Goal: Task Accomplishment & Management: Manage account settings

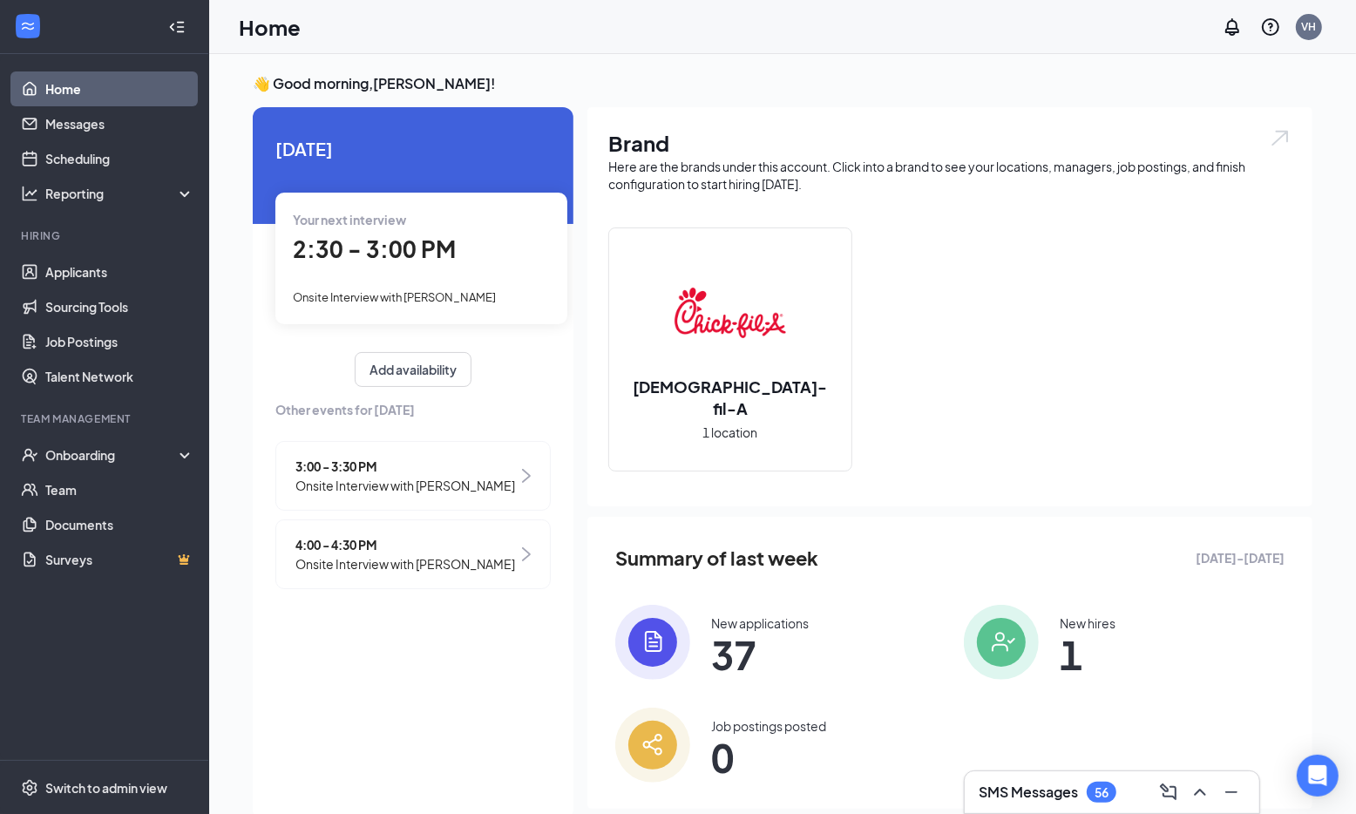
click at [446, 307] on div "Your next interview 2:30 - 3:00 PM Onsite Interview with [PERSON_NAME]" at bounding box center [421, 258] width 292 height 131
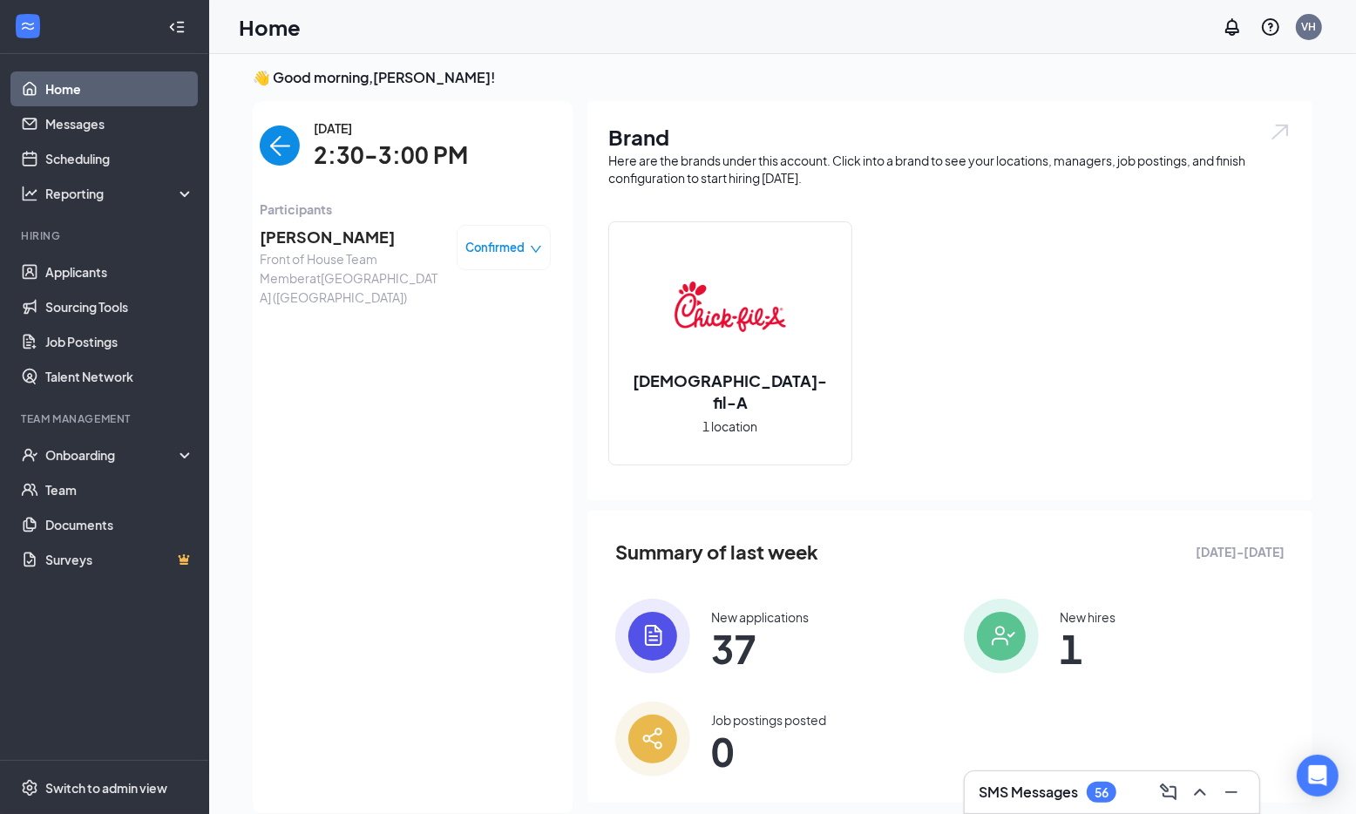
click at [304, 237] on span "[PERSON_NAME]" at bounding box center [351, 237] width 183 height 24
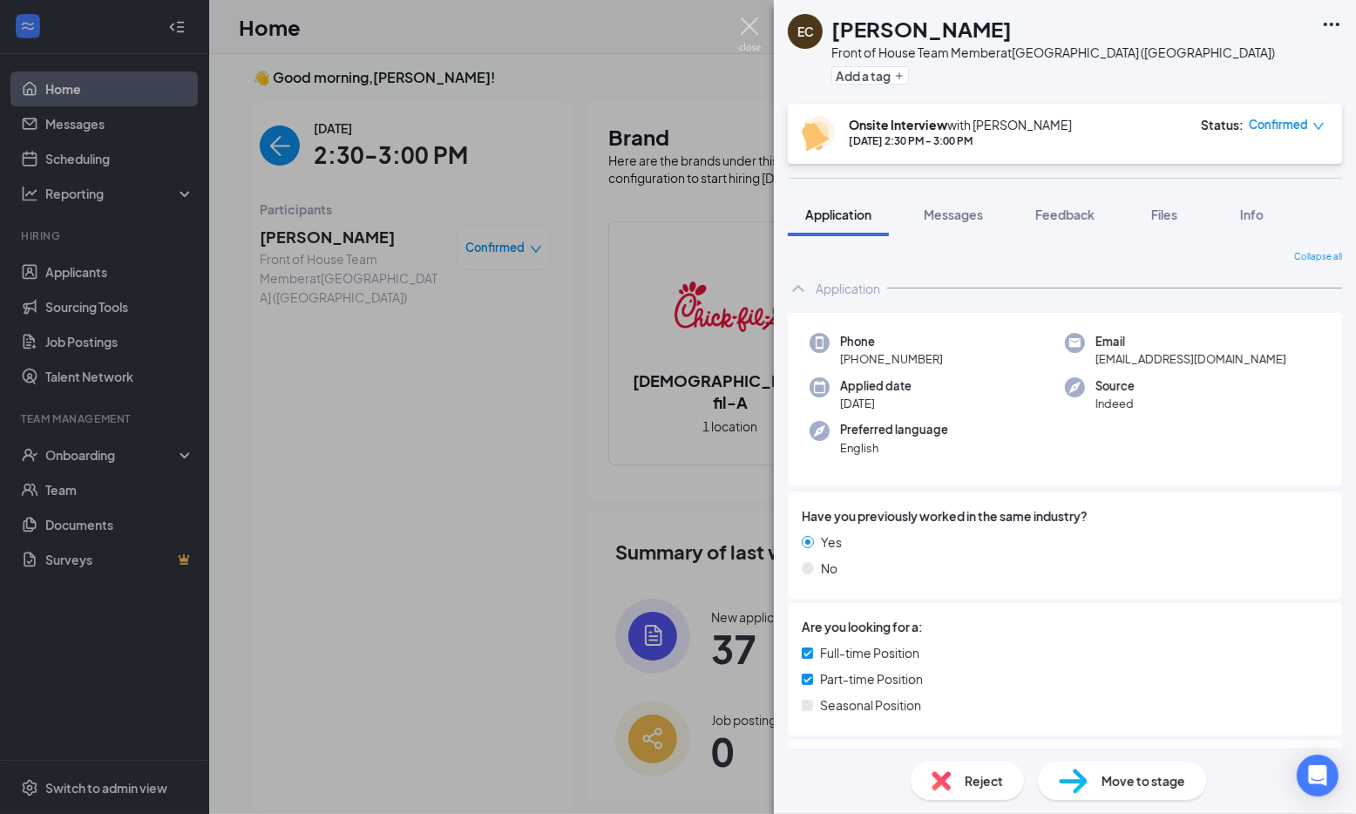
click at [749, 29] on img at bounding box center [750, 34] width 22 height 34
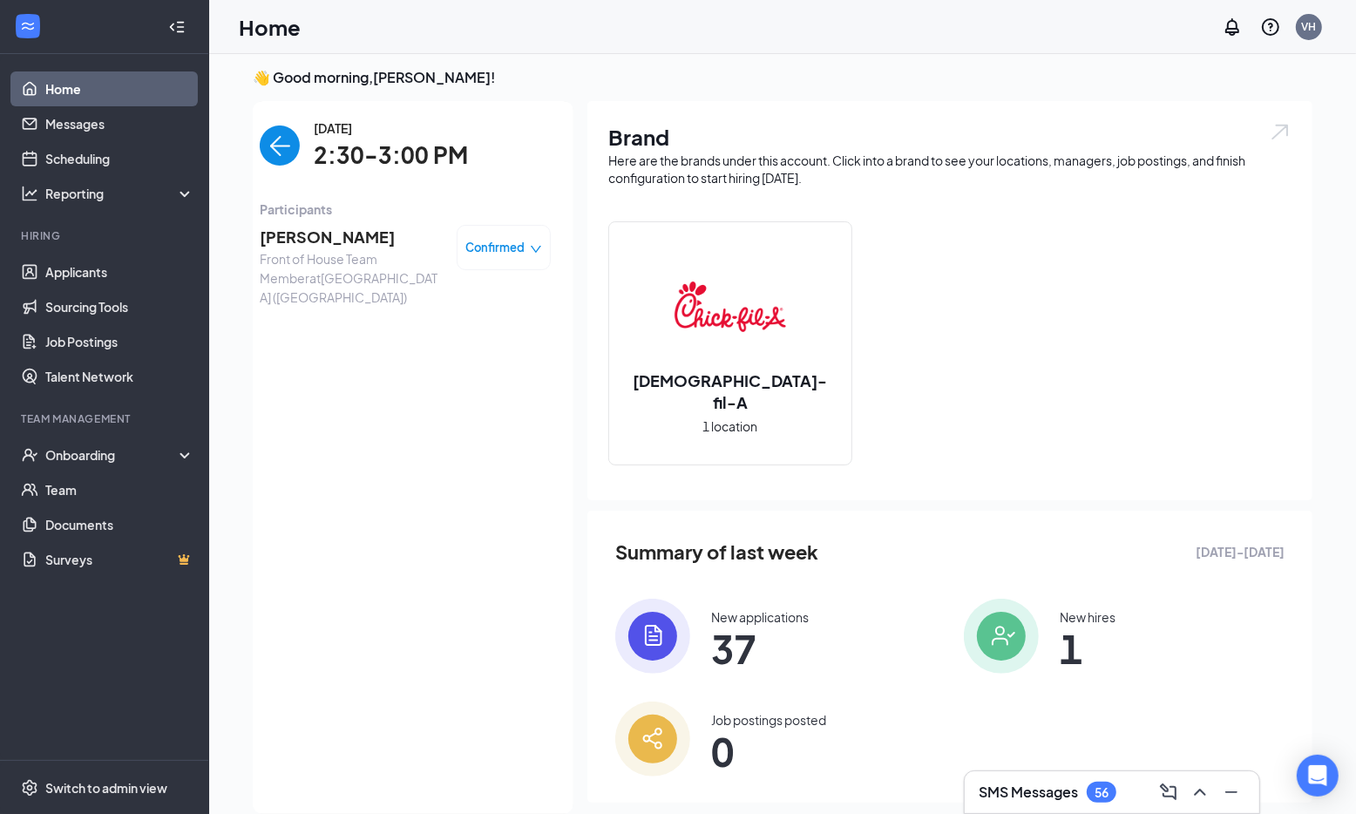
click at [276, 142] on img "back-button" at bounding box center [280, 145] width 40 height 40
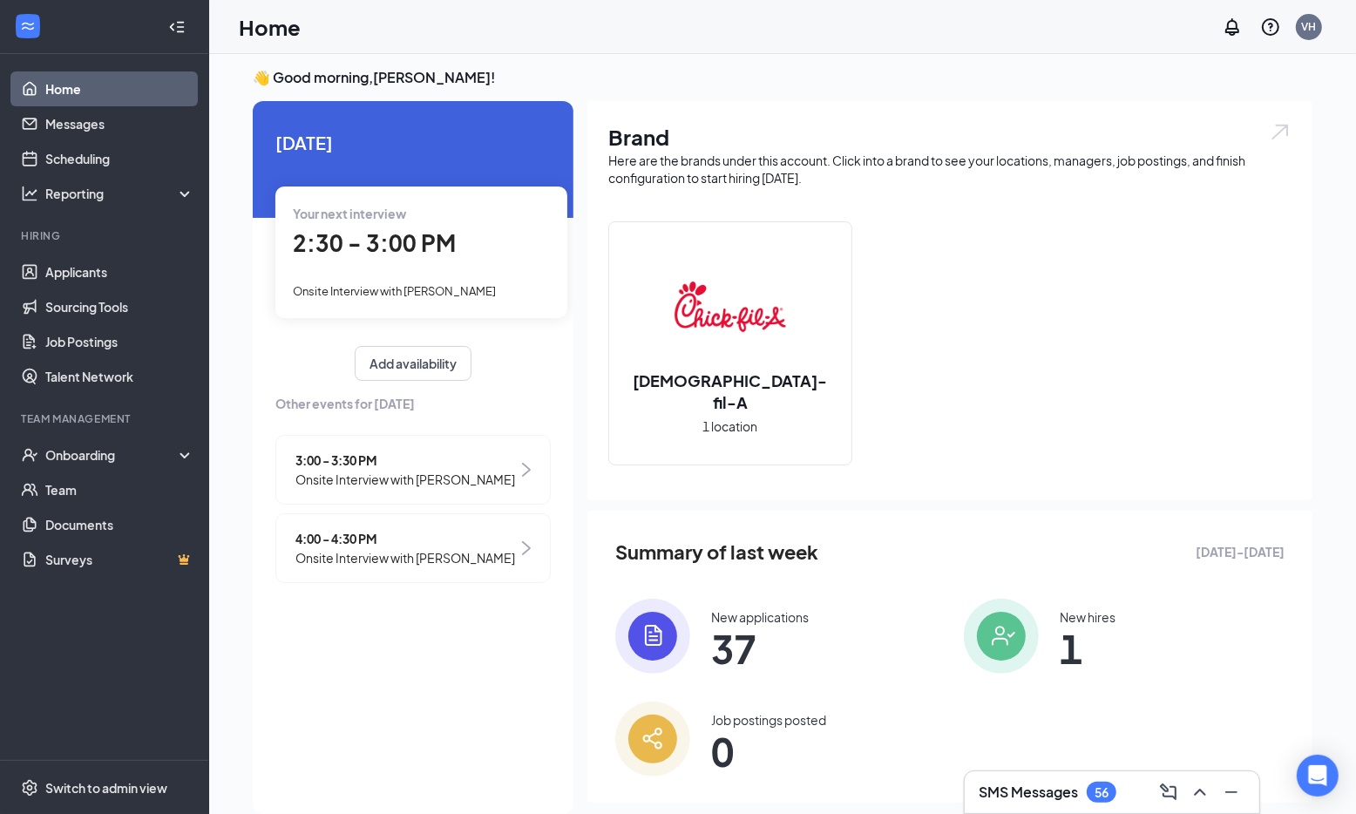
click at [366, 483] on span "Onsite Interview with [PERSON_NAME]" at bounding box center [405, 479] width 220 height 19
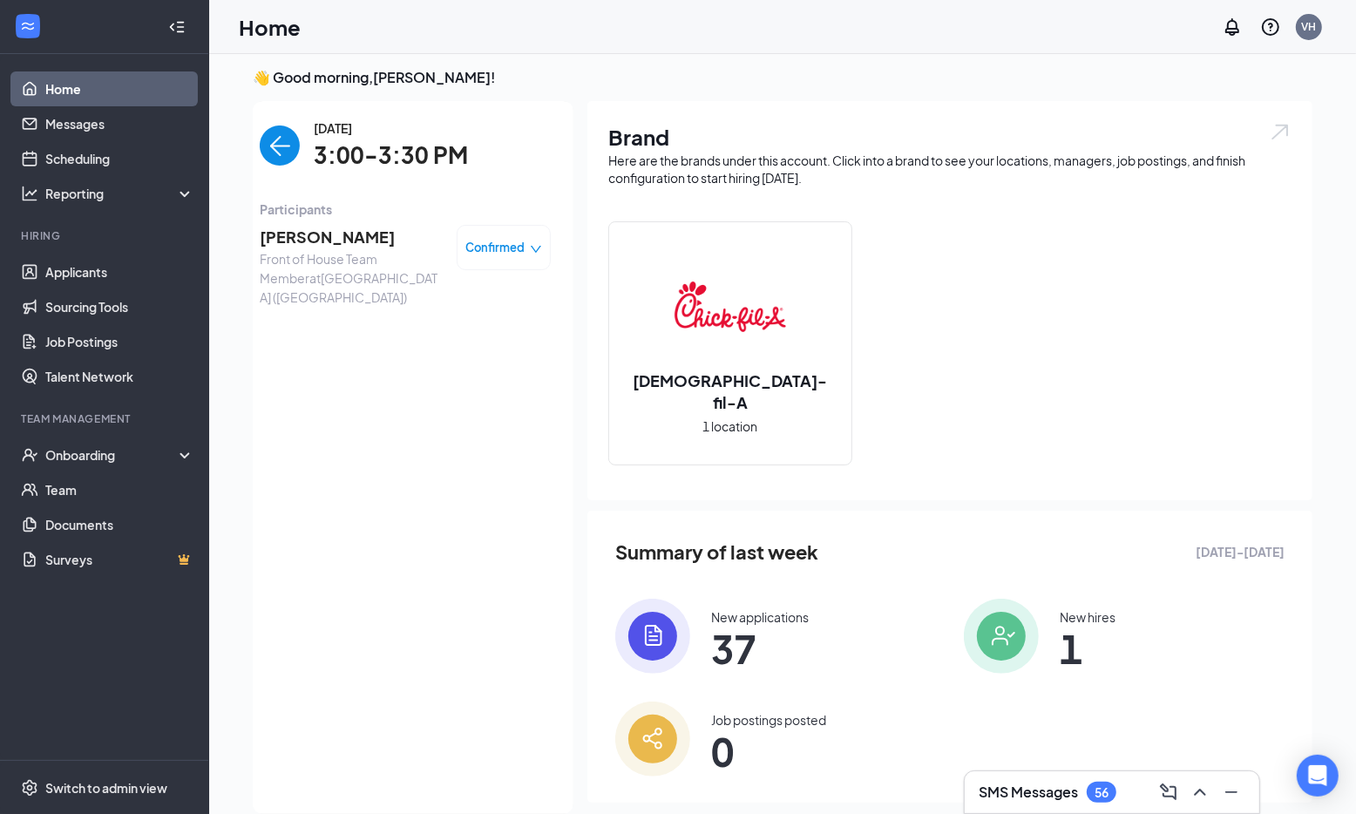
click at [276, 145] on img "back-button" at bounding box center [280, 145] width 40 height 40
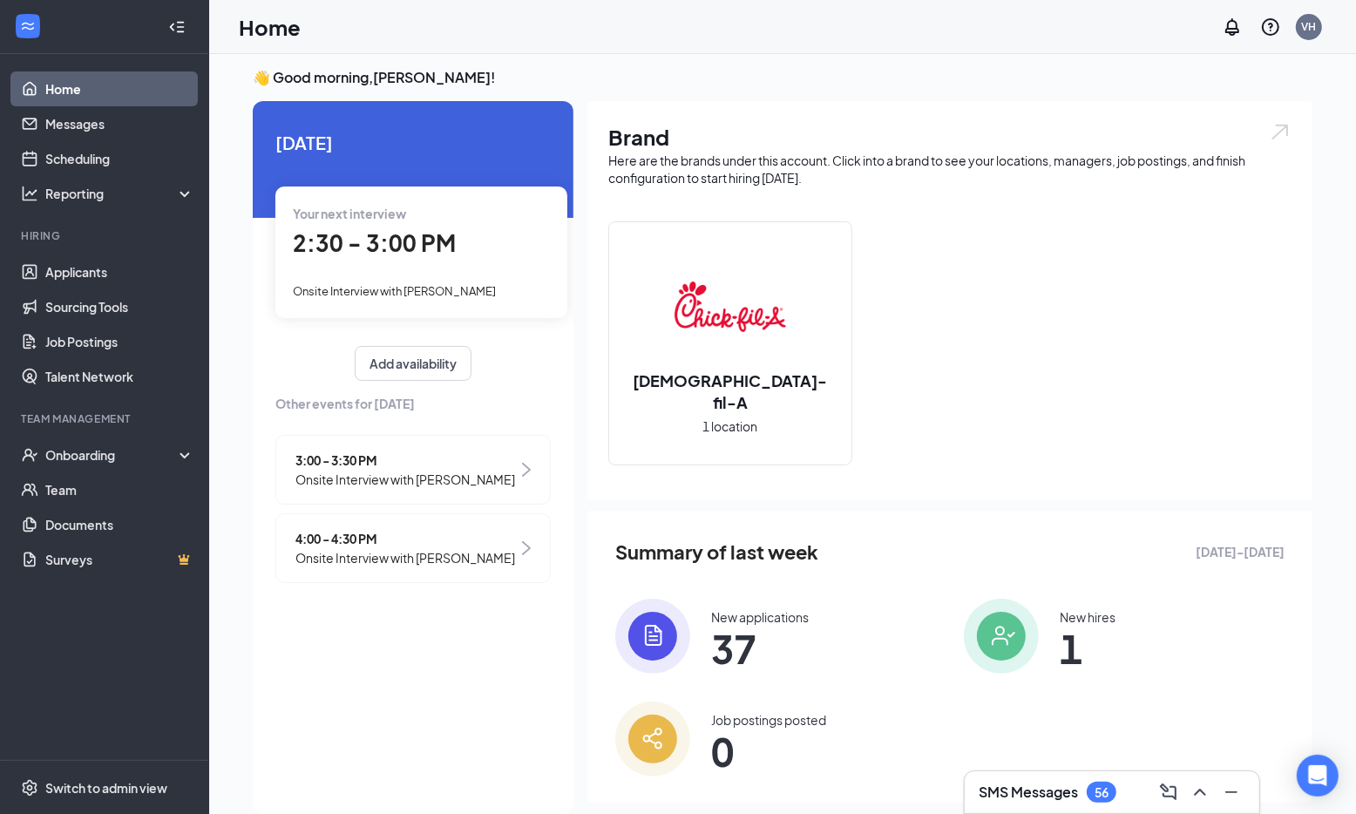
click at [406, 286] on span "Onsite Interview with [PERSON_NAME]" at bounding box center [394, 291] width 203 height 14
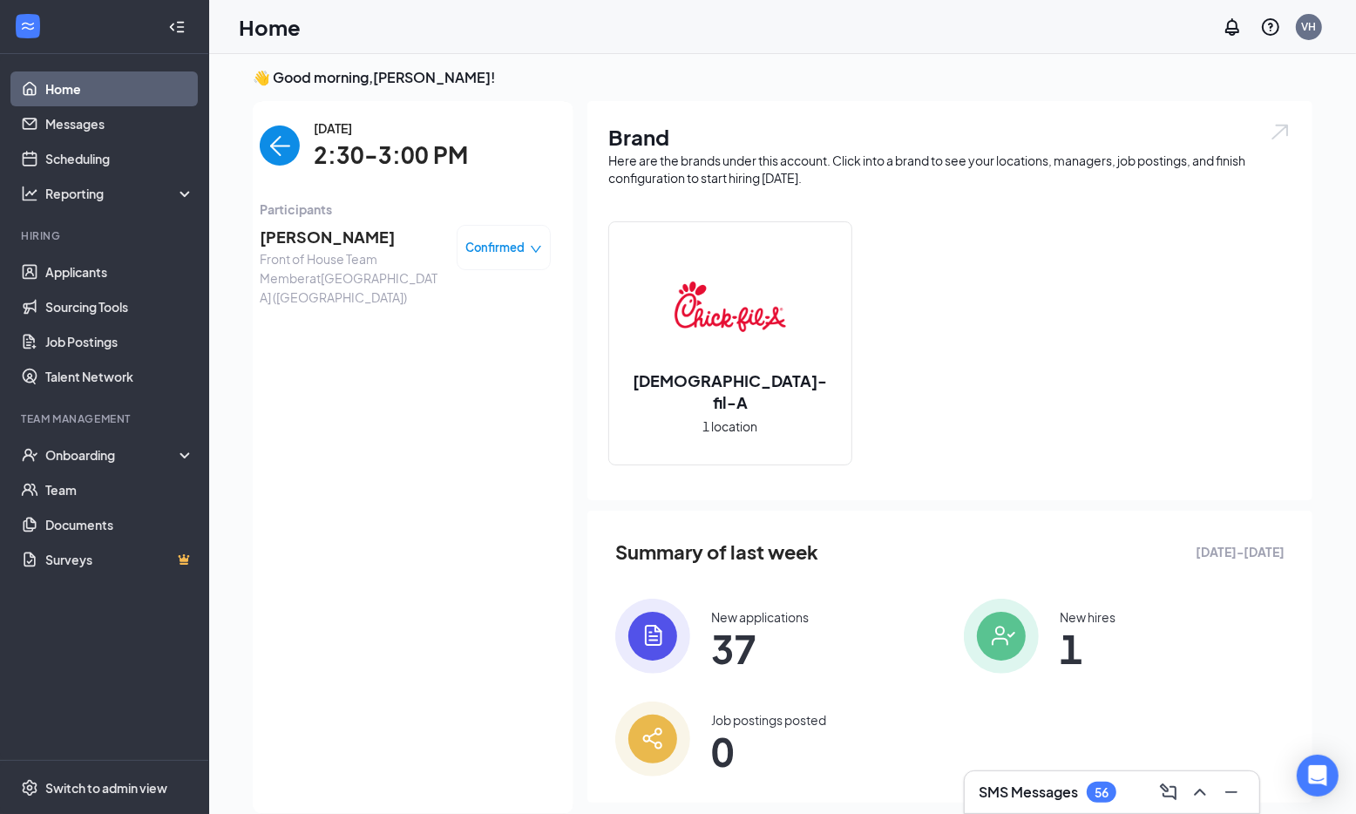
click at [302, 237] on span "[PERSON_NAME]" at bounding box center [351, 237] width 183 height 24
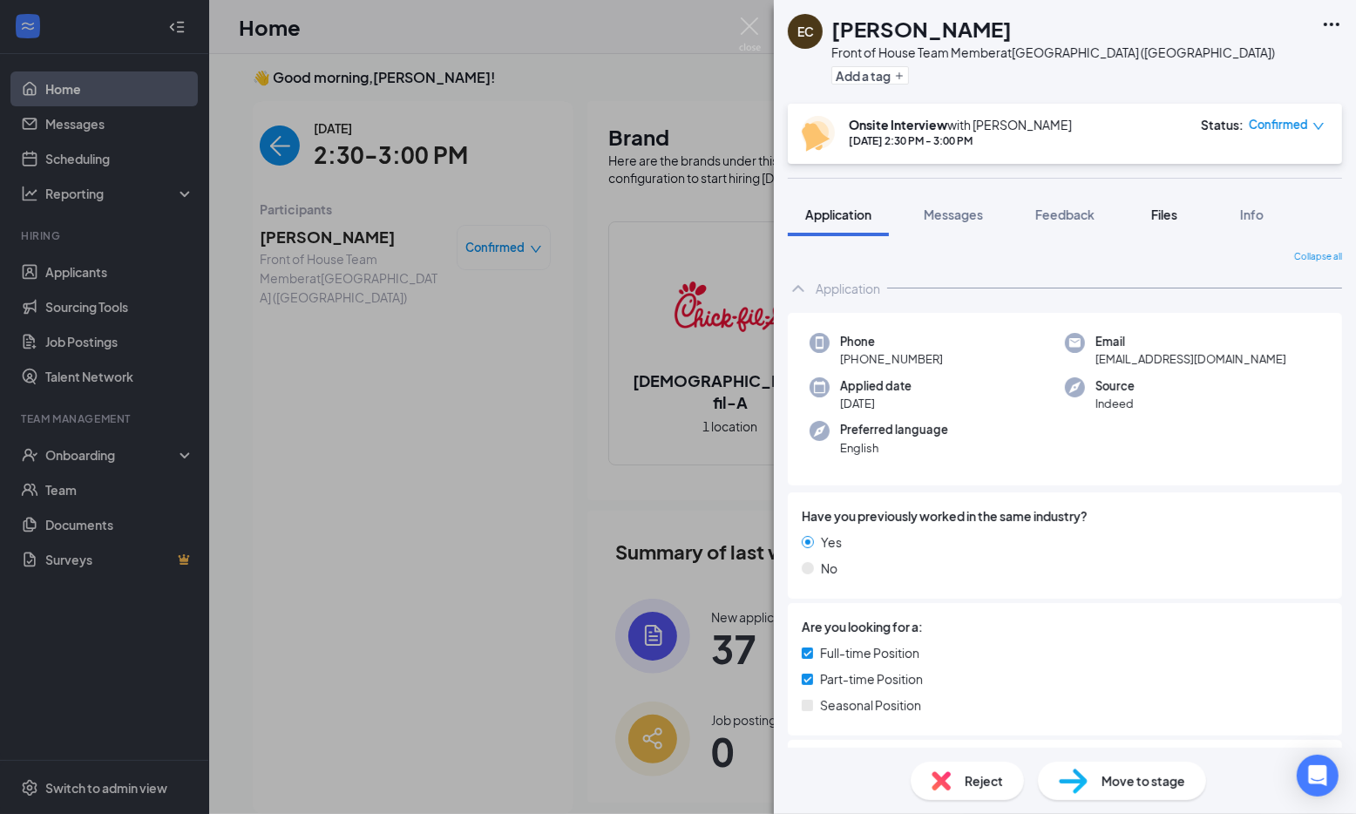
click at [1174, 218] on span "Files" at bounding box center [1164, 215] width 26 height 16
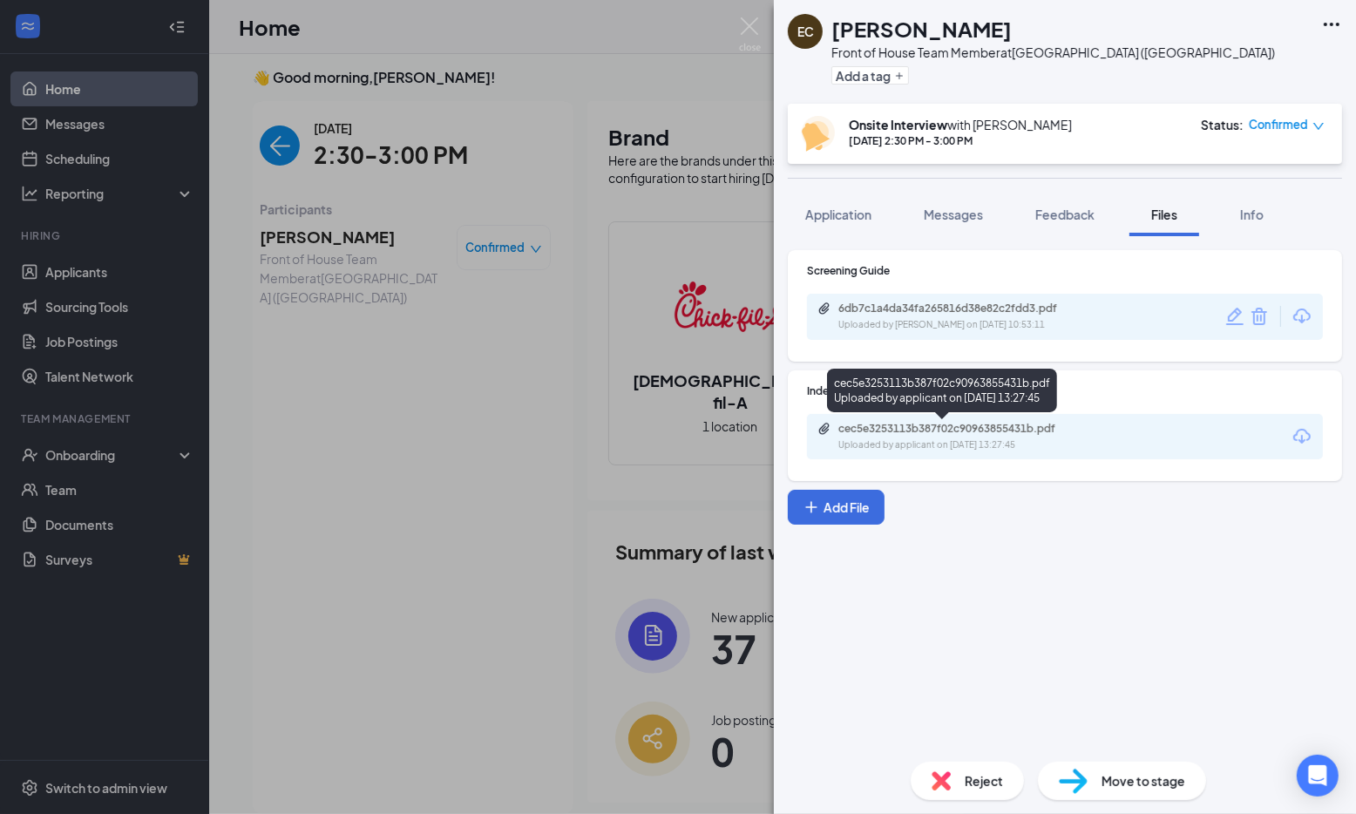
click at [967, 432] on div "cec5e3253113b387f02c90963855431b.pdf" at bounding box center [960, 429] width 244 height 14
click at [749, 30] on img at bounding box center [750, 34] width 22 height 34
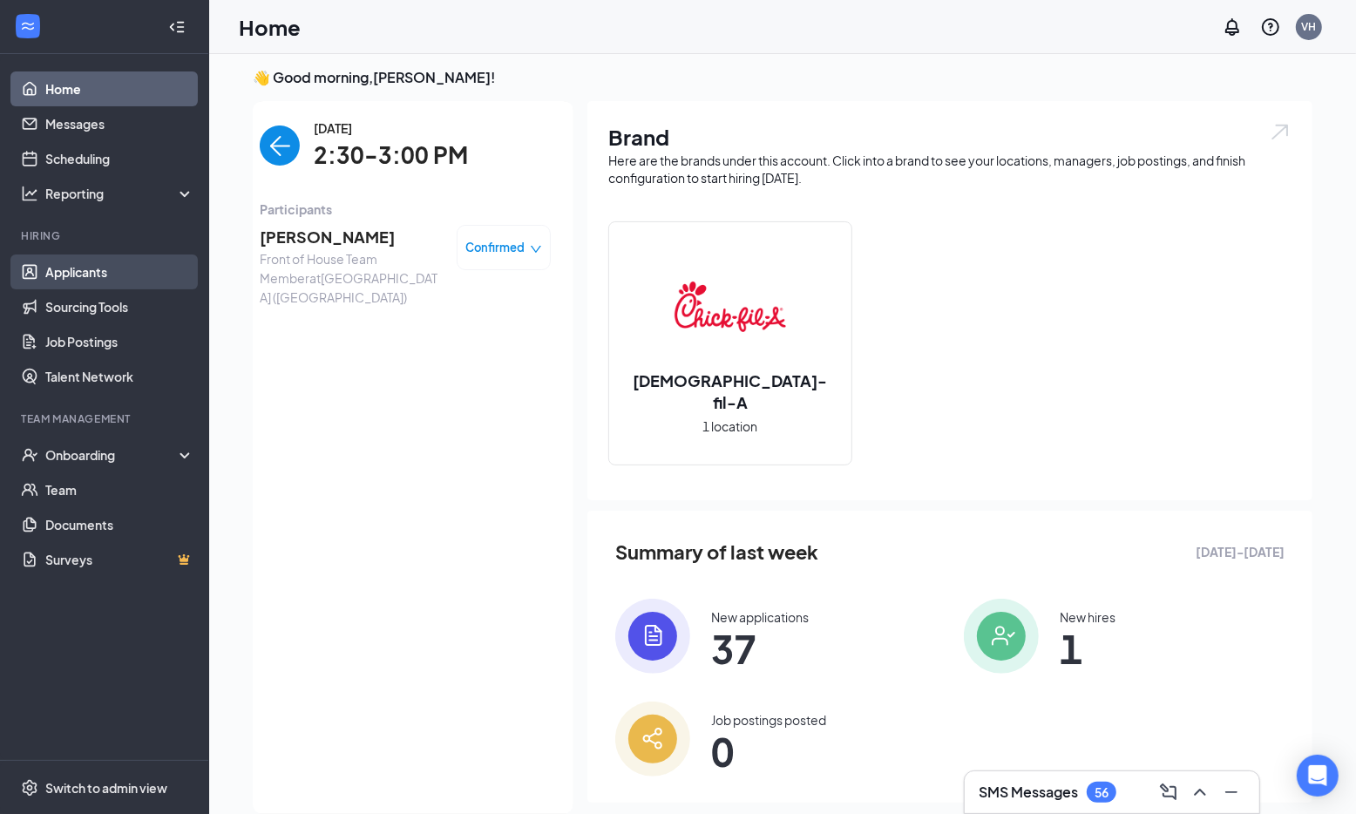
click at [94, 267] on link "Applicants" at bounding box center [119, 271] width 149 height 35
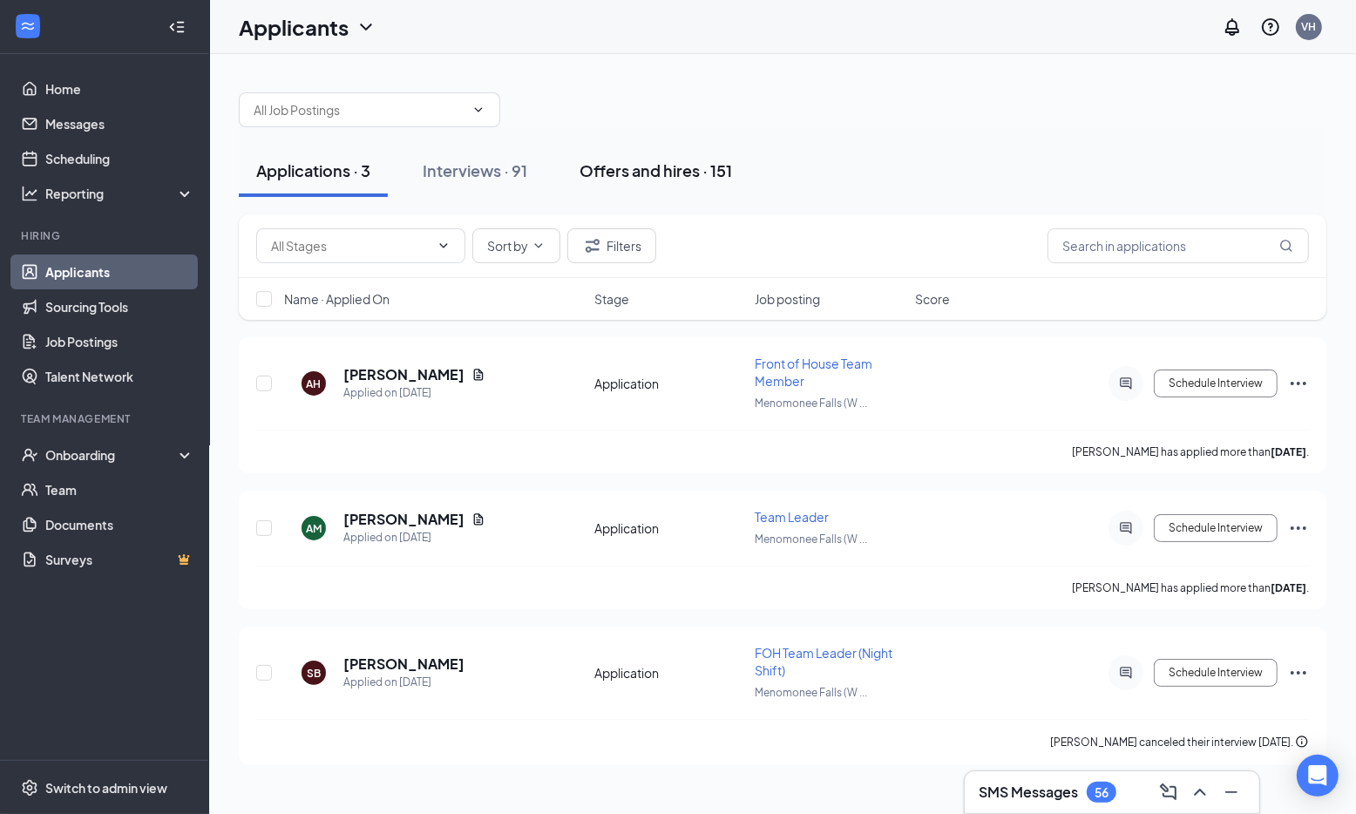
click at [694, 167] on div "Offers and hires · 151" at bounding box center [655, 170] width 152 height 22
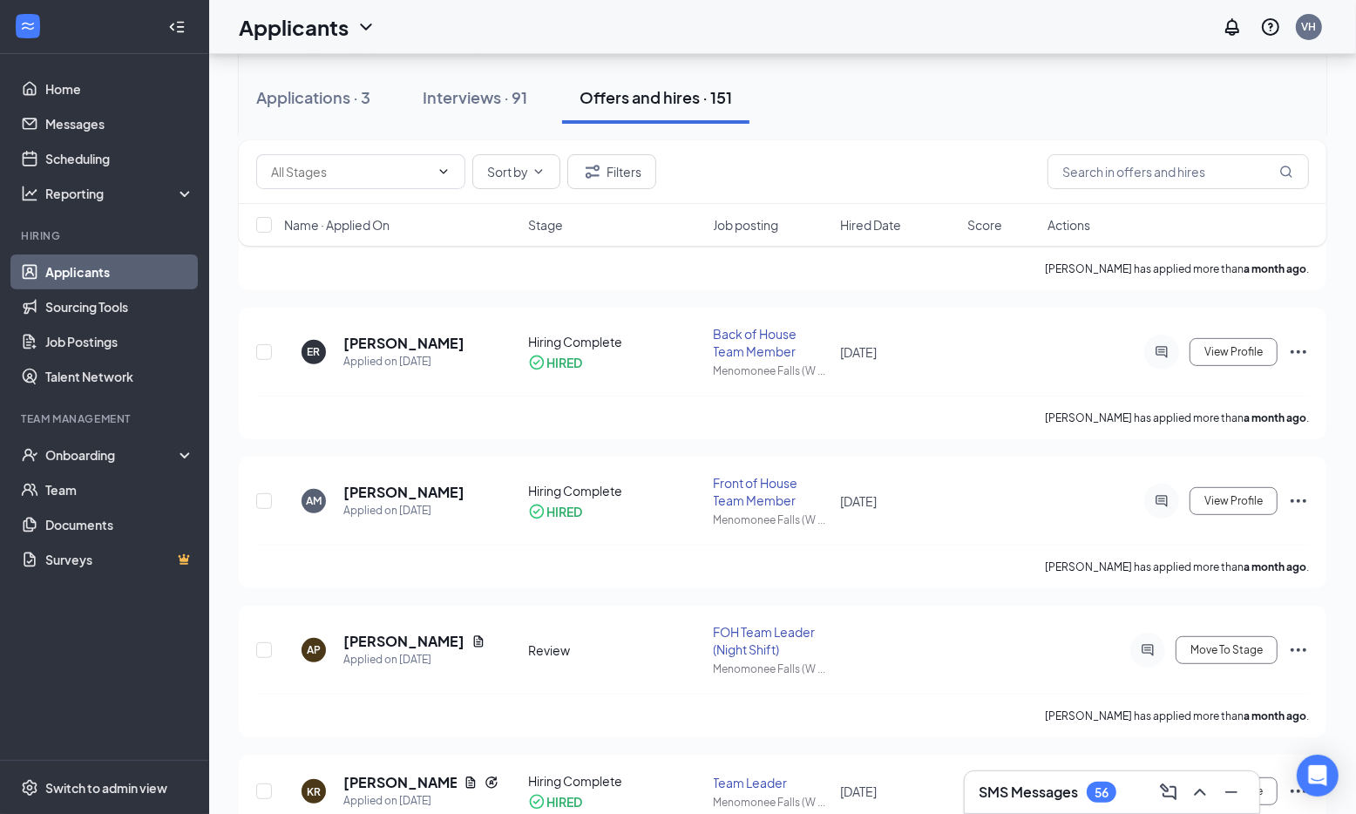
scroll to position [463, 0]
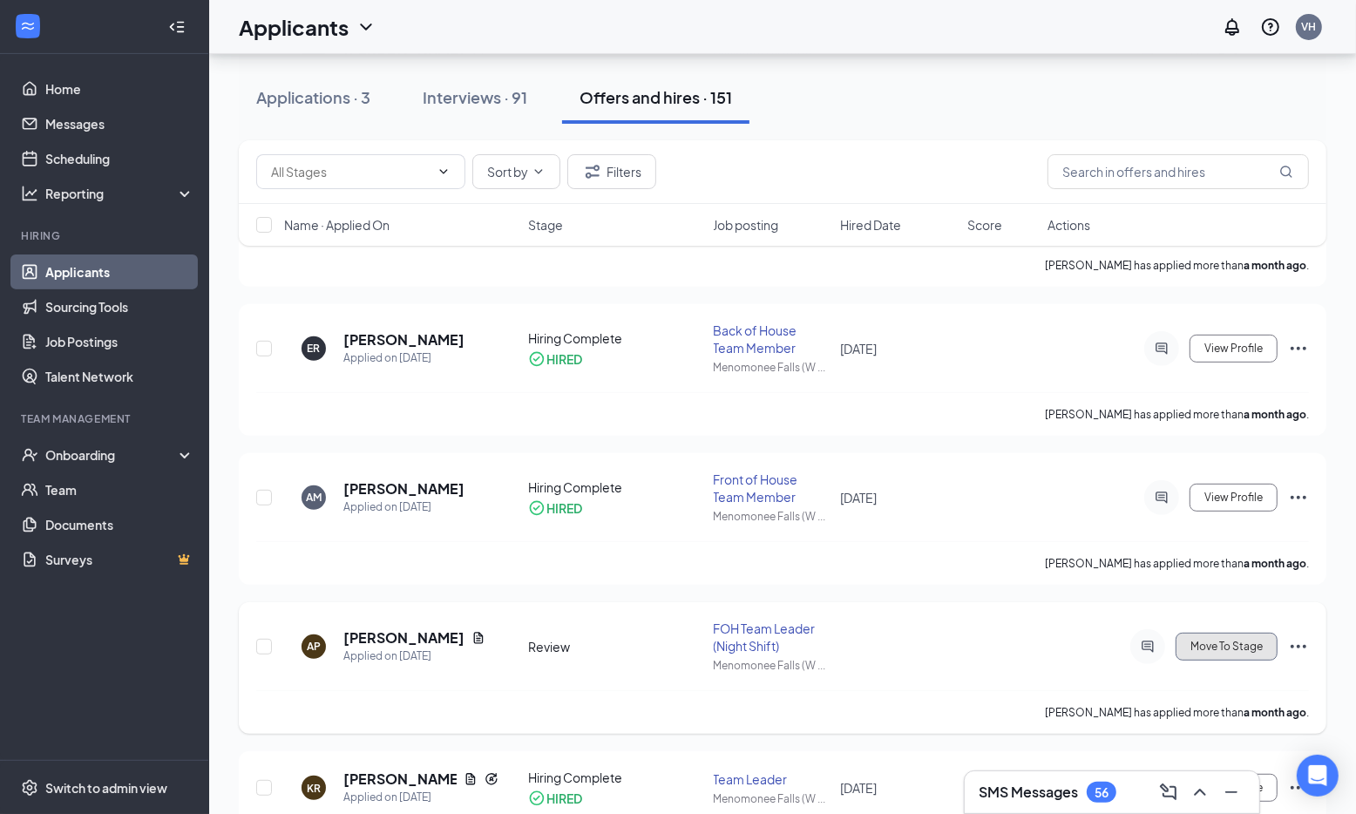
click at [1250, 642] on span "Move To Stage" at bounding box center [1226, 646] width 72 height 12
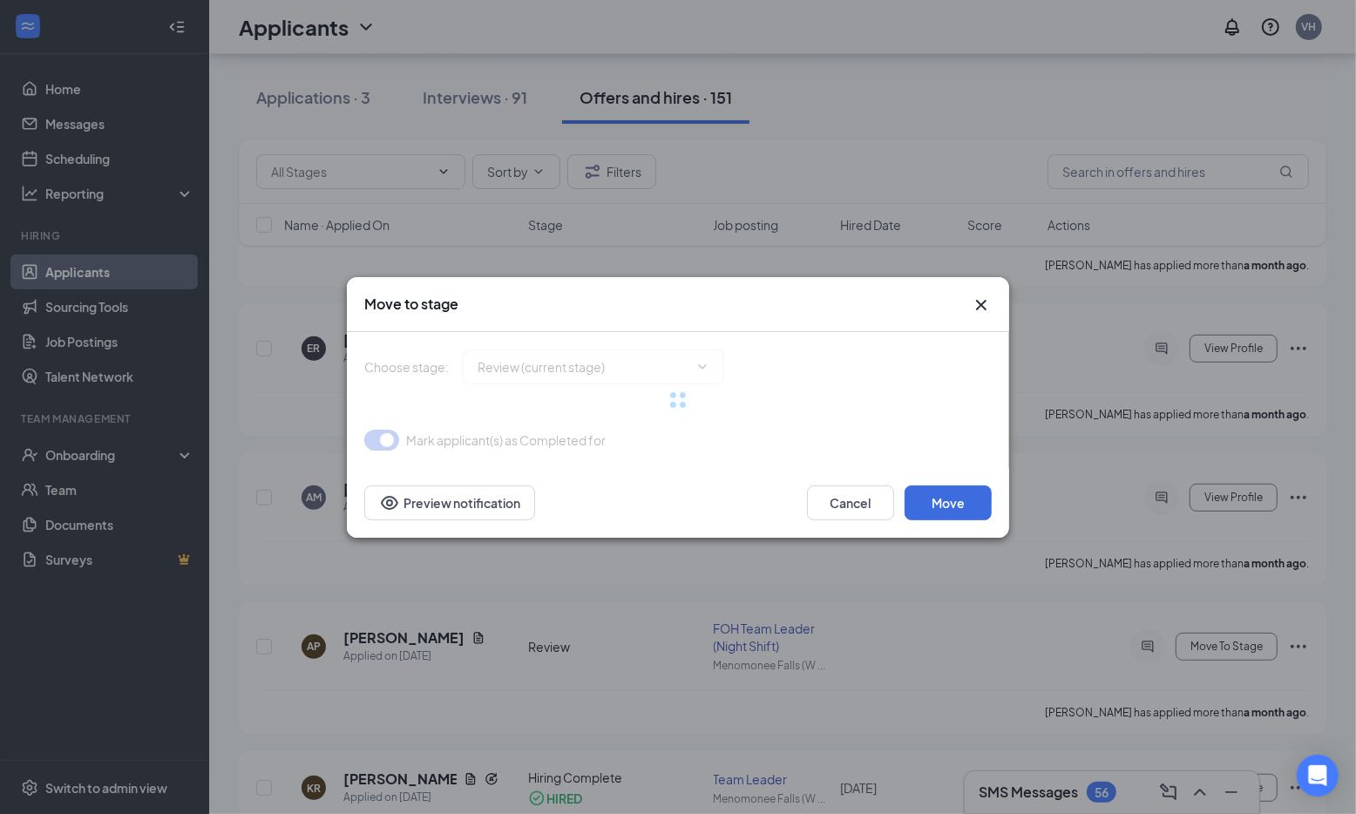
type input "Offer Letter (next stage)"
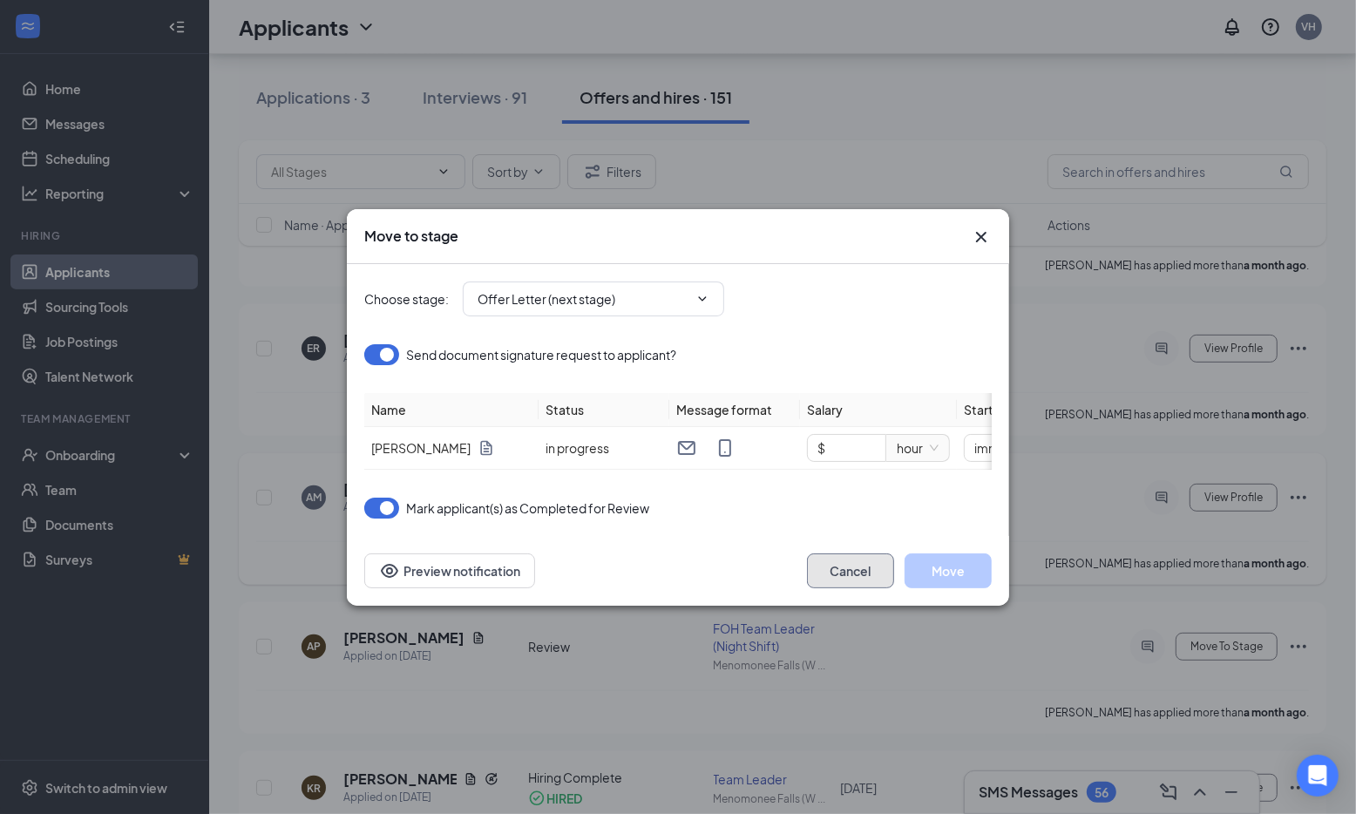
drag, startPoint x: 869, startPoint y: 574, endPoint x: 892, endPoint y: 580, distance: 24.3
click at [869, 574] on button "Cancel" at bounding box center [850, 570] width 87 height 35
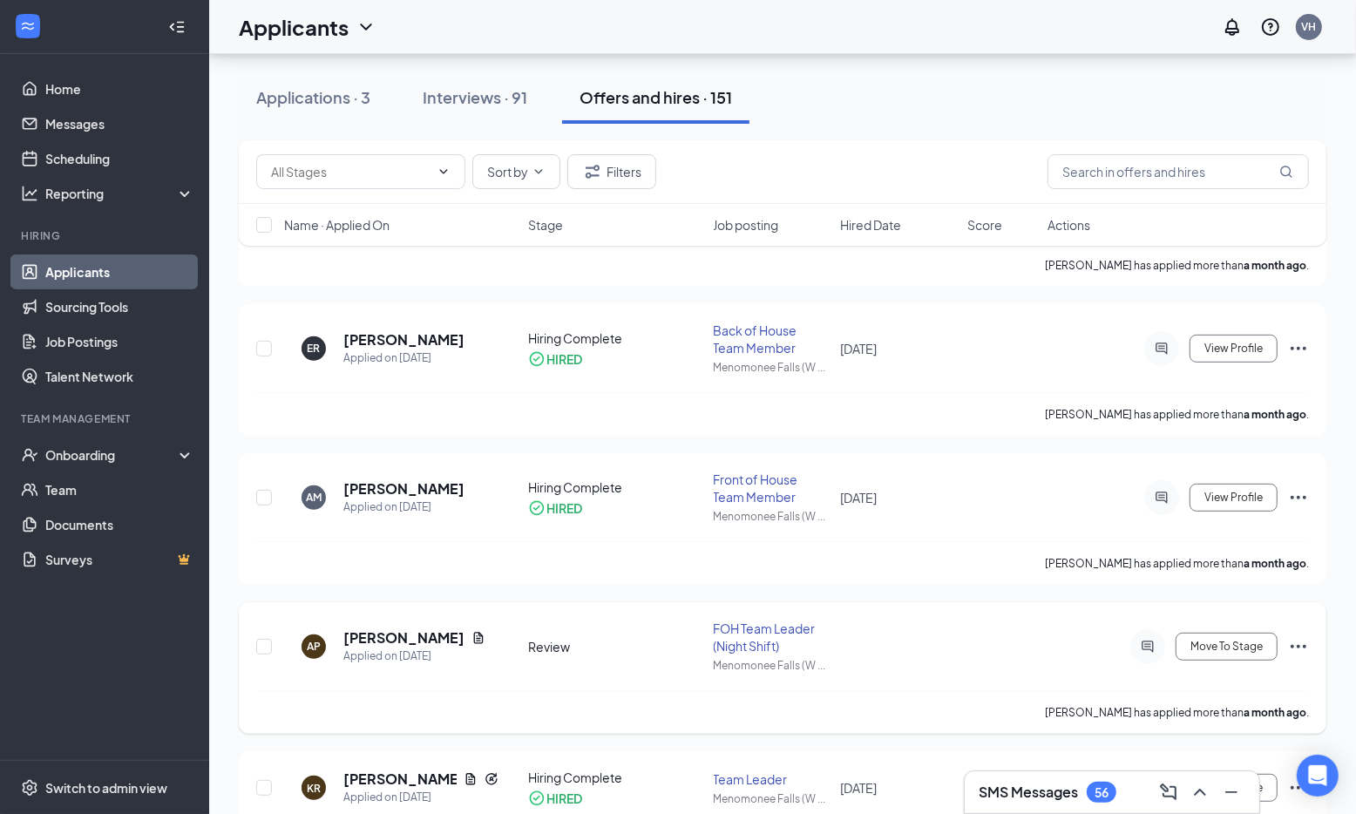
click at [1304, 640] on icon "Ellipses" at bounding box center [1298, 646] width 21 height 21
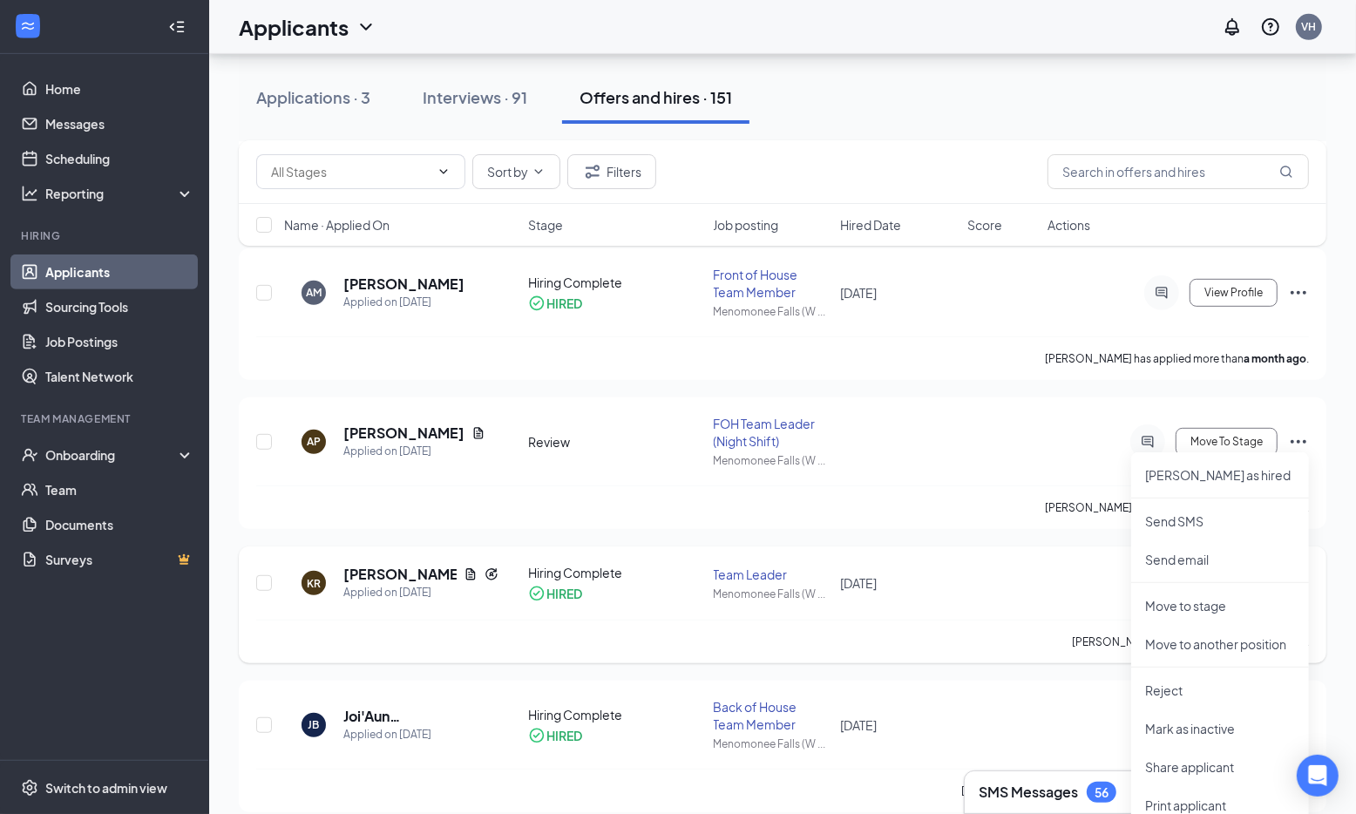
scroll to position [682, 0]
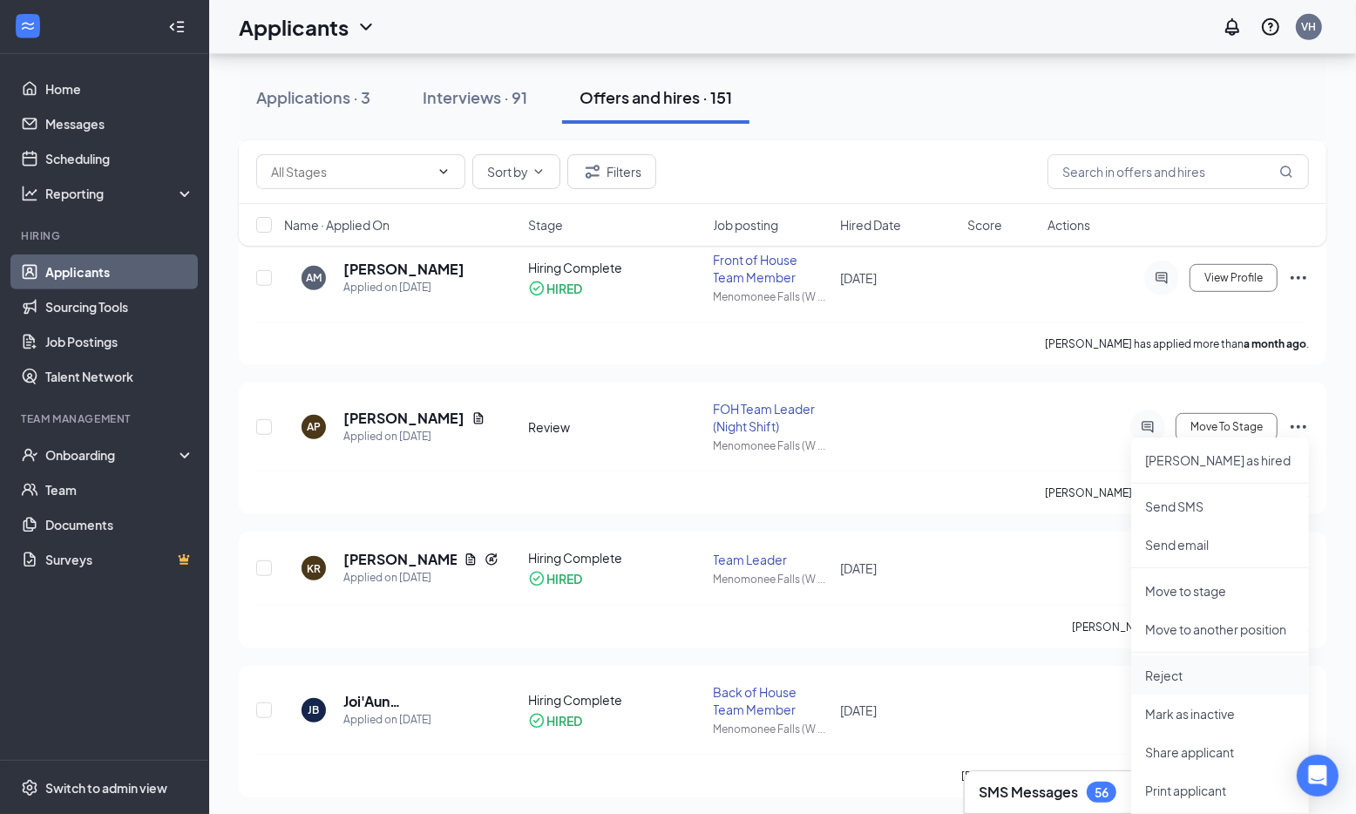
click at [1159, 676] on p "Reject" at bounding box center [1220, 675] width 150 height 17
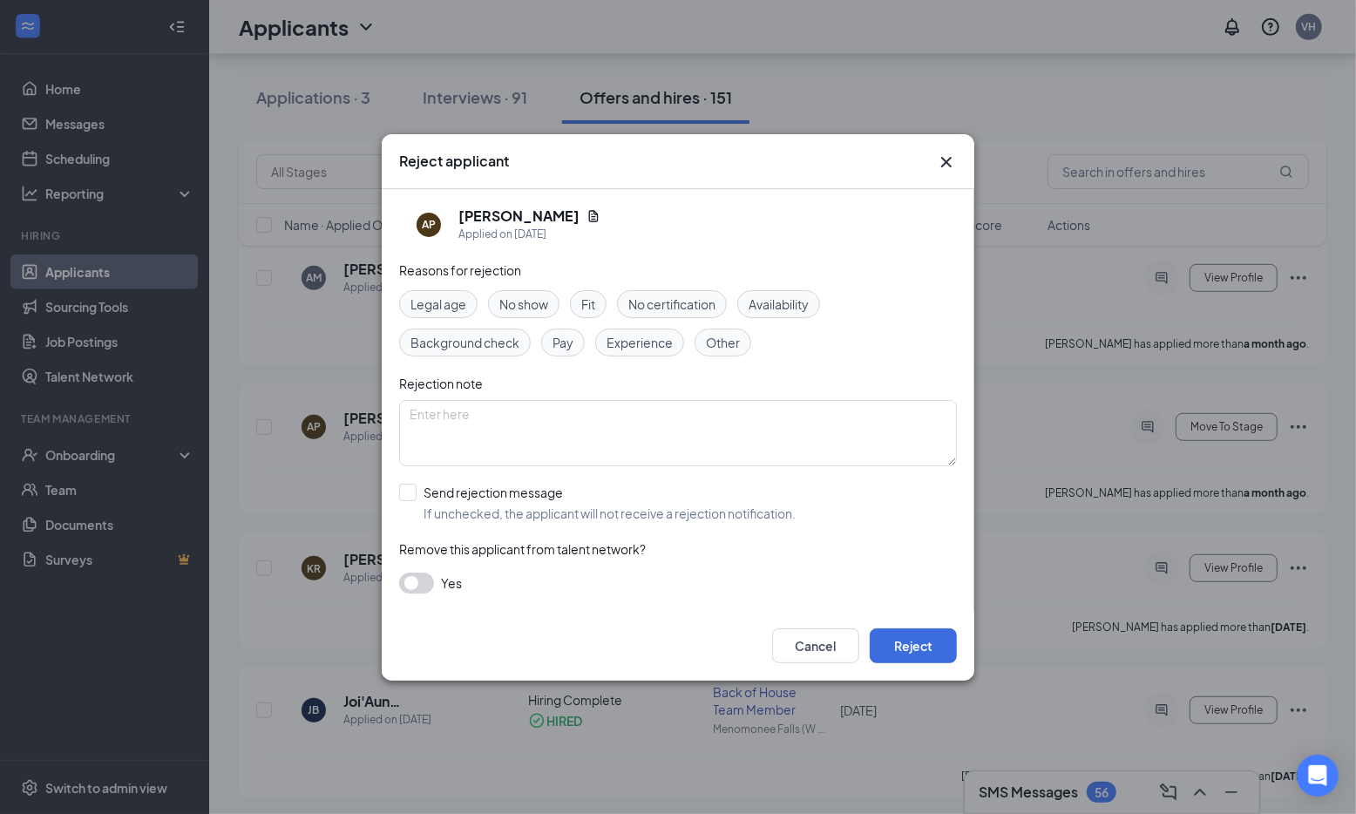
click at [414, 487] on input "Send rejection message If unchecked, the applicant will not receive a rejection…" at bounding box center [597, 503] width 396 height 38
checkbox input "true"
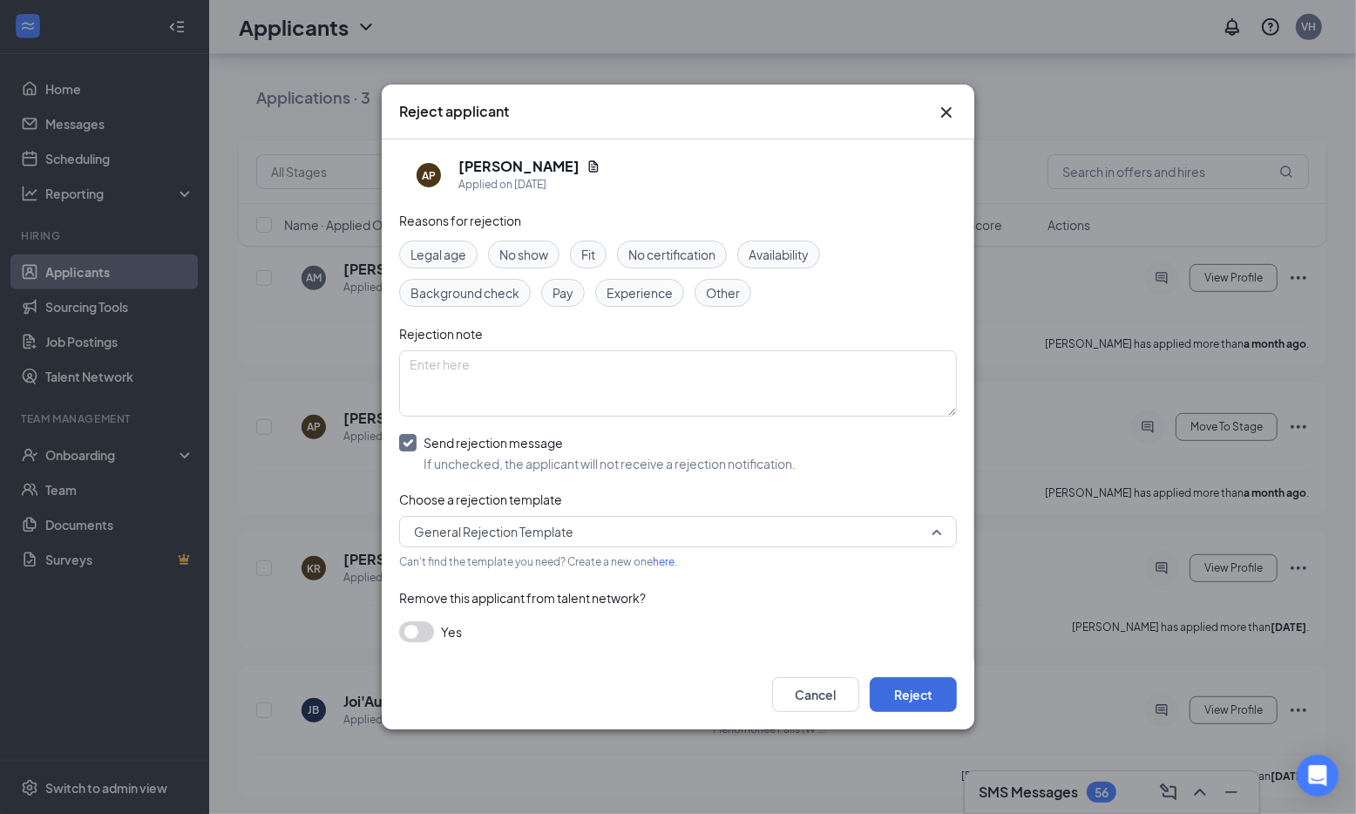
click at [497, 528] on span "General Rejection Template" at bounding box center [493, 531] width 159 height 26
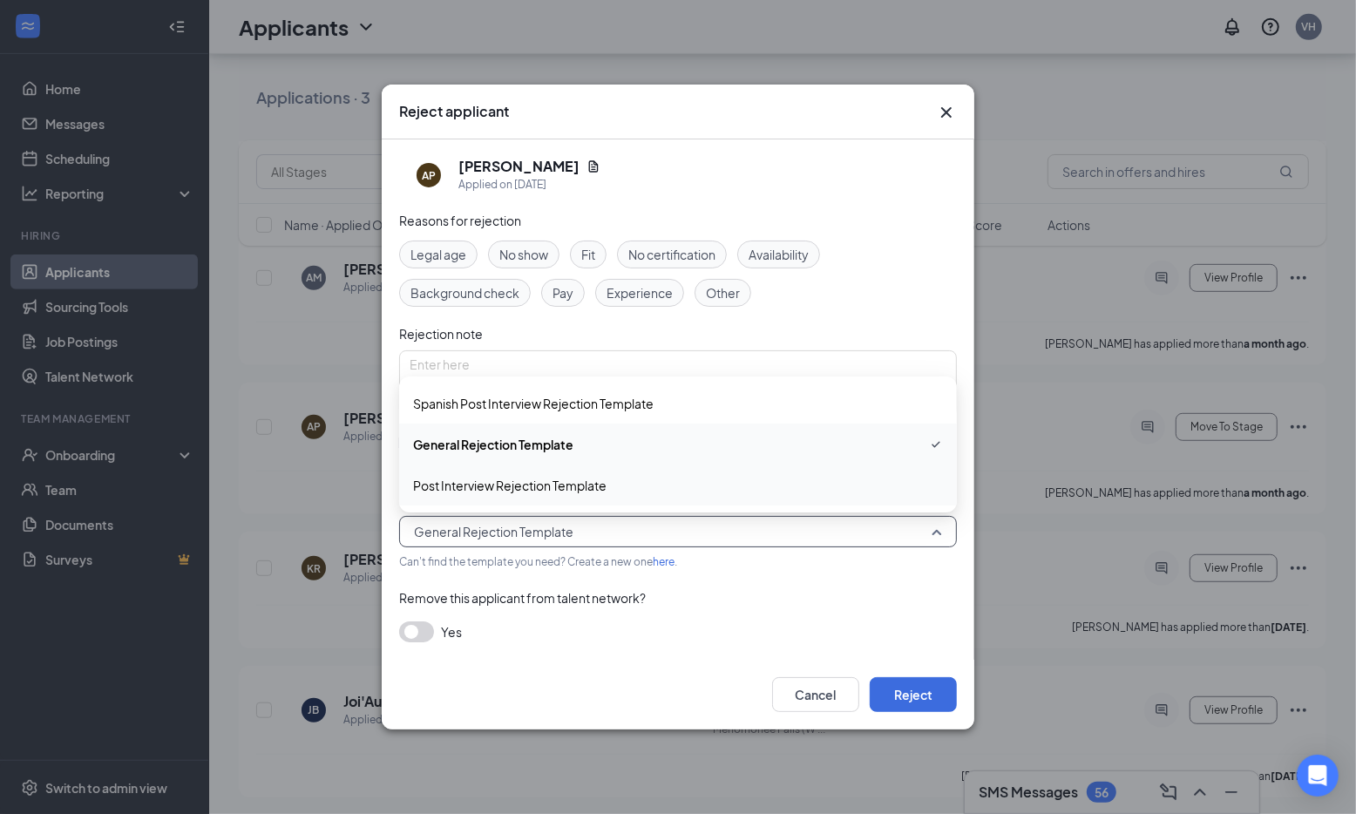
click at [513, 483] on span "Post Interview Rejection Template" at bounding box center [509, 485] width 193 height 19
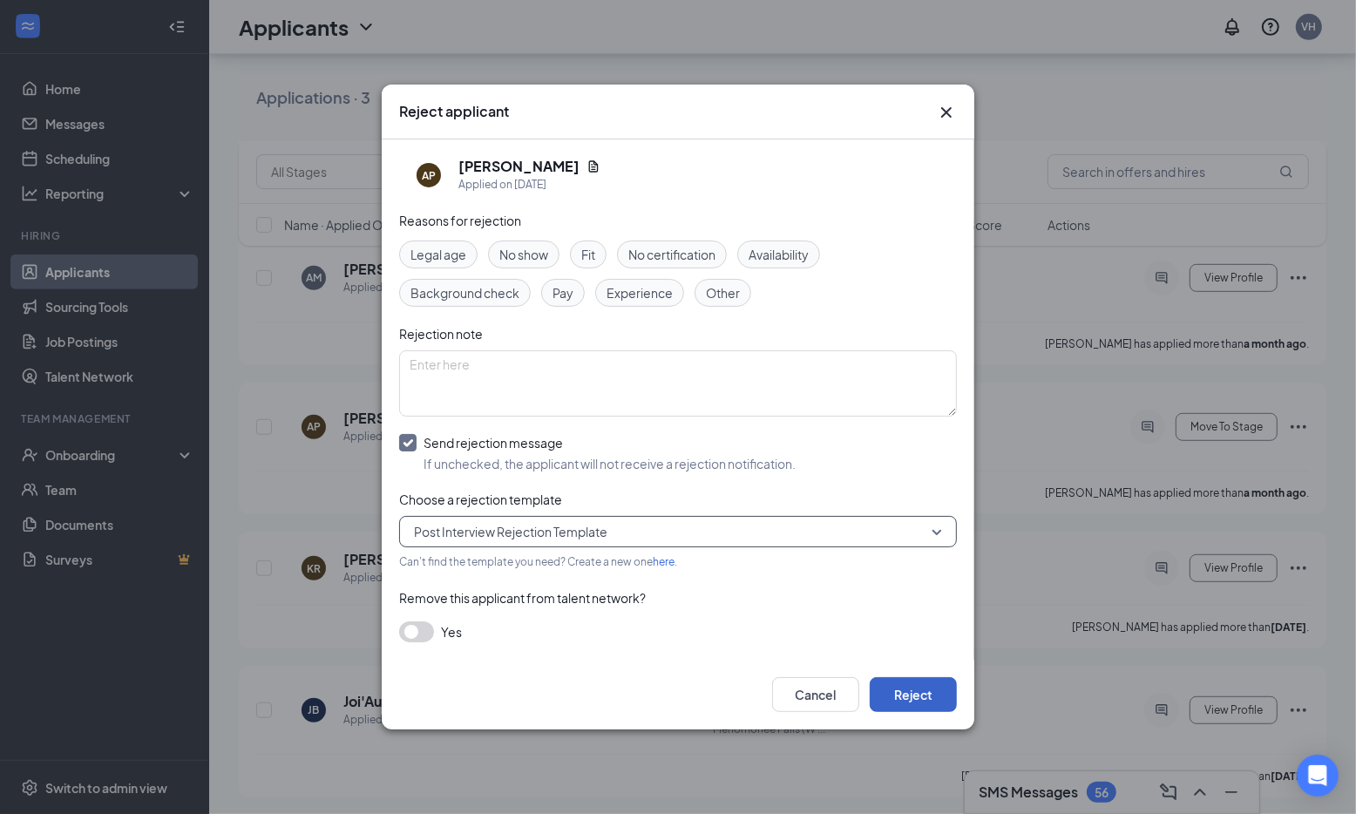
click at [913, 688] on button "Reject" at bounding box center [913, 694] width 87 height 35
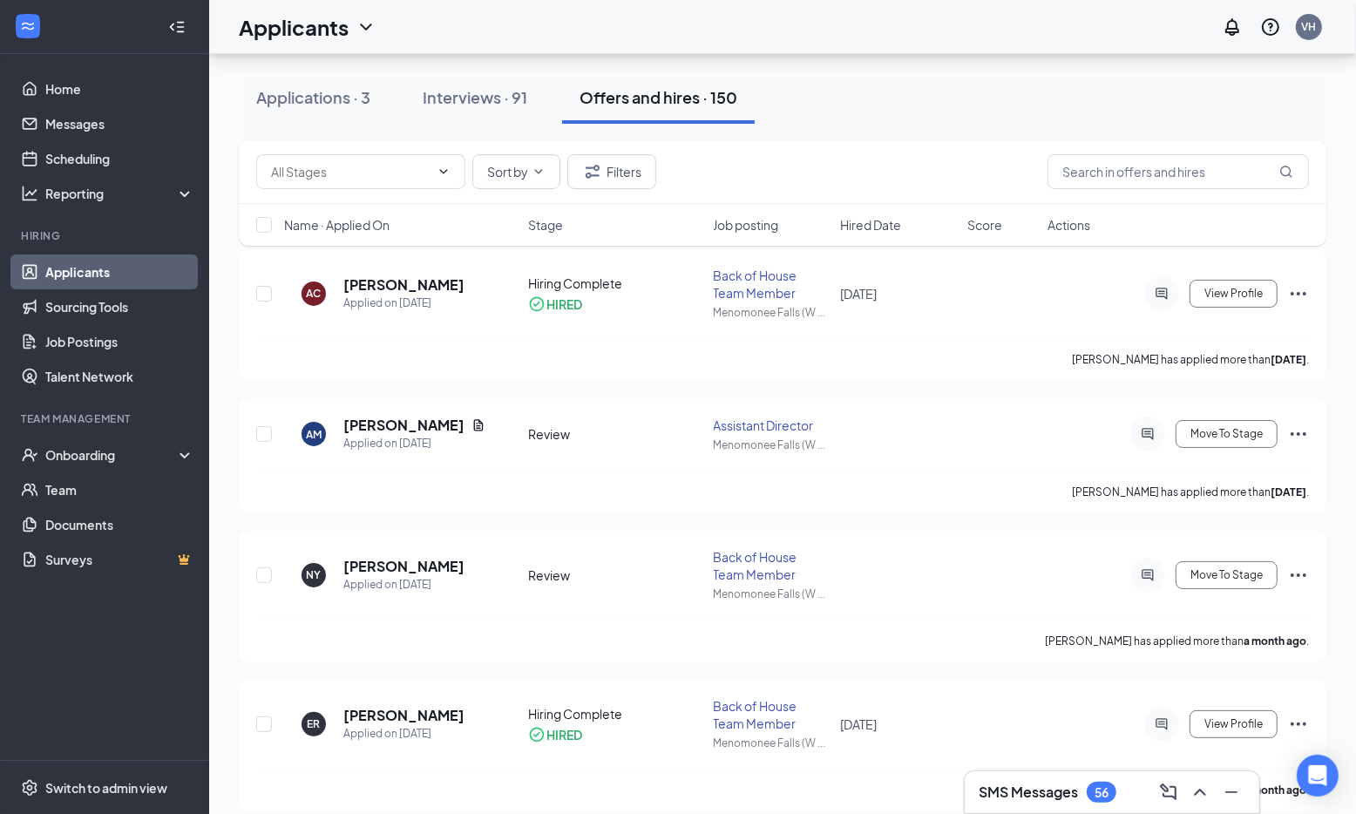
scroll to position [90, 0]
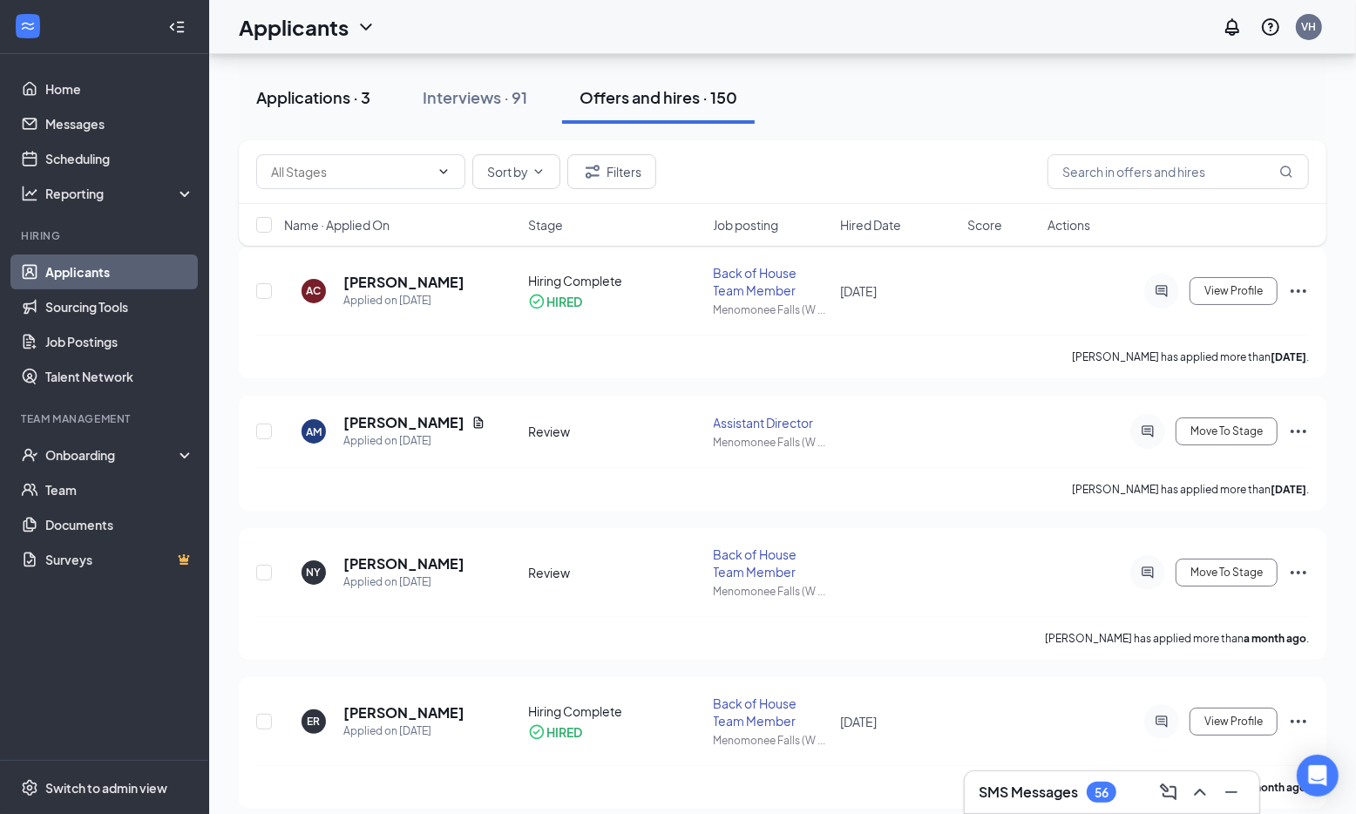
click at [336, 104] on div "Applications · 3" at bounding box center [313, 97] width 114 height 22
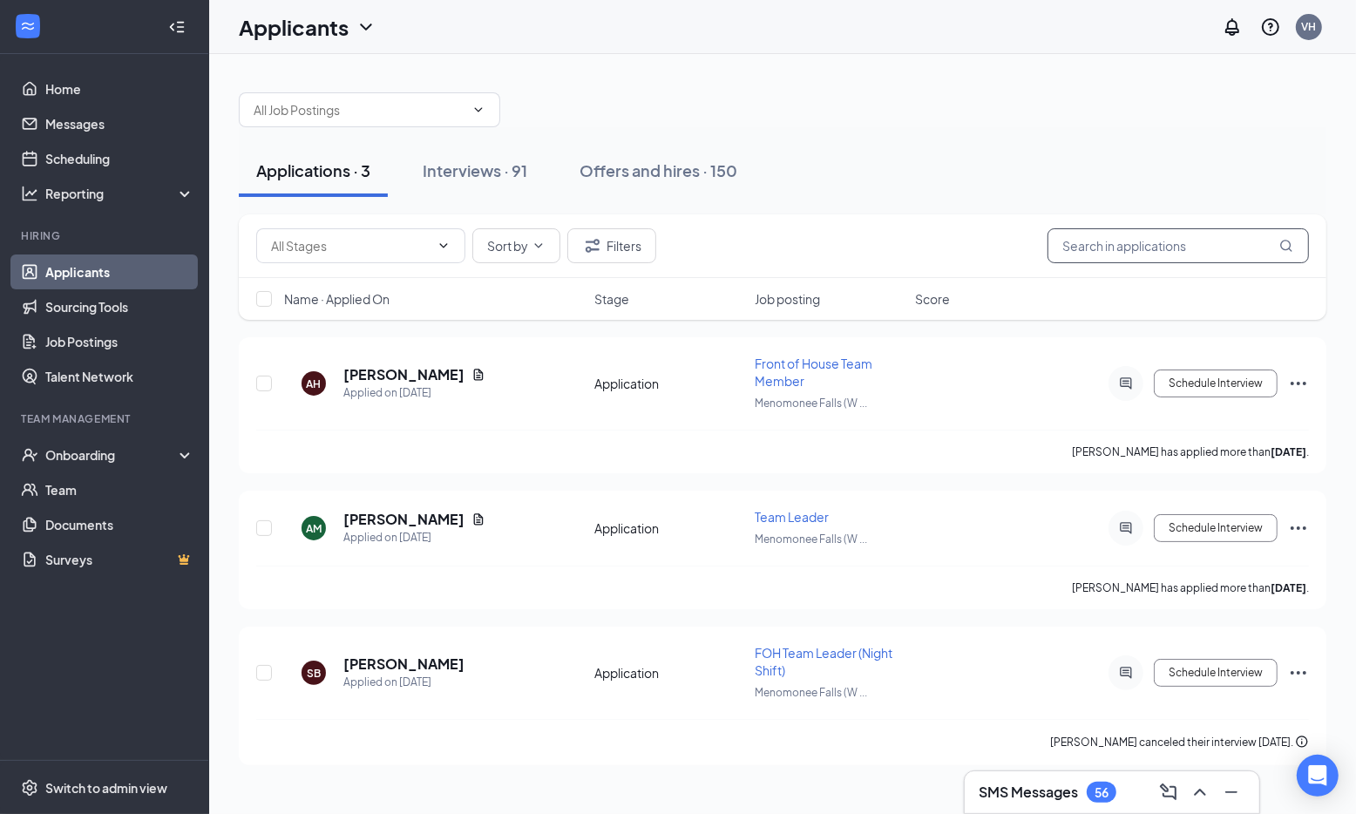
click at [1143, 252] on input "text" at bounding box center [1177, 245] width 261 height 35
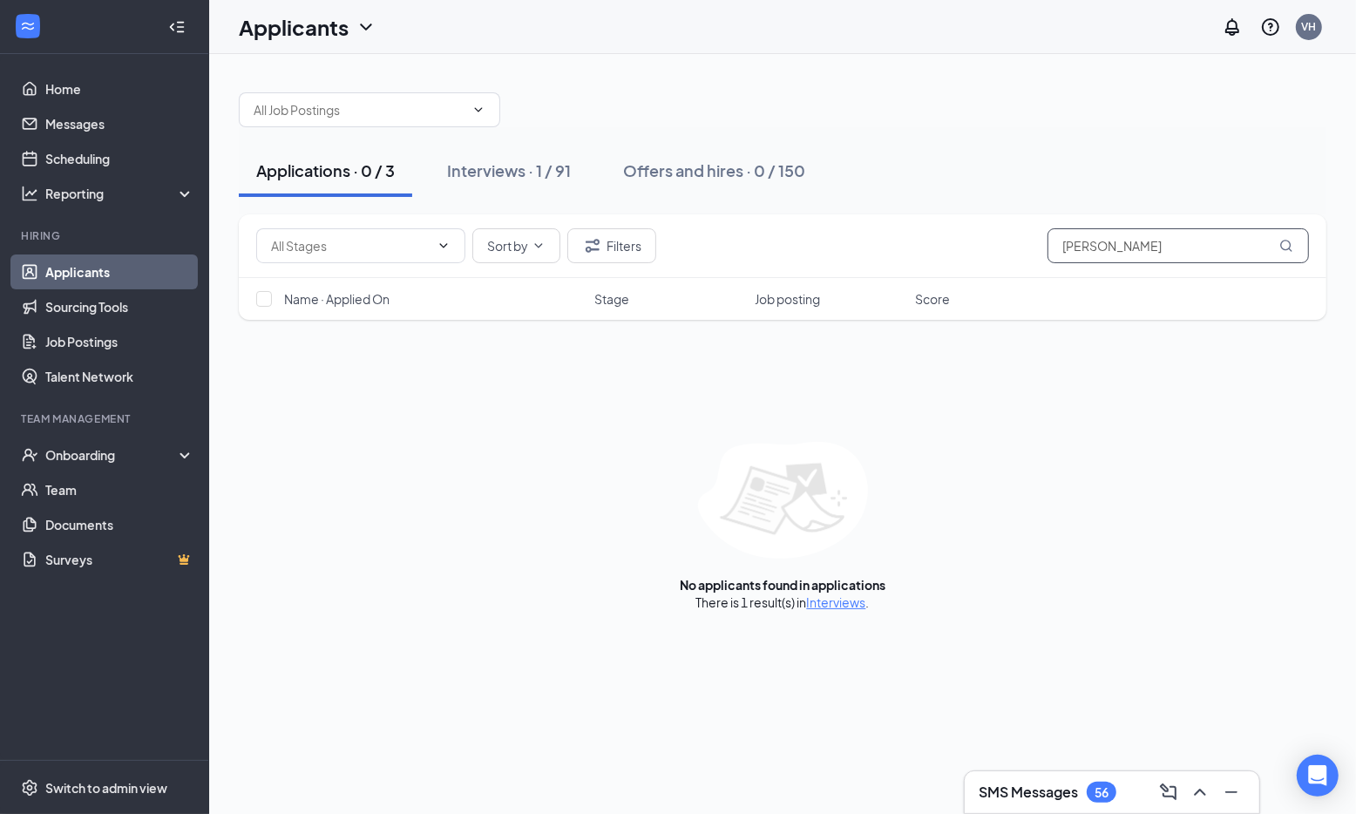
type input "[PERSON_NAME]"
click at [826, 609] on div "There is 1 result(s) in Interviews ." at bounding box center [782, 601] width 173 height 17
click at [823, 598] on link "Interviews" at bounding box center [836, 602] width 59 height 16
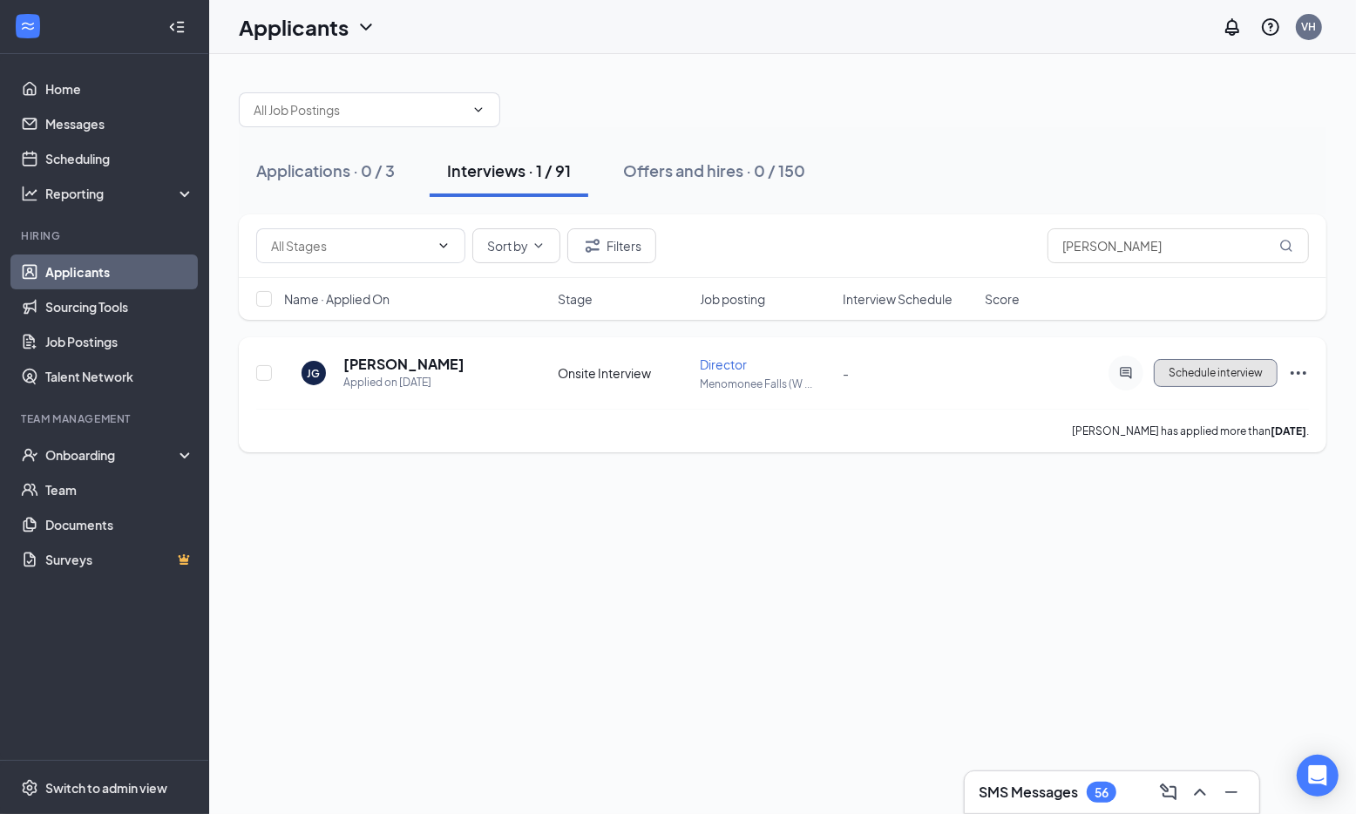
click at [1249, 371] on span "Schedule interview" at bounding box center [1216, 373] width 94 height 12
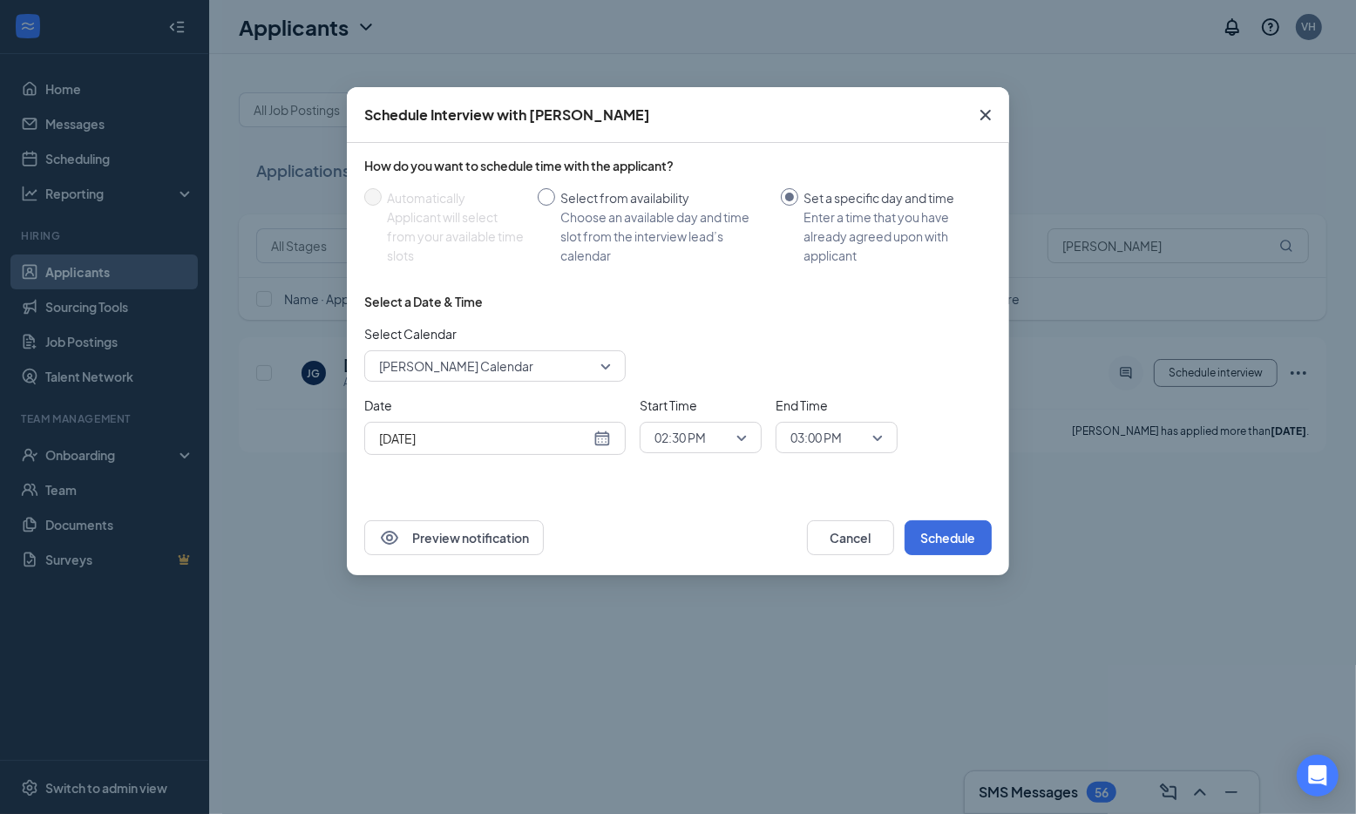
click at [550, 202] on input "Select from availability Choose an available day and time slot from the intervi…" at bounding box center [546, 196] width 17 height 17
radio input "true"
radio input "false"
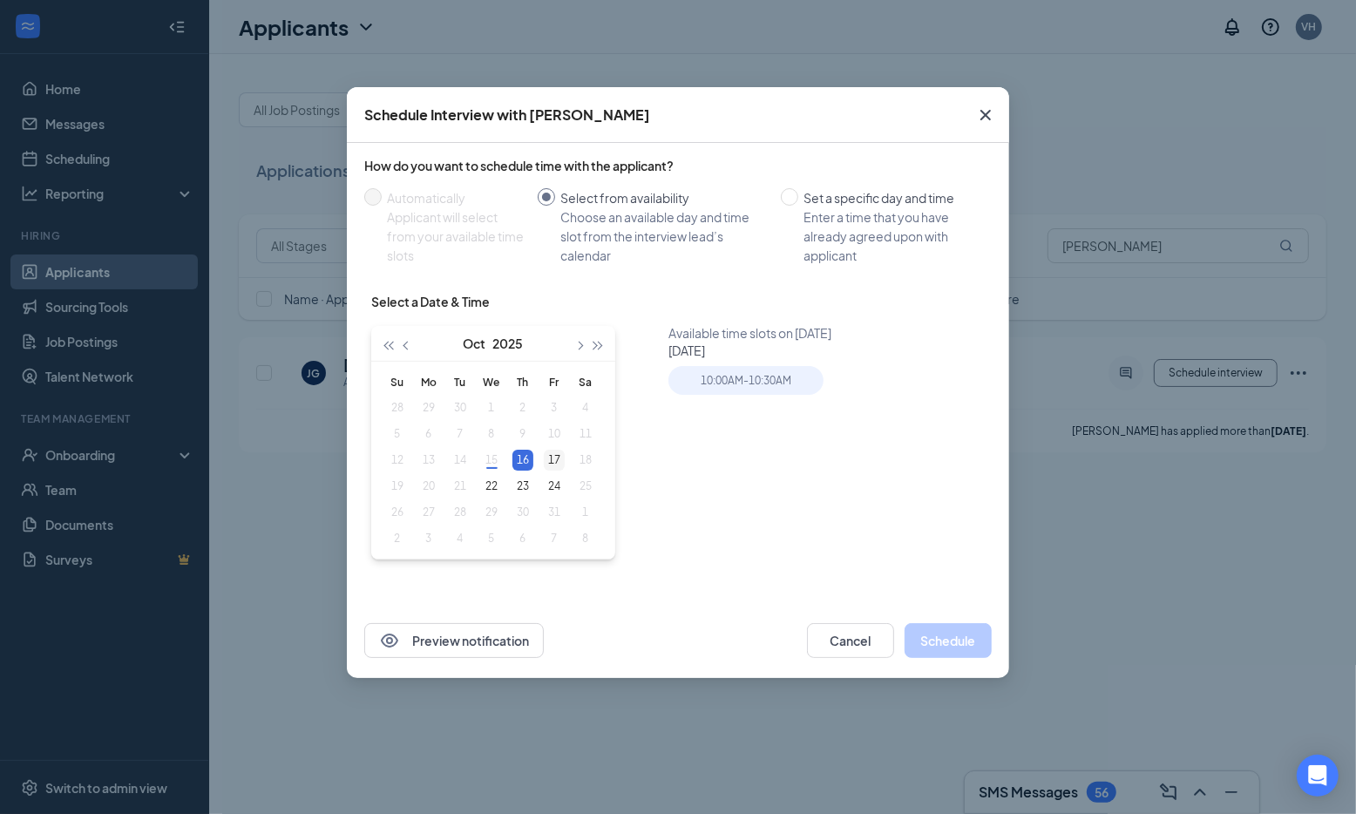
click at [552, 461] on div "17" at bounding box center [554, 460] width 21 height 21
type input "[DATE]"
click at [552, 460] on div "17" at bounding box center [554, 460] width 21 height 21
click at [788, 195] on input "Set a specific day and time Enter a time that you have already agreed upon with…" at bounding box center [789, 196] width 17 height 17
radio input "true"
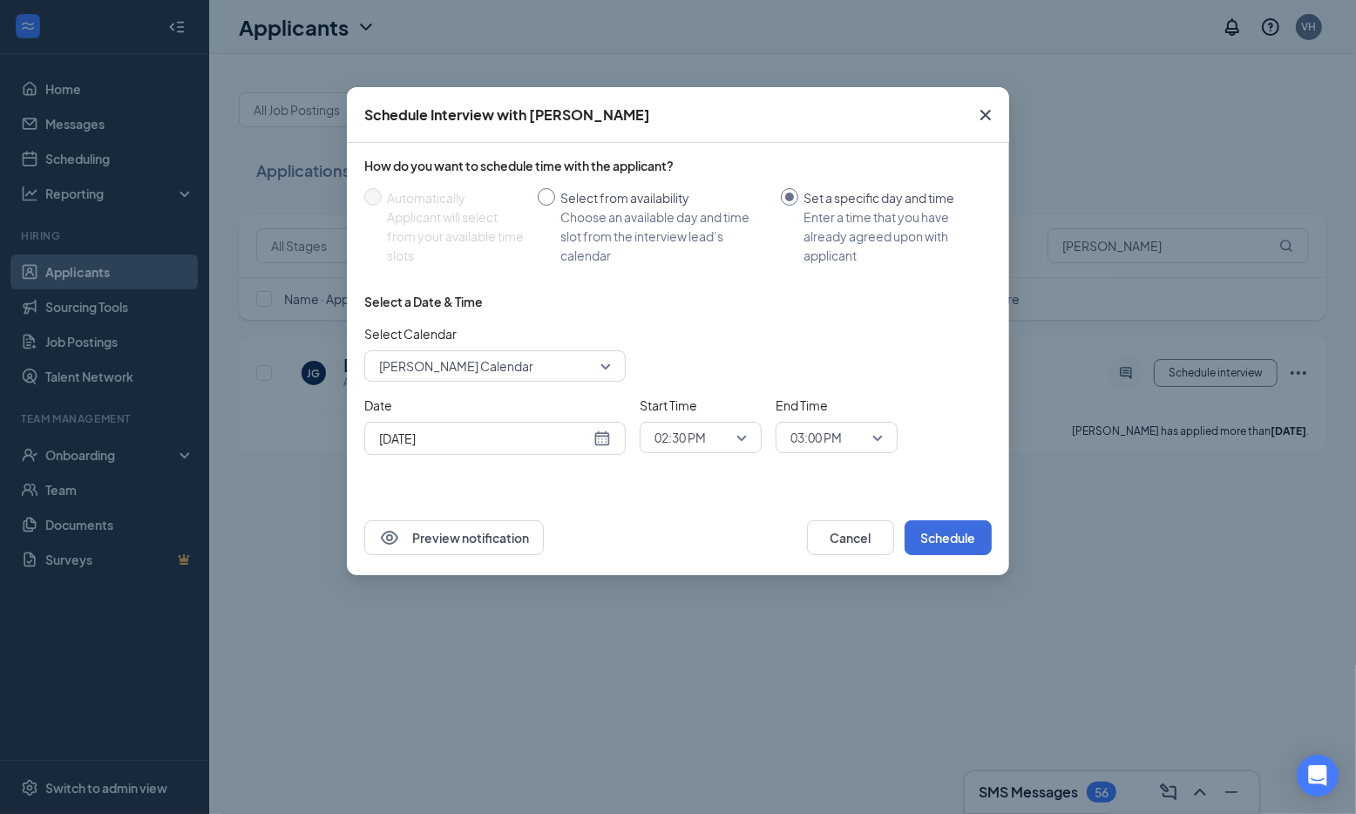
click at [544, 199] on input "Select from availability Choose an available day and time slot from the intervi…" at bounding box center [546, 196] width 17 height 17
radio input "true"
radio input "false"
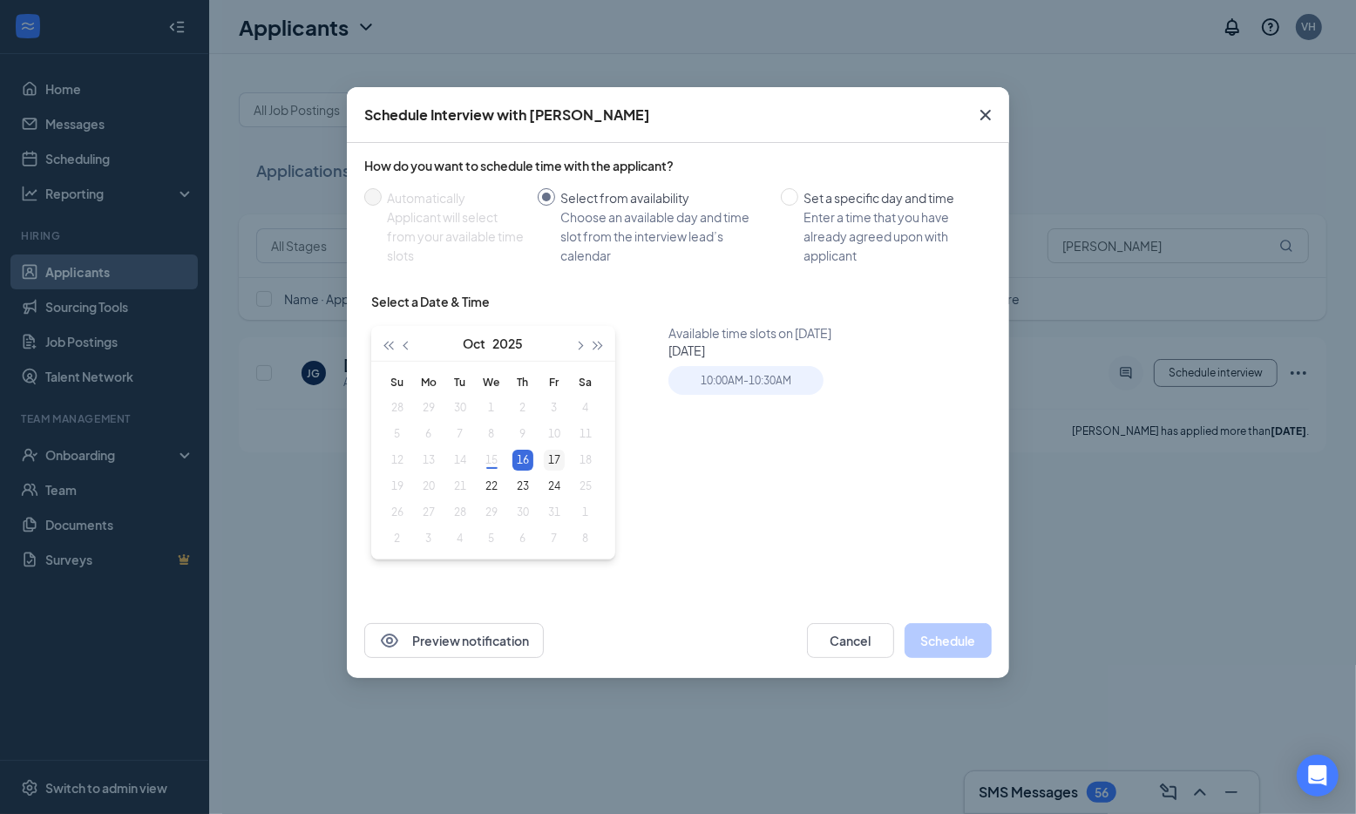
type input "[DATE]"
click at [552, 460] on div "17" at bounding box center [554, 460] width 21 height 21
click at [871, 386] on div "3:00PM - 3:30PM" at bounding box center [911, 380] width 154 height 29
click at [939, 639] on button "Schedule" at bounding box center [948, 640] width 87 height 35
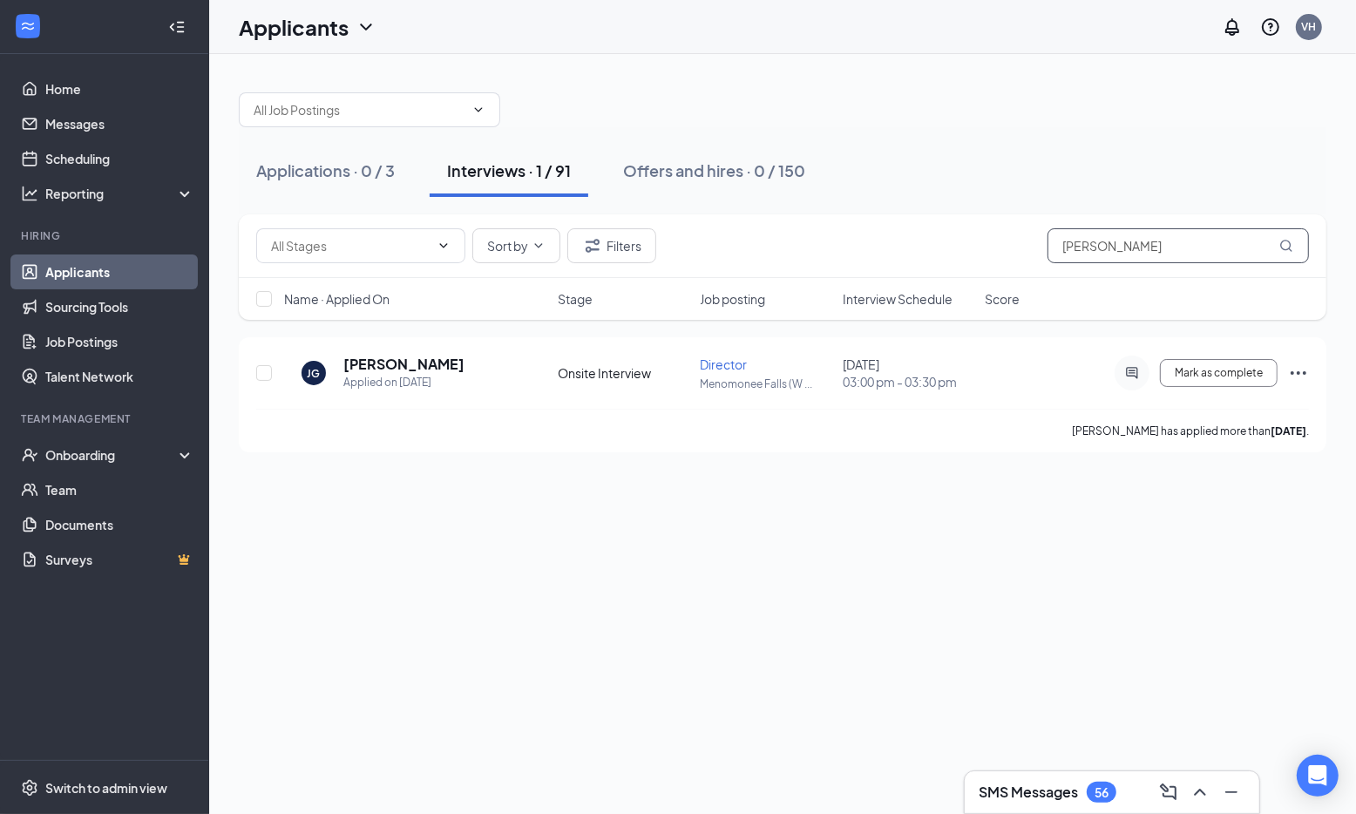
click at [1148, 239] on input "[PERSON_NAME]" at bounding box center [1177, 245] width 261 height 35
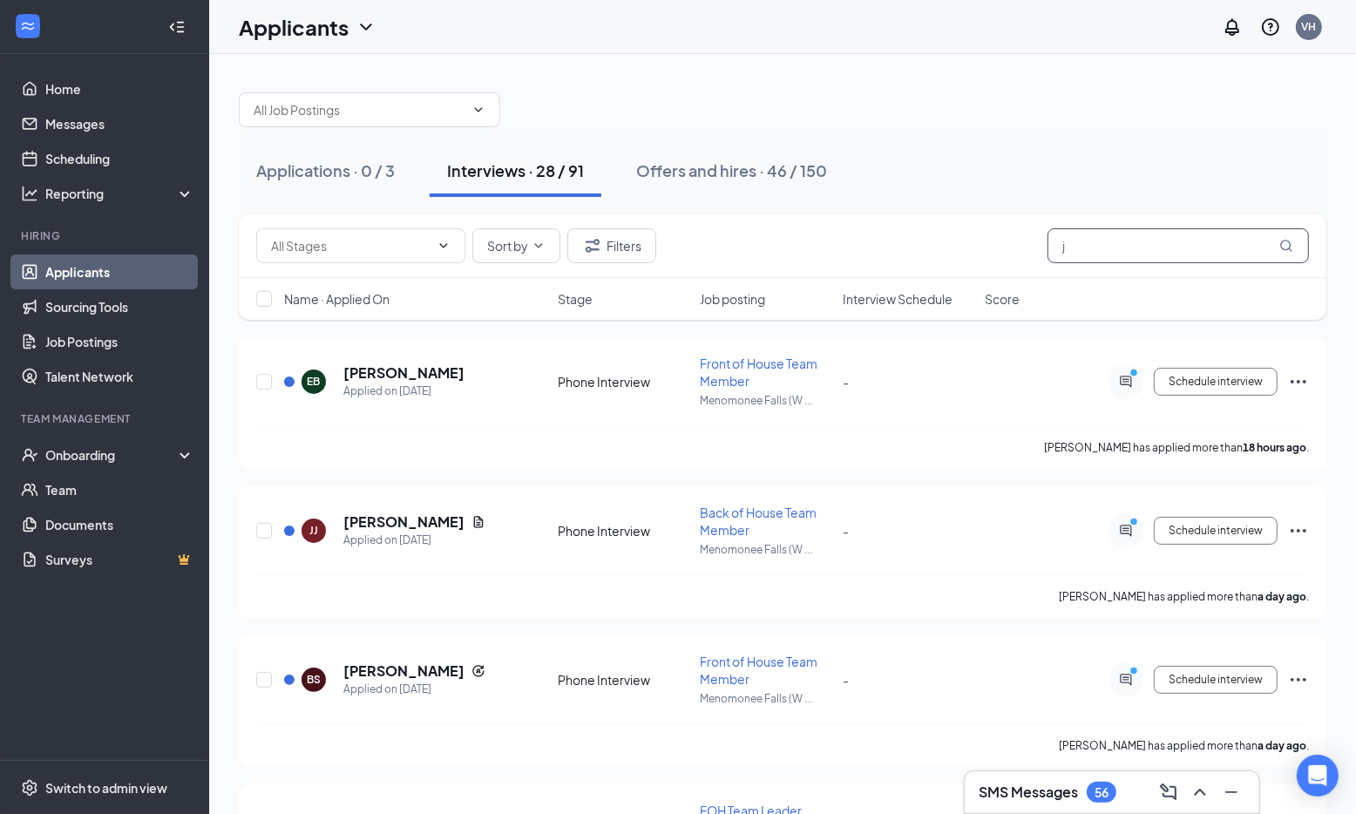
type input "j"
click at [56, 92] on link "Home" at bounding box center [119, 88] width 149 height 35
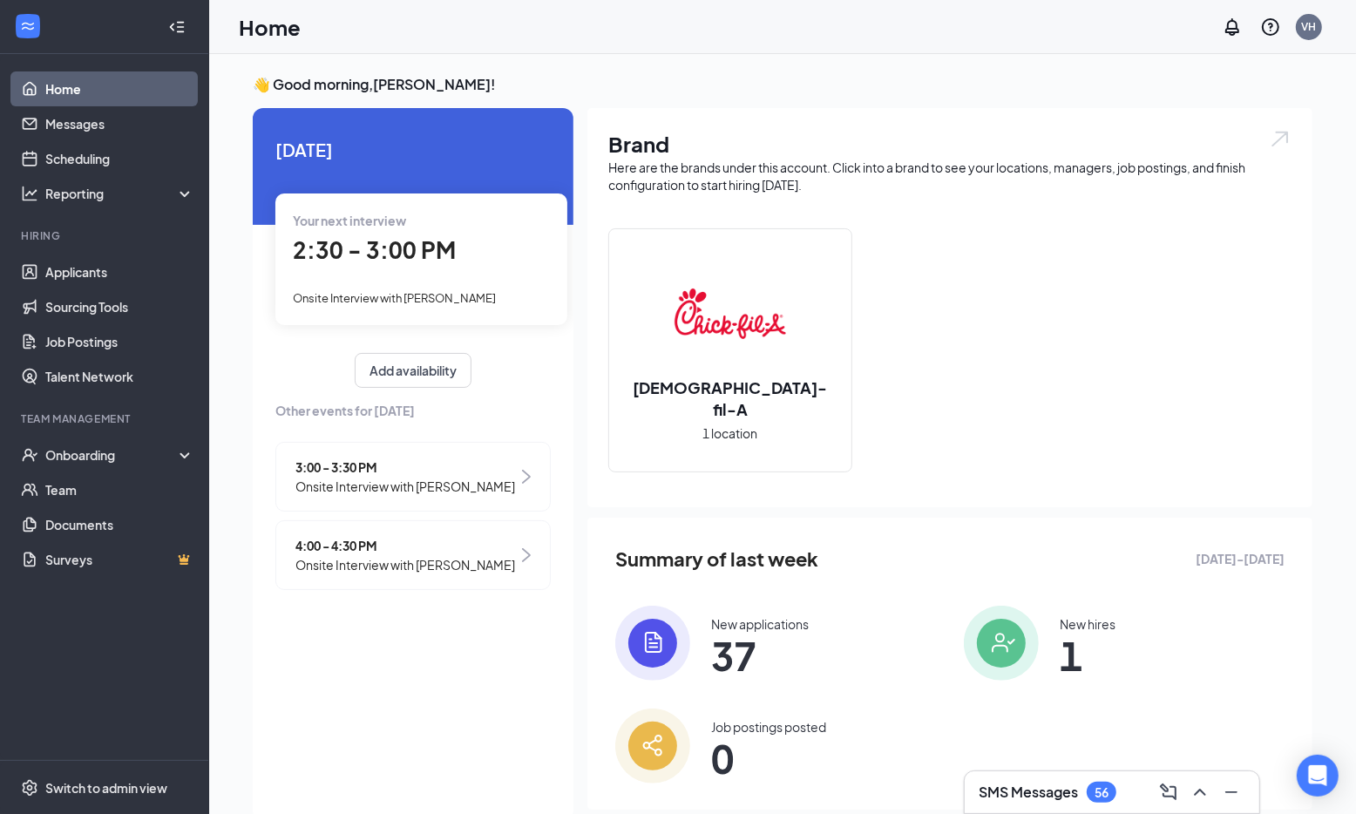
click at [417, 294] on span "Onsite Interview with [PERSON_NAME]" at bounding box center [394, 298] width 203 height 14
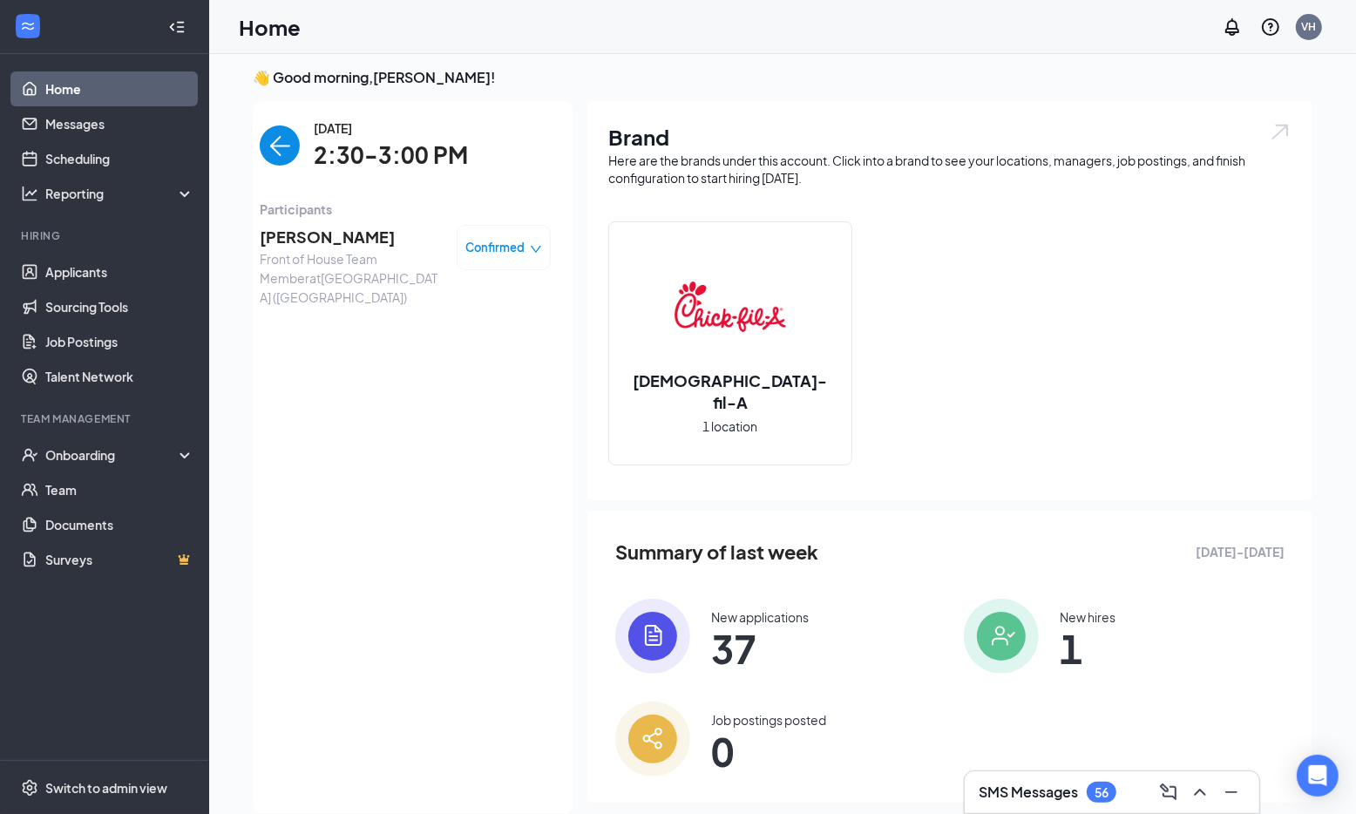
click at [356, 261] on span "Front of House Team Member at [GEOGRAPHIC_DATA] ([GEOGRAPHIC_DATA])" at bounding box center [351, 278] width 183 height 58
click at [326, 240] on span "[PERSON_NAME]" at bounding box center [351, 237] width 183 height 24
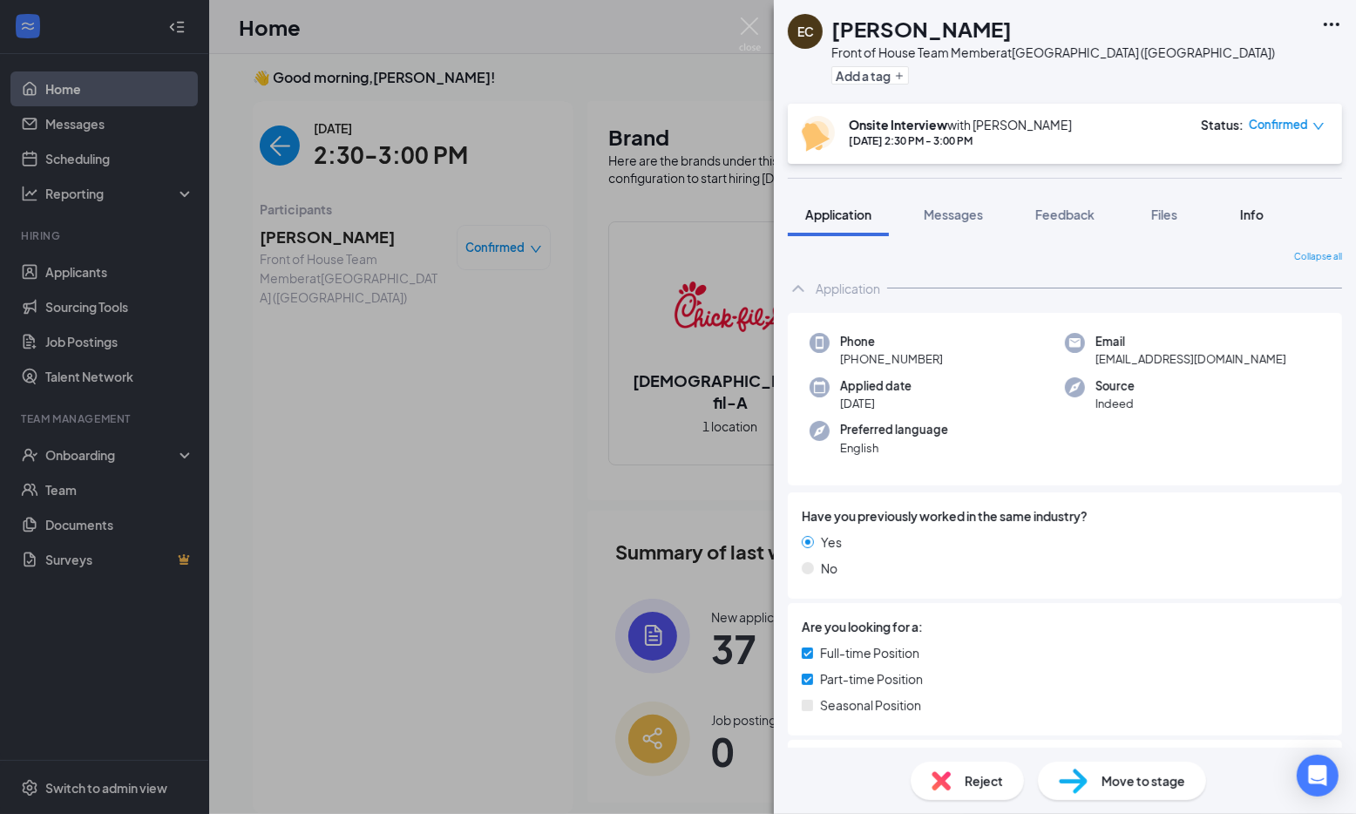
click at [1251, 216] on span "Info" at bounding box center [1252, 215] width 24 height 16
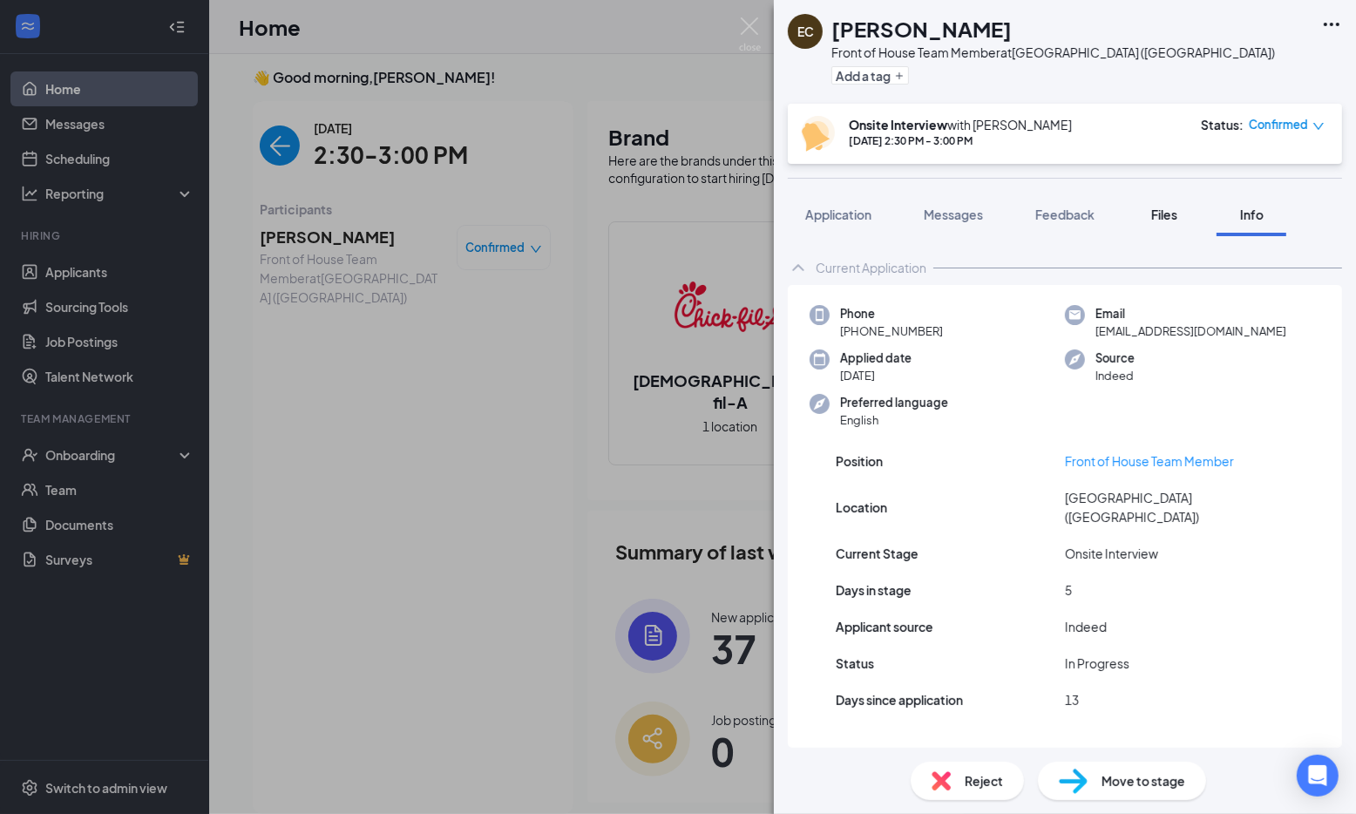
click at [1174, 222] on div "Files" at bounding box center [1164, 214] width 35 height 17
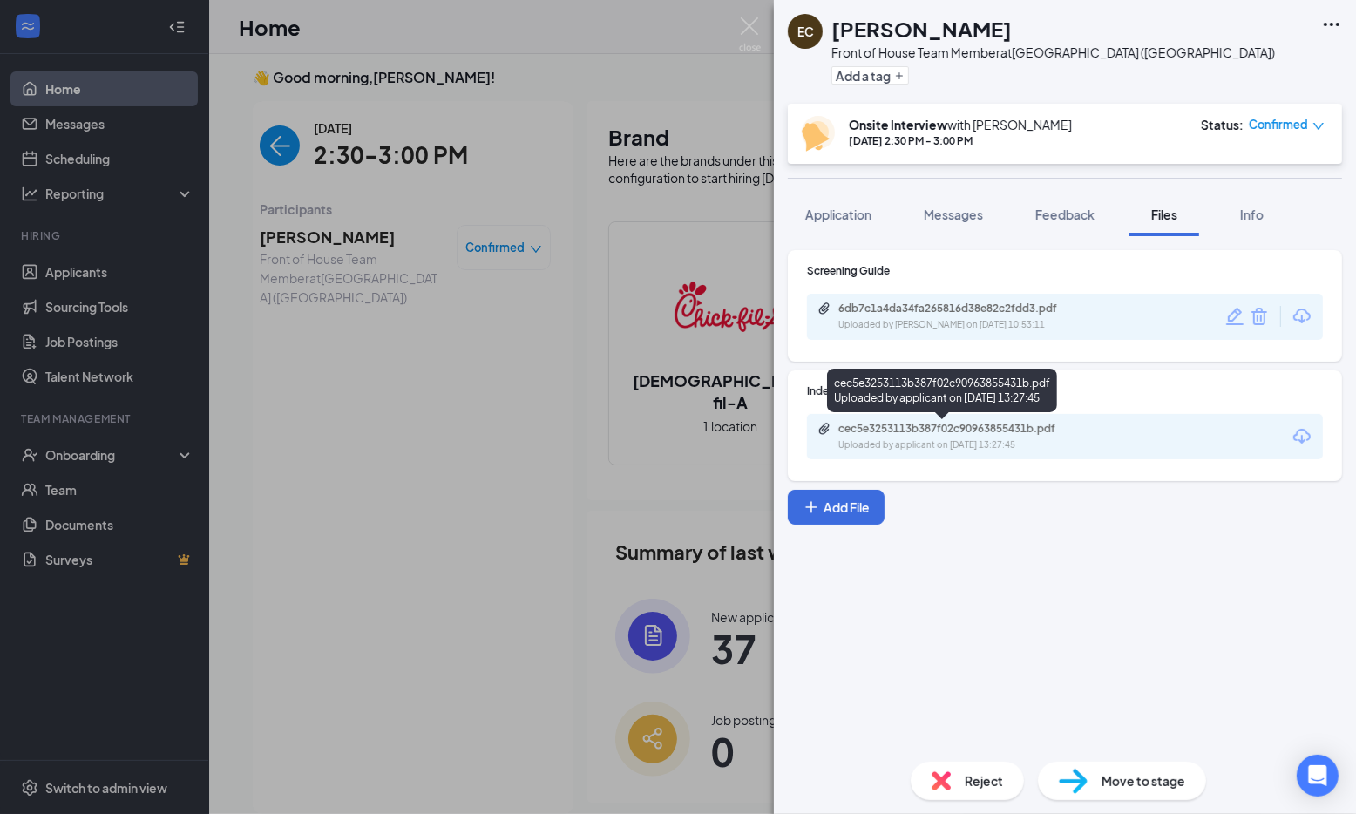
click at [923, 431] on div "cec5e3253113b387f02c90963855431b.pdf" at bounding box center [960, 429] width 244 height 14
click at [745, 28] on img at bounding box center [750, 34] width 22 height 34
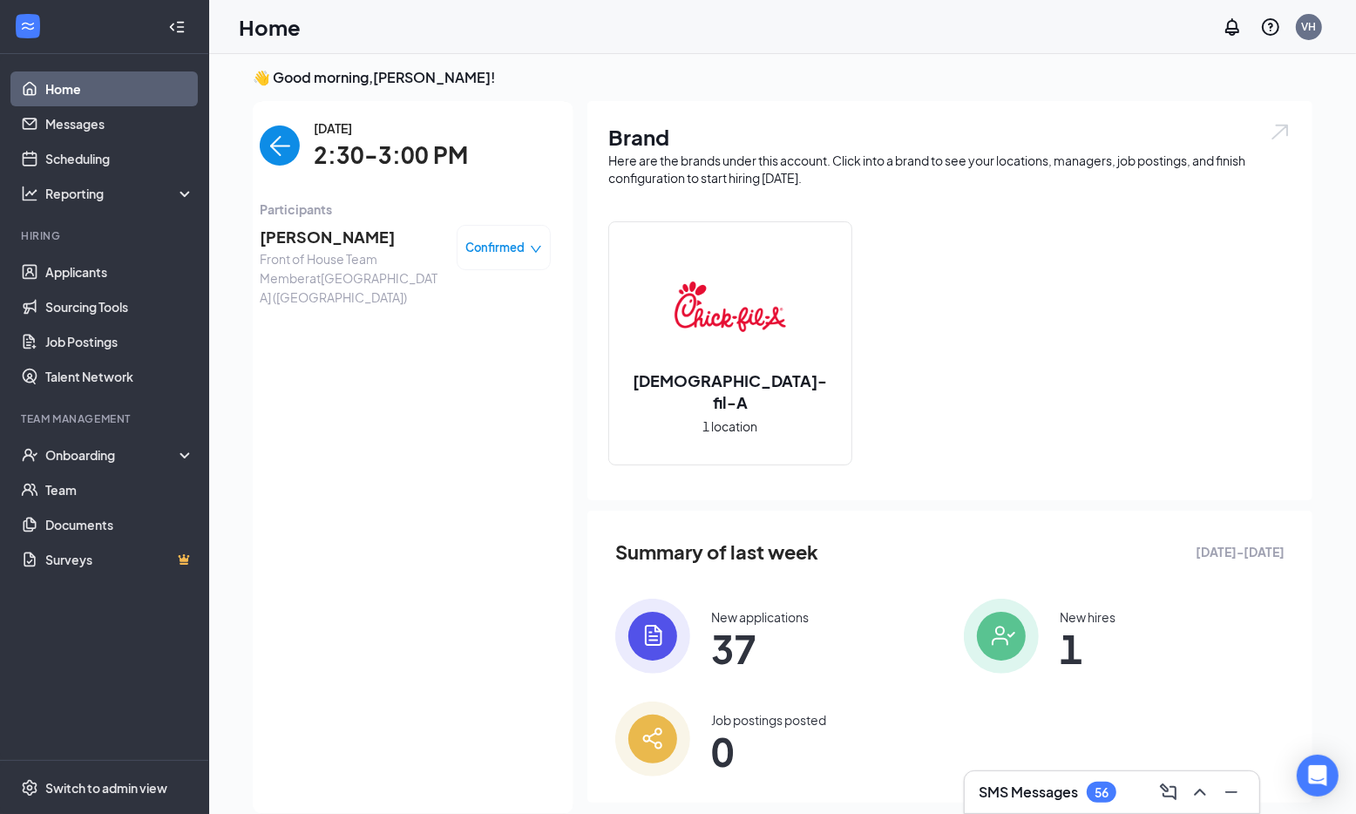
click at [524, 246] on span "Confirmed" at bounding box center [495, 247] width 59 height 17
click at [481, 328] on span "Mark complete" at bounding box center [451, 327] width 87 height 19
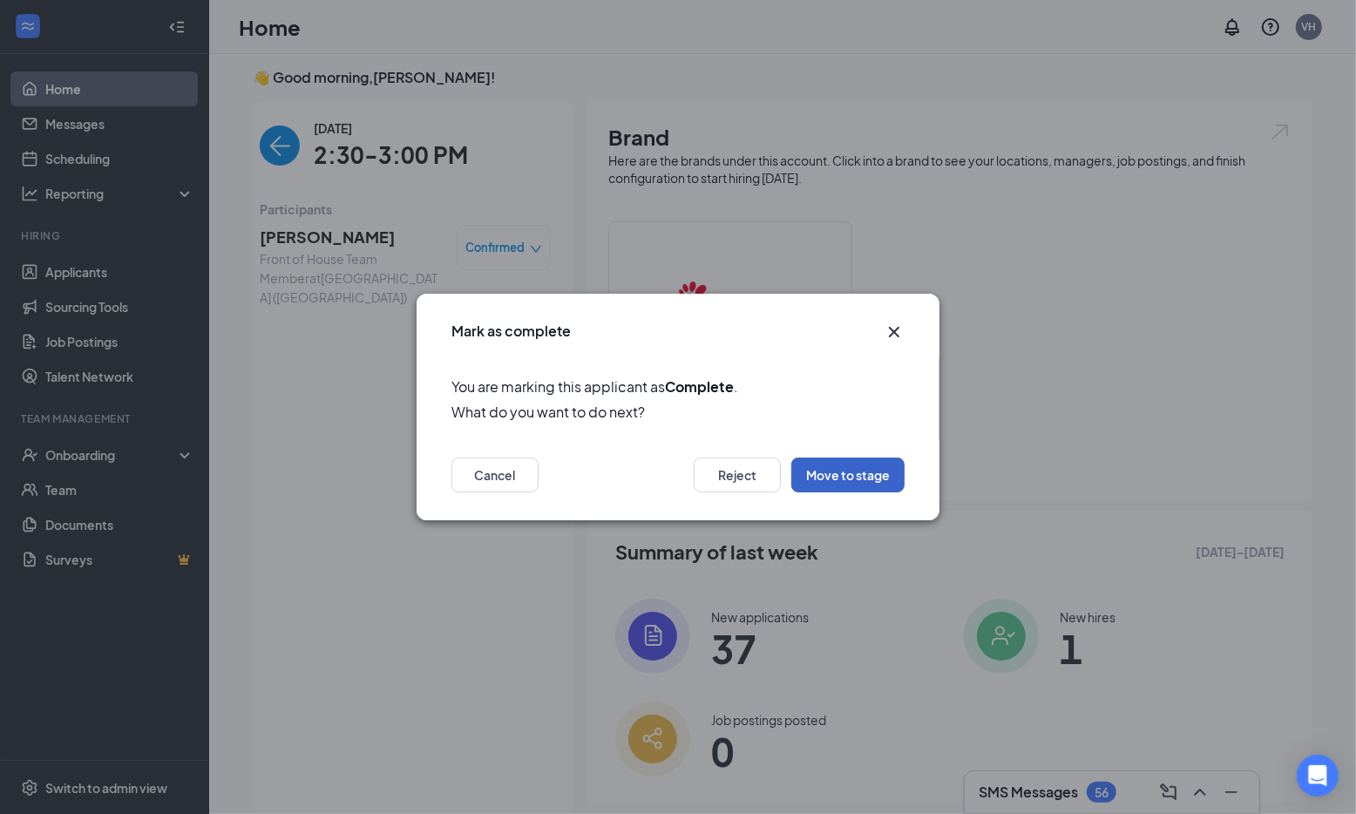
click at [861, 472] on button "Move to stage" at bounding box center [847, 474] width 113 height 35
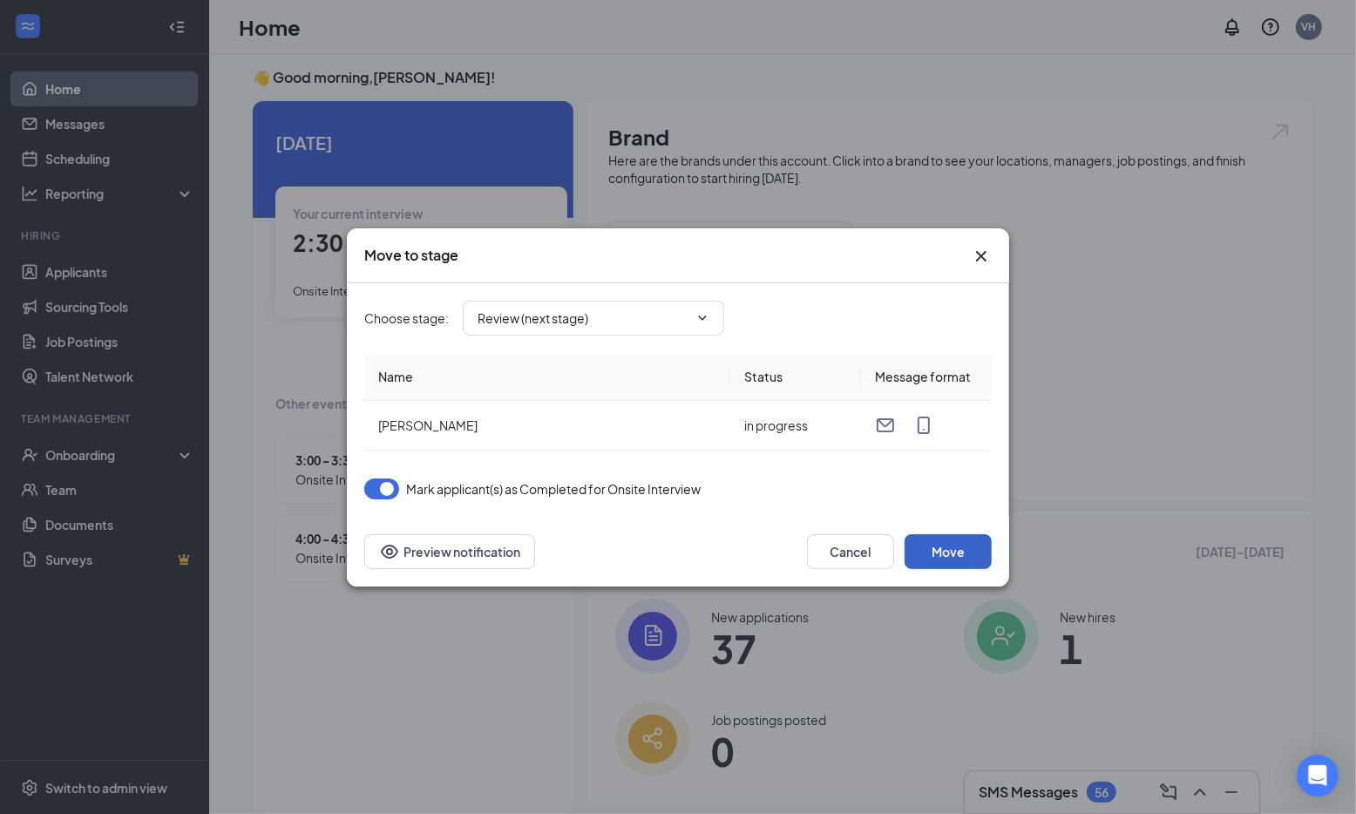
click at [941, 555] on button "Move" at bounding box center [948, 551] width 87 height 35
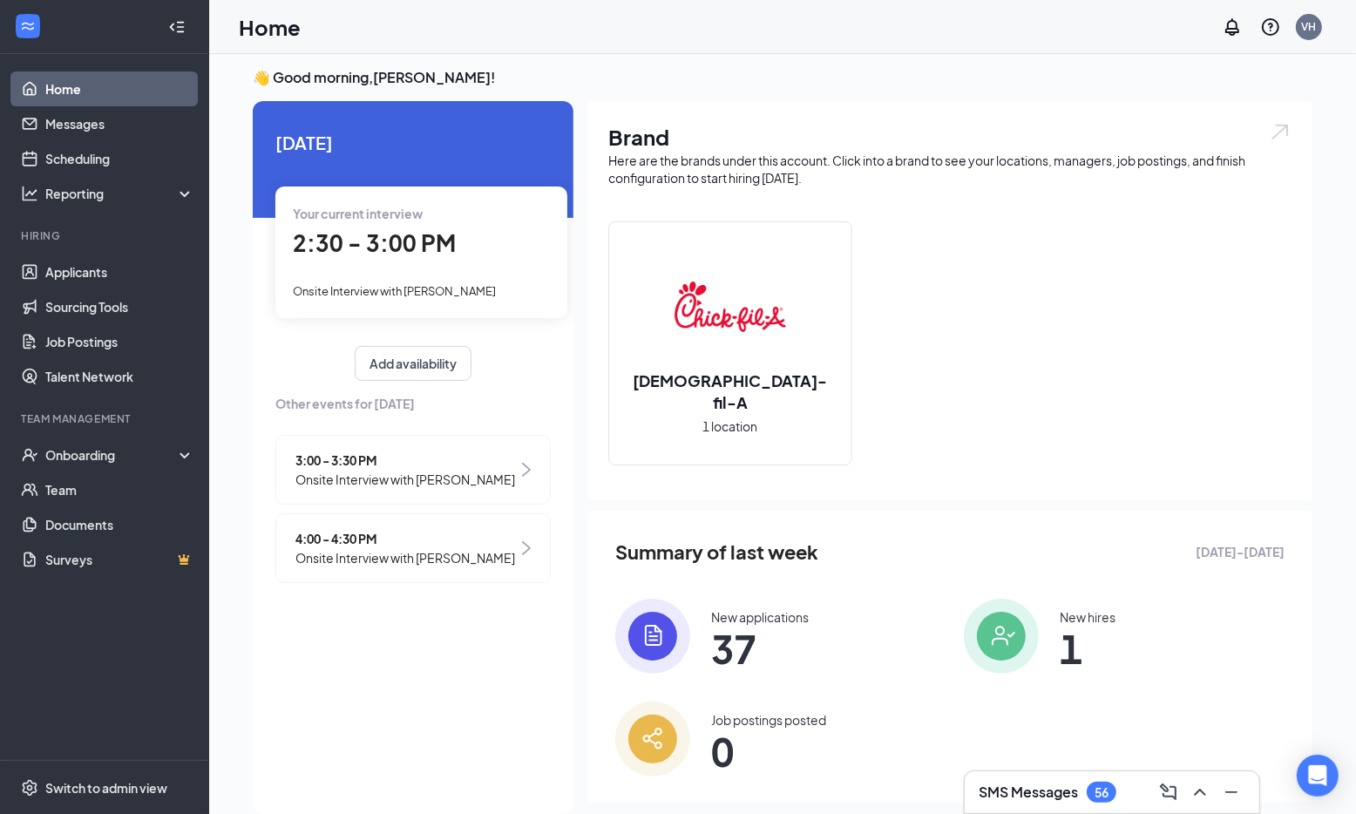
click at [498, 476] on span "Onsite Interview with [PERSON_NAME]" at bounding box center [405, 479] width 220 height 19
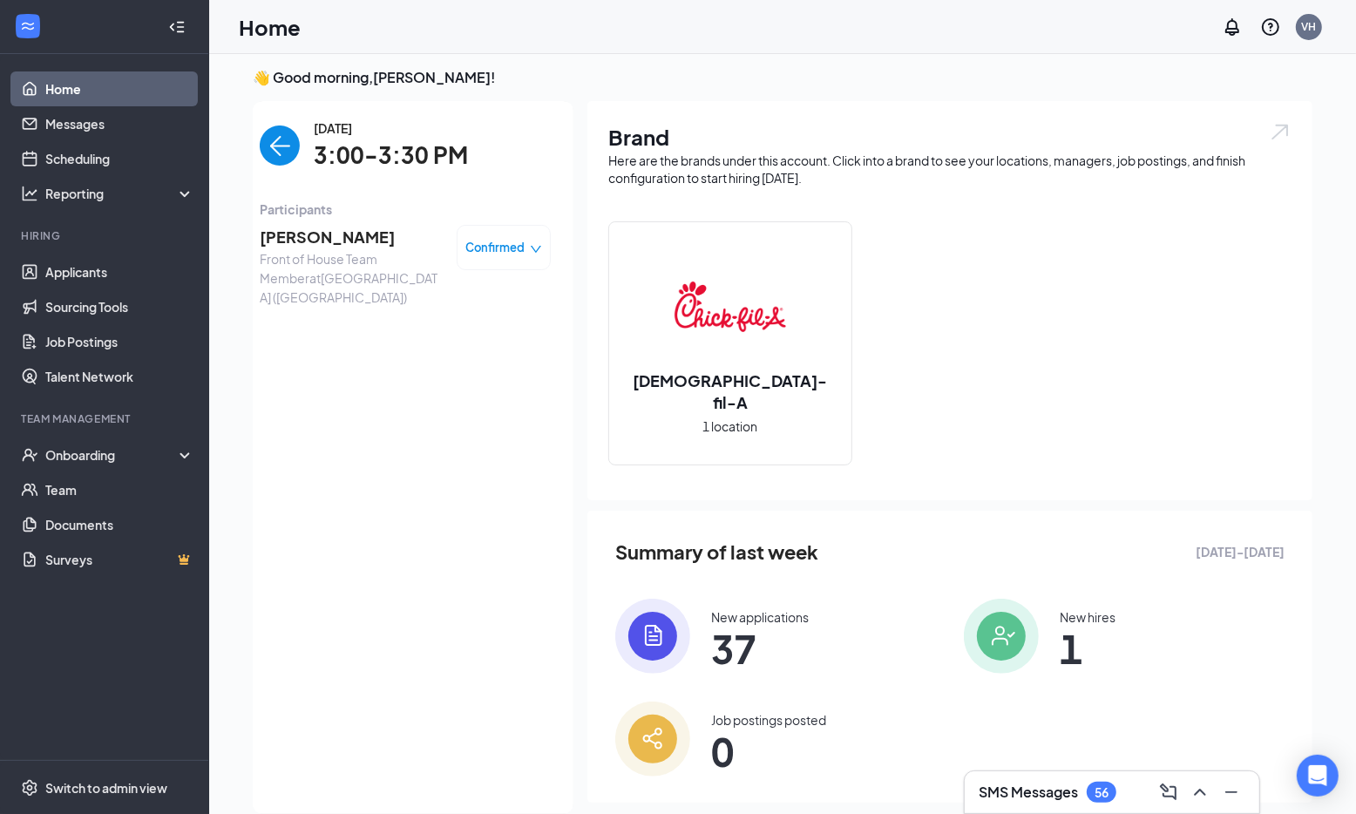
click at [329, 236] on span "[PERSON_NAME]" at bounding box center [351, 237] width 183 height 24
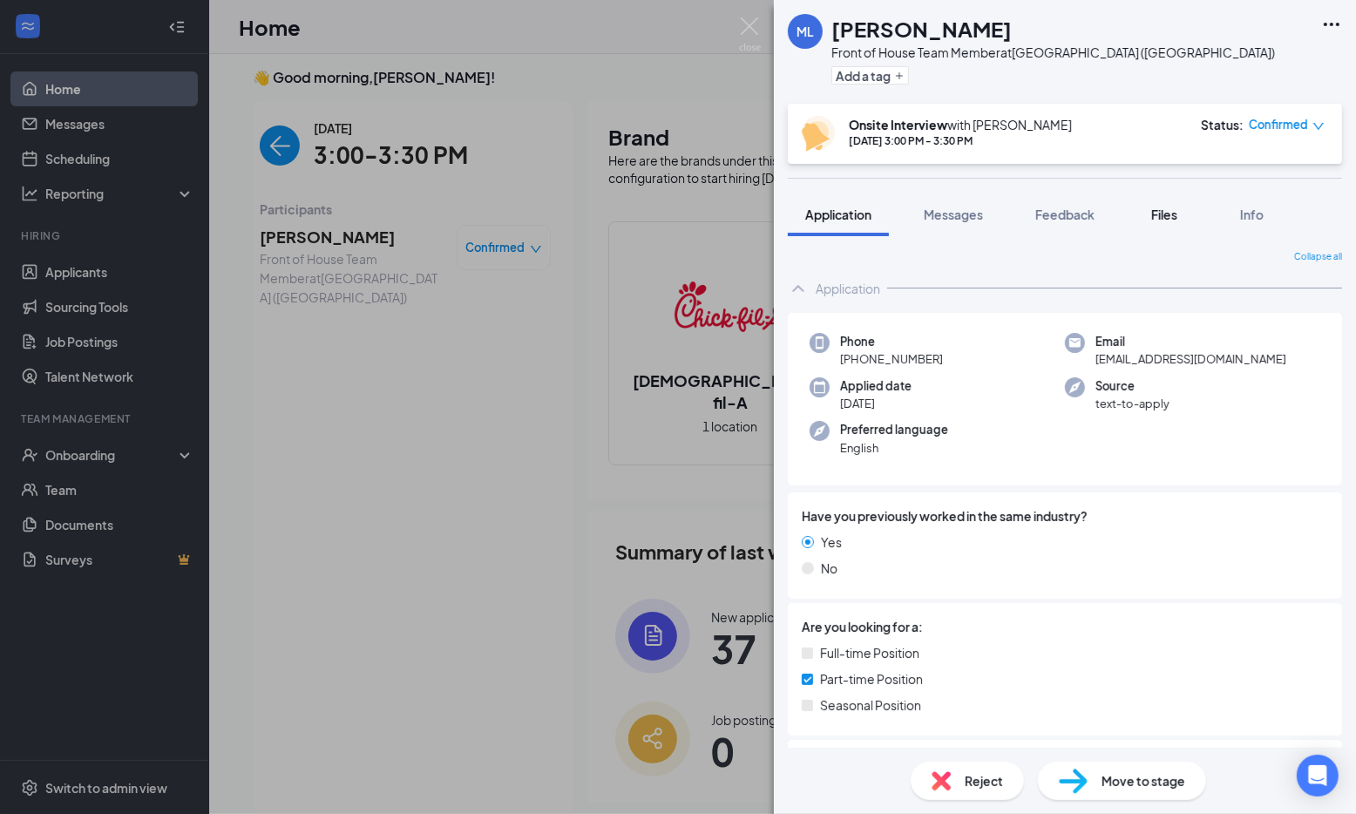
click at [1163, 212] on span "Files" at bounding box center [1164, 215] width 26 height 16
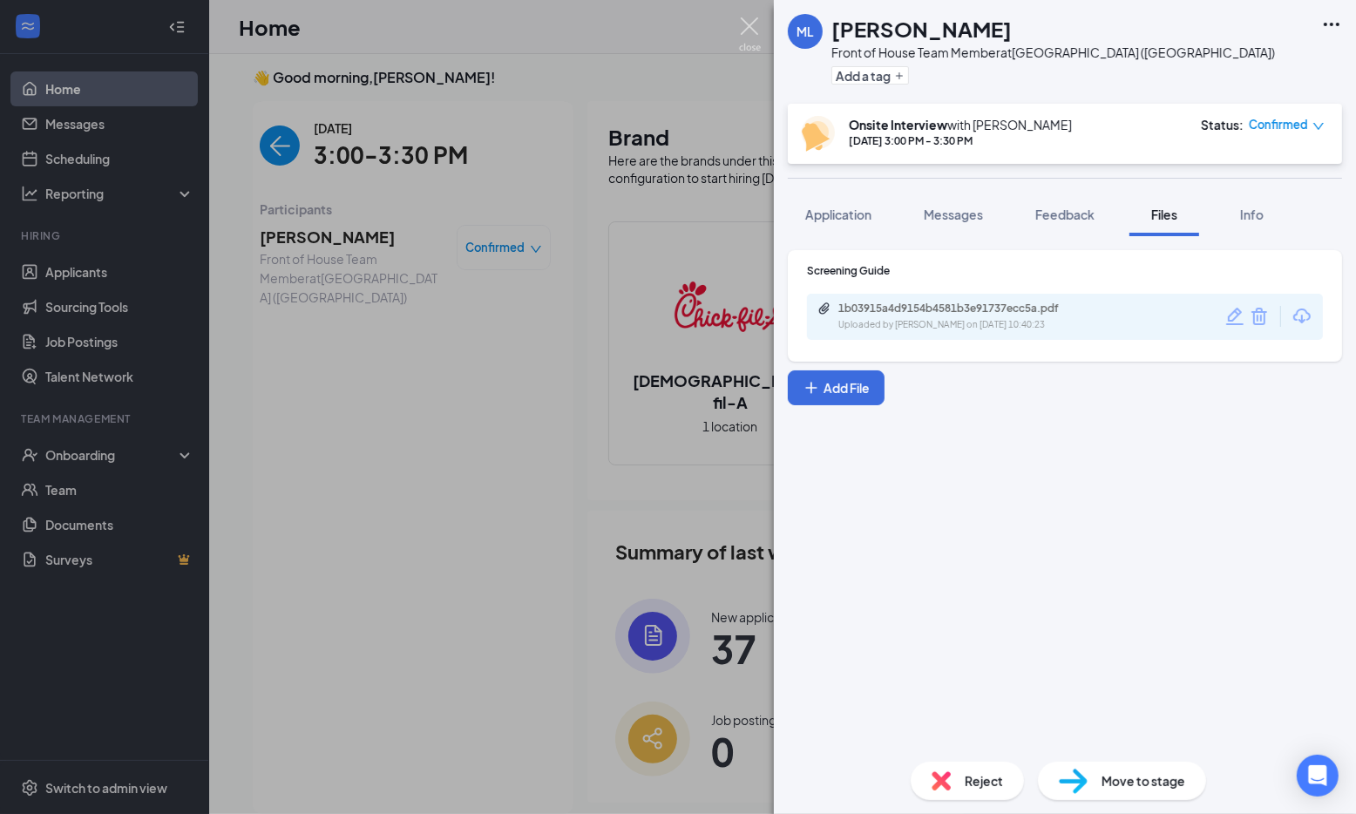
click at [746, 24] on img at bounding box center [750, 34] width 22 height 34
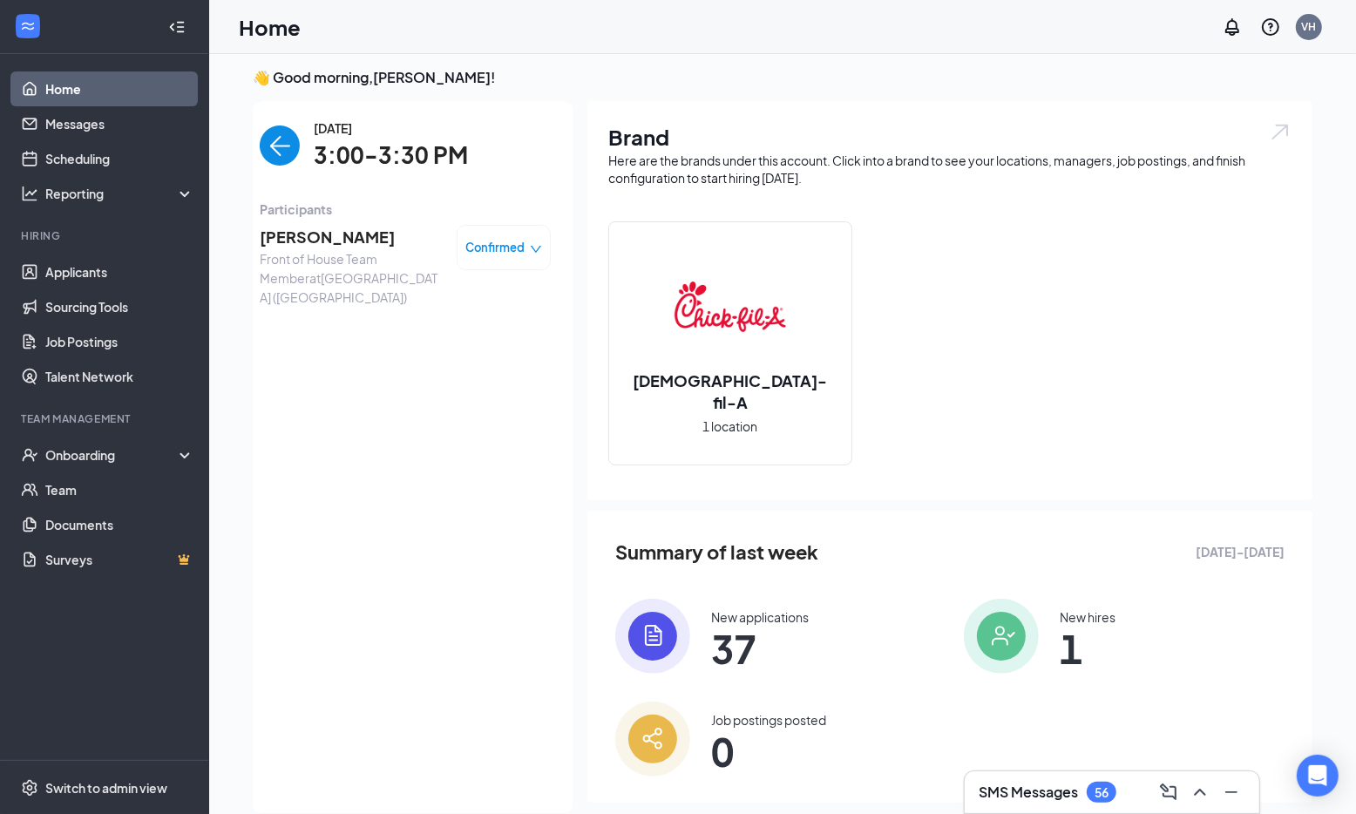
click at [277, 147] on img "back-button" at bounding box center [280, 145] width 40 height 40
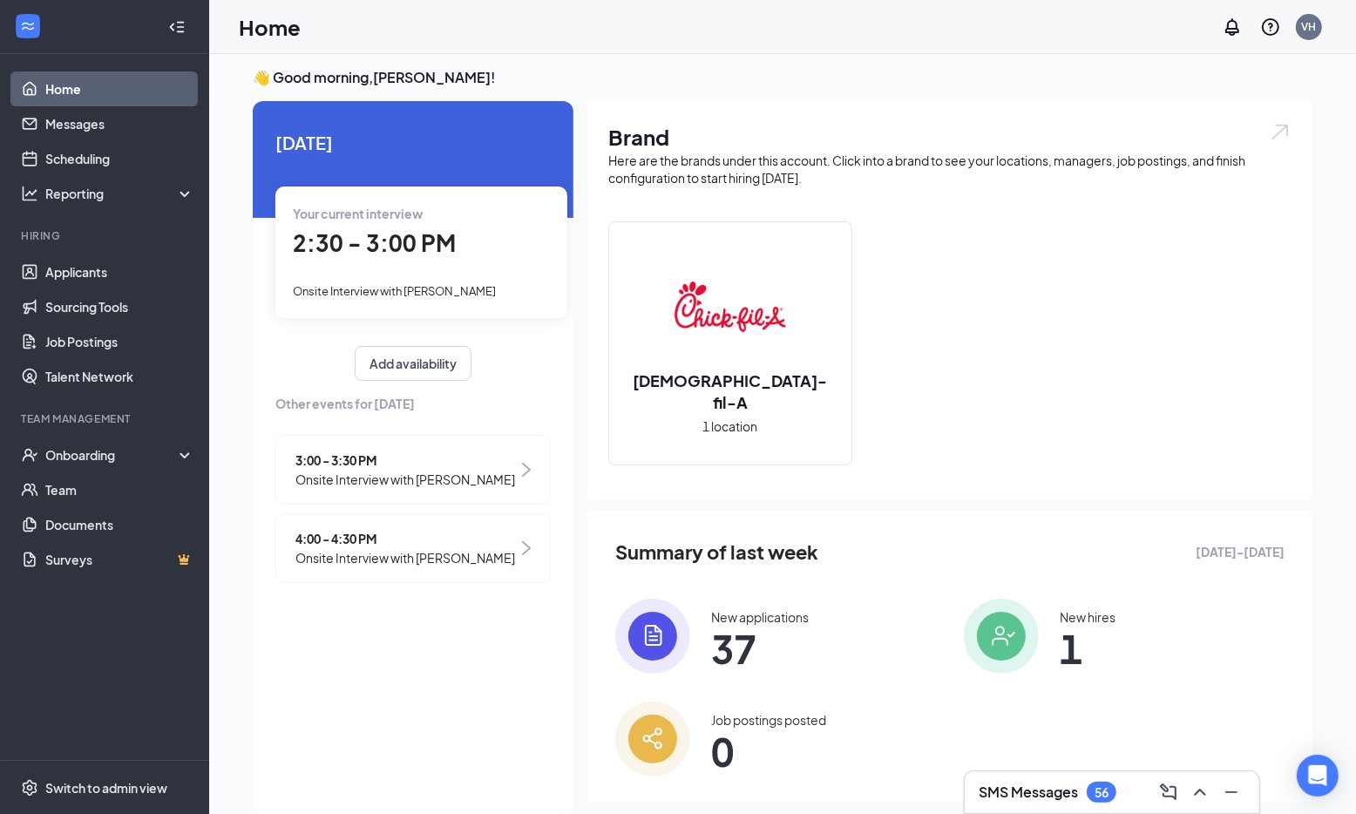
click at [406, 558] on span "Onsite Interview with [PERSON_NAME]" at bounding box center [405, 557] width 220 height 19
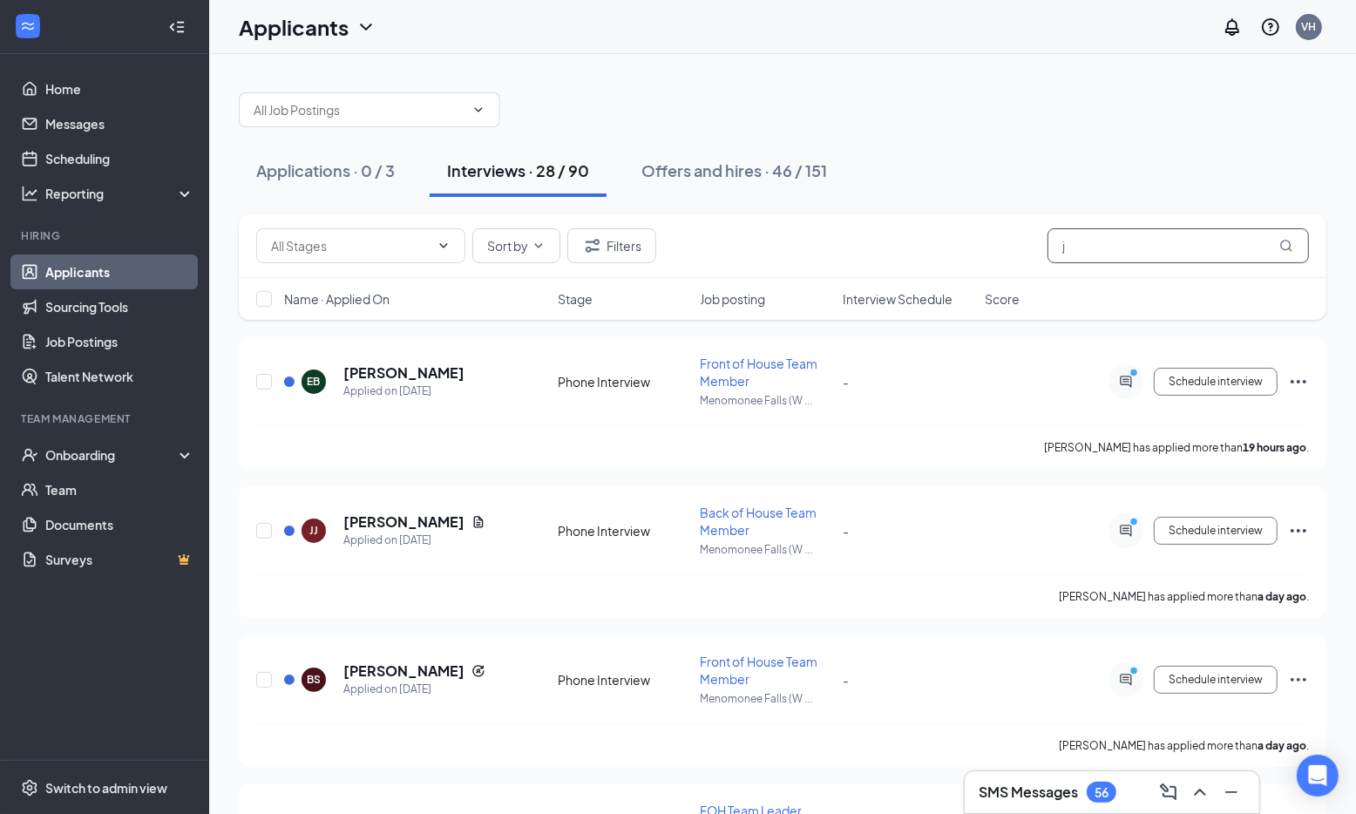
click at [1086, 258] on input "j" at bounding box center [1177, 245] width 261 height 35
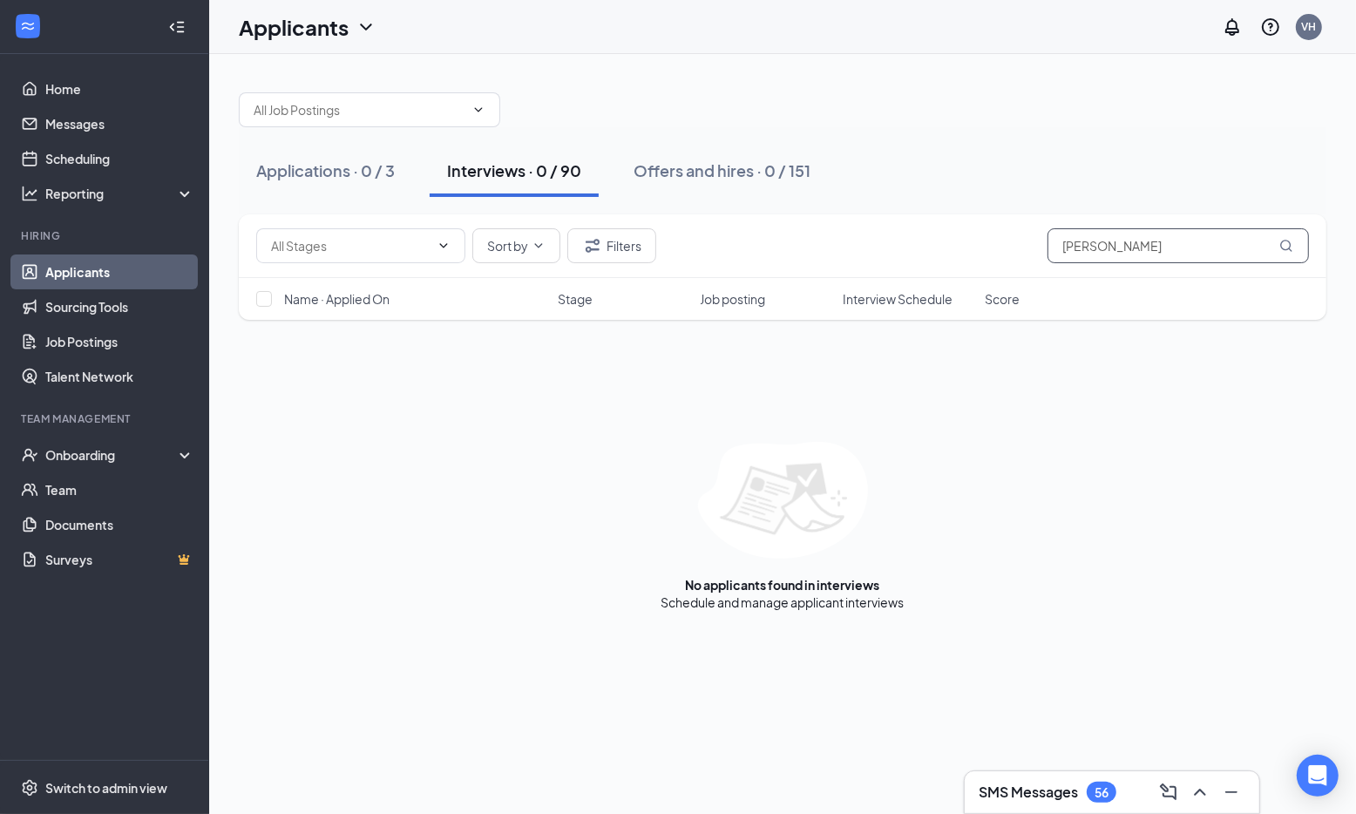
drag, startPoint x: 1090, startPoint y: 246, endPoint x: 1090, endPoint y: 267, distance: 20.9
click at [1090, 247] on input "[PERSON_NAME]" at bounding box center [1177, 245] width 261 height 35
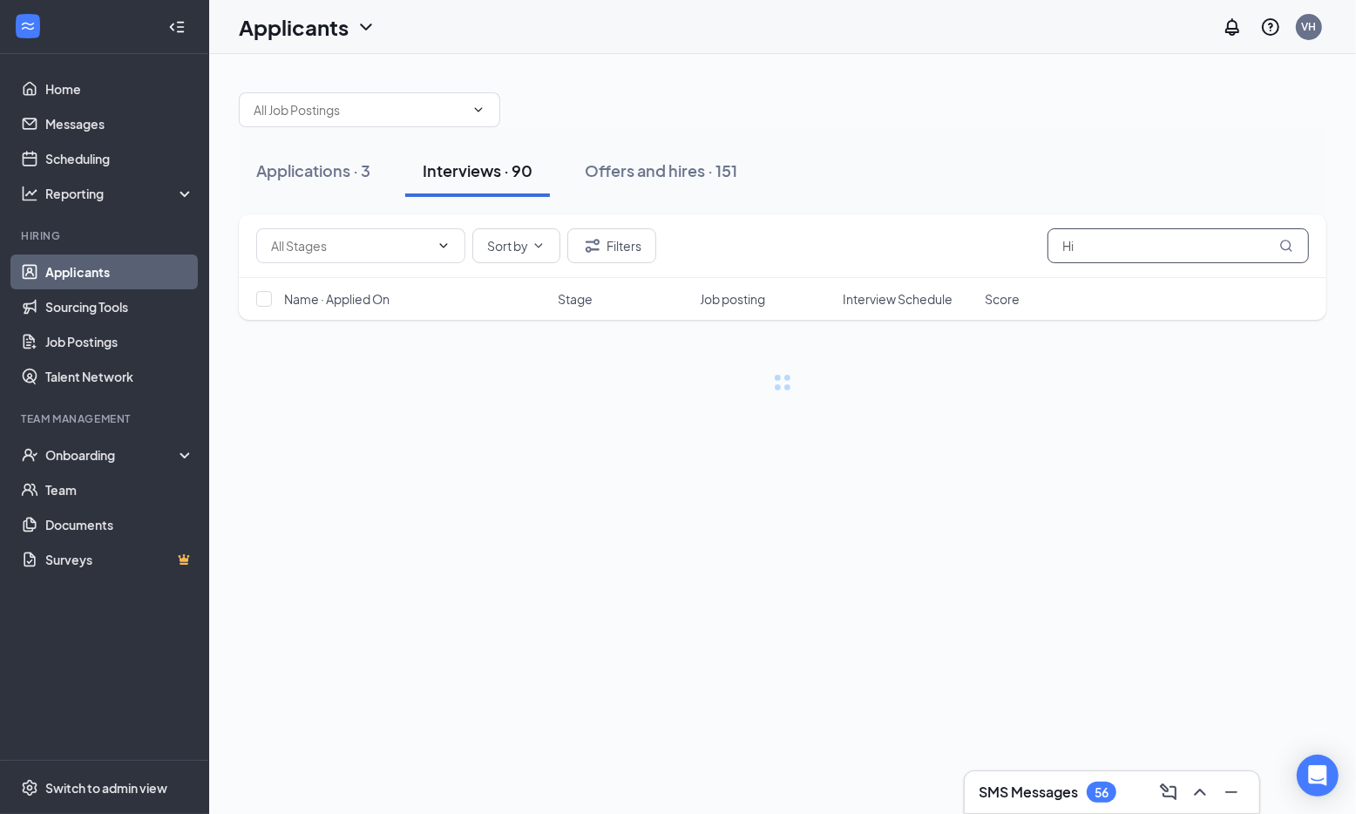
type input "H"
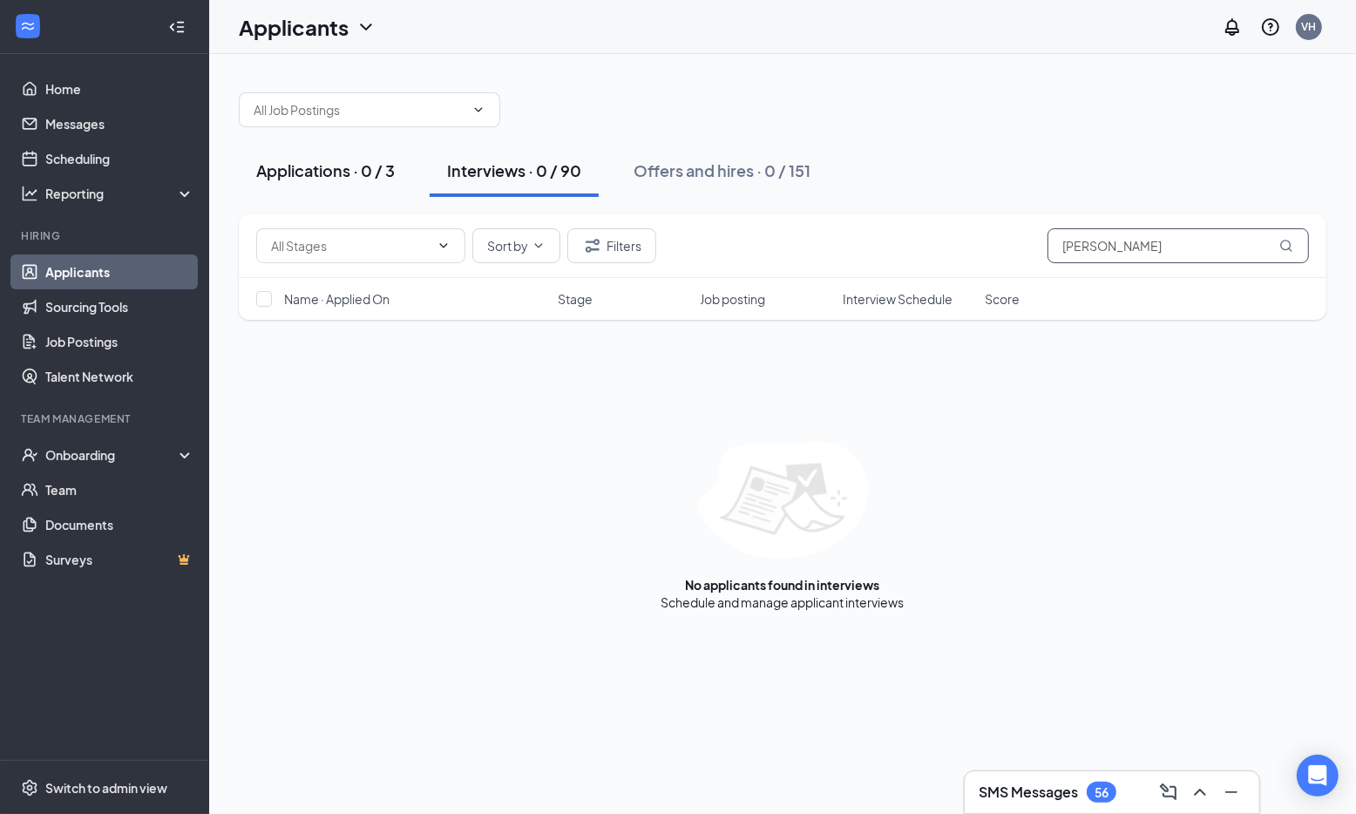
type input "[PERSON_NAME]"
click at [306, 168] on div "Applications · 0 / 3" at bounding box center [325, 170] width 139 height 22
click at [546, 171] on div "Interviews · 0 / 90" at bounding box center [514, 170] width 134 height 22
click at [762, 170] on div "Offers and hires · 0 / 151" at bounding box center [722, 170] width 177 height 22
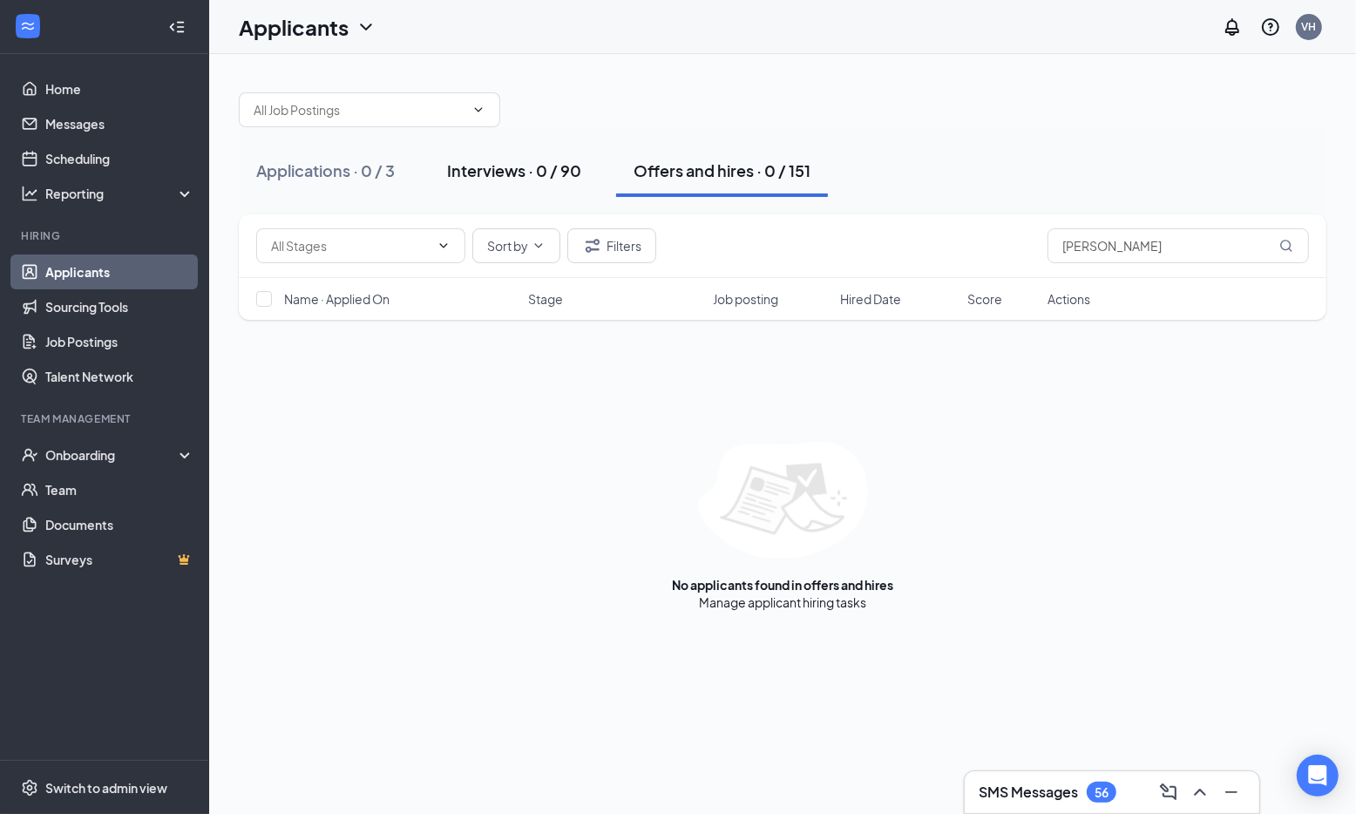
click at [561, 179] on div "Interviews · 0 / 90" at bounding box center [514, 170] width 134 height 22
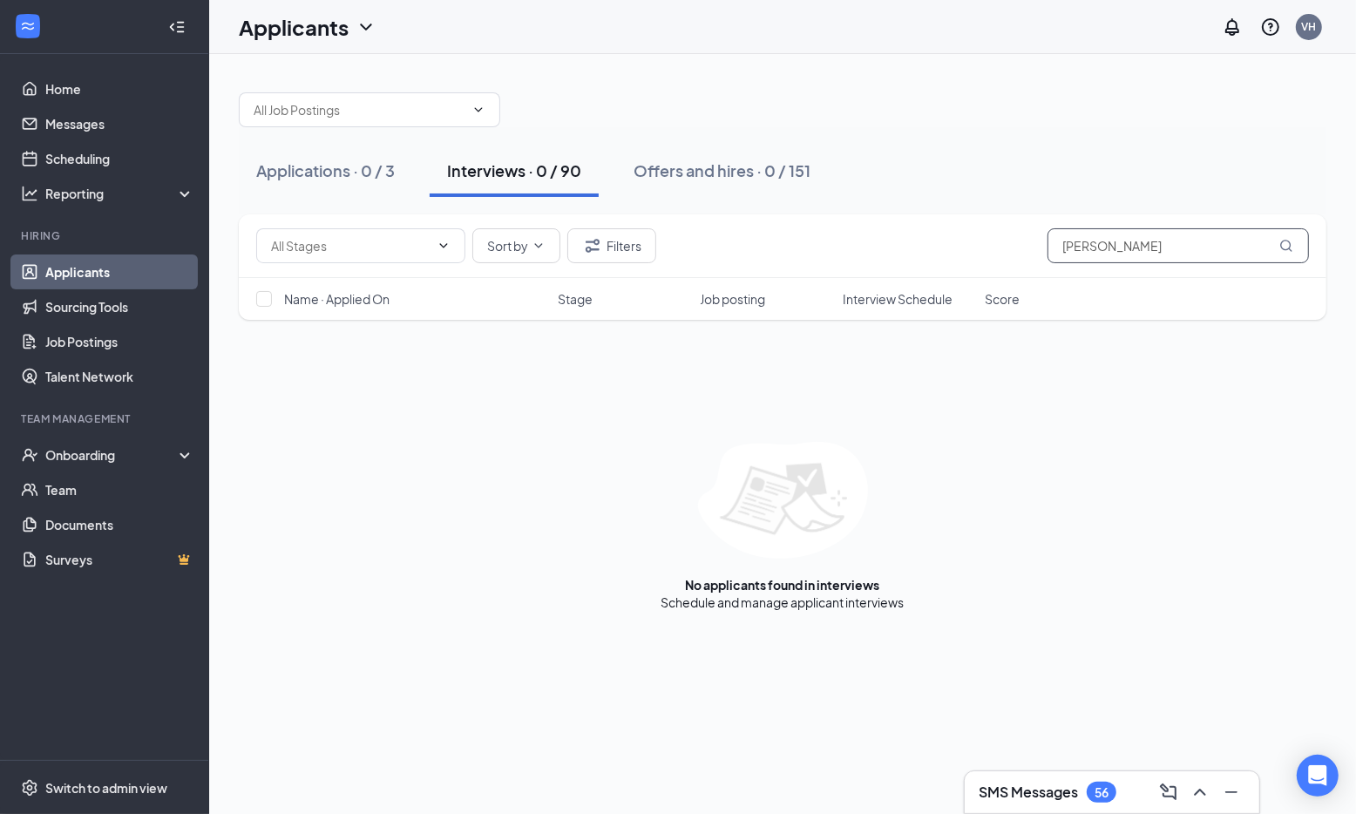
click at [1107, 241] on input "[PERSON_NAME]" at bounding box center [1177, 245] width 261 height 35
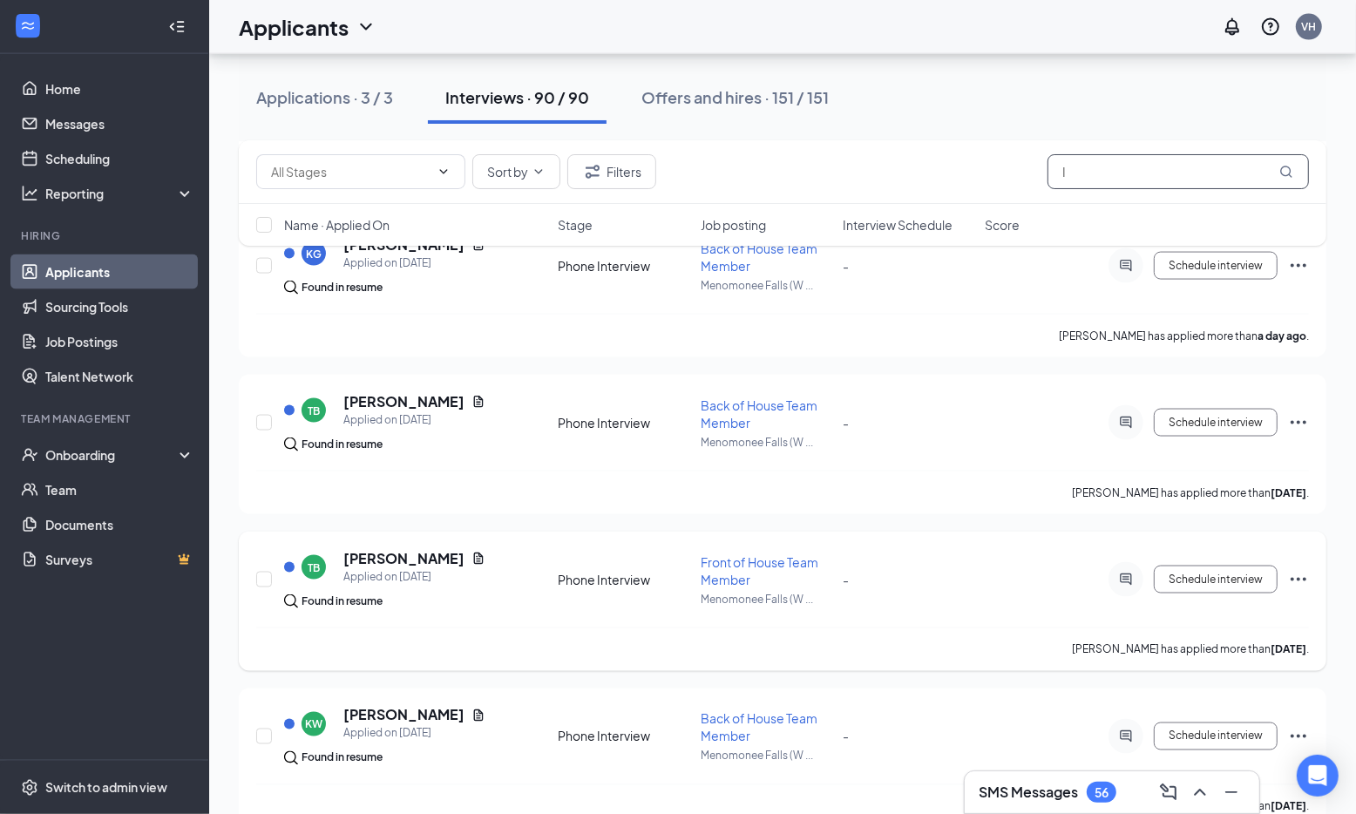
scroll to position [2075, 0]
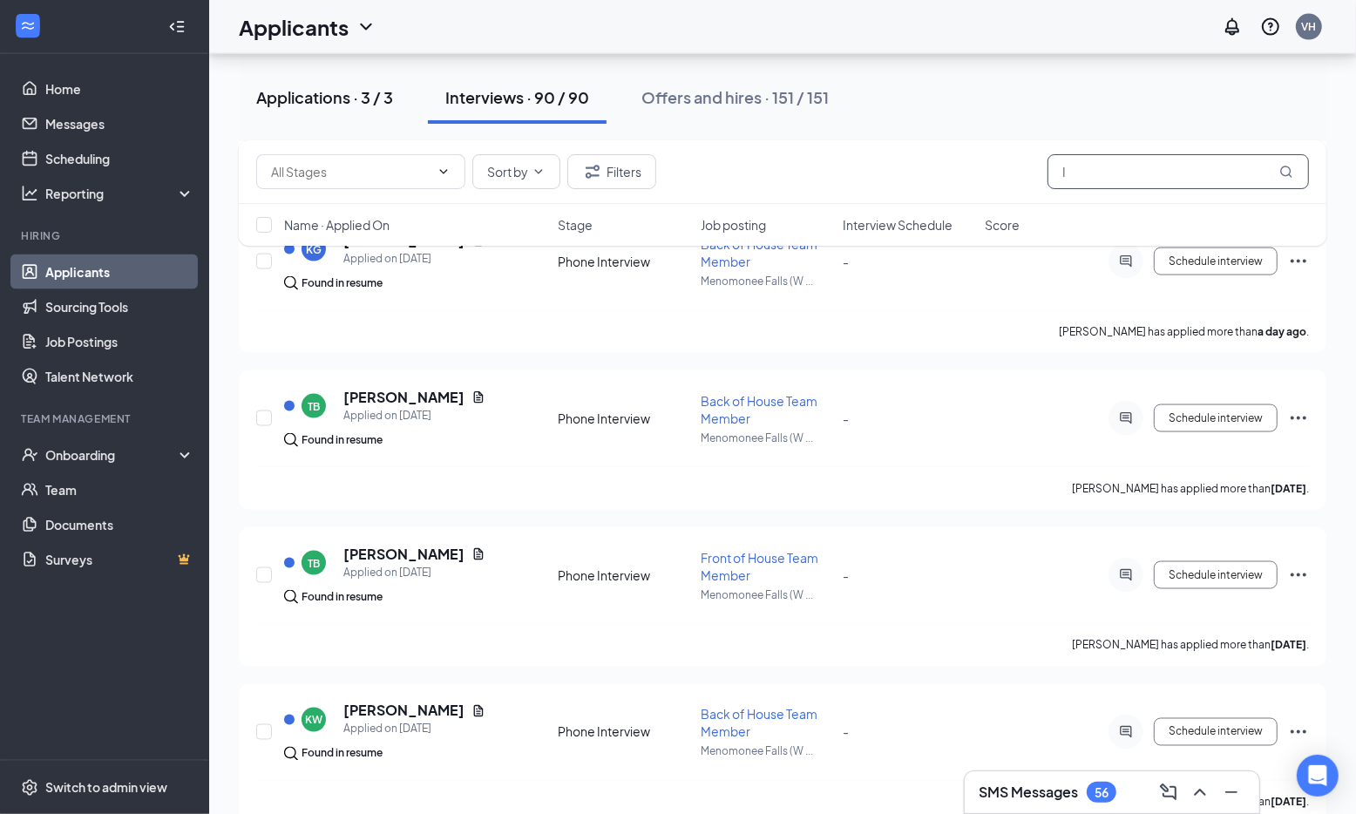
type input "I"
click at [340, 96] on div "Applications · 3 / 3" at bounding box center [324, 97] width 137 height 22
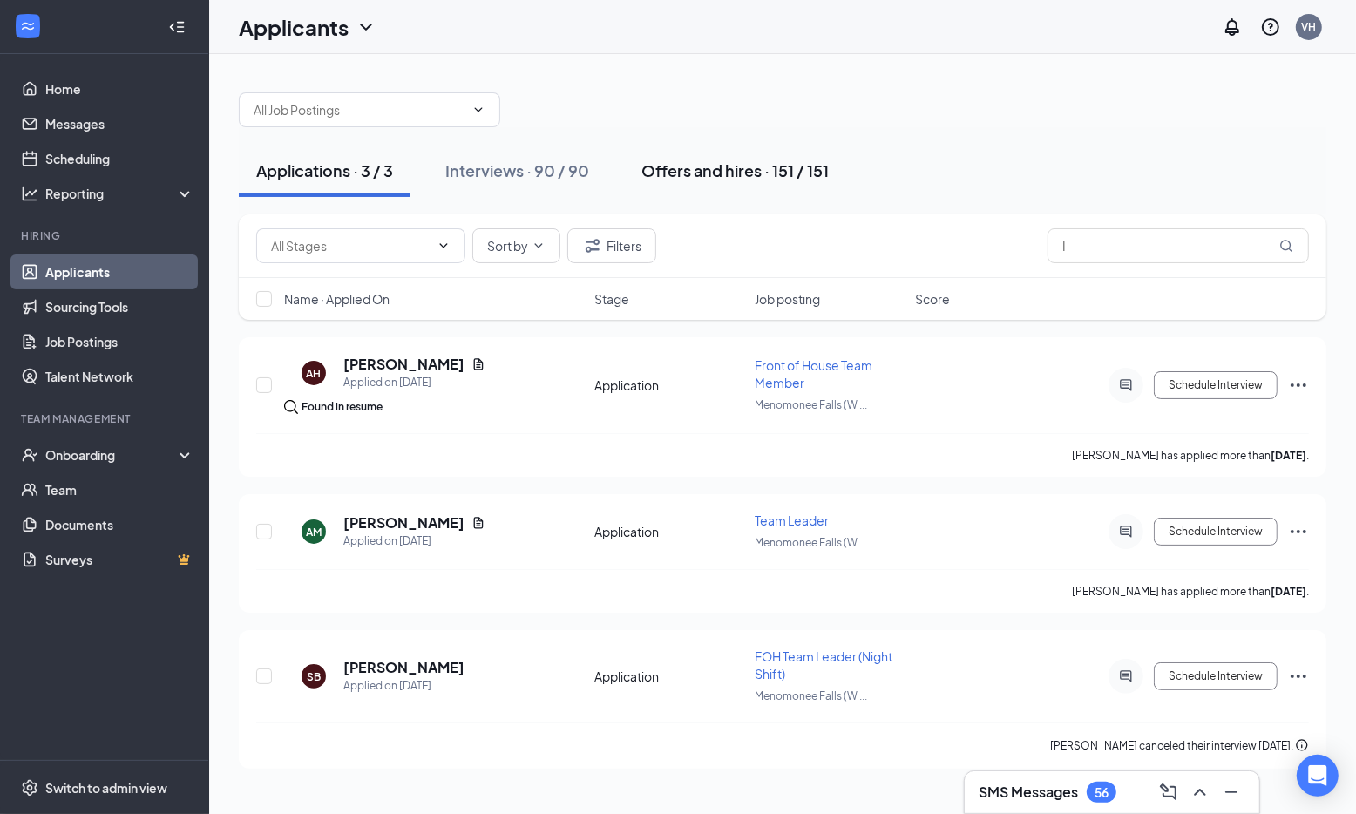
click at [697, 182] on button "Offers and hires · 151 / 151" at bounding box center [735, 171] width 222 height 52
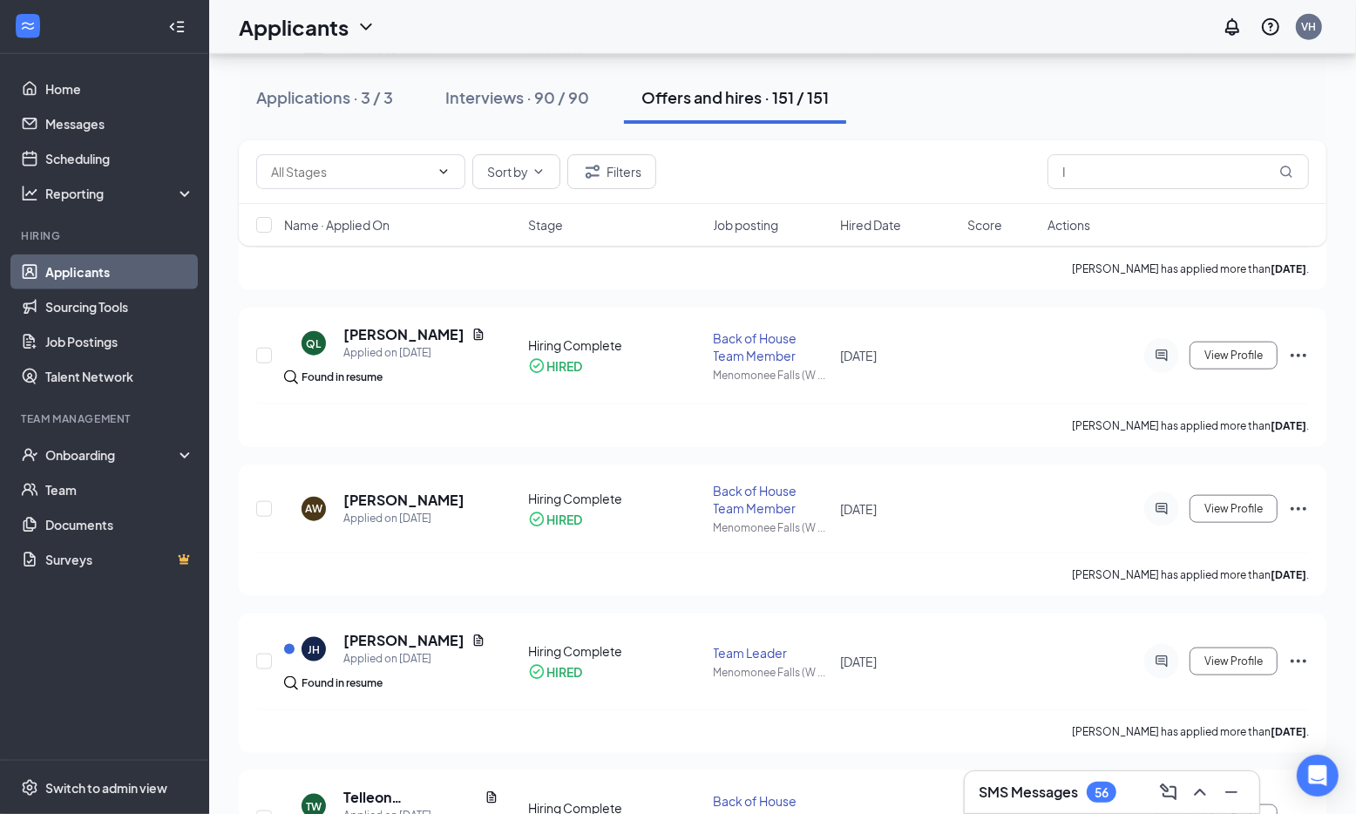
scroll to position [1512, 0]
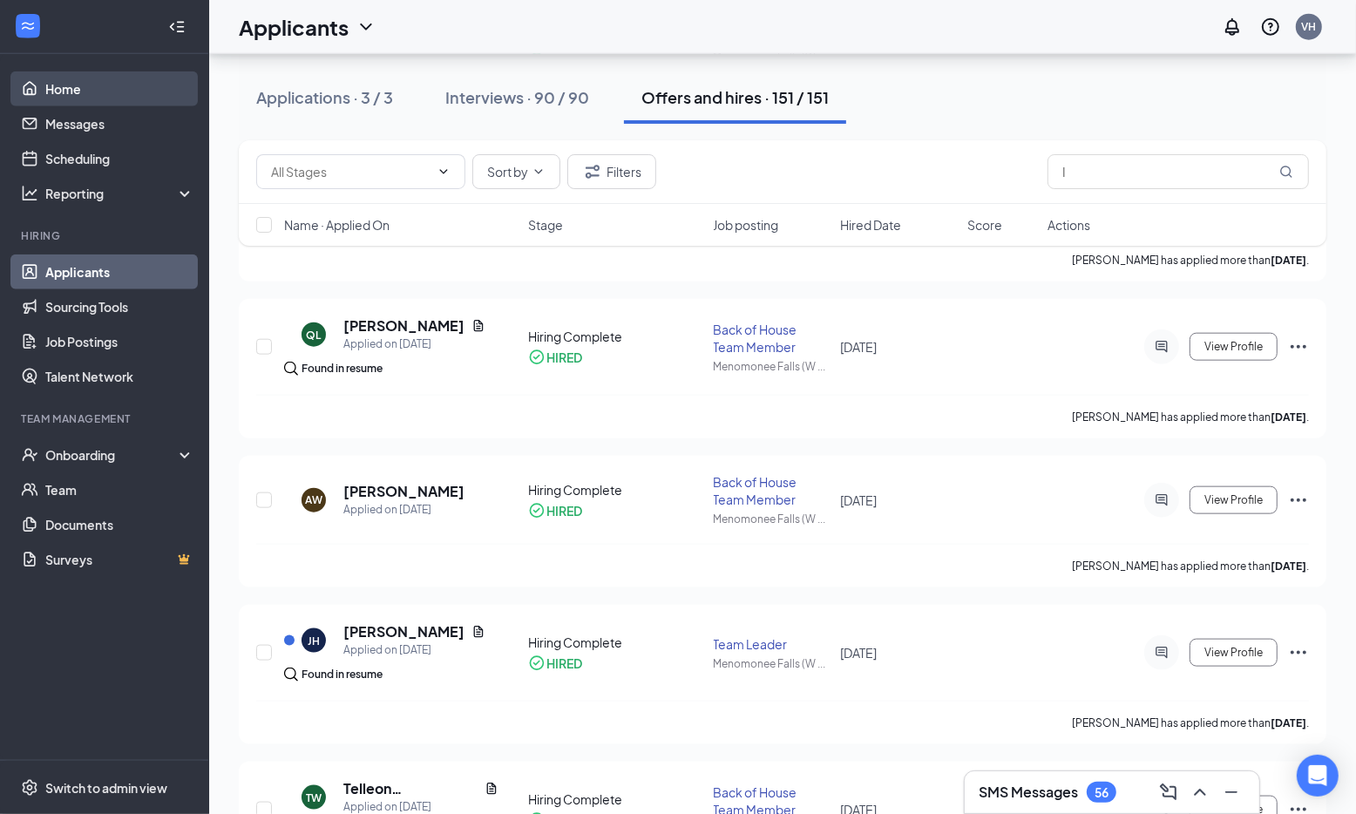
drag, startPoint x: 57, startPoint y: 84, endPoint x: 76, endPoint y: 85, distance: 19.2
click at [56, 84] on link "Home" at bounding box center [119, 88] width 149 height 35
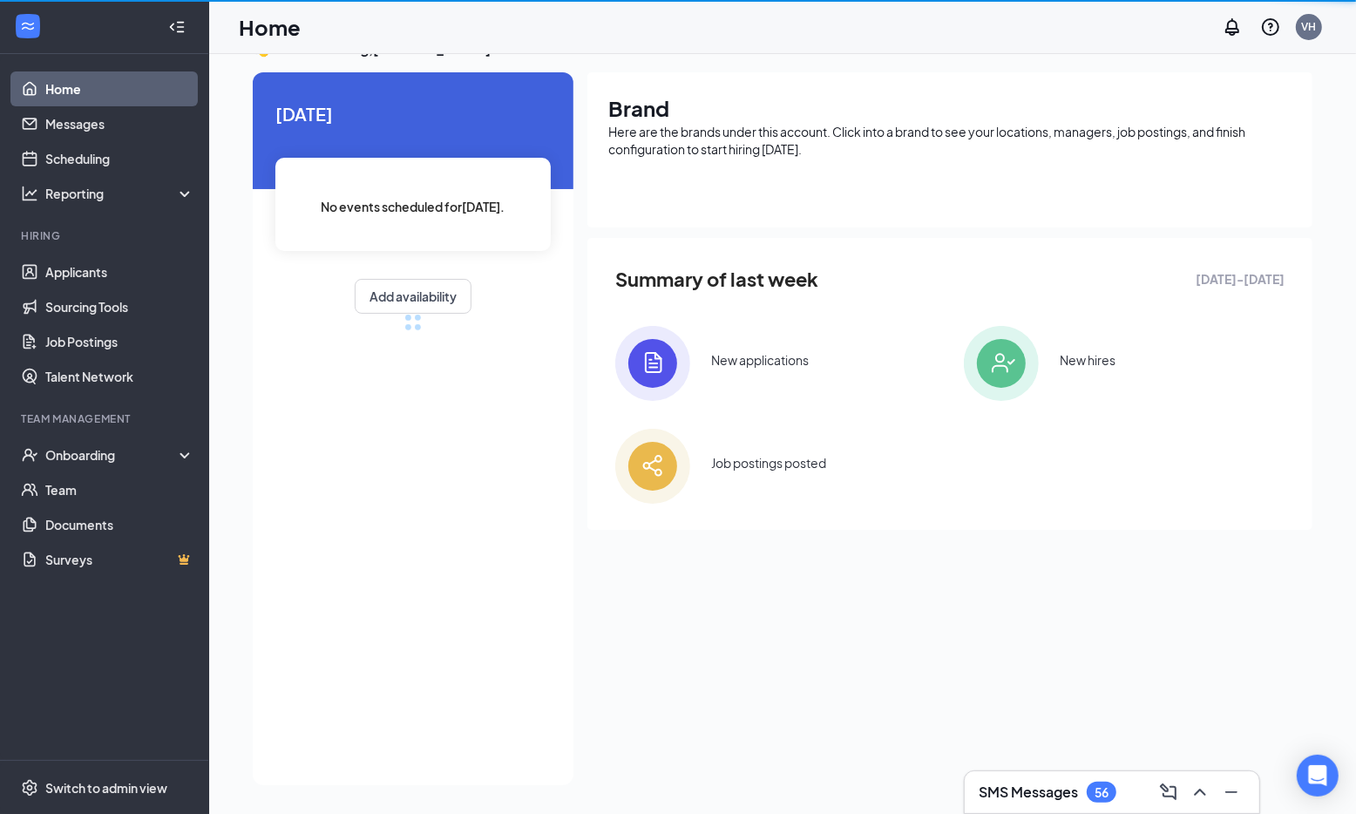
scroll to position [37, 0]
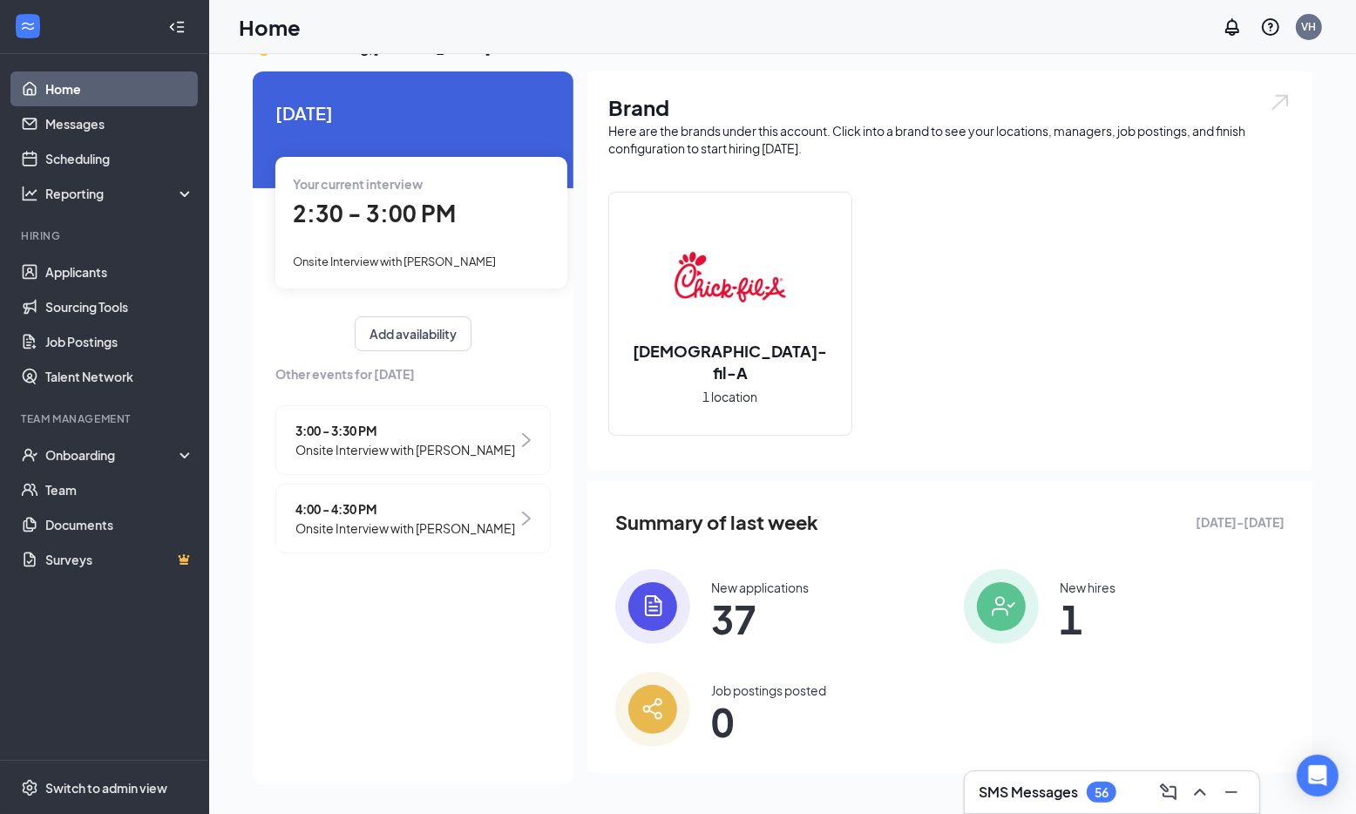
click at [476, 440] on span "Onsite Interview with [PERSON_NAME]" at bounding box center [405, 449] width 220 height 19
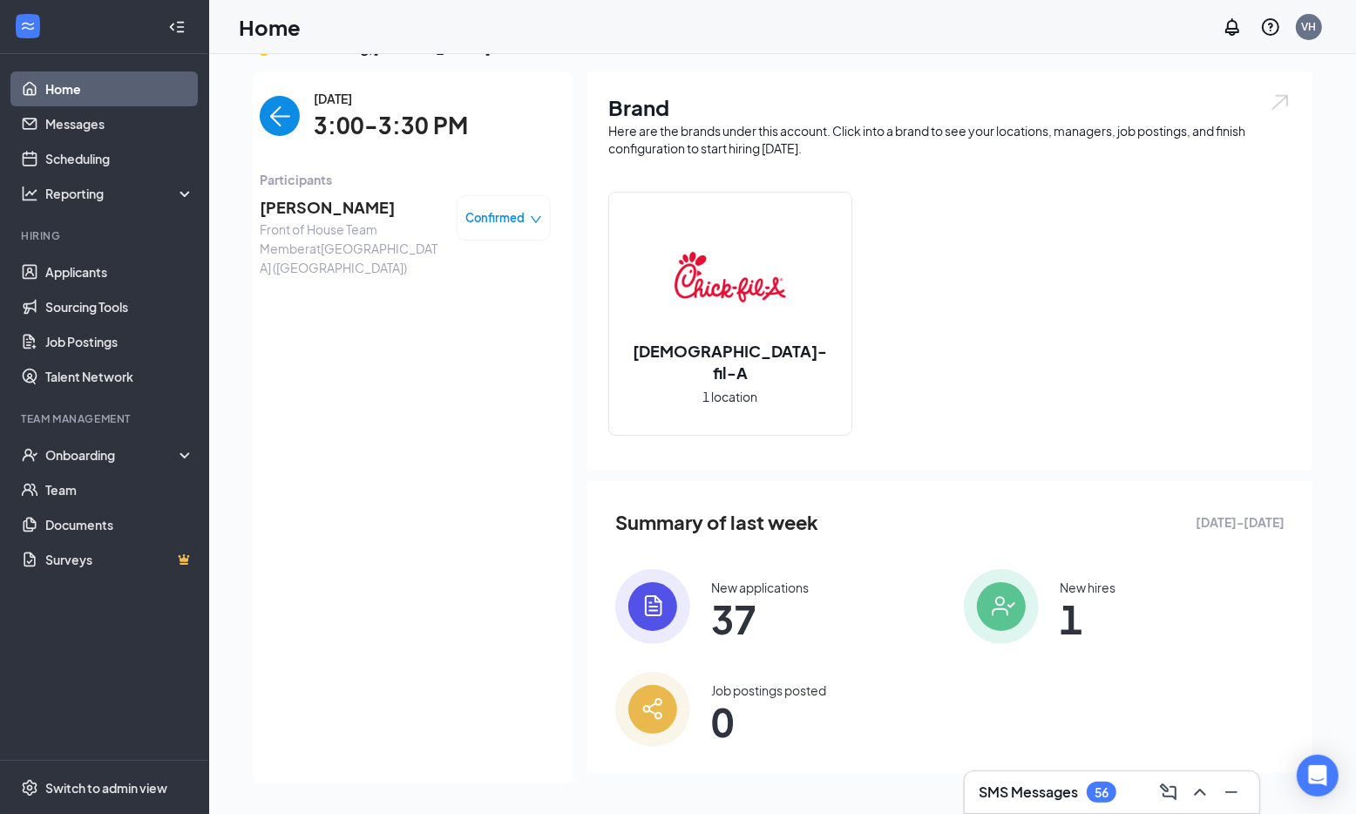
click at [517, 215] on span "Confirmed" at bounding box center [495, 217] width 59 height 17
click at [462, 304] on span "Mark complete" at bounding box center [451, 298] width 87 height 19
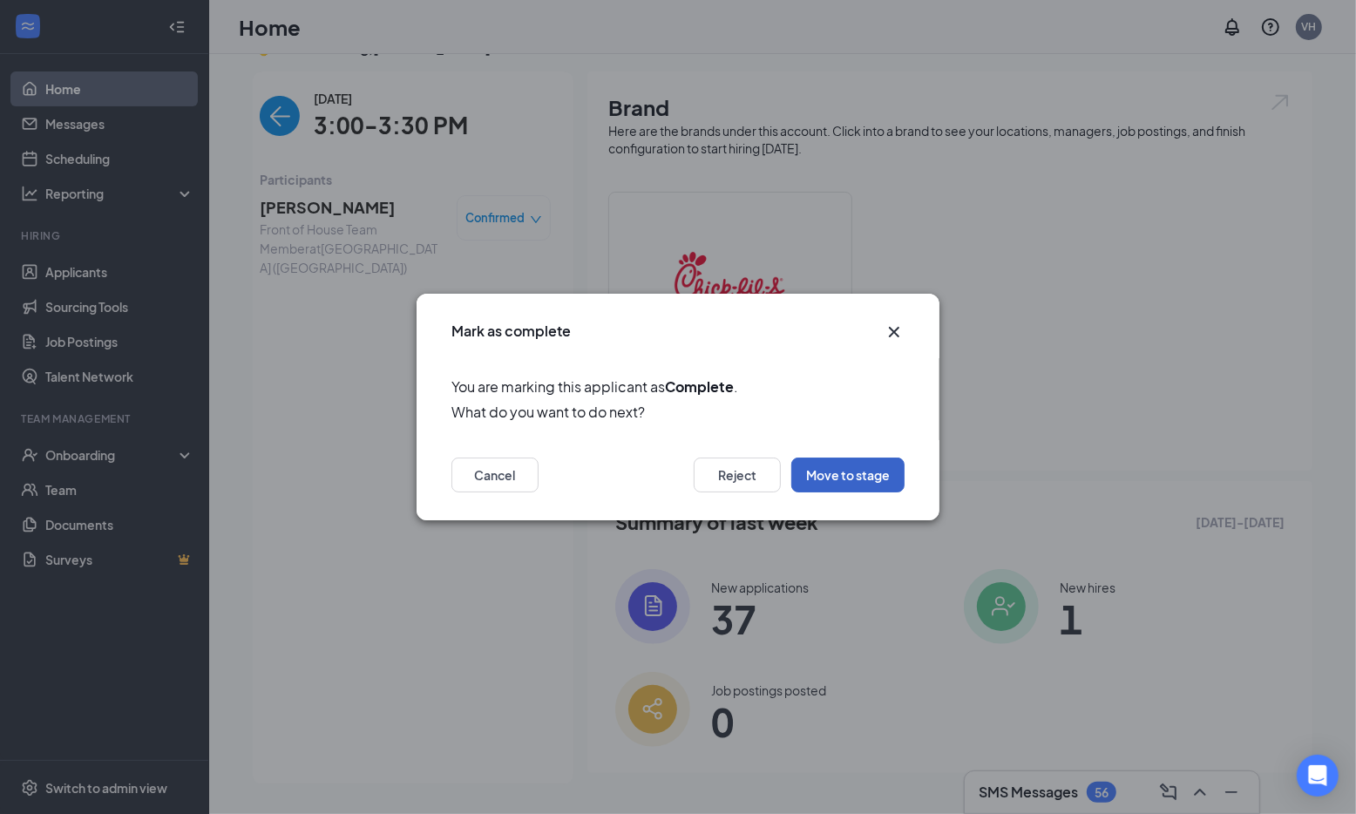
click at [842, 478] on button "Move to stage" at bounding box center [847, 474] width 113 height 35
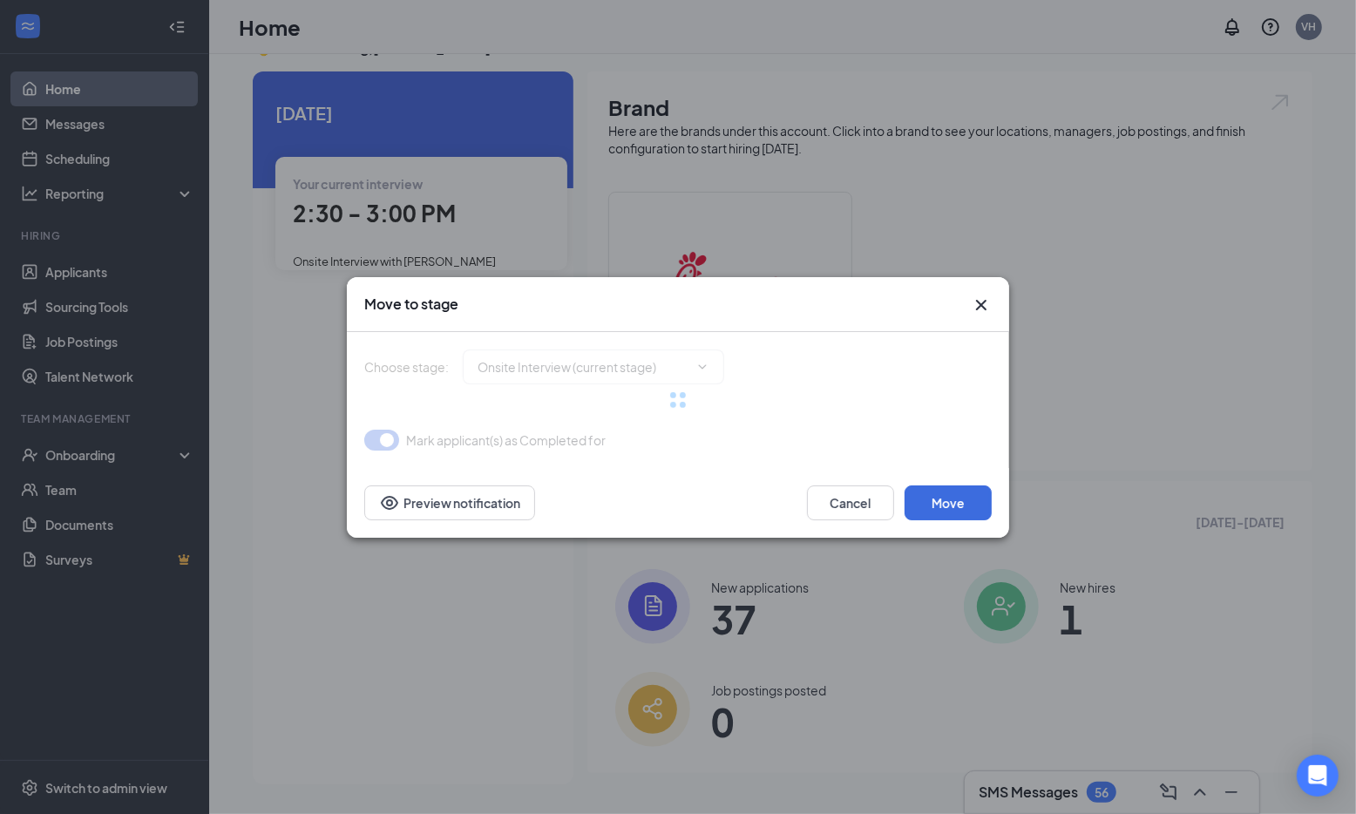
type input "Review (next stage)"
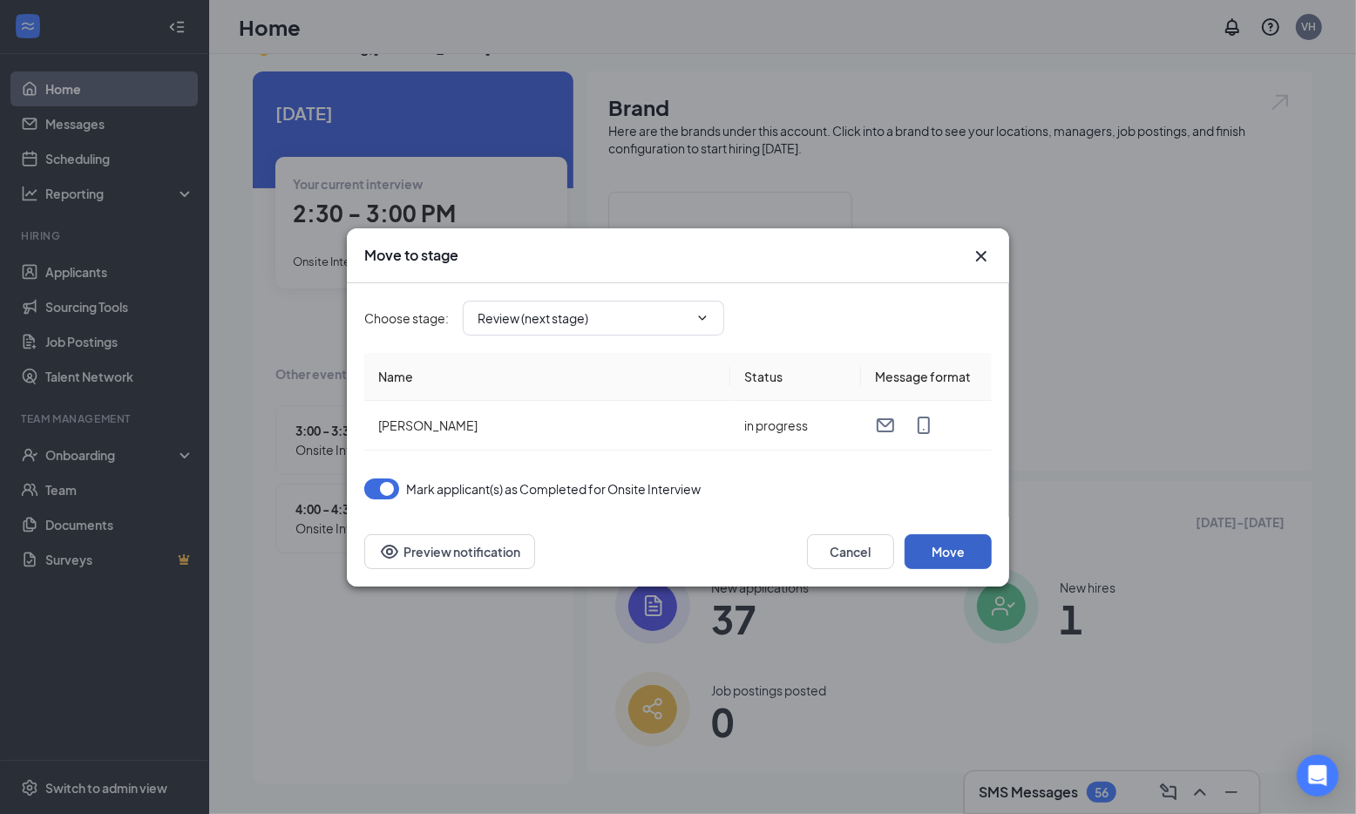
click at [948, 546] on button "Move" at bounding box center [948, 551] width 87 height 35
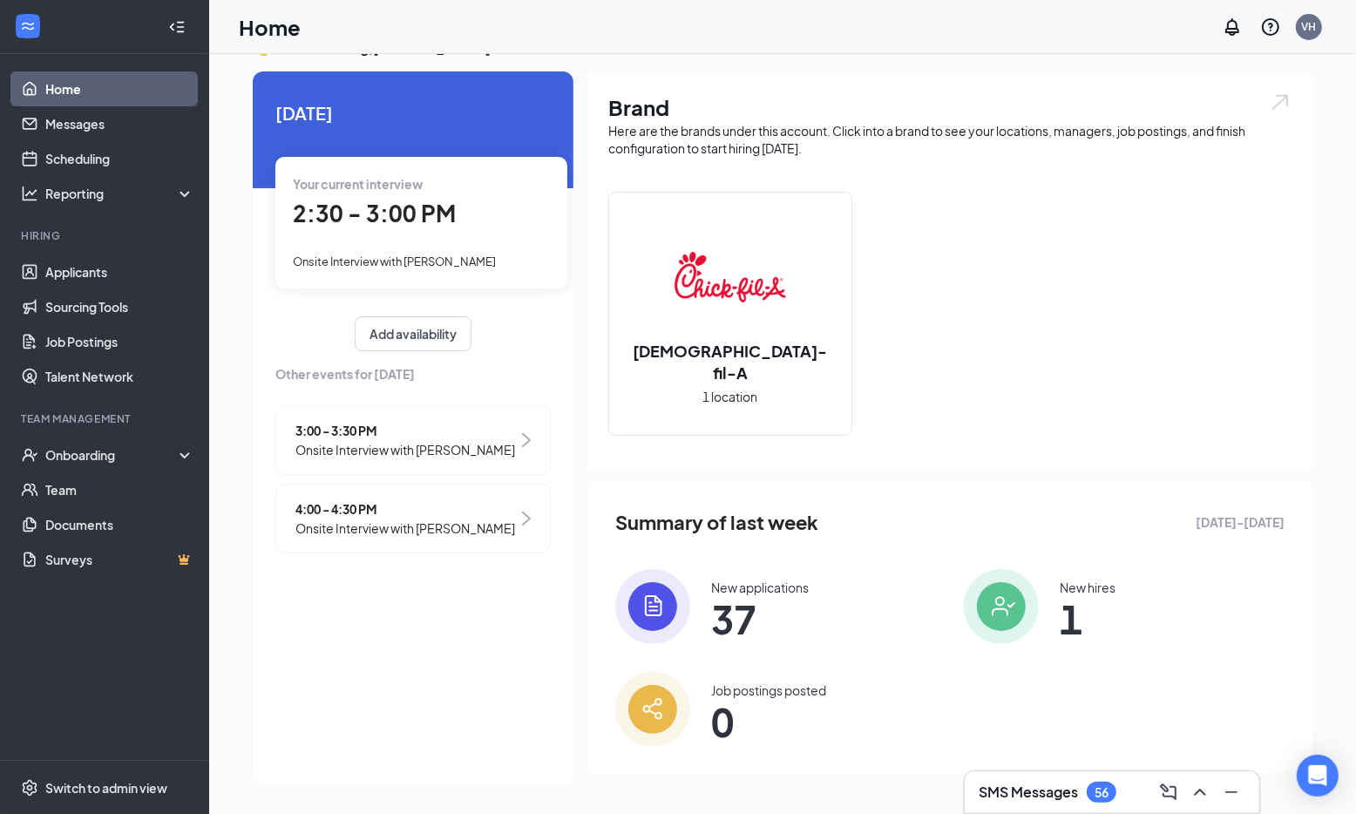
click at [387, 528] on span "Onsite Interview with [PERSON_NAME]" at bounding box center [405, 527] width 220 height 19
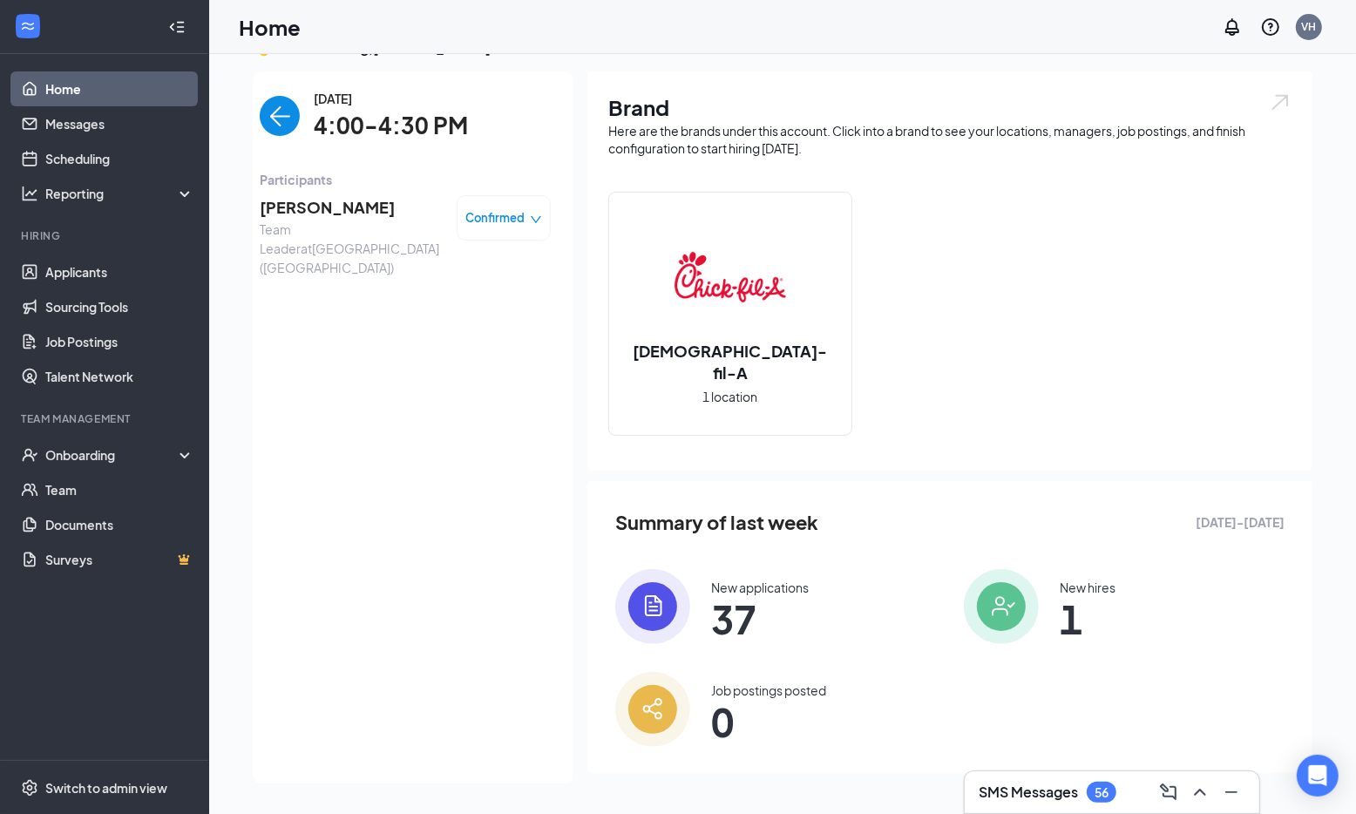
click at [281, 112] on img "back-button" at bounding box center [280, 116] width 40 height 40
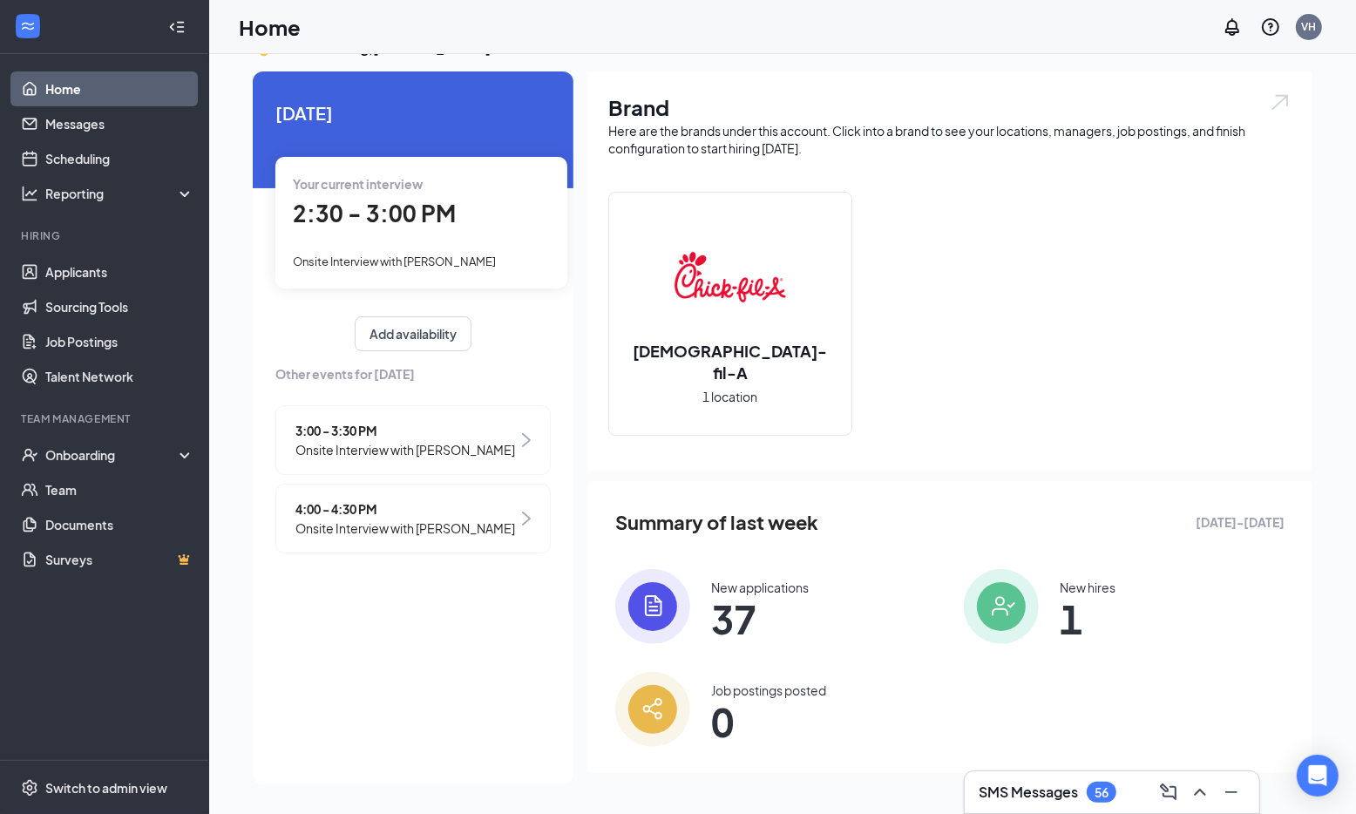
click at [438, 532] on span "Onsite Interview with [PERSON_NAME]" at bounding box center [405, 527] width 220 height 19
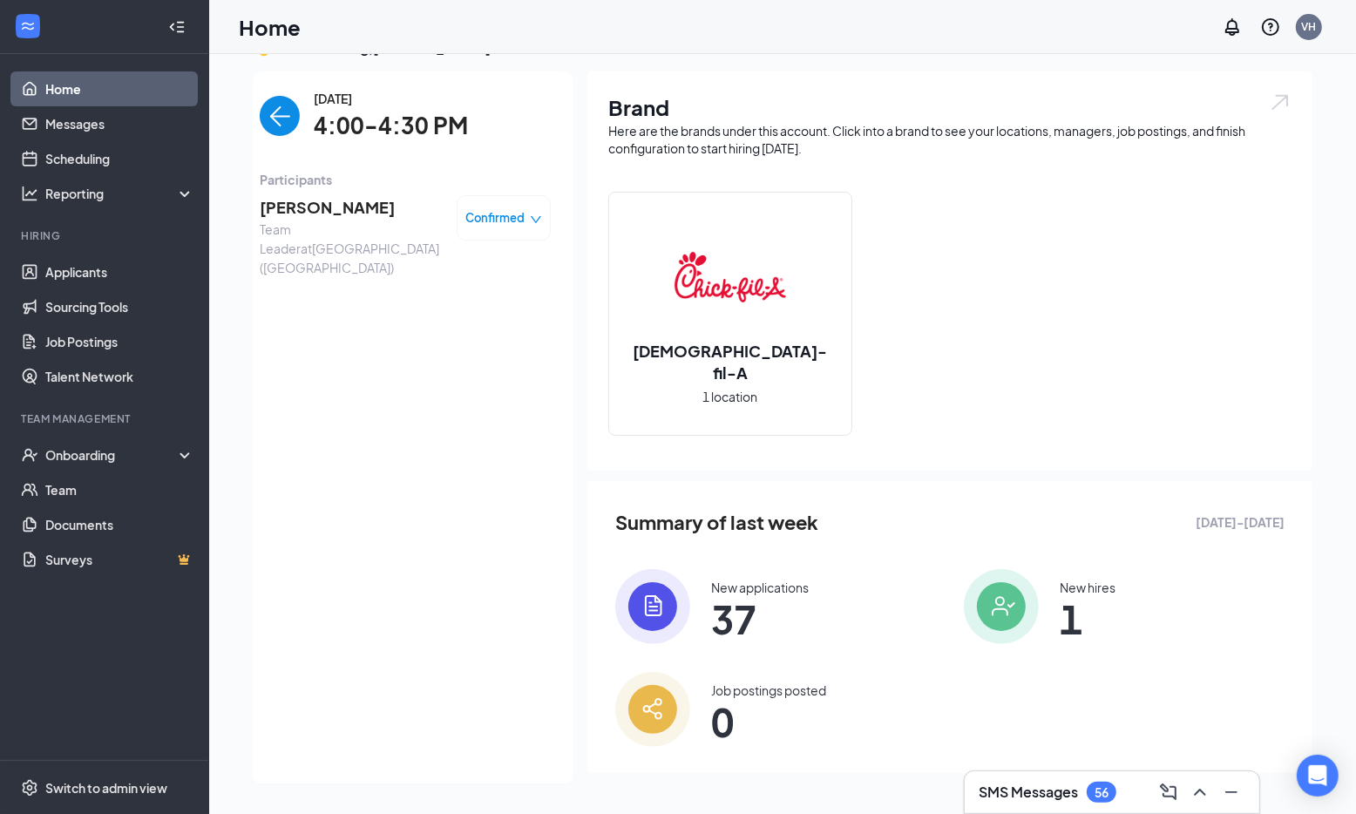
click at [51, 91] on link "Home" at bounding box center [119, 88] width 149 height 35
click at [57, 86] on link "Home" at bounding box center [119, 88] width 149 height 35
click at [70, 267] on link "Applicants" at bounding box center [119, 271] width 149 height 35
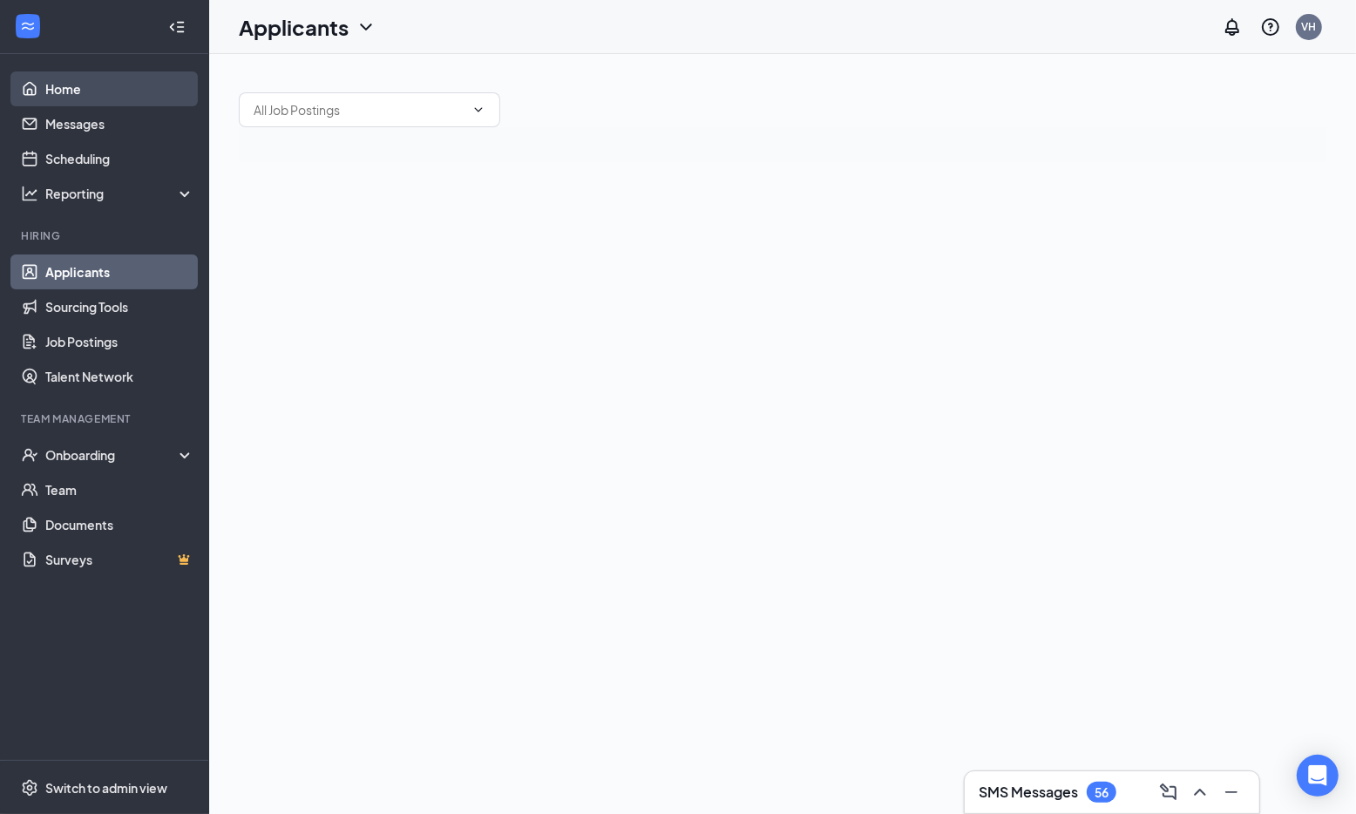
click at [81, 89] on link "Home" at bounding box center [119, 88] width 149 height 35
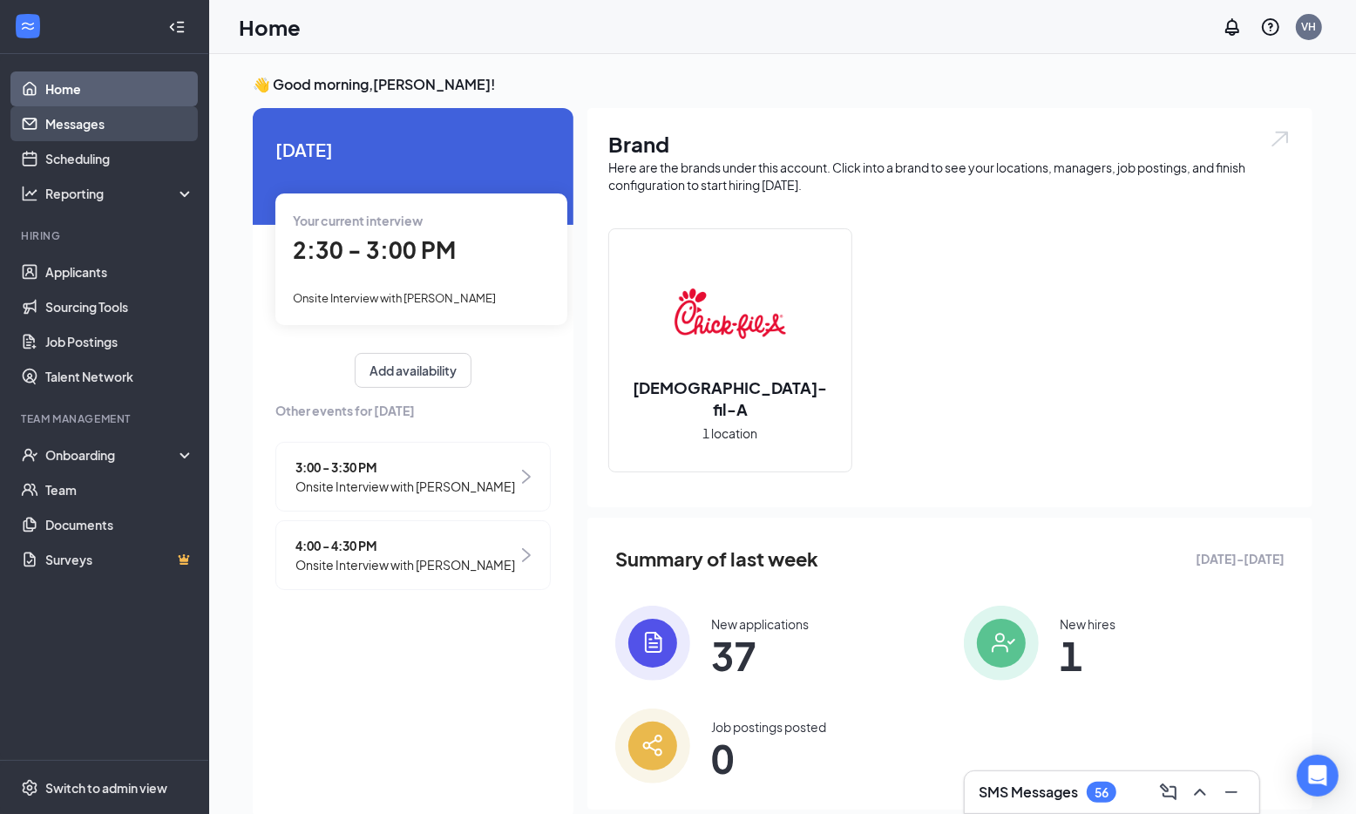
click at [102, 120] on link "Messages" at bounding box center [119, 123] width 149 height 35
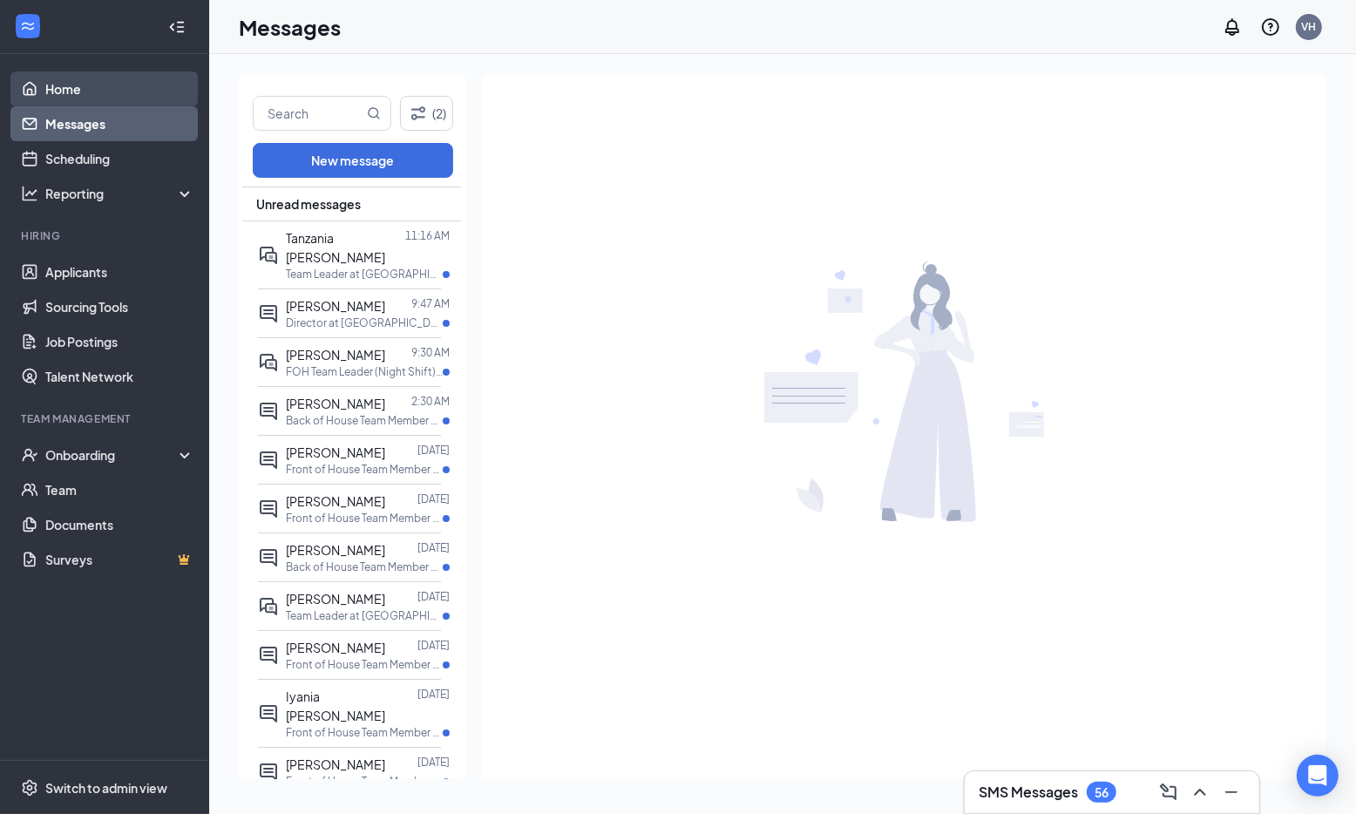
click at [106, 87] on link "Home" at bounding box center [119, 88] width 149 height 35
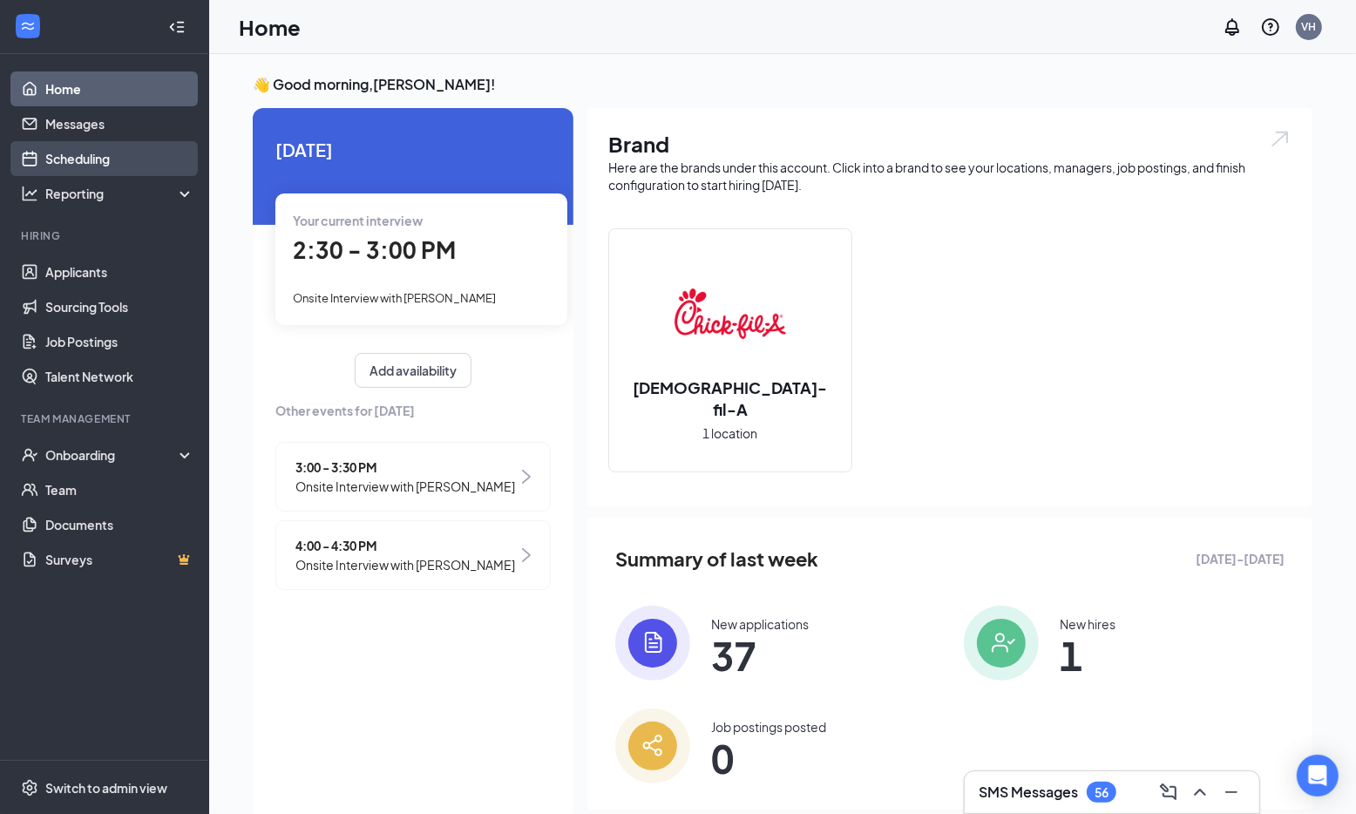
click at [68, 156] on link "Scheduling" at bounding box center [119, 158] width 149 height 35
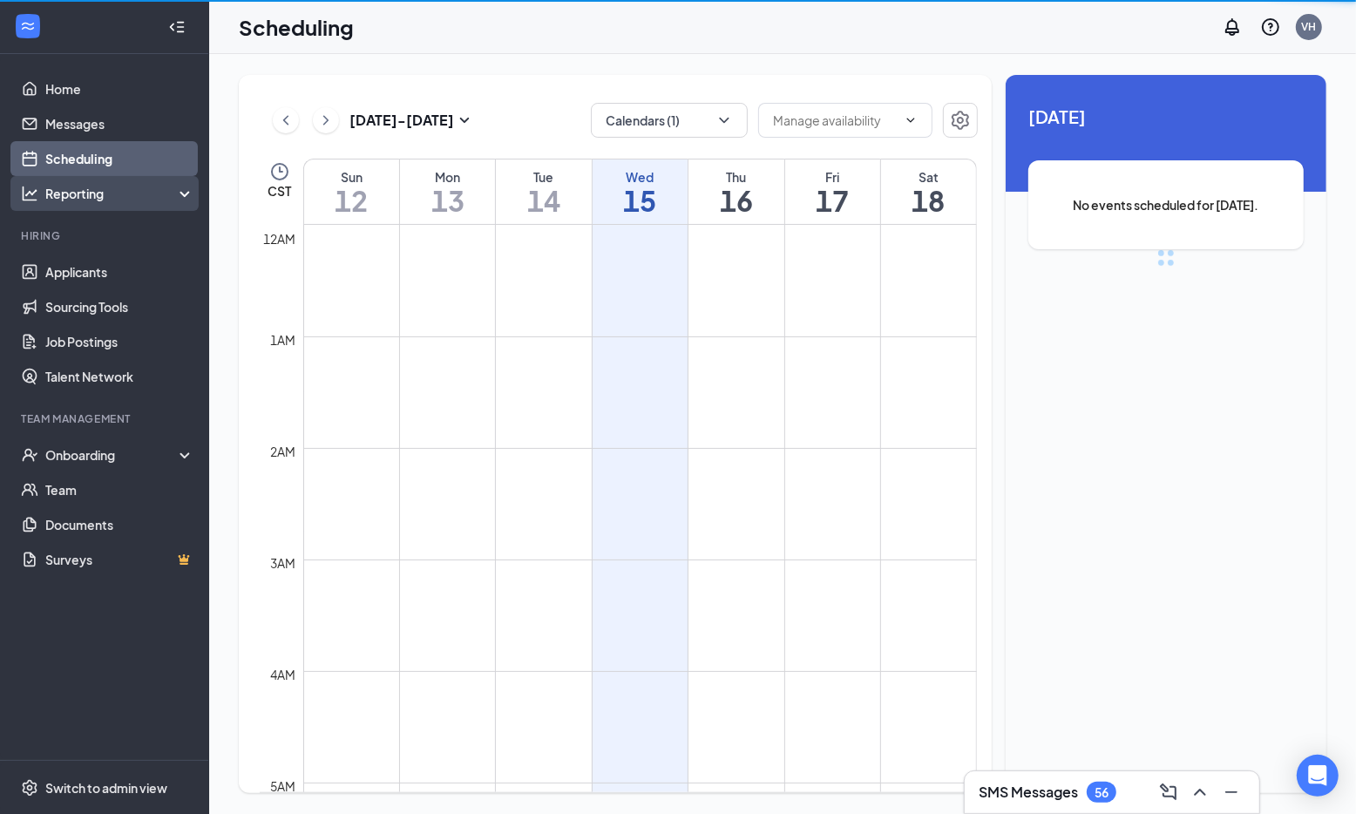
scroll to position [857, 0]
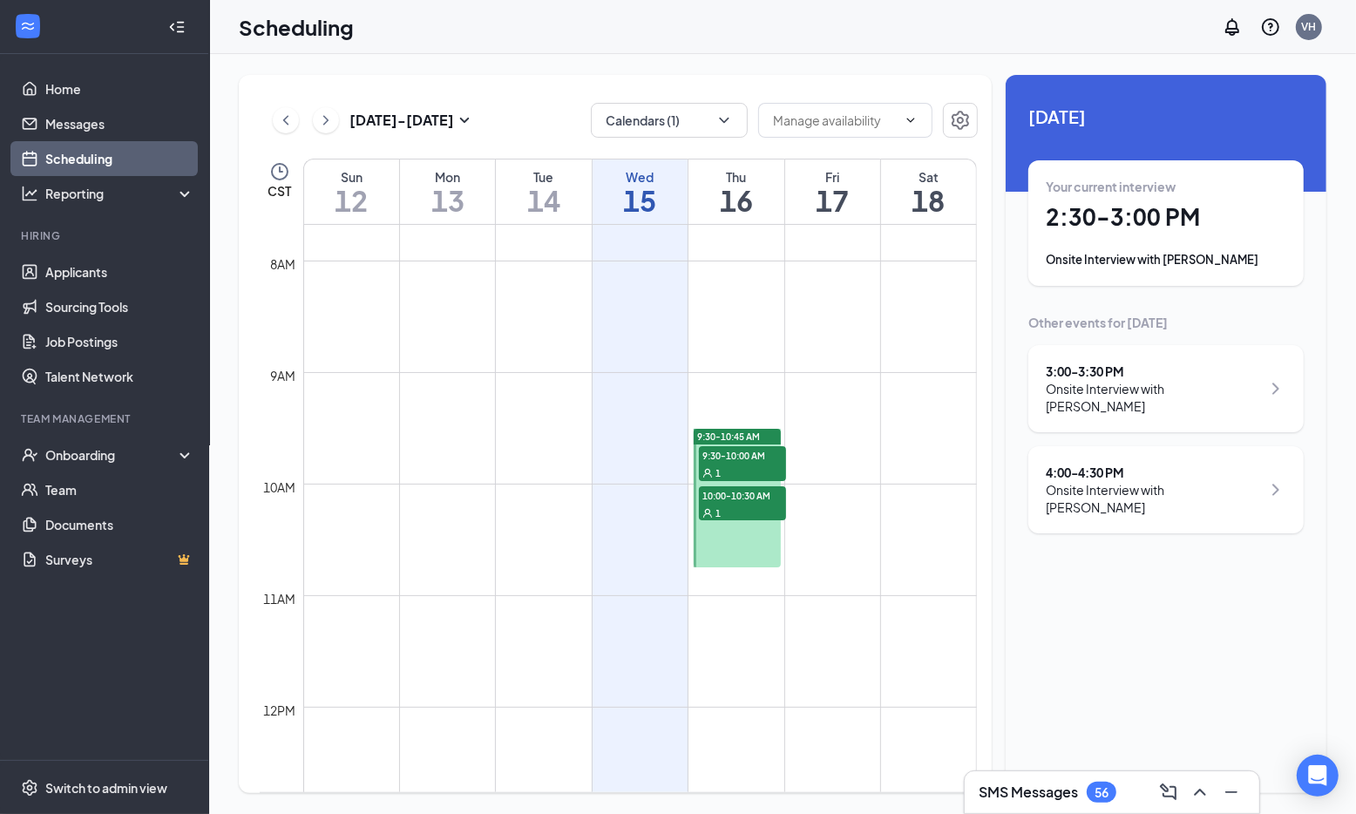
click at [747, 198] on h1 "16" at bounding box center [735, 201] width 95 height 30
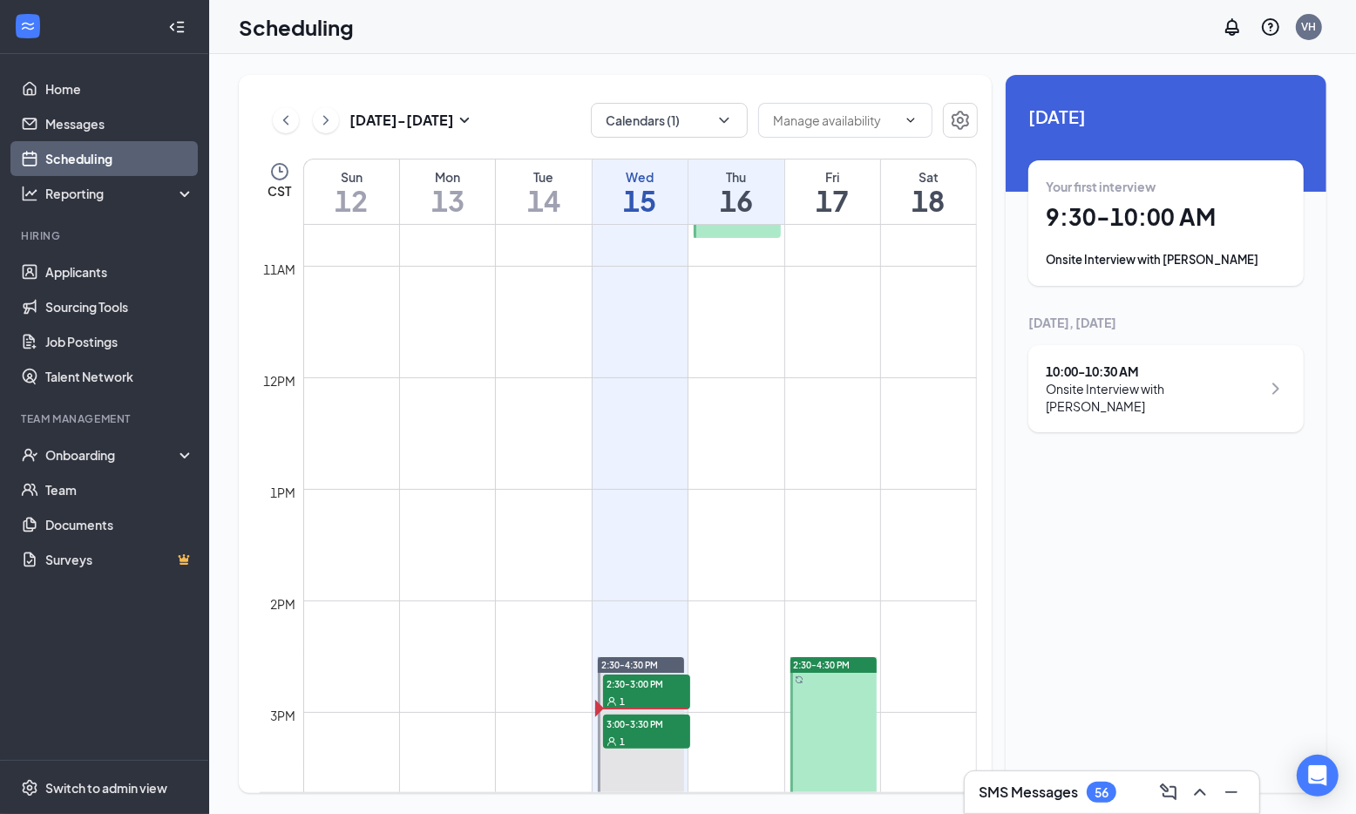
scroll to position [1303, 0]
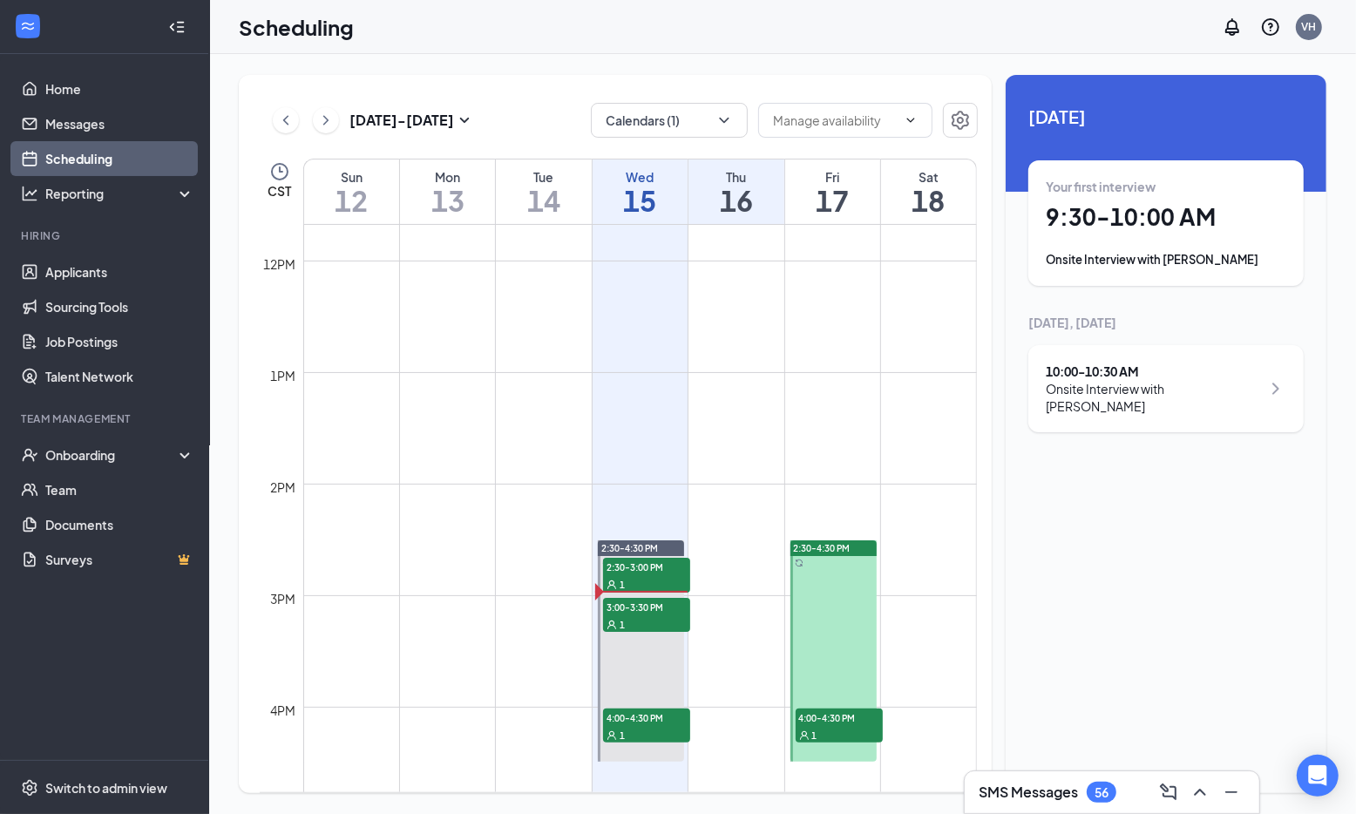
click at [838, 728] on div "1" at bounding box center [839, 734] width 87 height 17
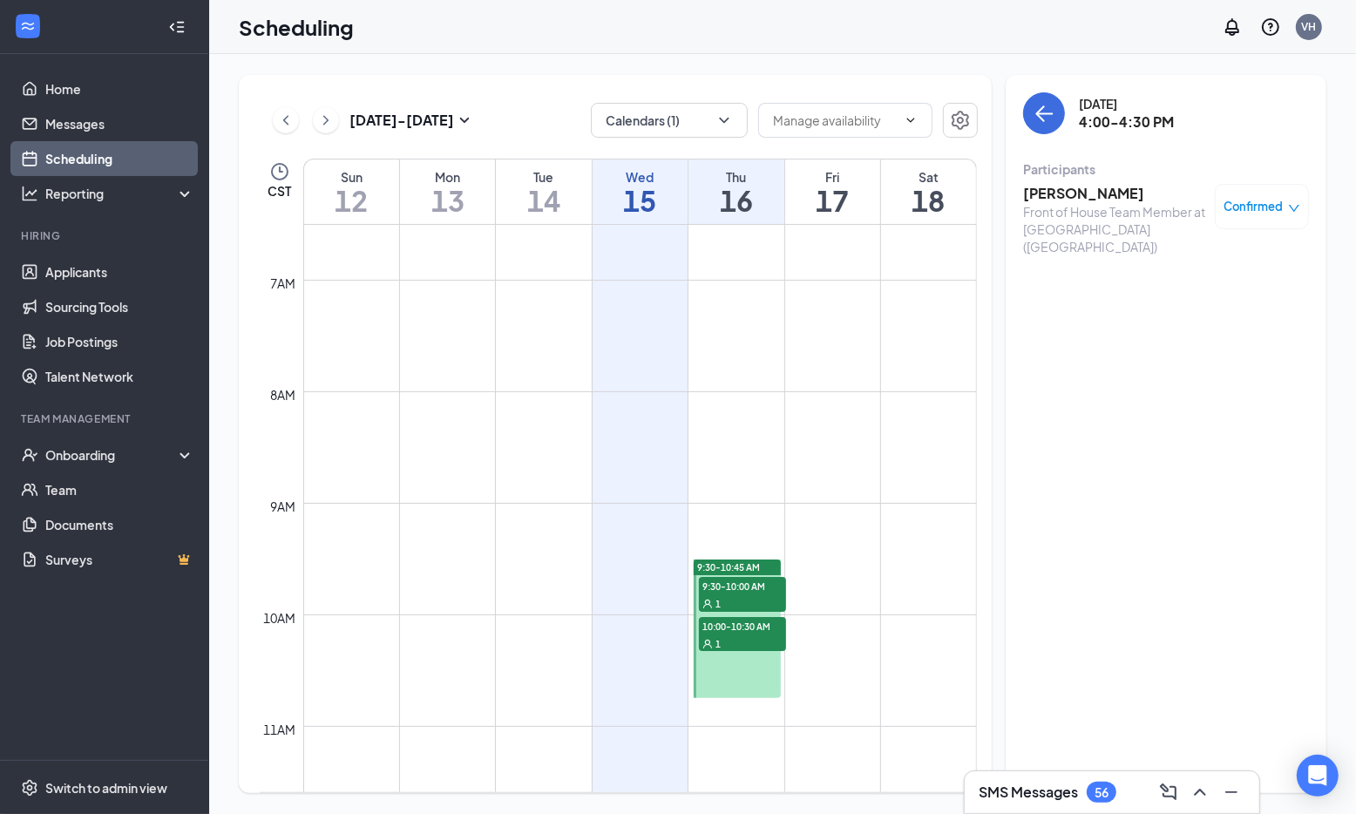
scroll to position [728, 0]
click at [847, 181] on div "Fri" at bounding box center [832, 176] width 95 height 17
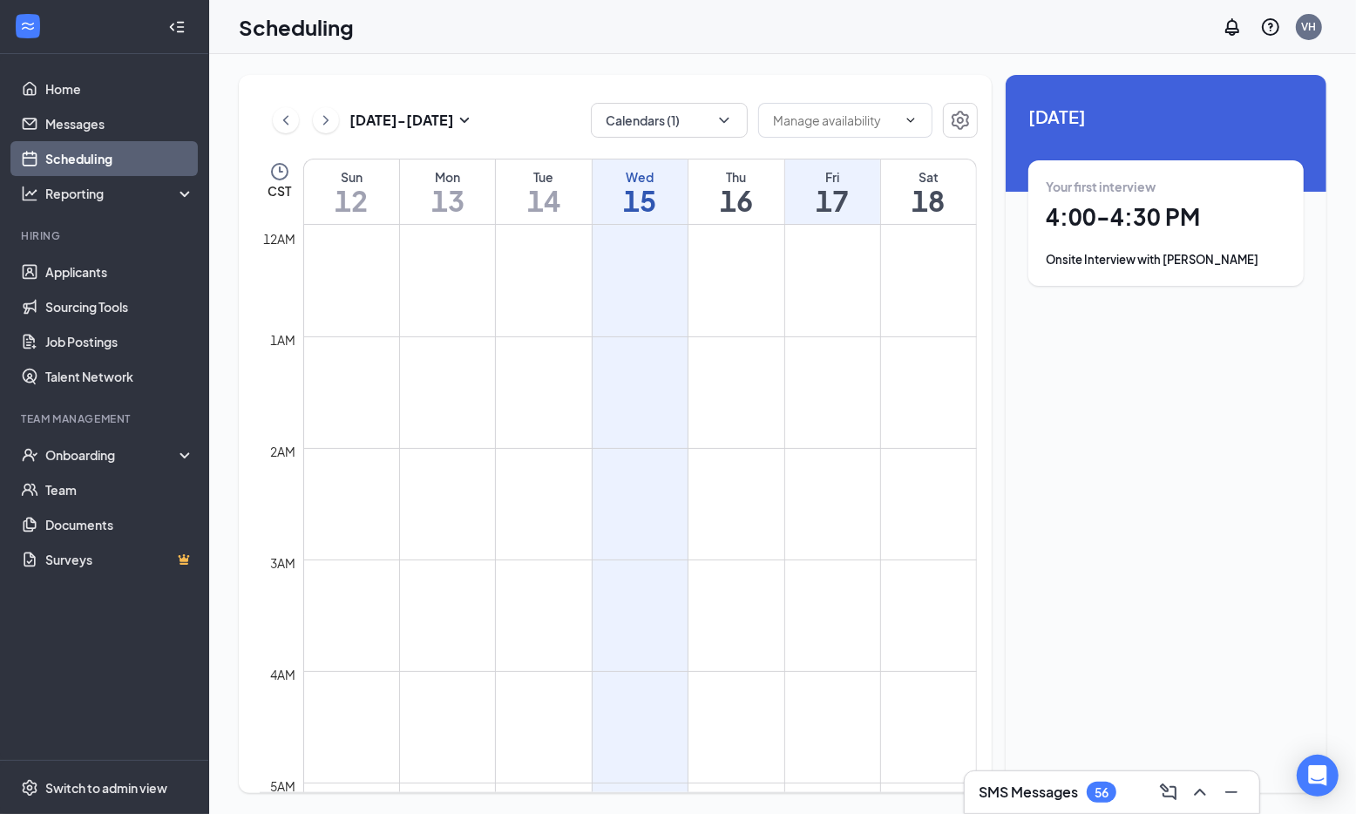
scroll to position [728, 0]
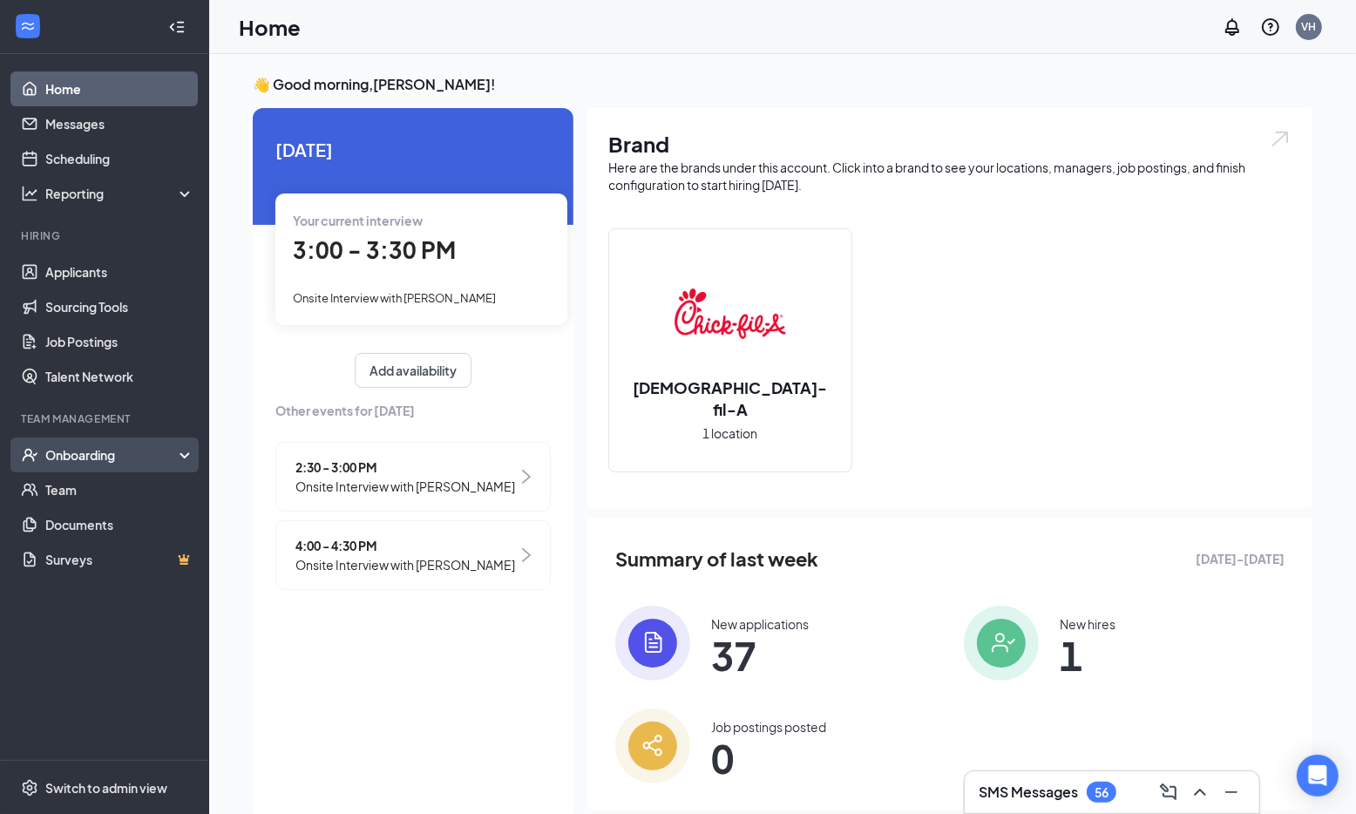
click at [116, 464] on div "Onboarding" at bounding box center [104, 454] width 209 height 35
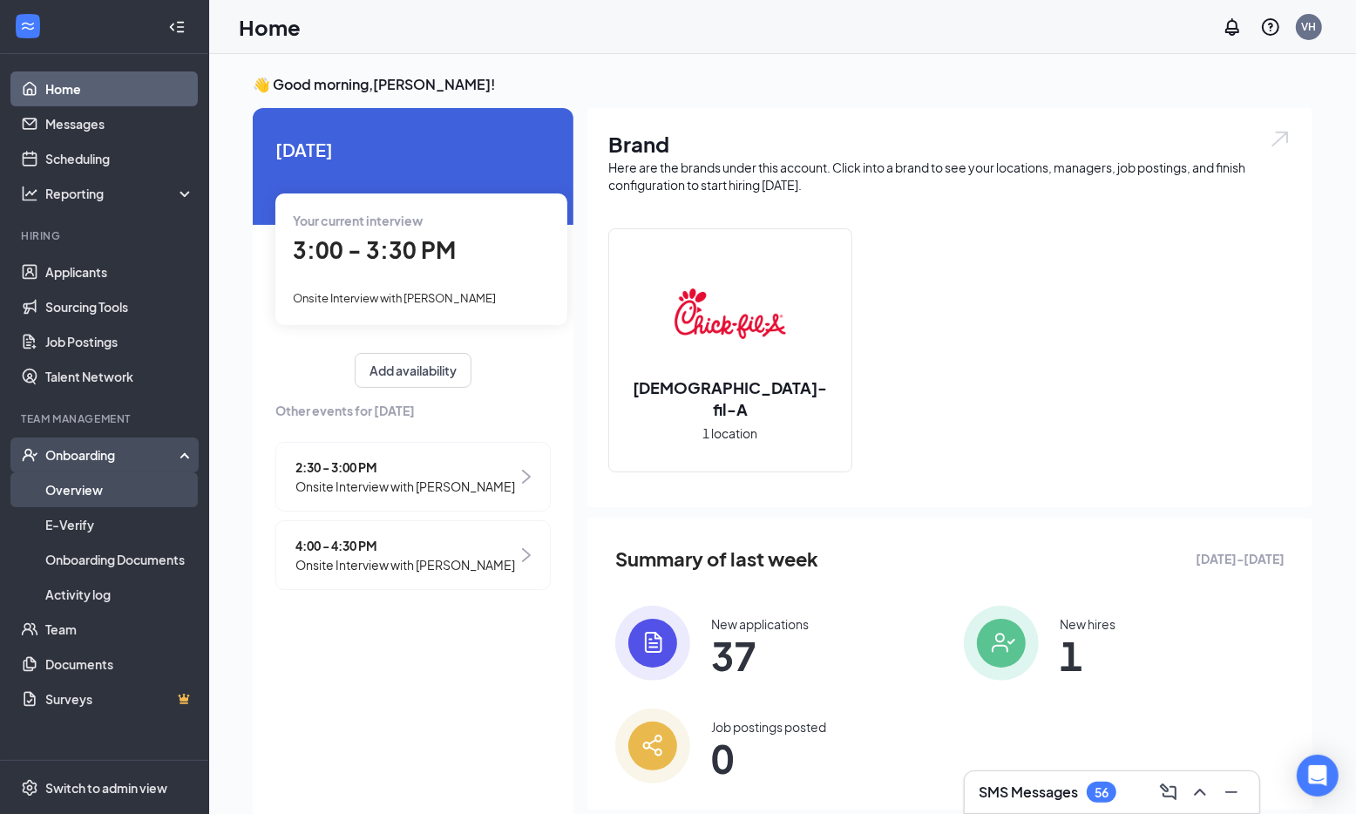
click at [96, 493] on link "Overview" at bounding box center [119, 489] width 149 height 35
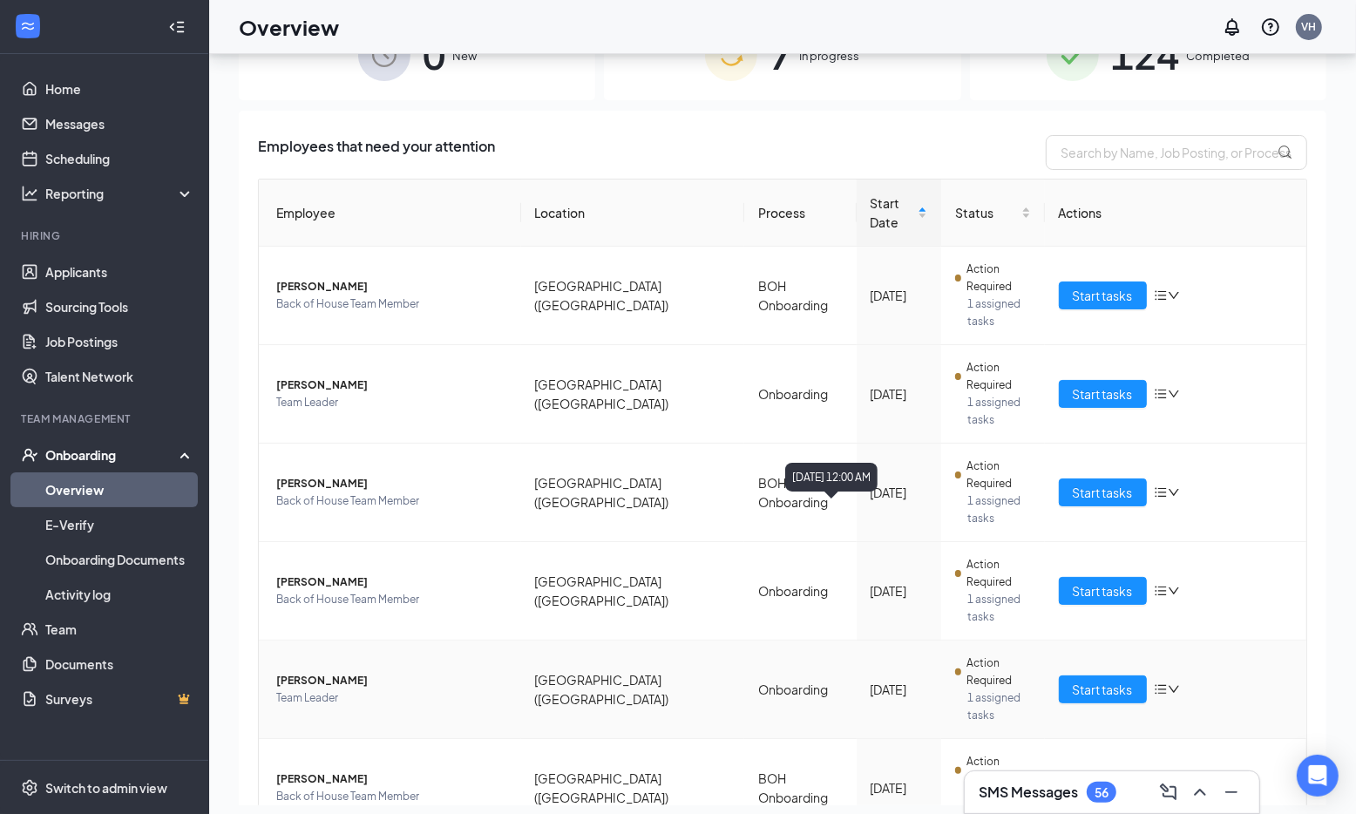
scroll to position [78, 0]
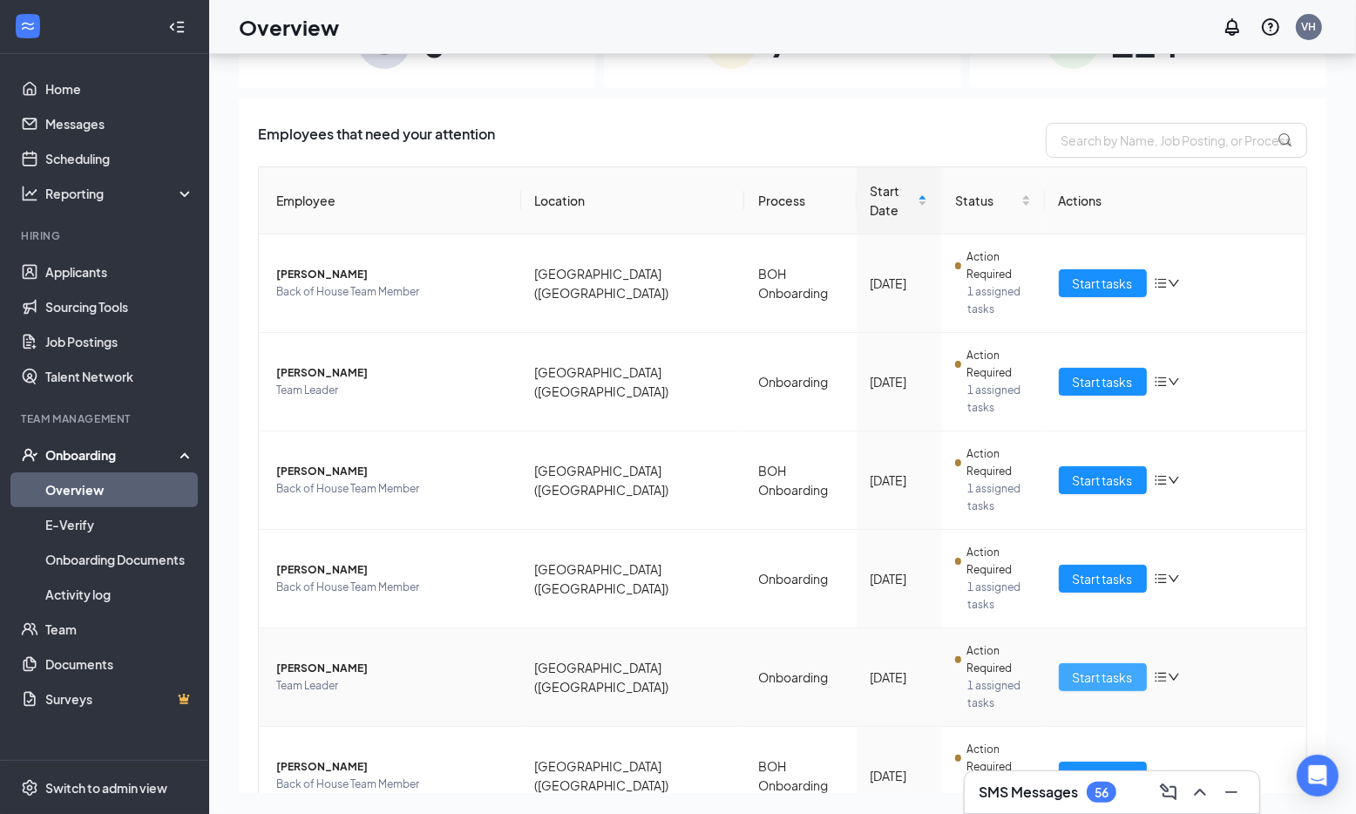
click at [1106, 668] on span "Start tasks" at bounding box center [1103, 677] width 60 height 19
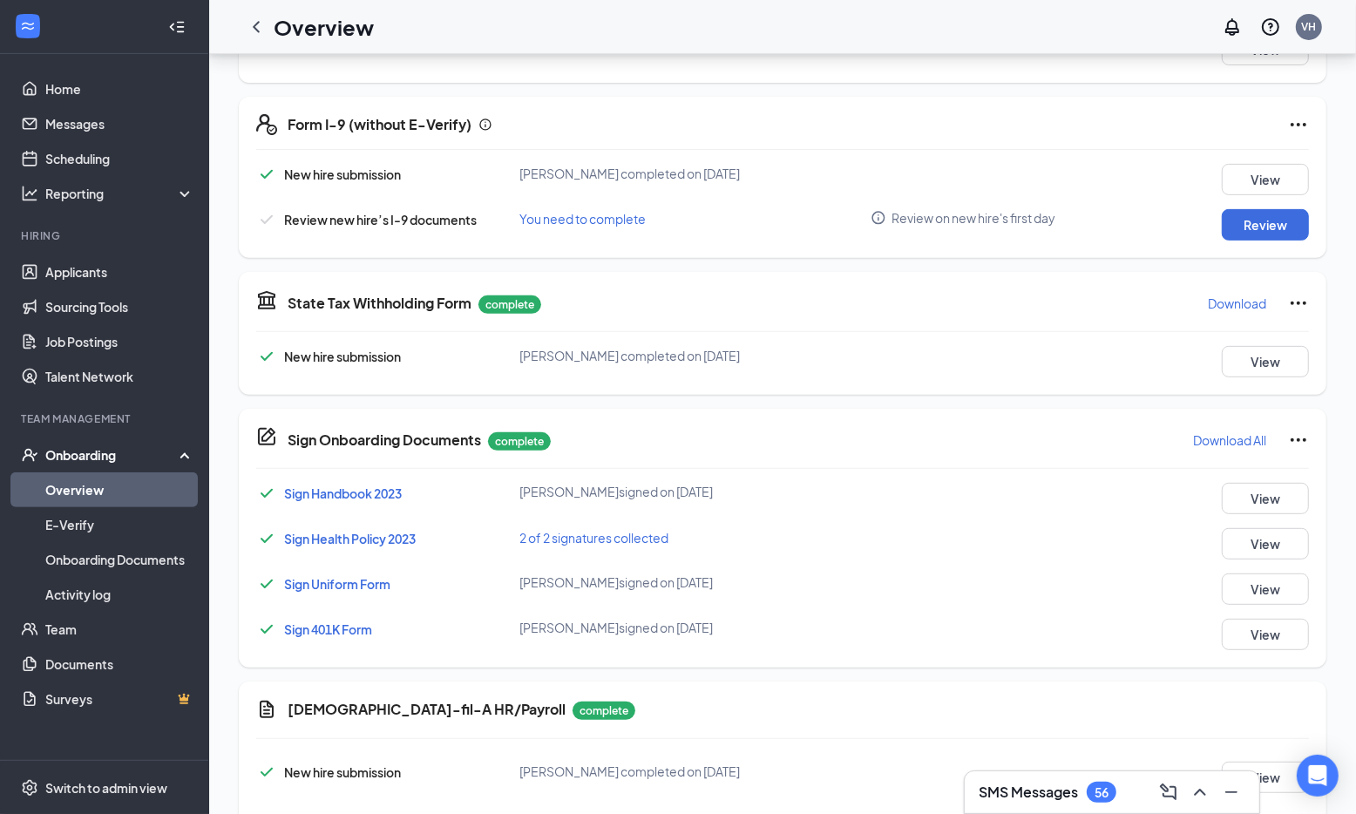
scroll to position [499, 0]
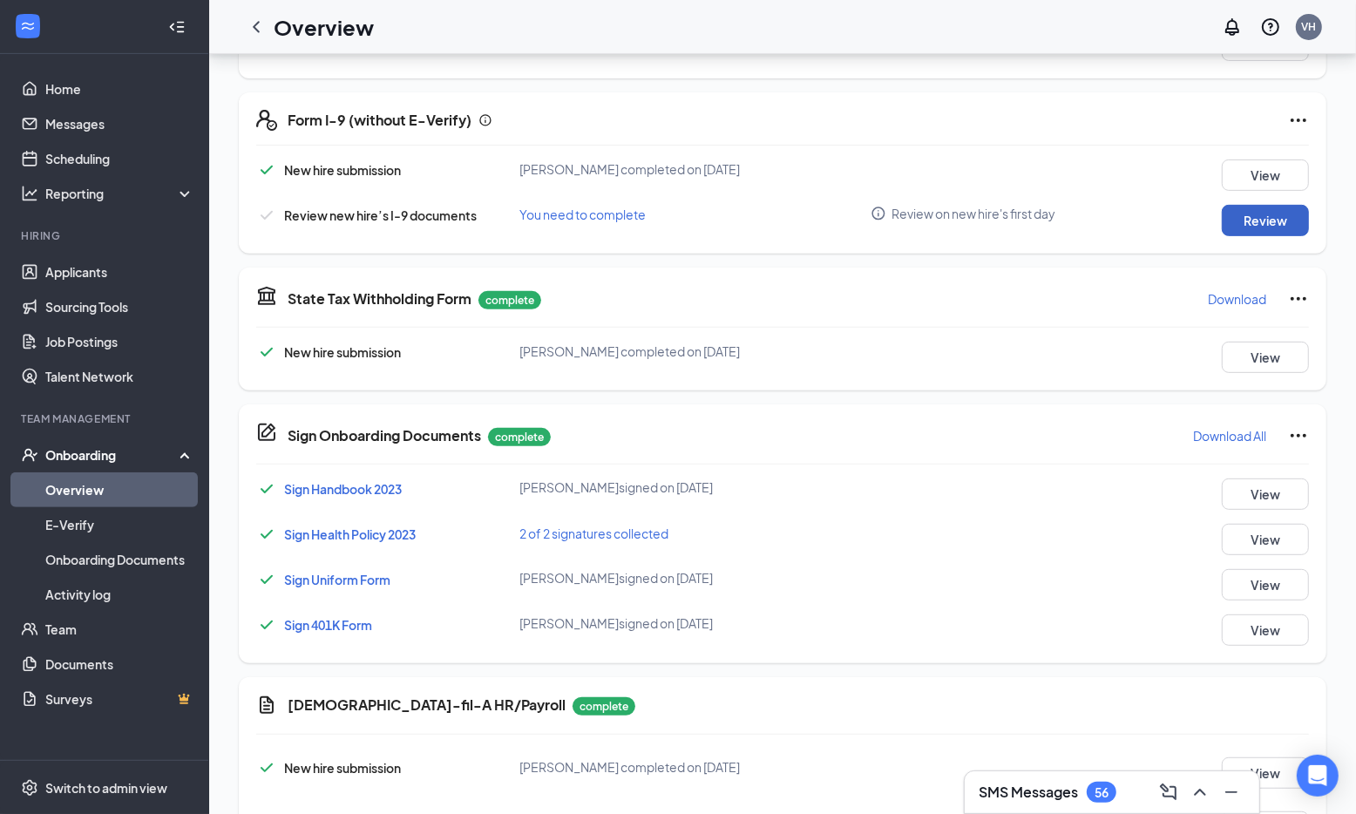
click at [1282, 212] on button "Review" at bounding box center [1265, 220] width 87 height 31
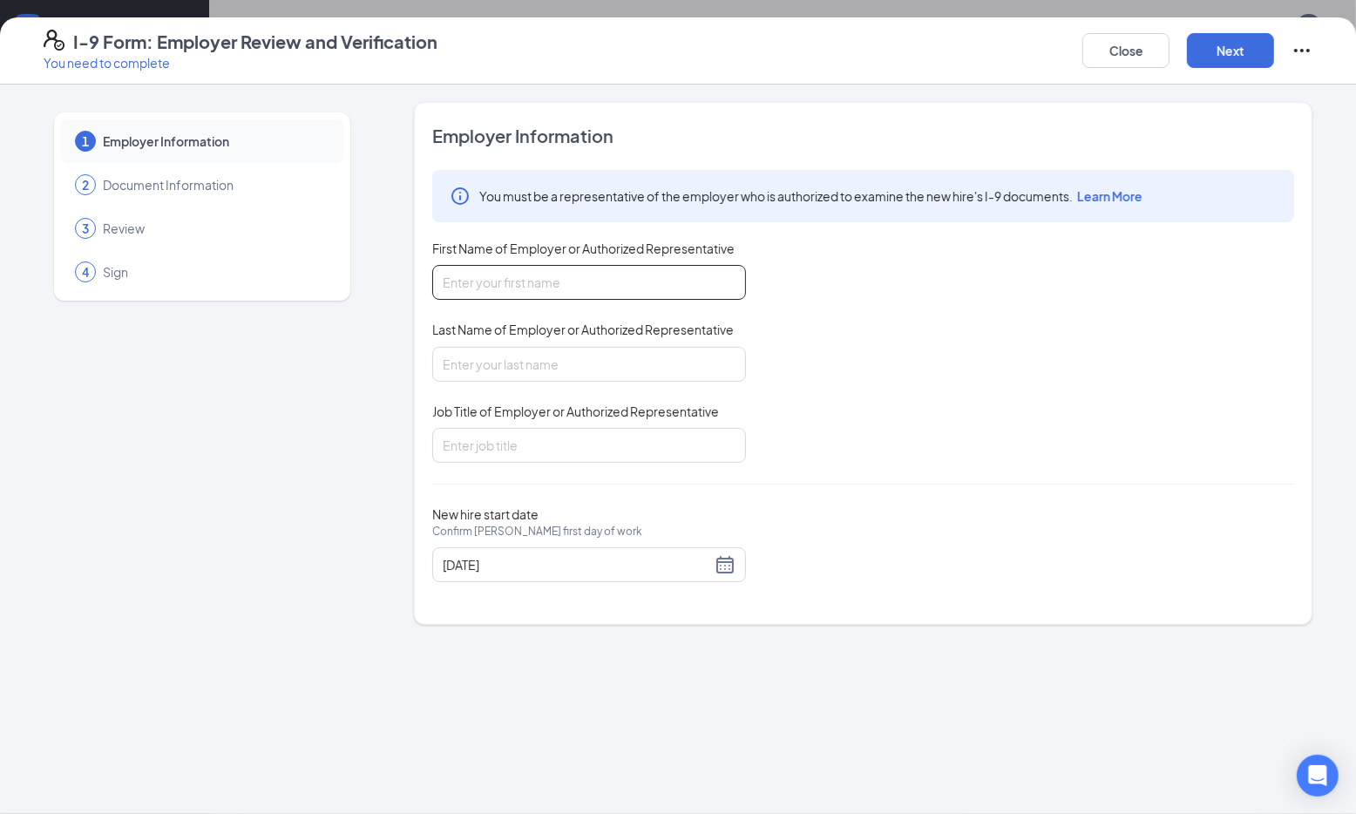
click at [562, 288] on input "First Name of Employer or Authorized Representative" at bounding box center [589, 282] width 314 height 35
type input "verleana"
click at [560, 371] on input "Last Name of Employer or Authorized Representative" at bounding box center [589, 364] width 314 height 35
type input "hodges"
click at [544, 444] on input "Job Title of Employer or Authorized Representative" at bounding box center [589, 445] width 314 height 35
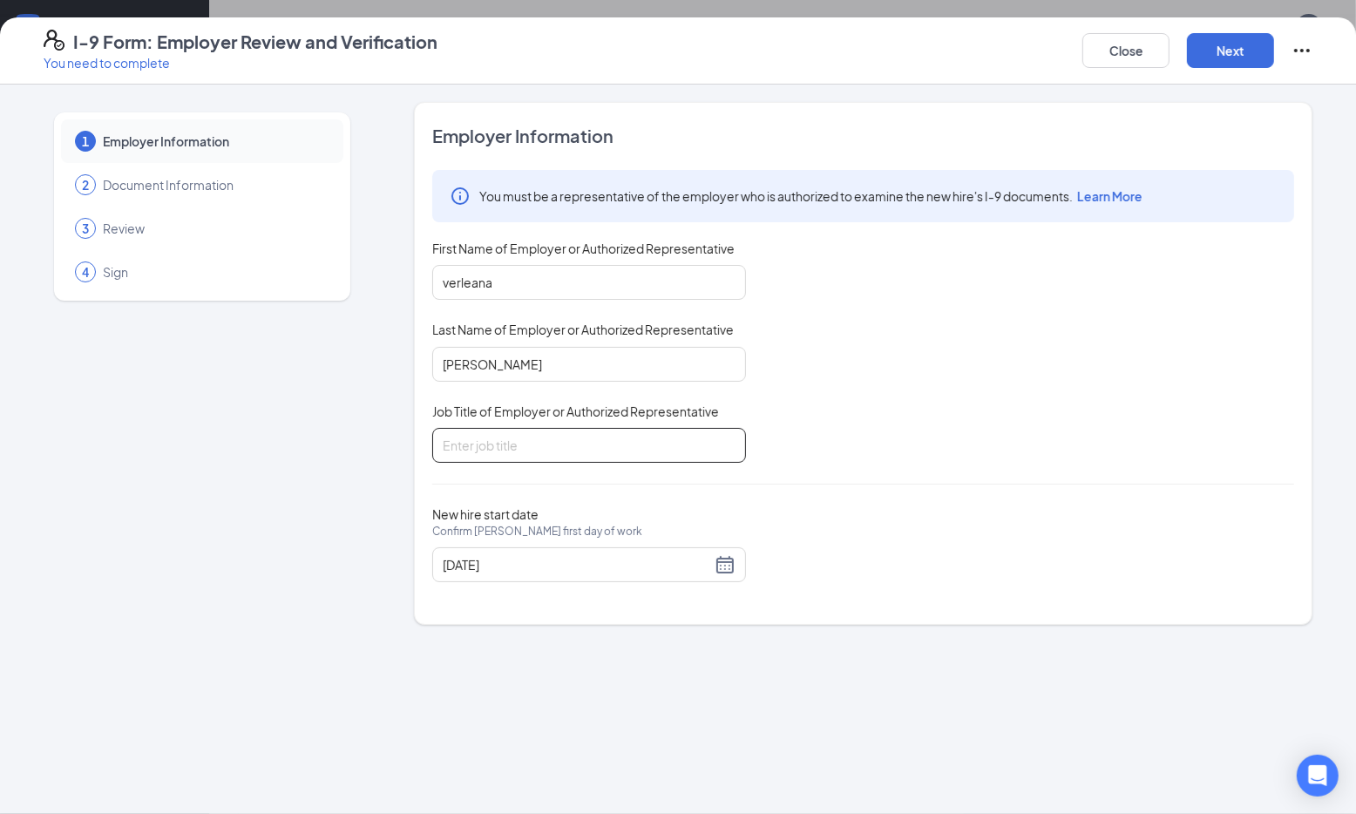
type input "Director"
click at [1230, 44] on button "Next" at bounding box center [1230, 50] width 87 height 35
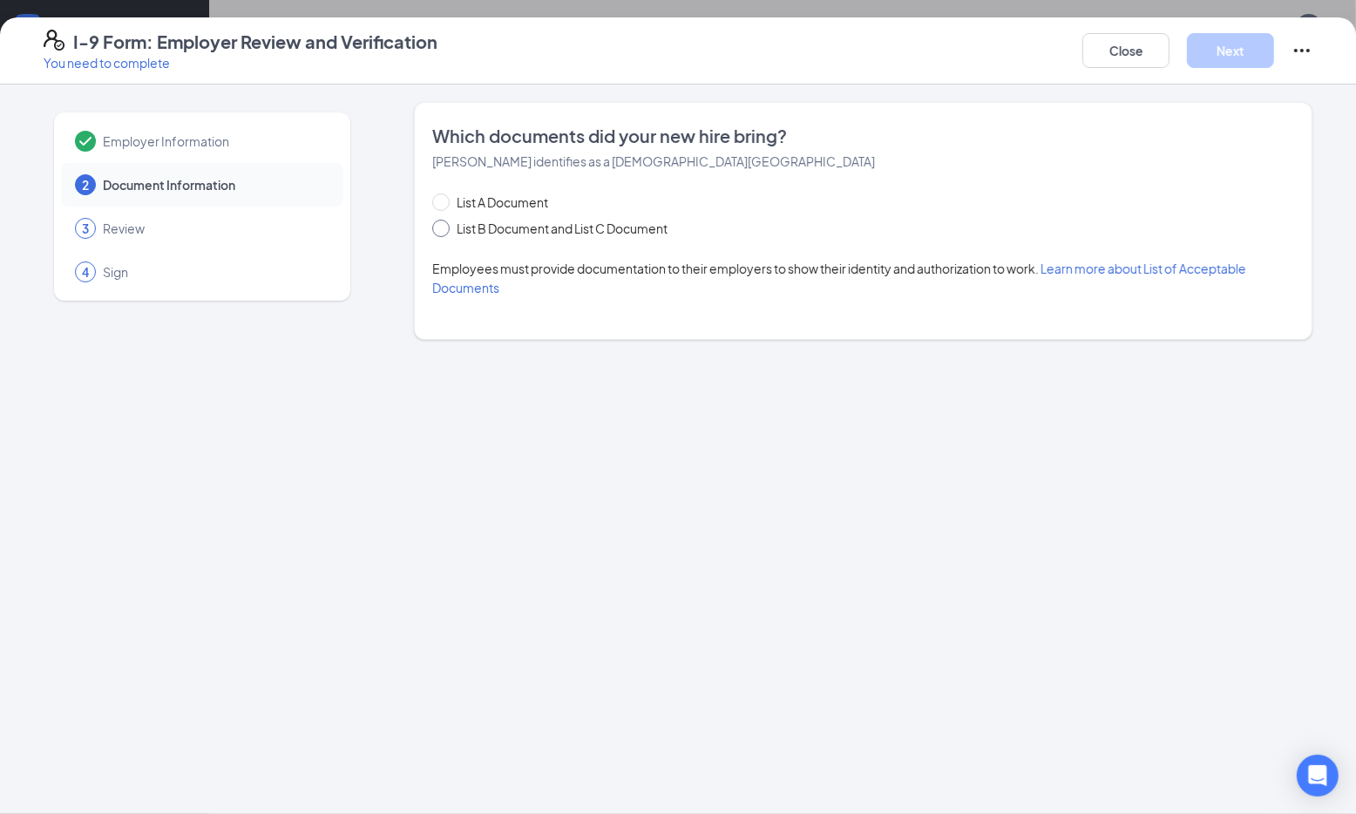
click at [443, 230] on input "List B Document and List C Document" at bounding box center [438, 226] width 12 height 12
radio input "true"
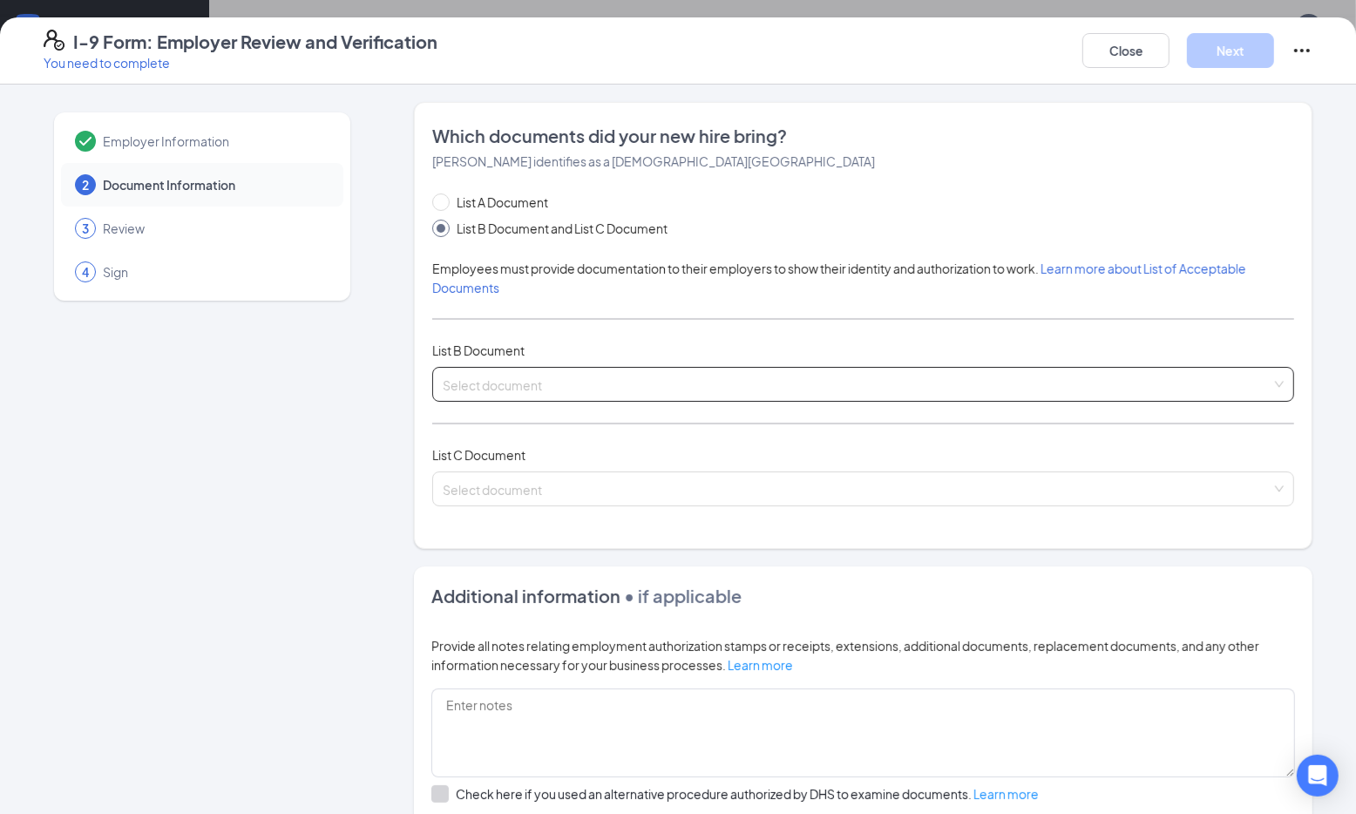
click at [926, 390] on input "search" at bounding box center [857, 381] width 829 height 26
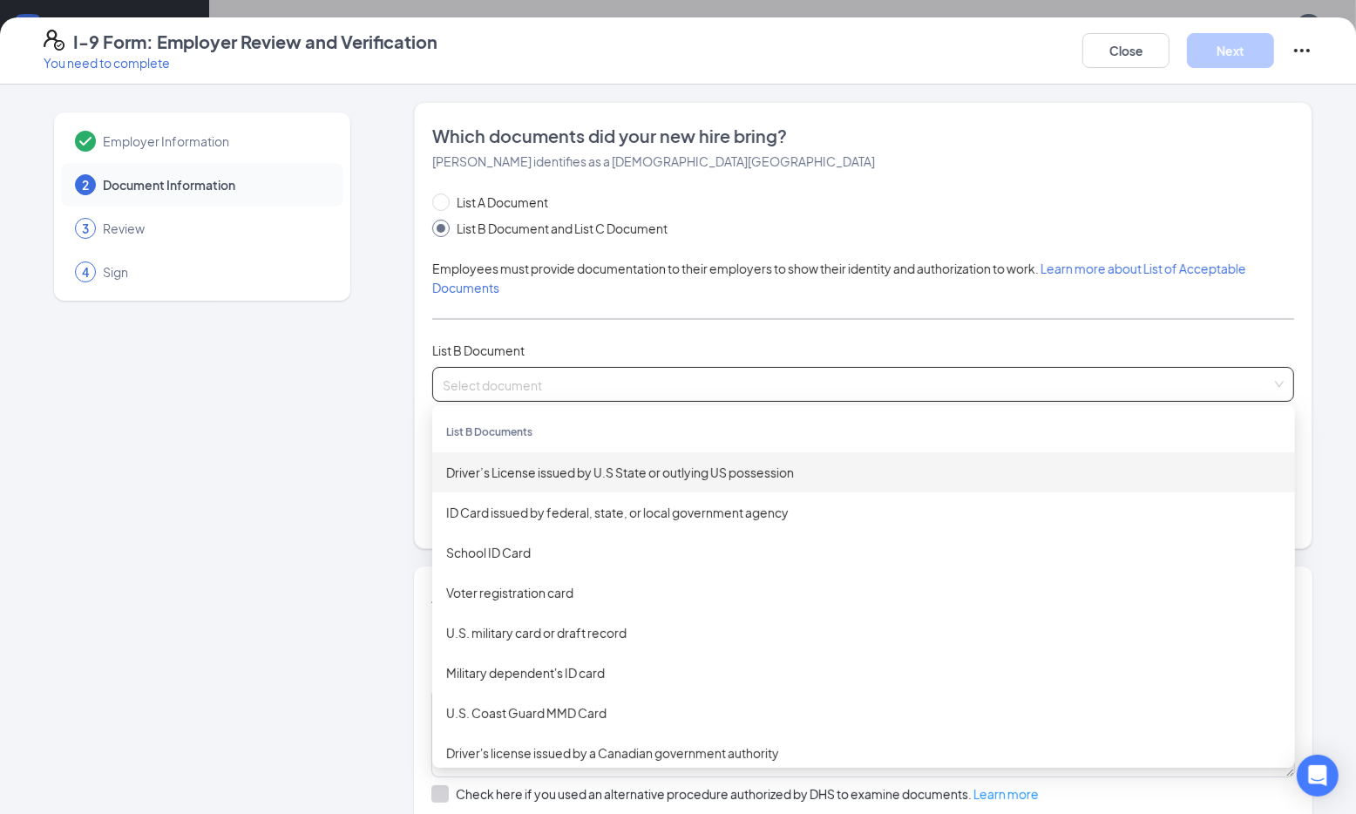
click at [865, 471] on div "Driver’s License issued by U.S State or outlying US possession" at bounding box center [863, 472] width 835 height 19
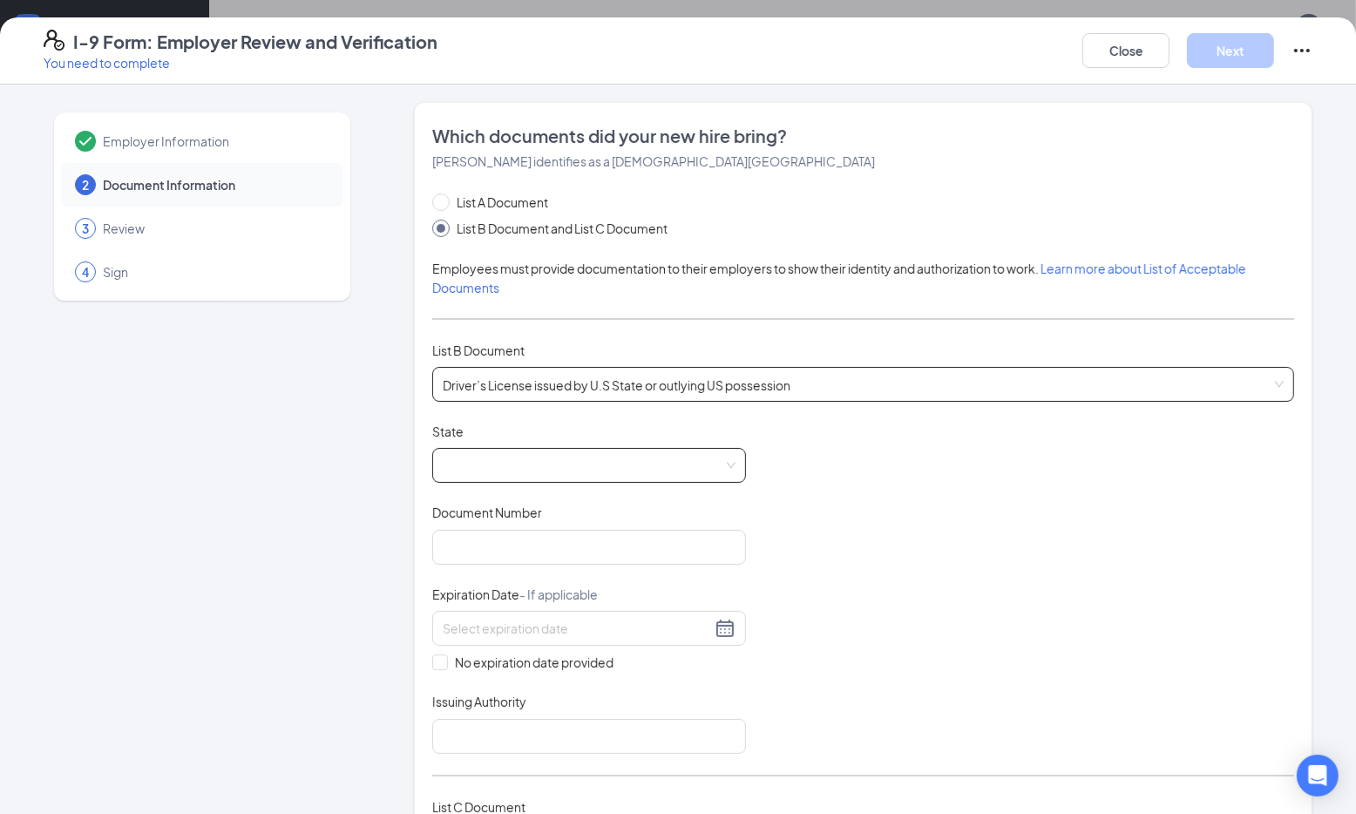
click at [682, 458] on span at bounding box center [589, 465] width 293 height 33
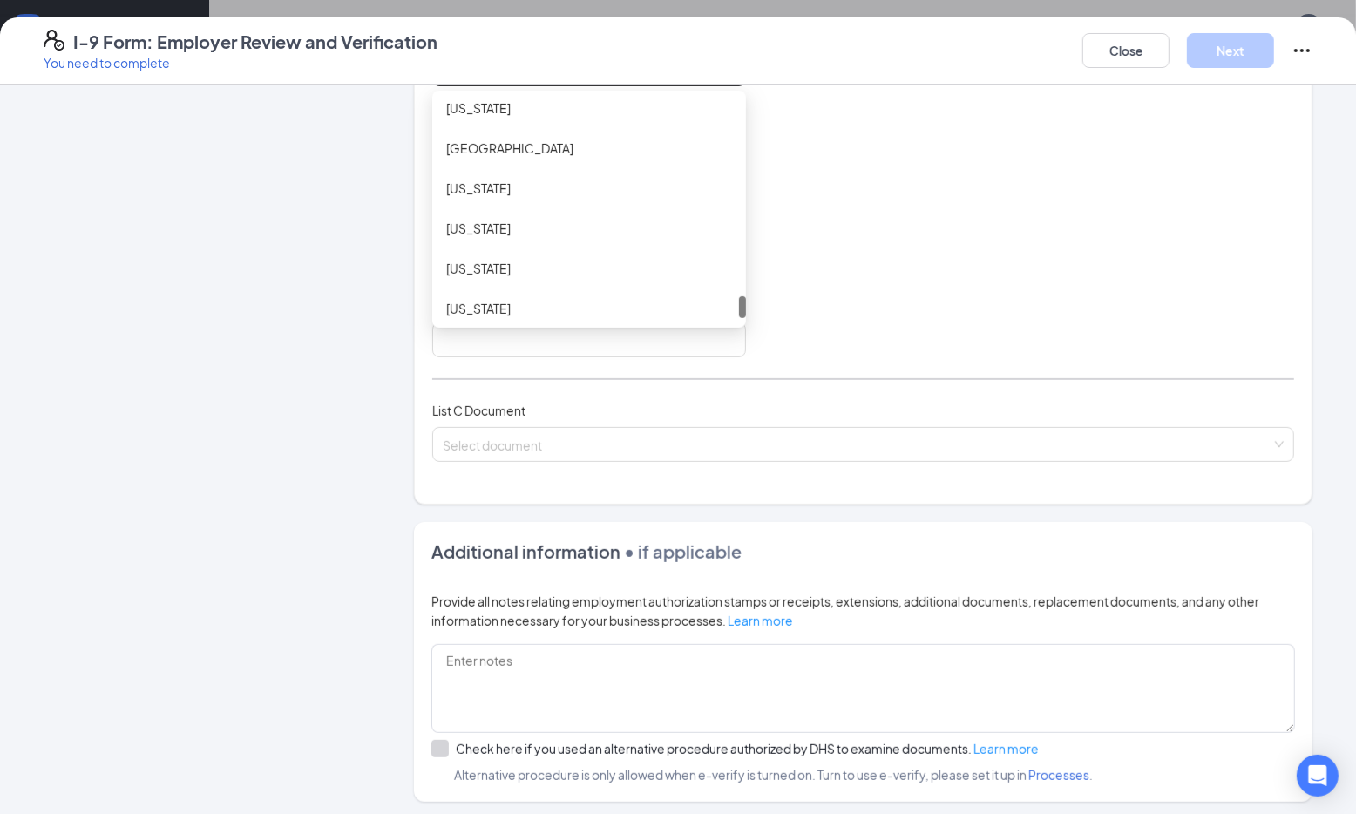
scroll to position [2022, 0]
click at [469, 263] on div "Wisconsin" at bounding box center [589, 260] width 286 height 19
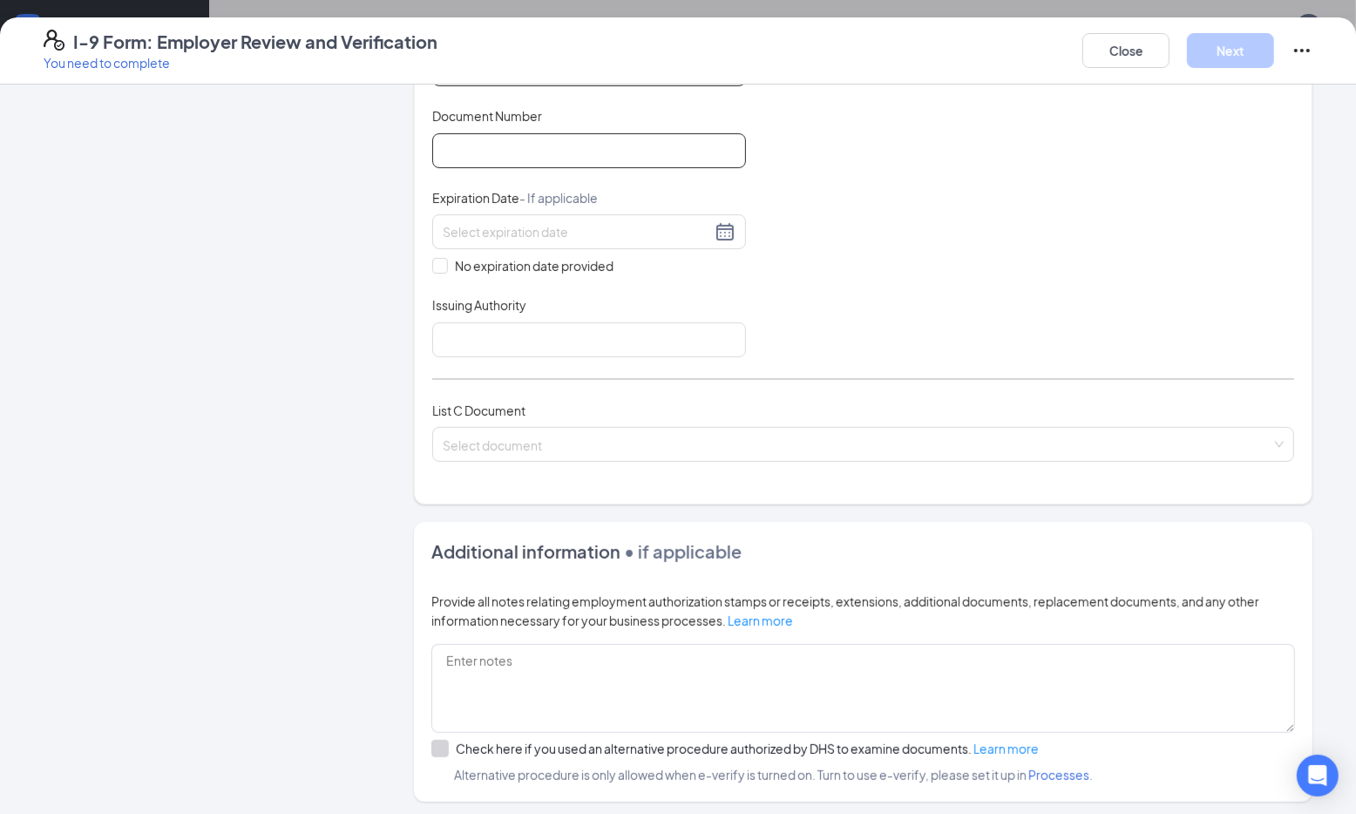
click at [597, 143] on input "Document Number" at bounding box center [589, 150] width 314 height 35
type input "R3005120667008"
click at [731, 234] on div at bounding box center [589, 231] width 293 height 21
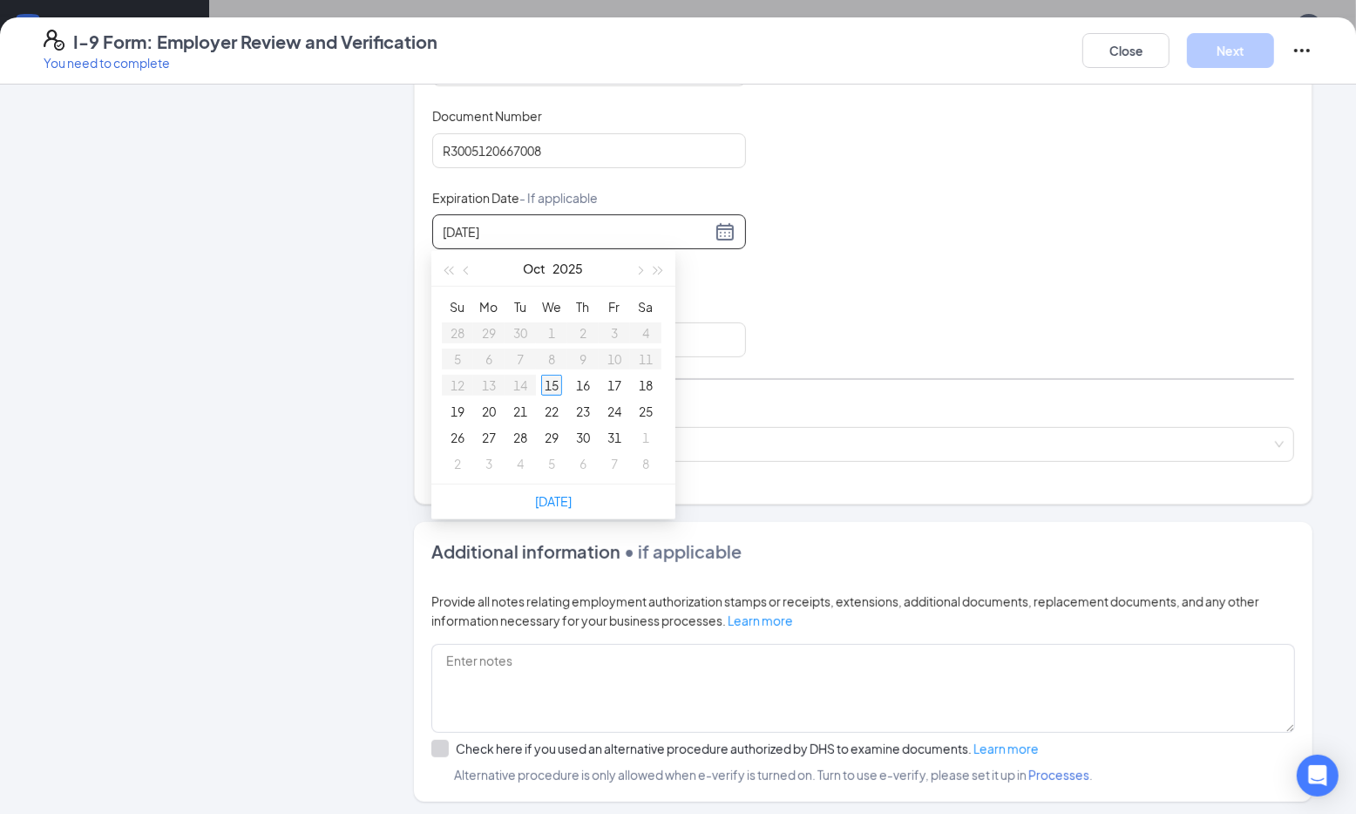
type input "10/15/2025"
click at [636, 266] on button "button" at bounding box center [638, 268] width 19 height 35
click at [642, 264] on button "button" at bounding box center [638, 268] width 19 height 35
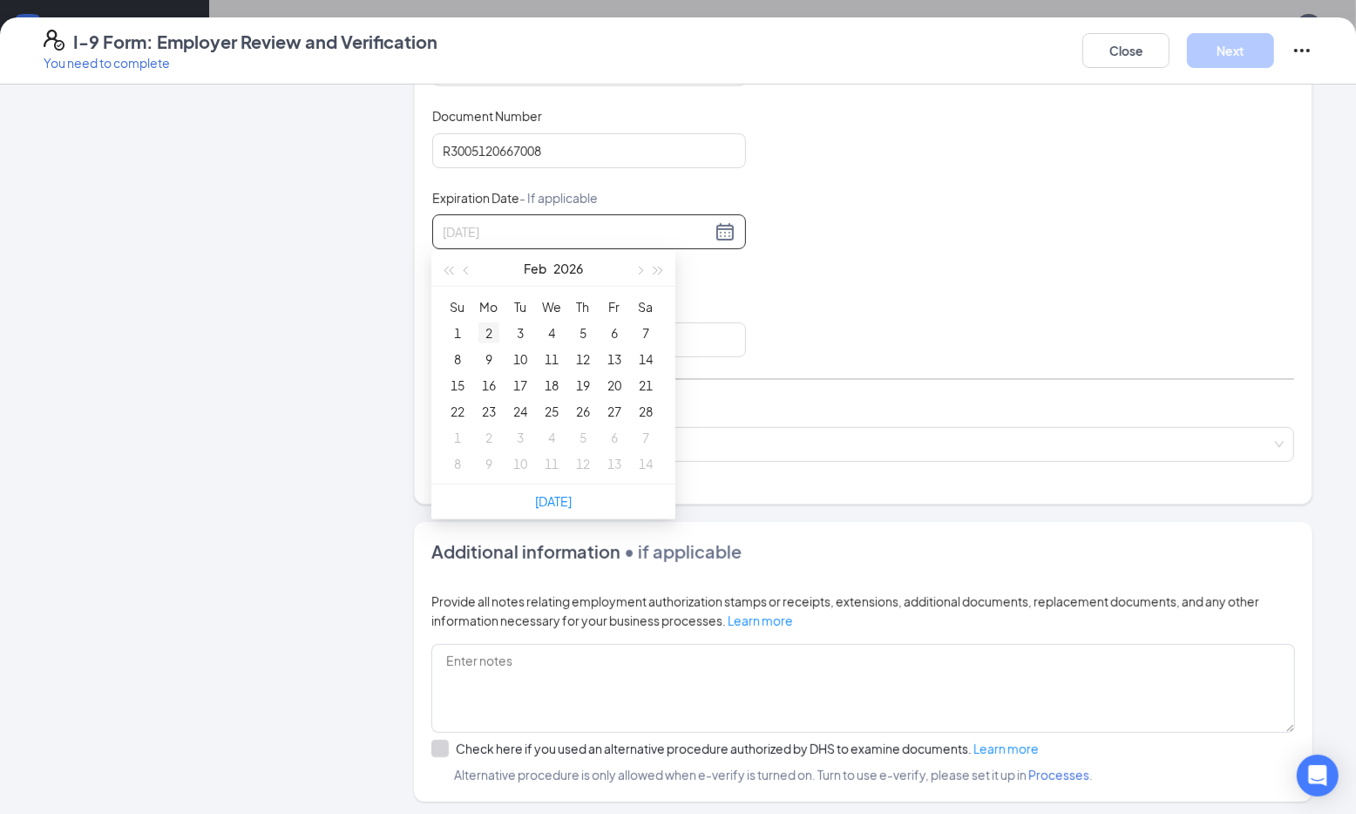
type input "02/02/2026"
click at [640, 269] on span "button" at bounding box center [638, 271] width 9 height 9
click at [464, 272] on button "button" at bounding box center [466, 268] width 19 height 35
click at [657, 269] on span "button" at bounding box center [658, 271] width 9 height 9
click at [658, 269] on span "button" at bounding box center [658, 271] width 9 height 9
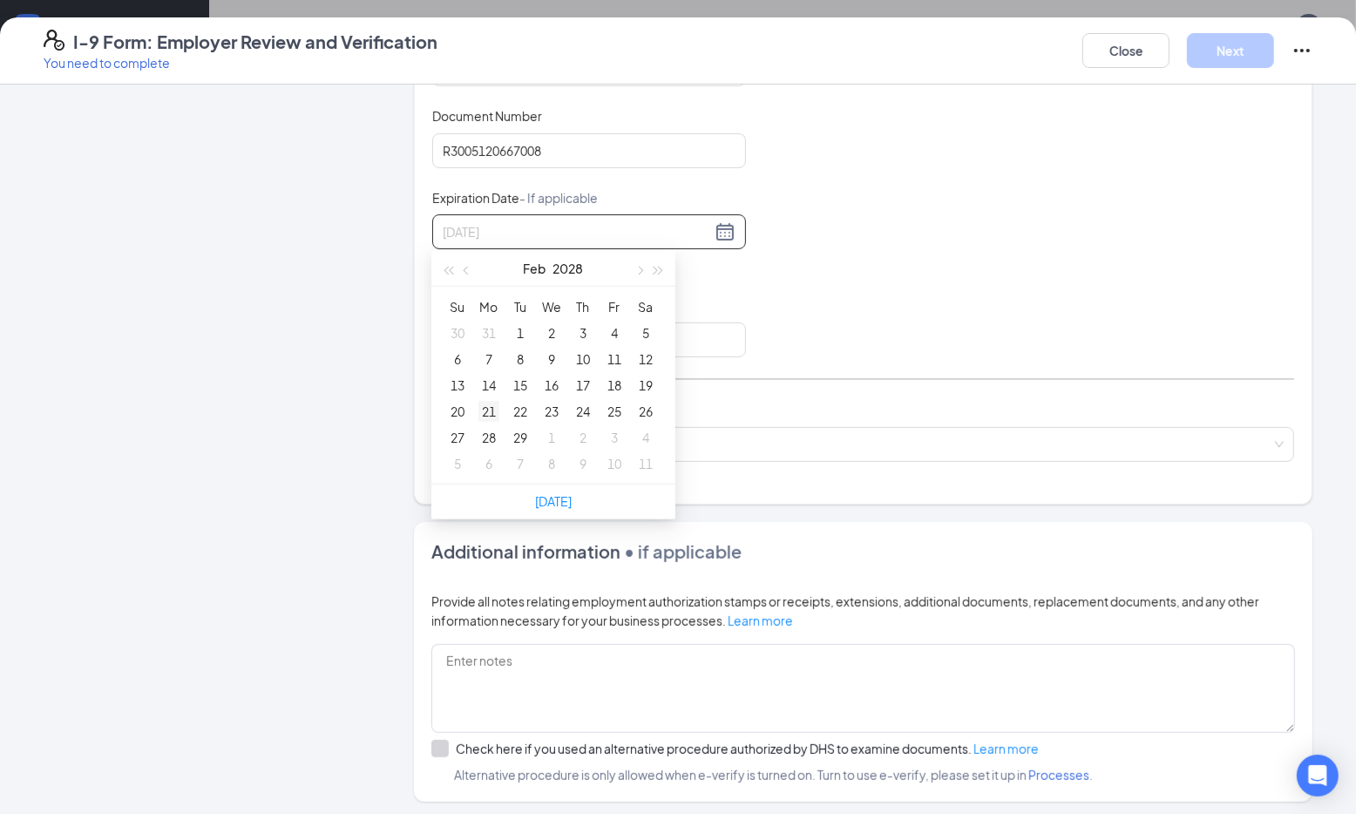
type input "02/21/2028"
click at [491, 413] on div "21" at bounding box center [488, 411] width 21 height 21
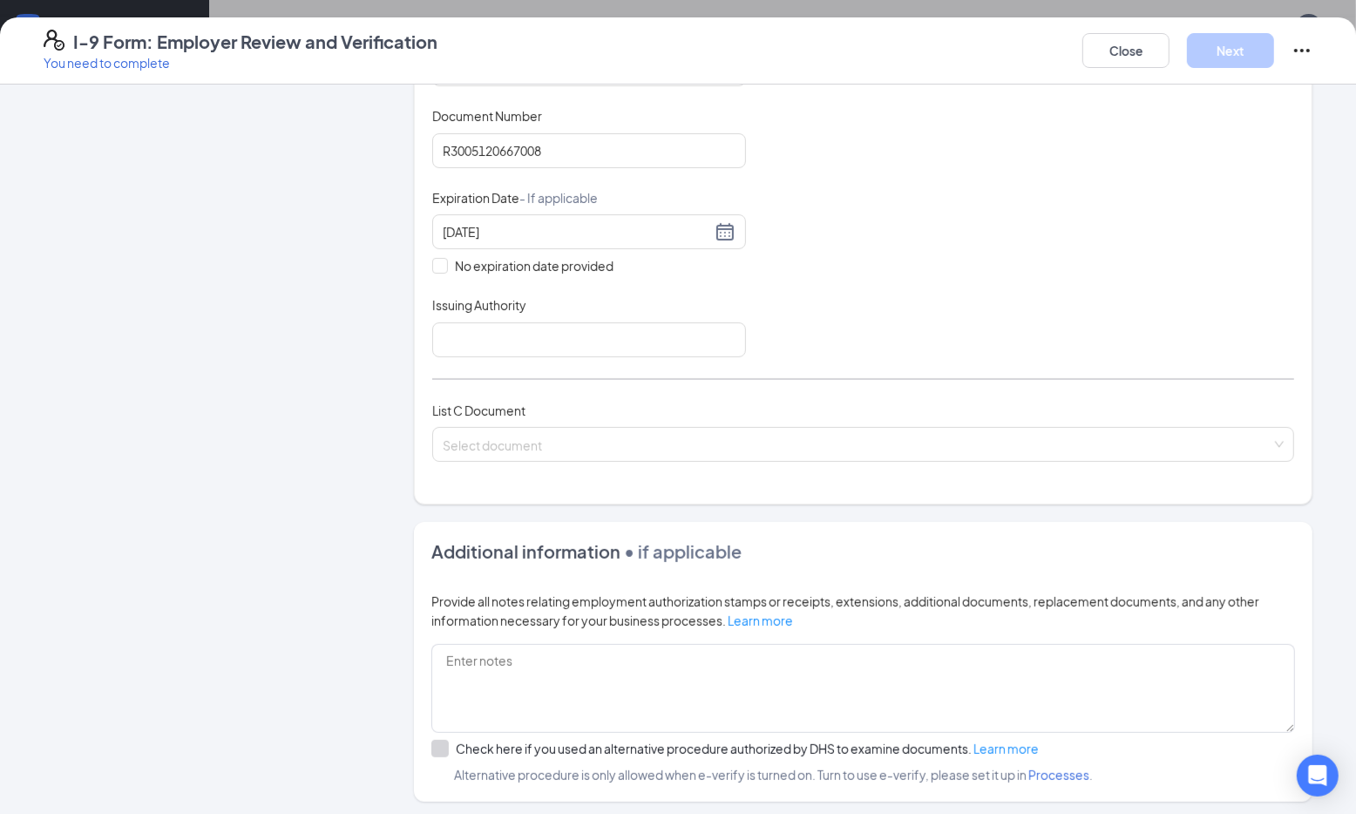
click at [667, 303] on div "Issuing Authority" at bounding box center [589, 308] width 314 height 25
click at [570, 340] on input "Issuing Authority" at bounding box center [589, 339] width 314 height 35
type input "Wisconsin Department of Motor Vehicle"
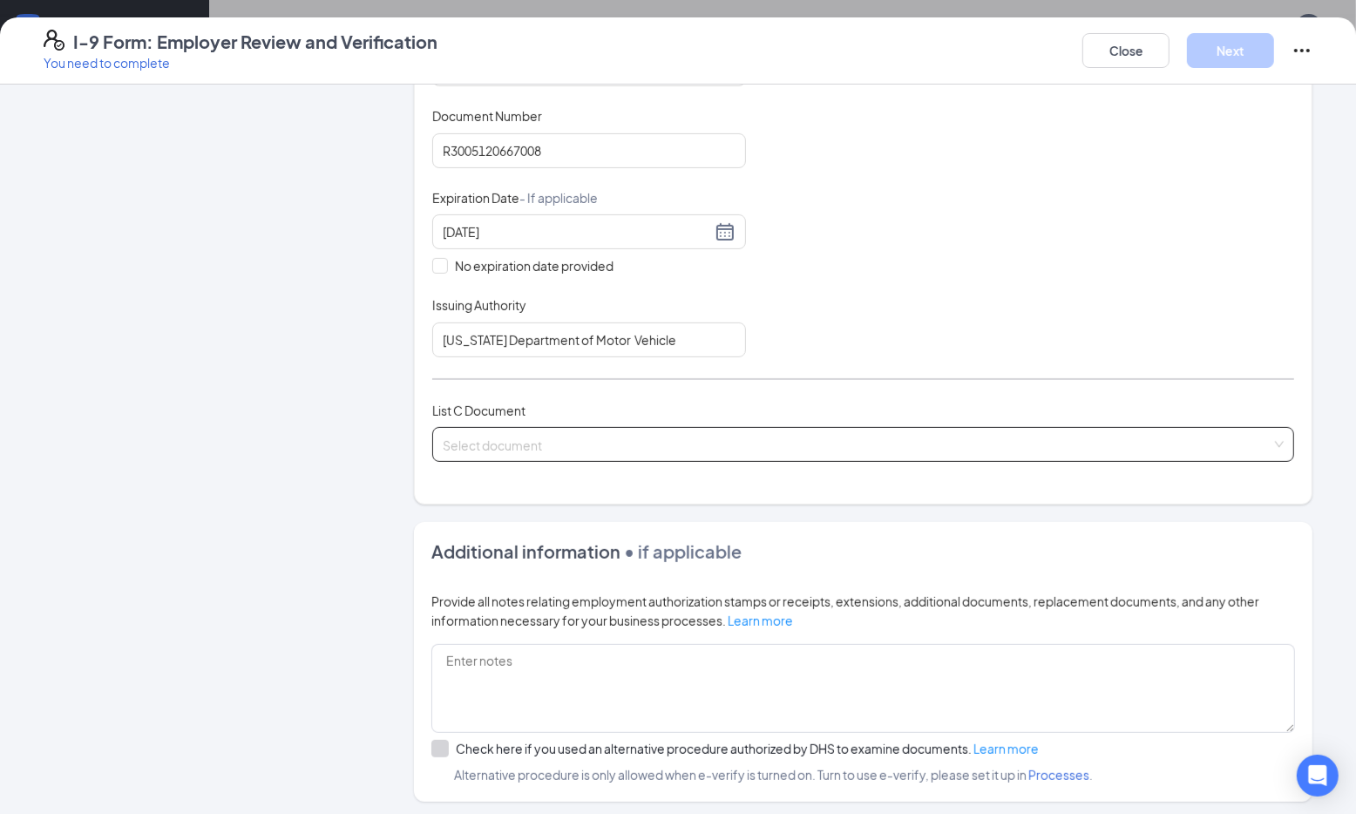
click at [580, 446] on input "search" at bounding box center [857, 441] width 829 height 26
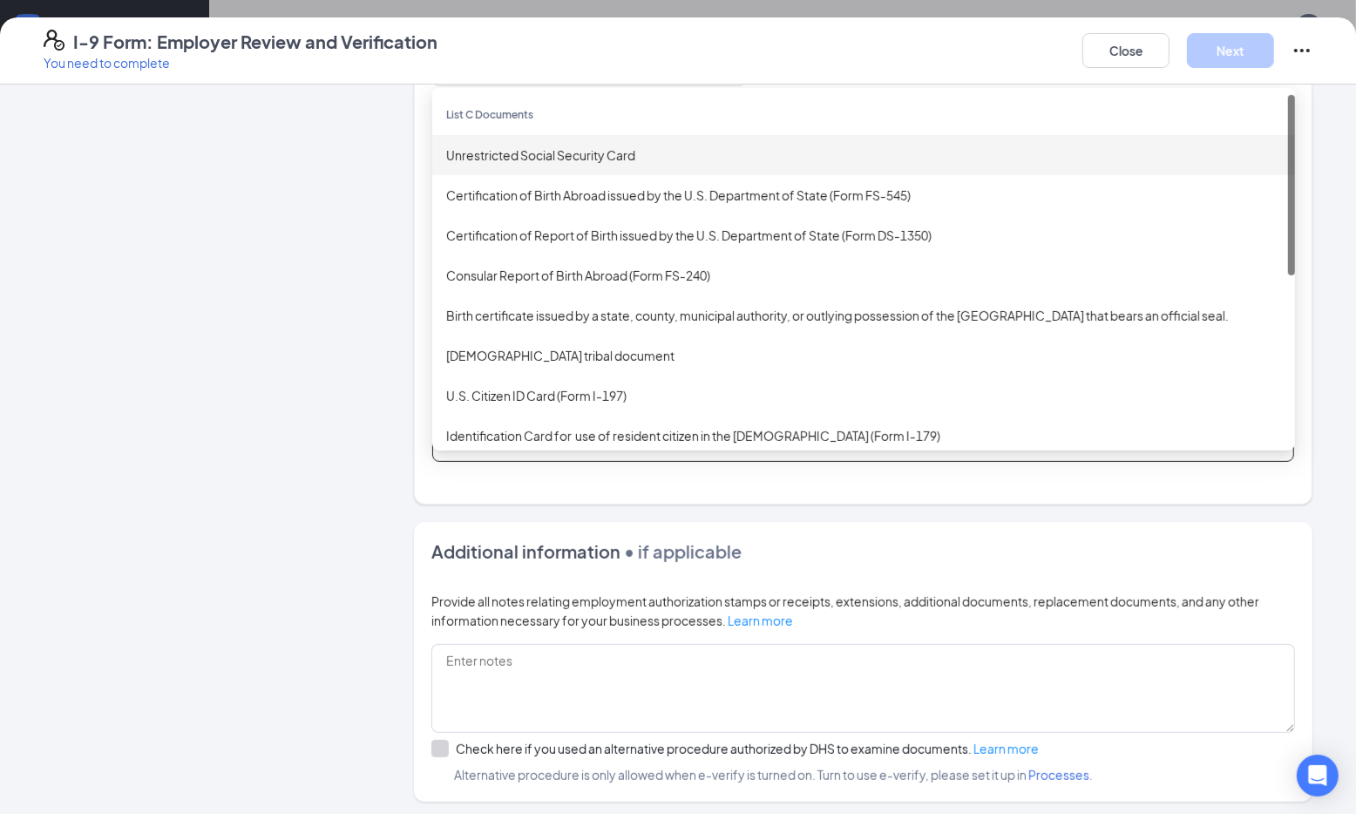
click at [590, 152] on div "Unrestricted Social Security Card" at bounding box center [863, 155] width 835 height 19
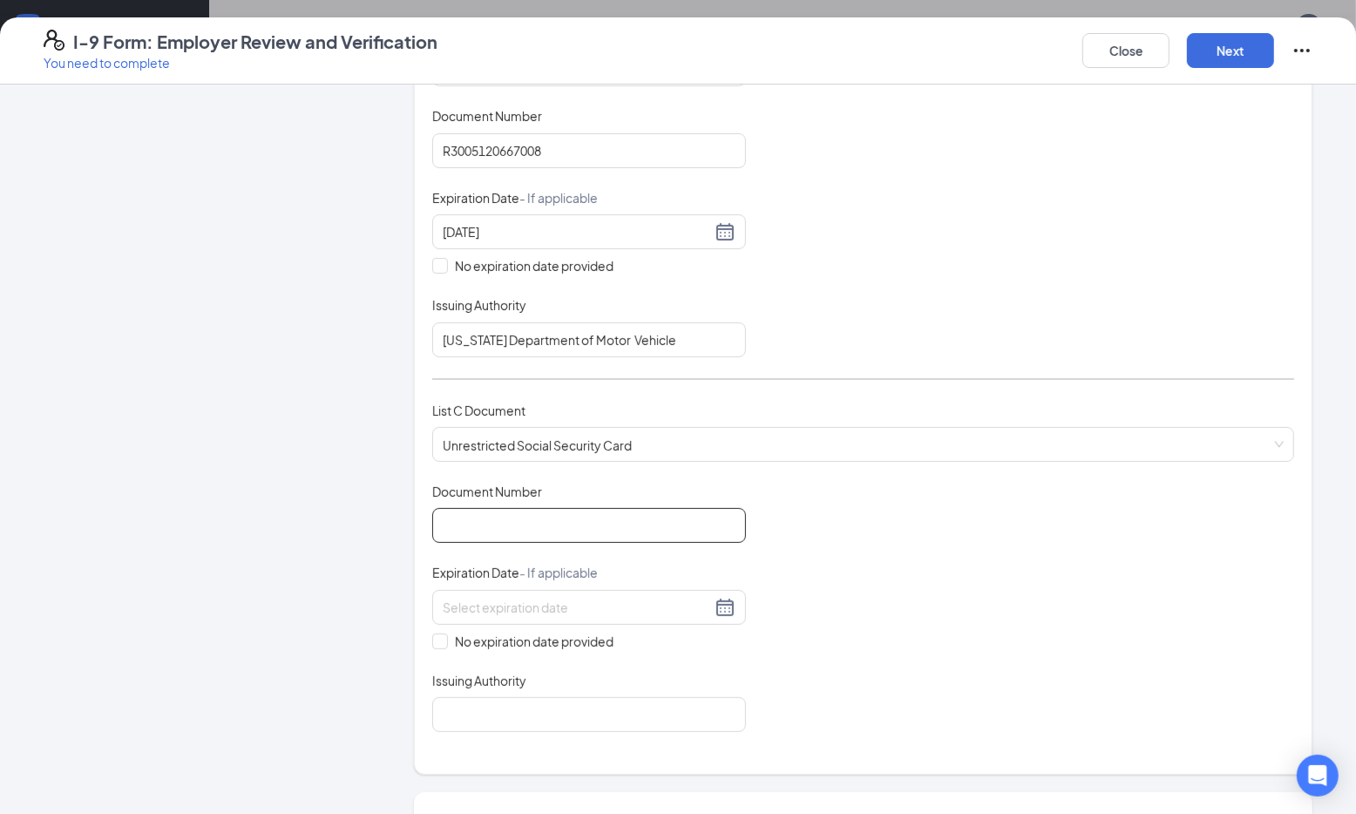
click at [655, 519] on input "Document Number" at bounding box center [589, 525] width 314 height 35
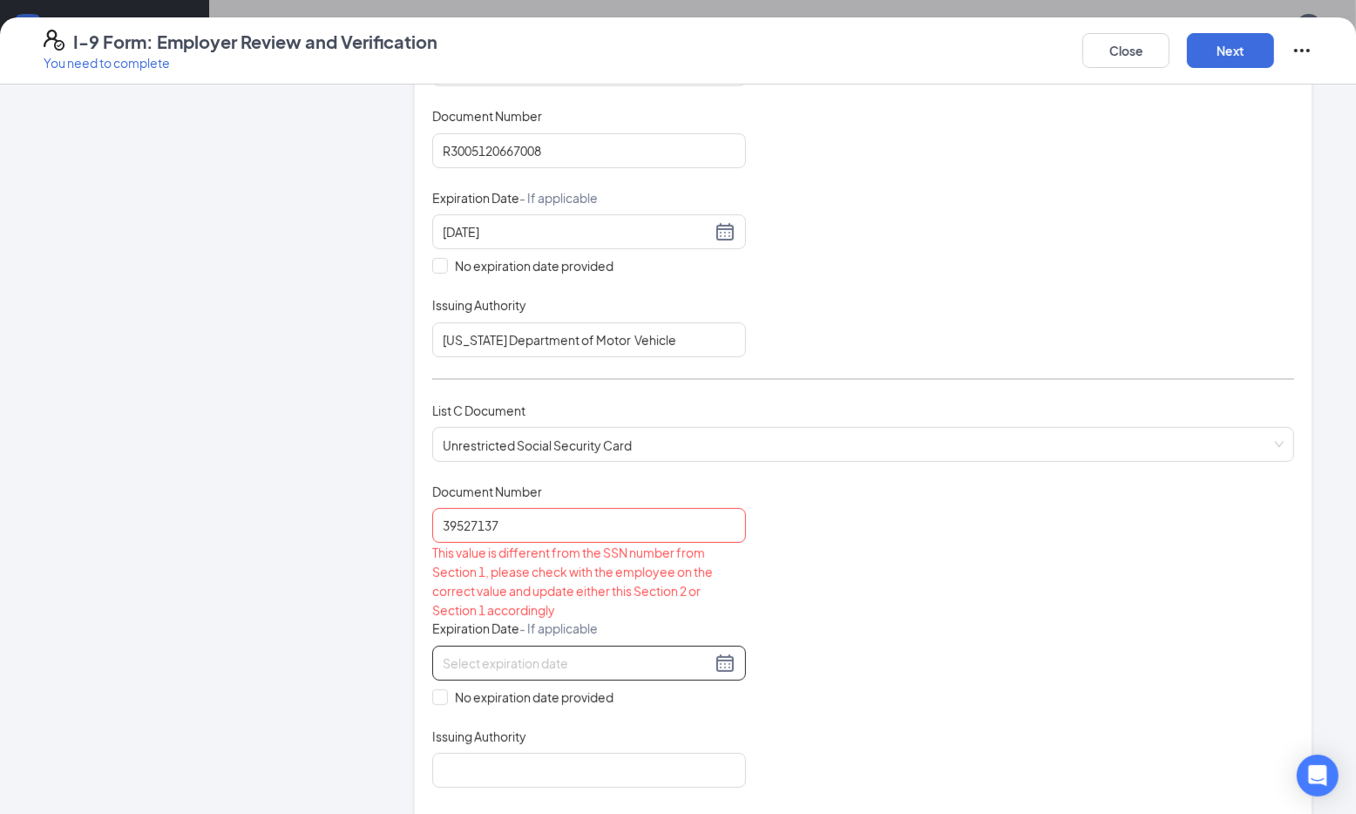
click at [643, 659] on input at bounding box center [577, 663] width 268 height 19
click at [612, 520] on input "39527137" at bounding box center [589, 525] width 314 height 35
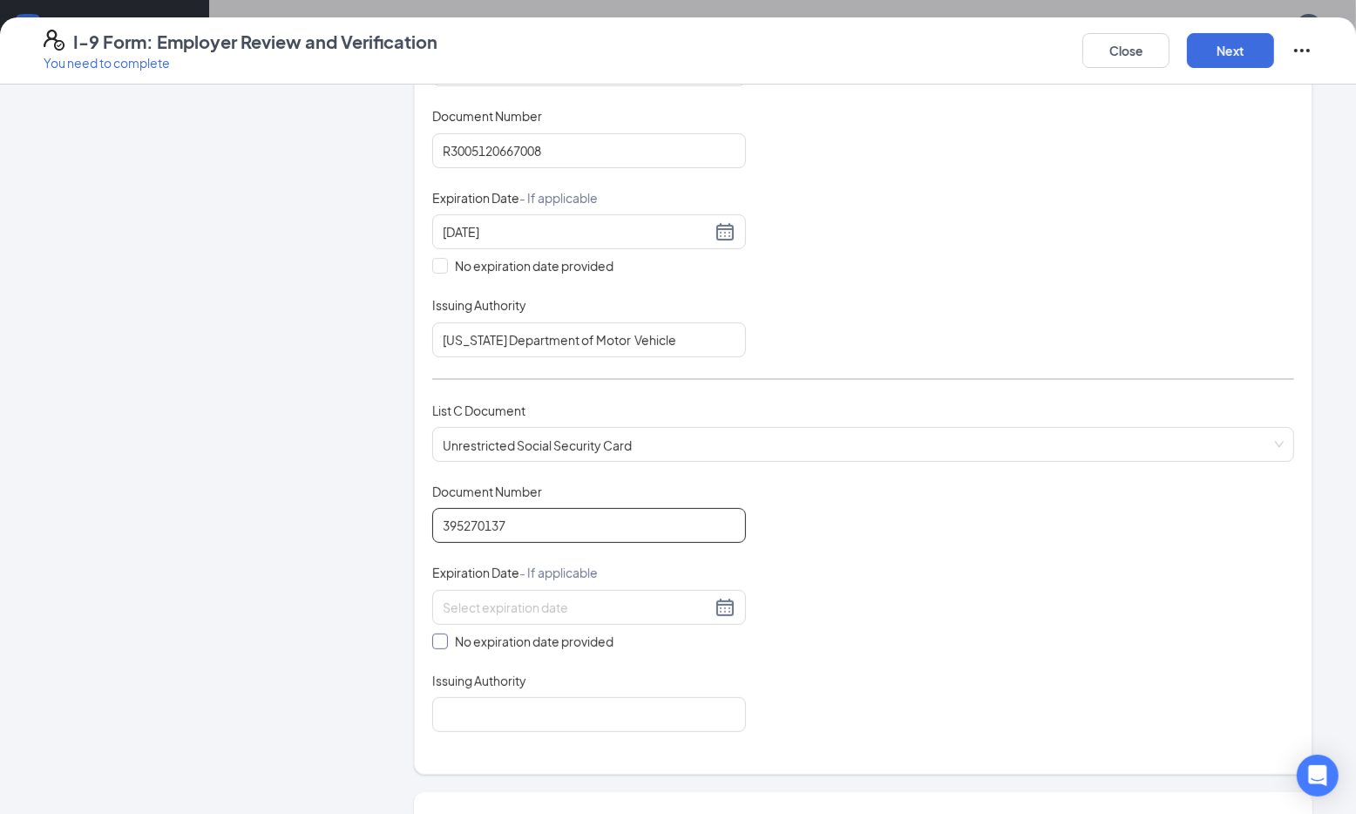
type input "395270137"
drag, startPoint x: 442, startPoint y: 641, endPoint x: 444, endPoint y: 651, distance: 9.7
click at [442, 644] on span at bounding box center [440, 642] width 16 height 16
click at [442, 644] on input "No expiration date provided" at bounding box center [438, 640] width 12 height 12
checkbox input "true"
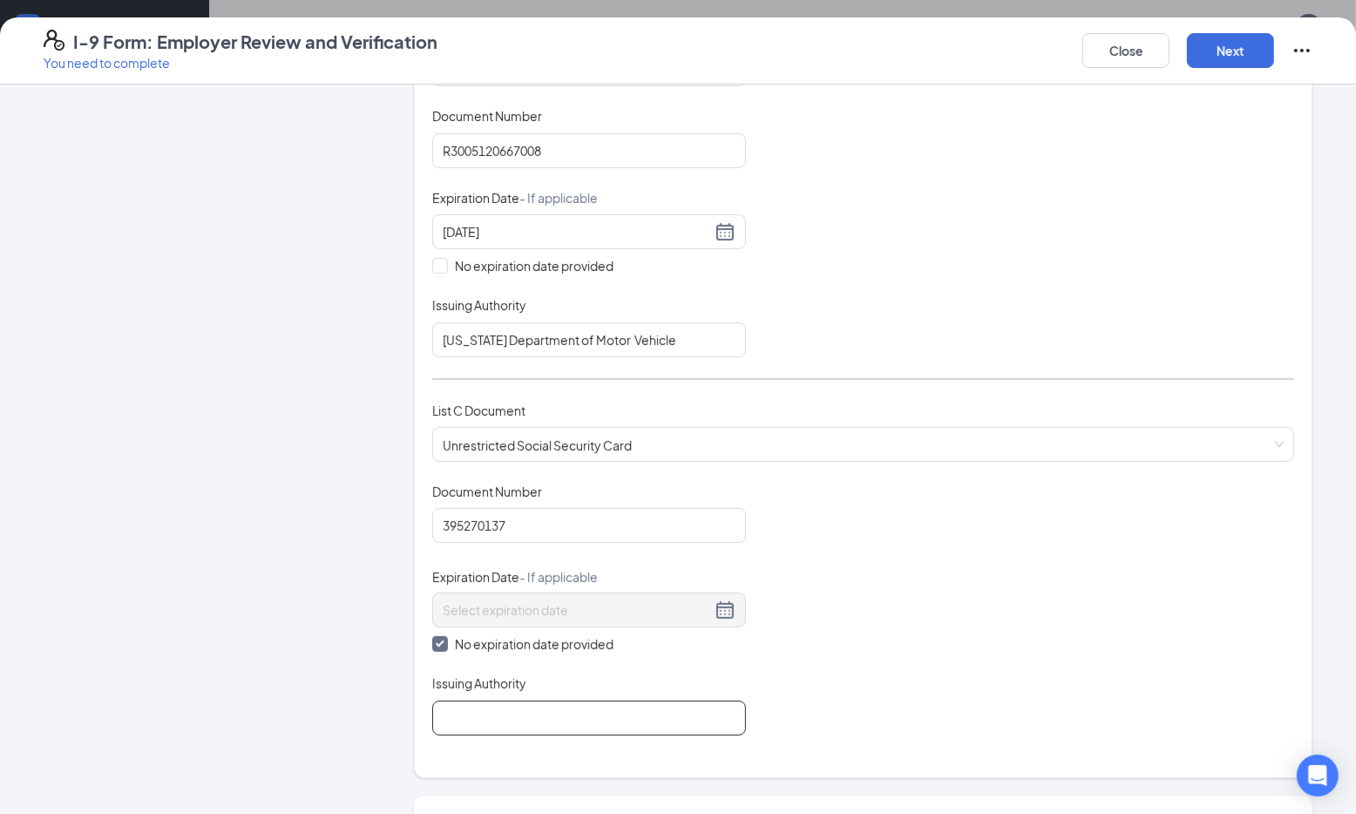
click at [506, 728] on input "Issuing Authority" at bounding box center [589, 718] width 314 height 35
type input "Social Security Admin"
click at [1257, 54] on button "Next" at bounding box center [1230, 50] width 87 height 35
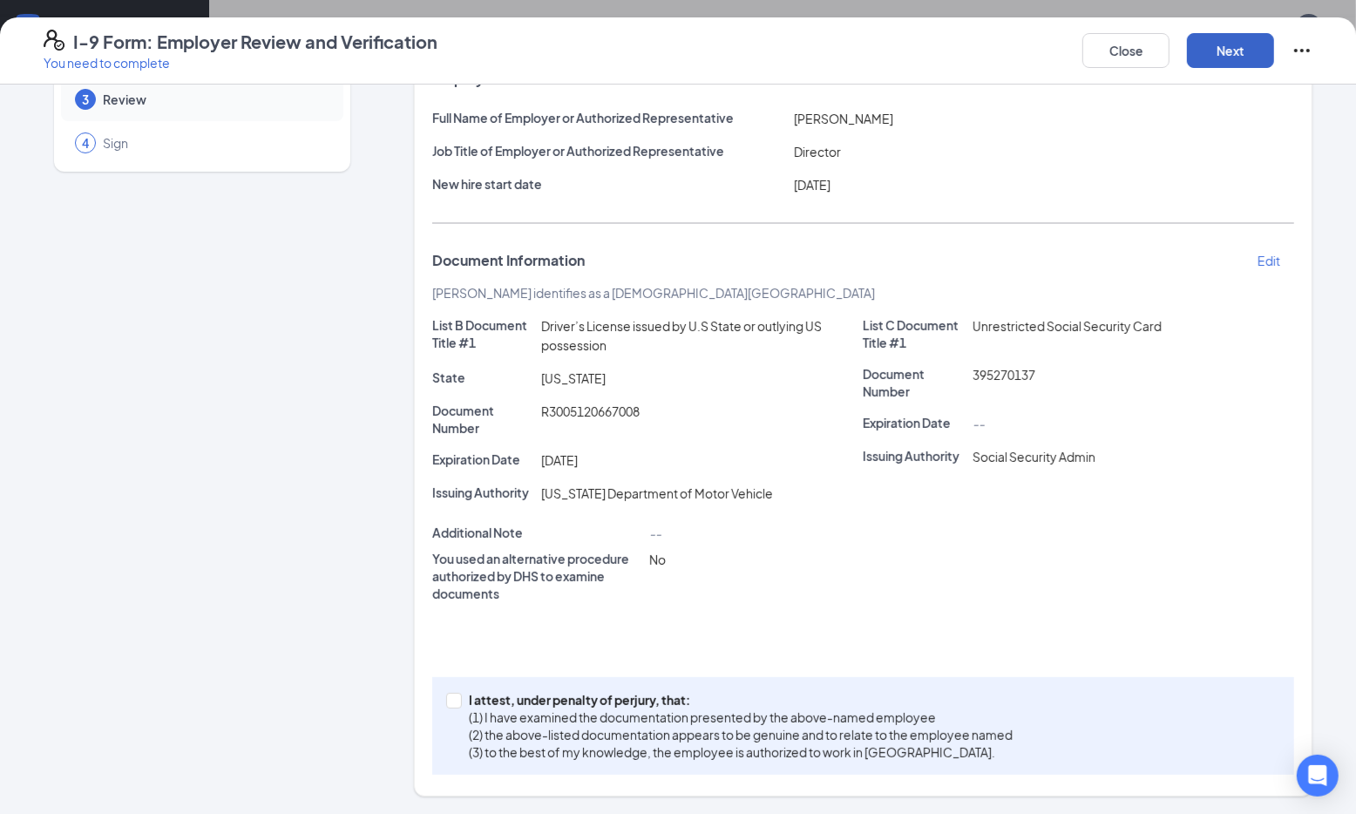
scroll to position [127, 0]
click at [458, 702] on span at bounding box center [454, 703] width 16 height 16
click at [458, 702] on input "I attest, under penalty of perjury, that: (1) I have examined the documentation…" at bounding box center [452, 701] width 12 height 12
checkbox input "true"
click at [1227, 47] on button "Next" at bounding box center [1230, 50] width 87 height 35
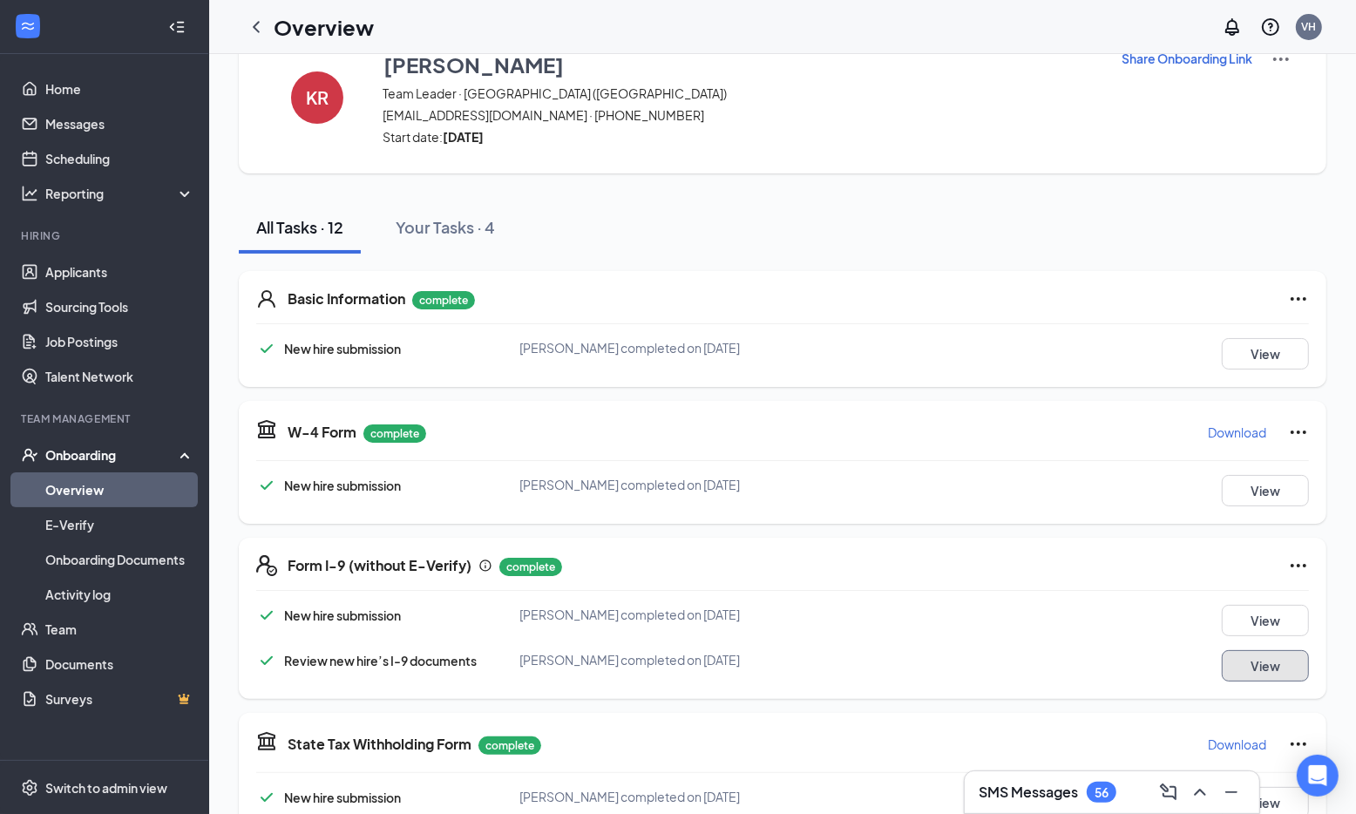
scroll to position [0, 0]
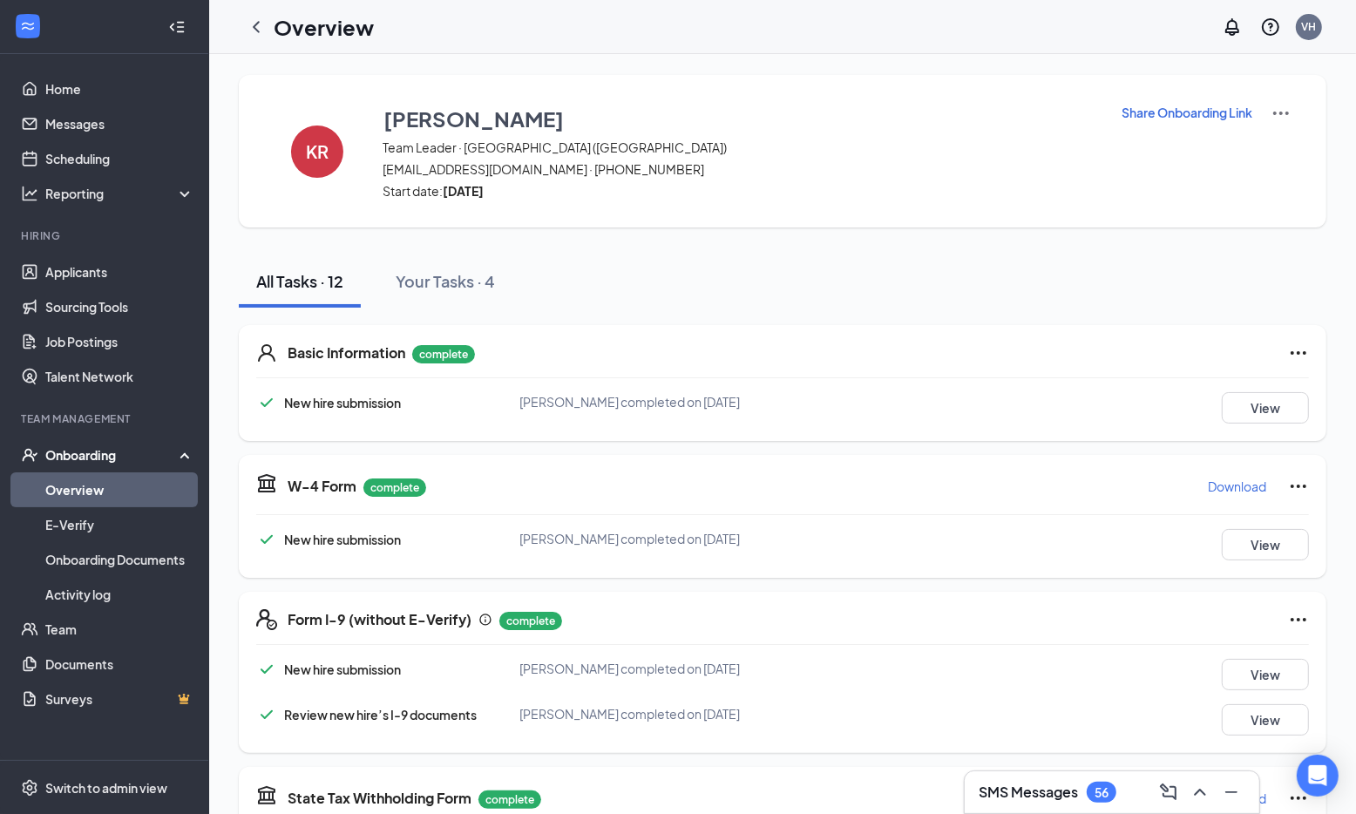
click at [253, 23] on icon "ChevronLeft" at bounding box center [256, 27] width 21 height 21
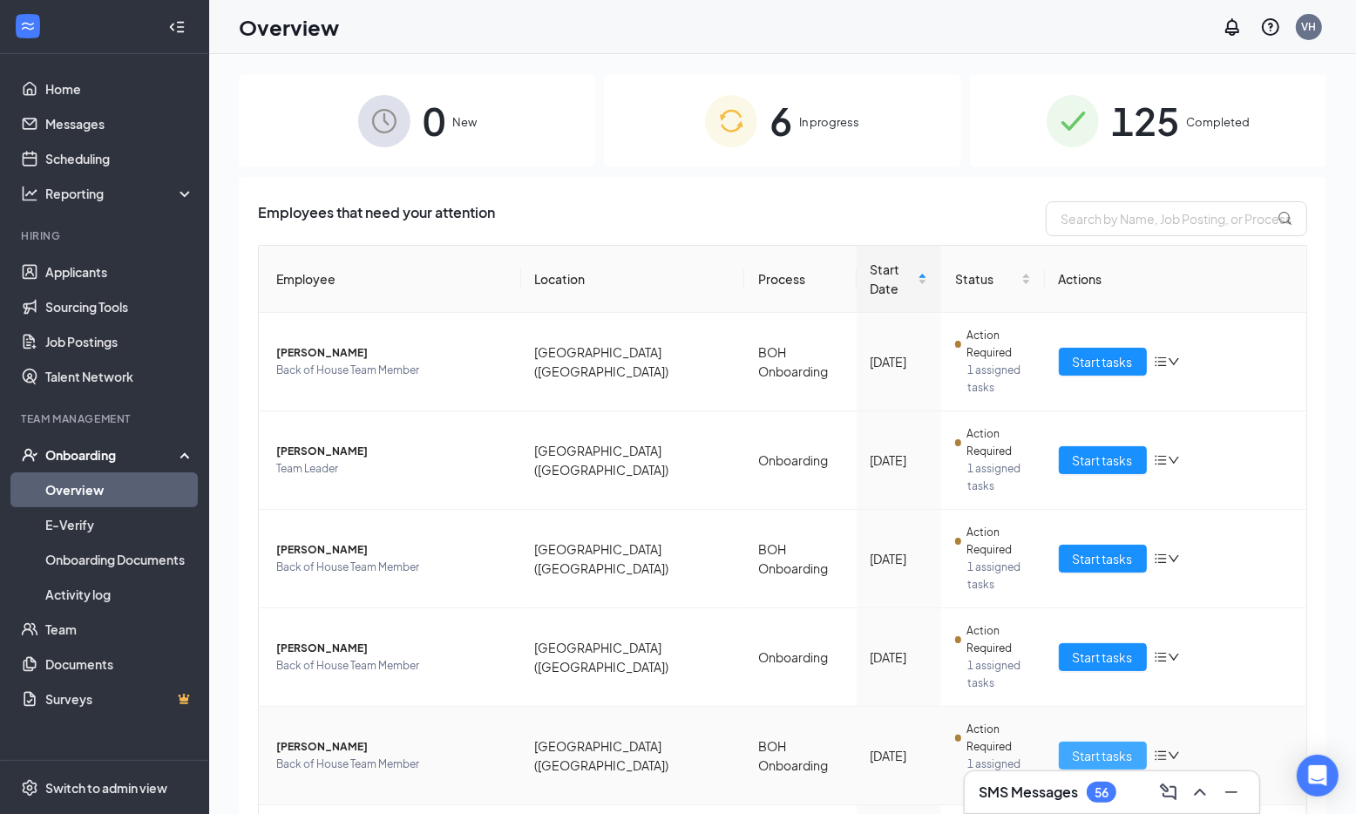
click at [1095, 746] on span "Start tasks" at bounding box center [1103, 755] width 60 height 19
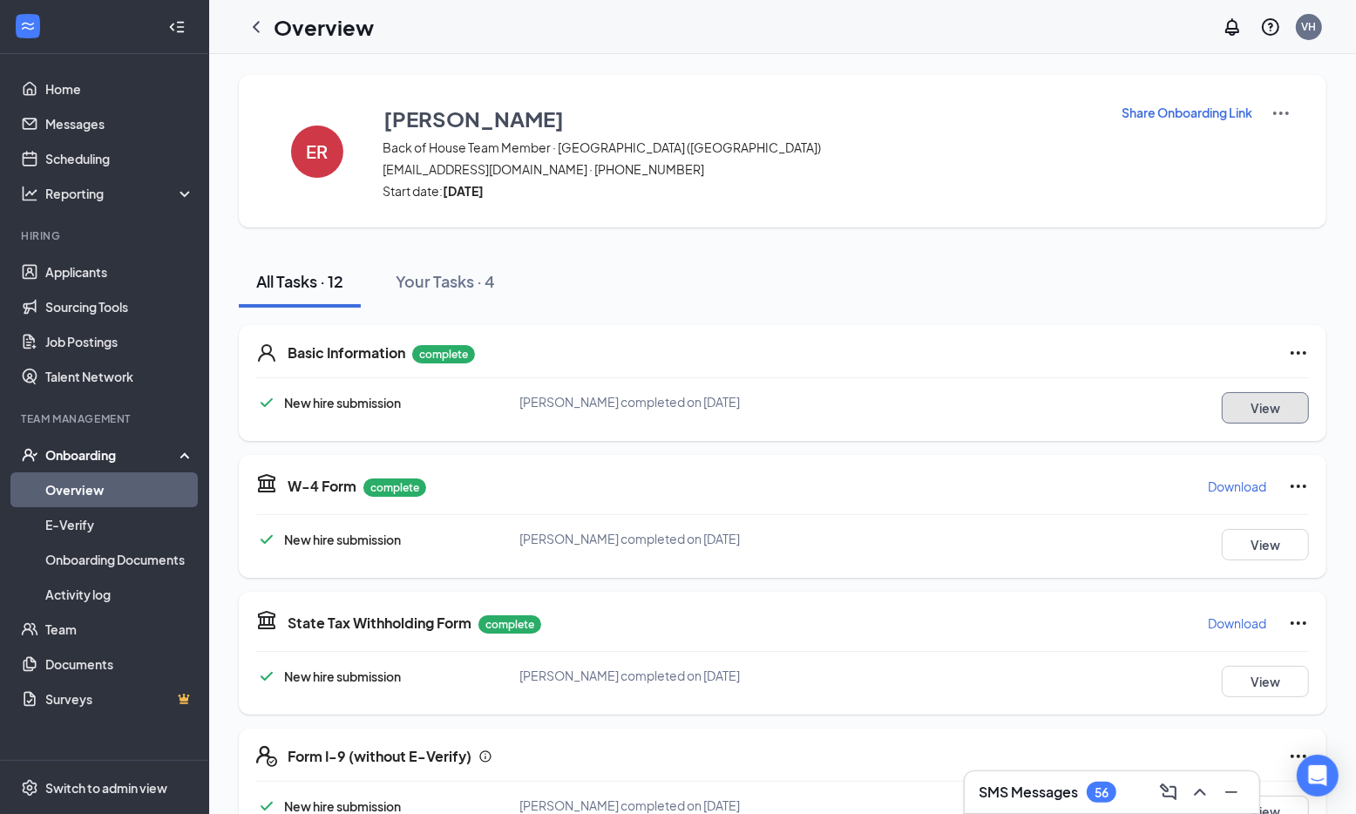
click at [1258, 411] on button "View" at bounding box center [1265, 407] width 87 height 31
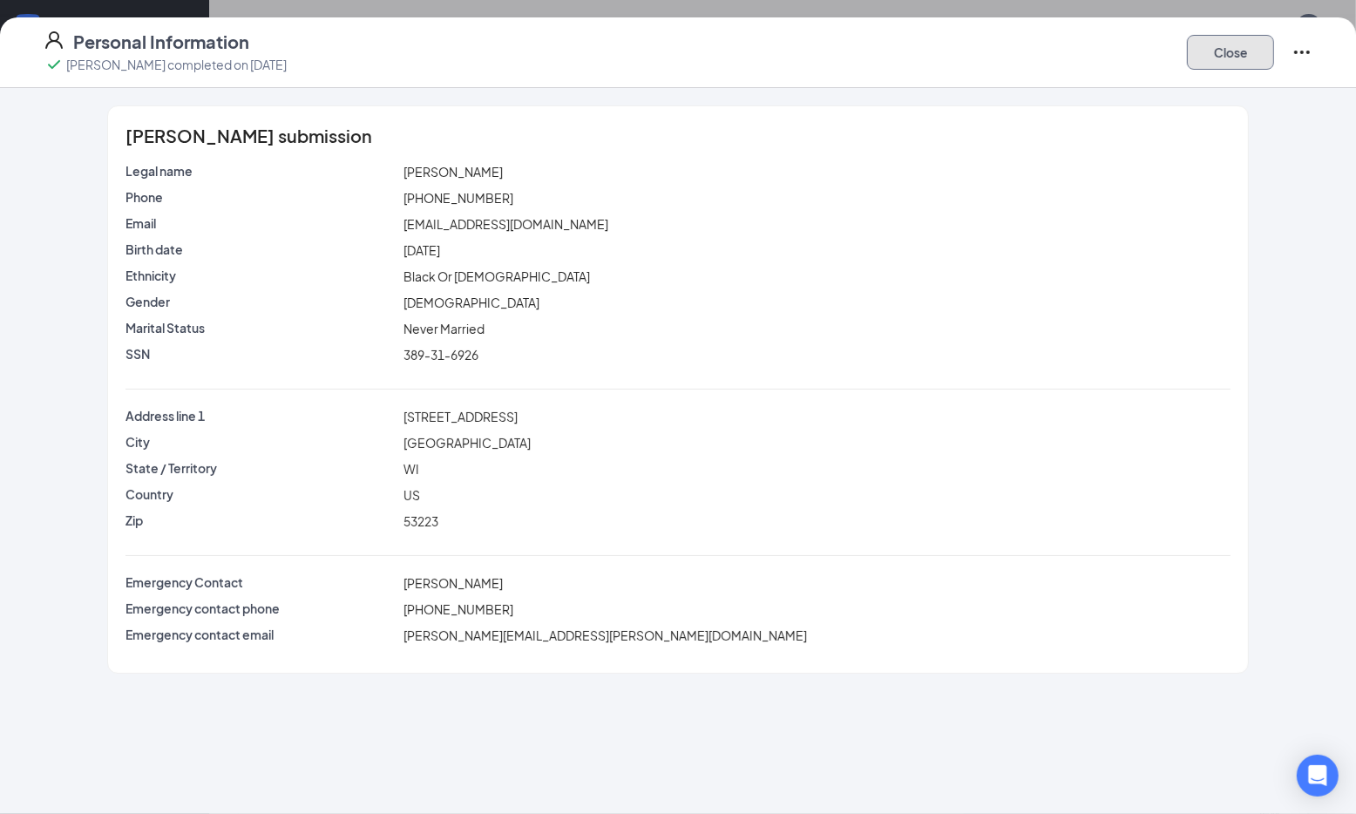
click at [1231, 59] on button "Close" at bounding box center [1230, 52] width 87 height 35
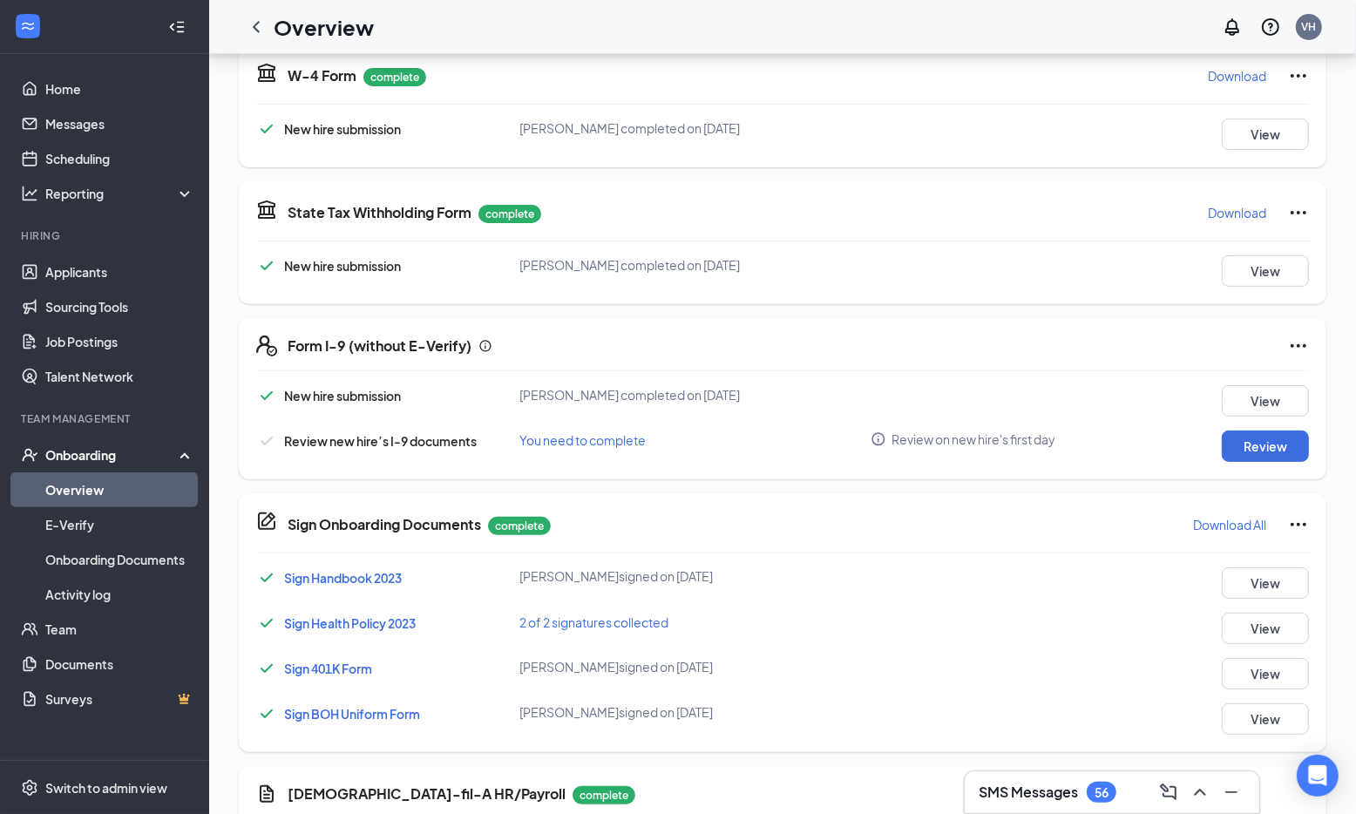
scroll to position [415, 0]
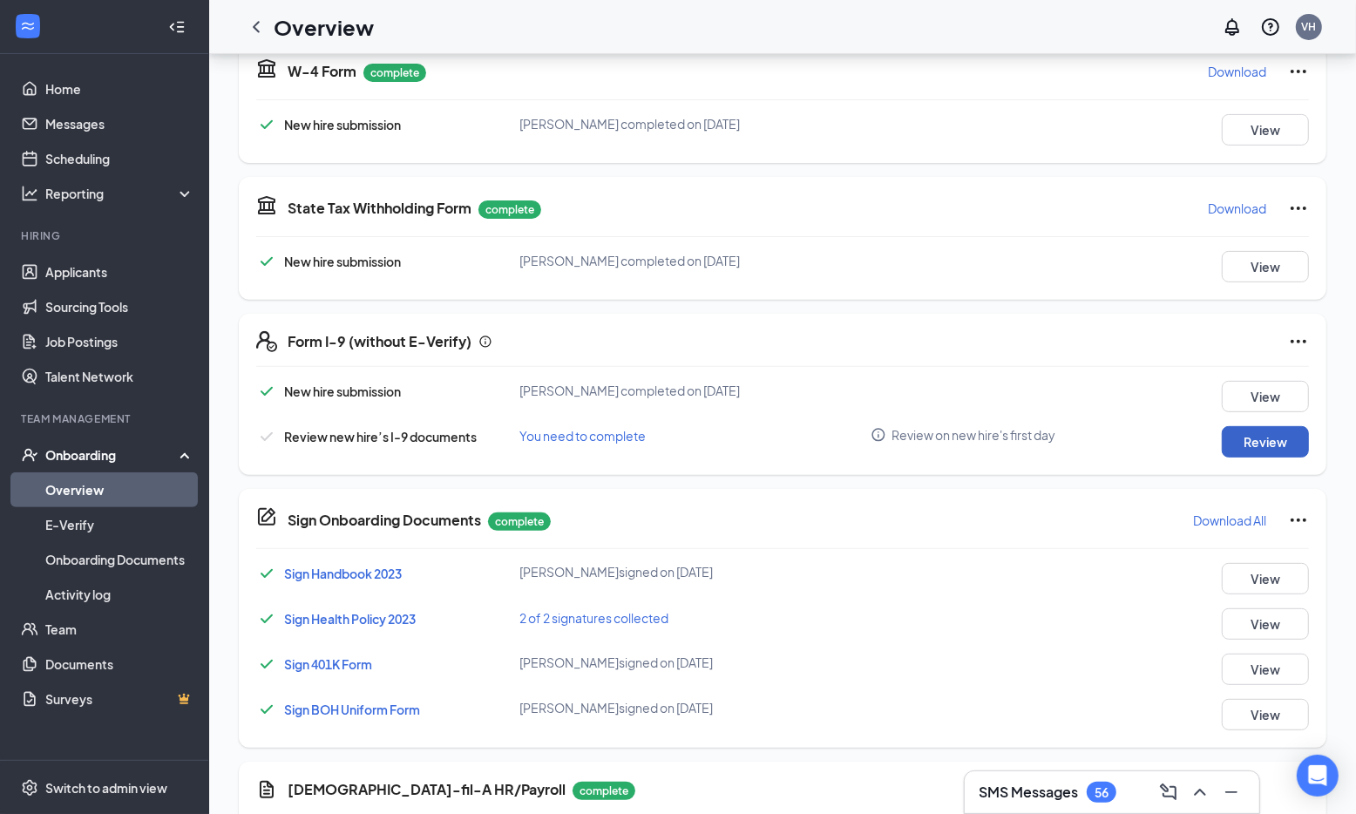
click at [1269, 443] on button "Review" at bounding box center [1265, 441] width 87 height 31
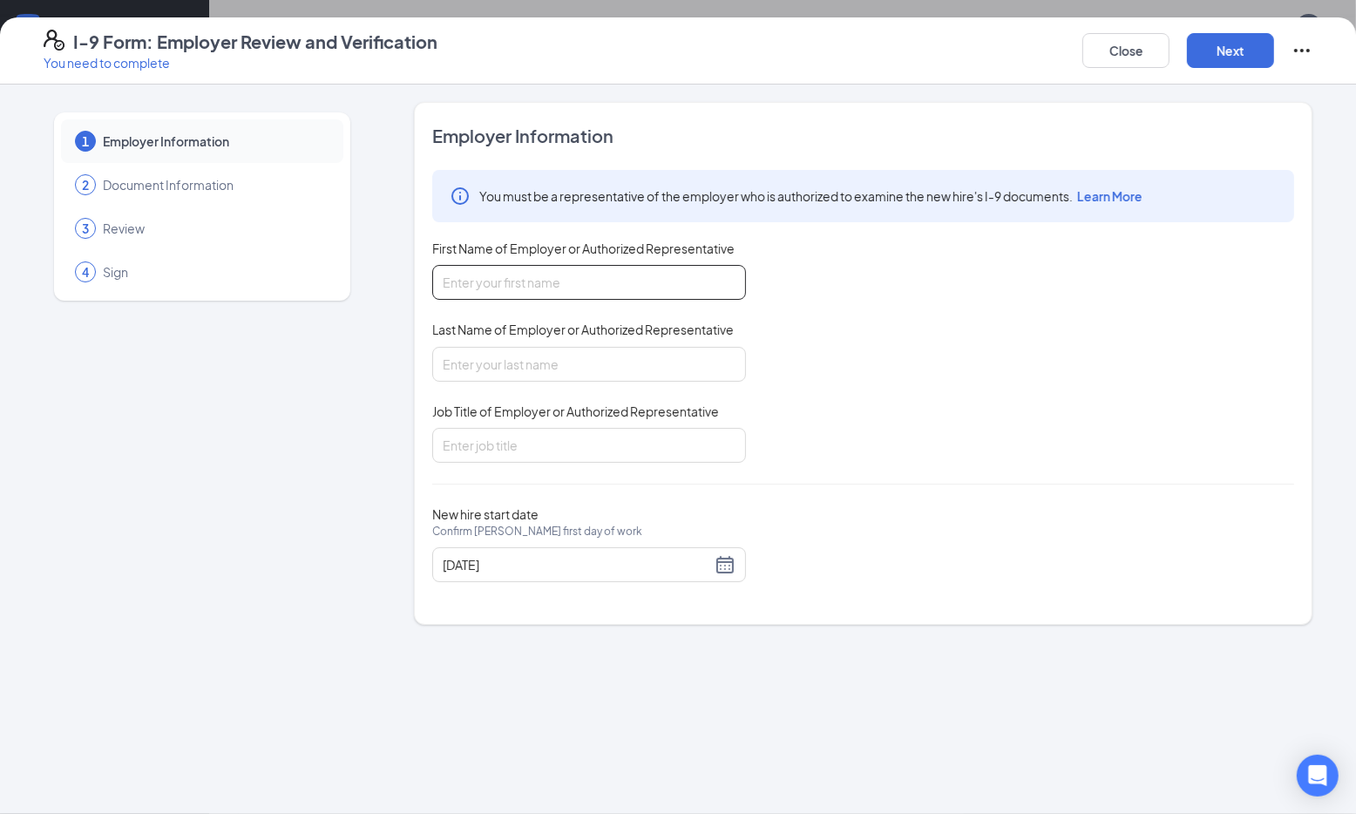
click at [518, 287] on input "First Name of Employer or Authorized Representative" at bounding box center [589, 282] width 314 height 35
type input "verleana"
click at [577, 363] on input "Last Name of Employer or Authorized Representative" at bounding box center [589, 364] width 314 height 35
type input "hodges"
click at [514, 447] on input "Job Title of Employer or Authorized Representative" at bounding box center [589, 445] width 314 height 35
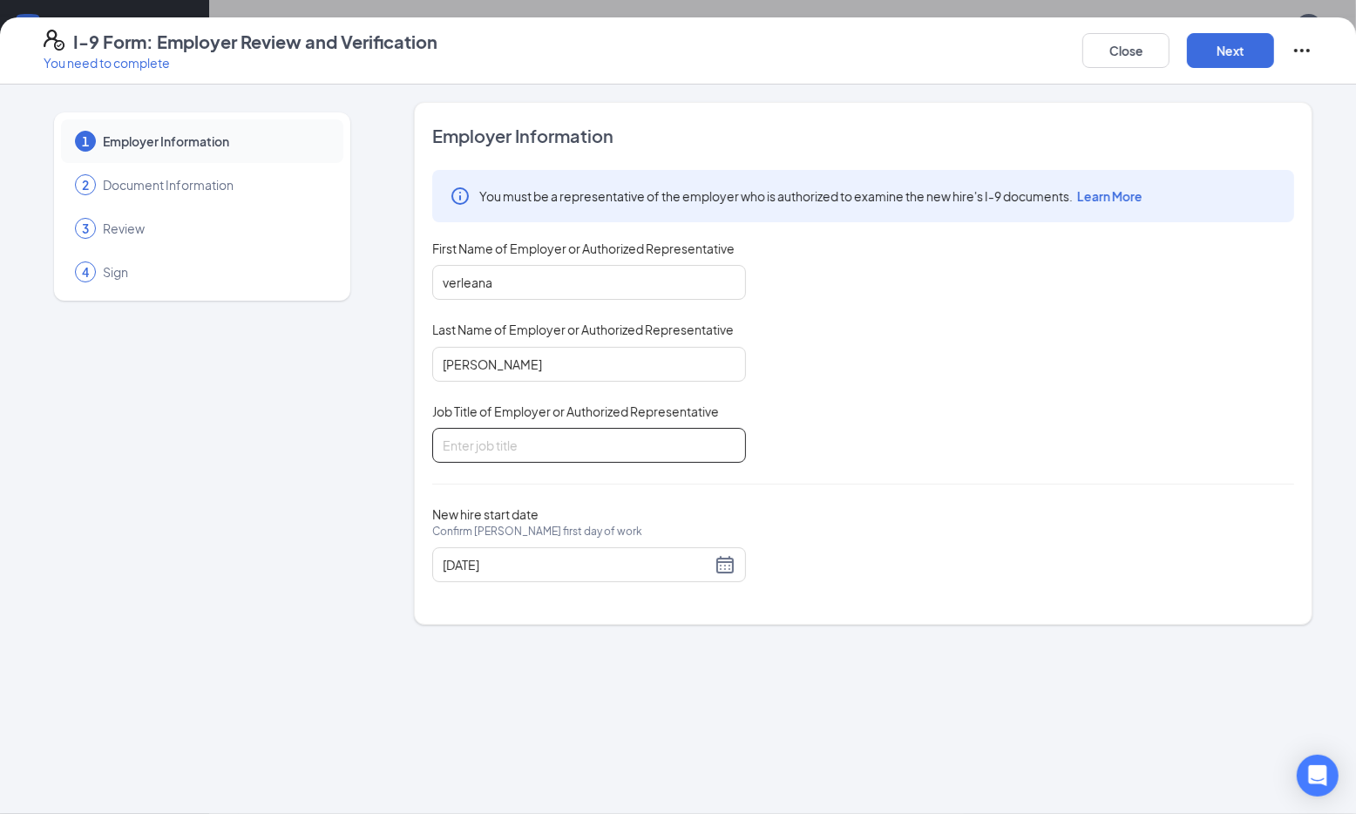
type input "Director"
drag, startPoint x: 1210, startPoint y: 53, endPoint x: 1223, endPoint y: 52, distance: 13.1
click at [1213, 53] on button "Next" at bounding box center [1230, 50] width 87 height 35
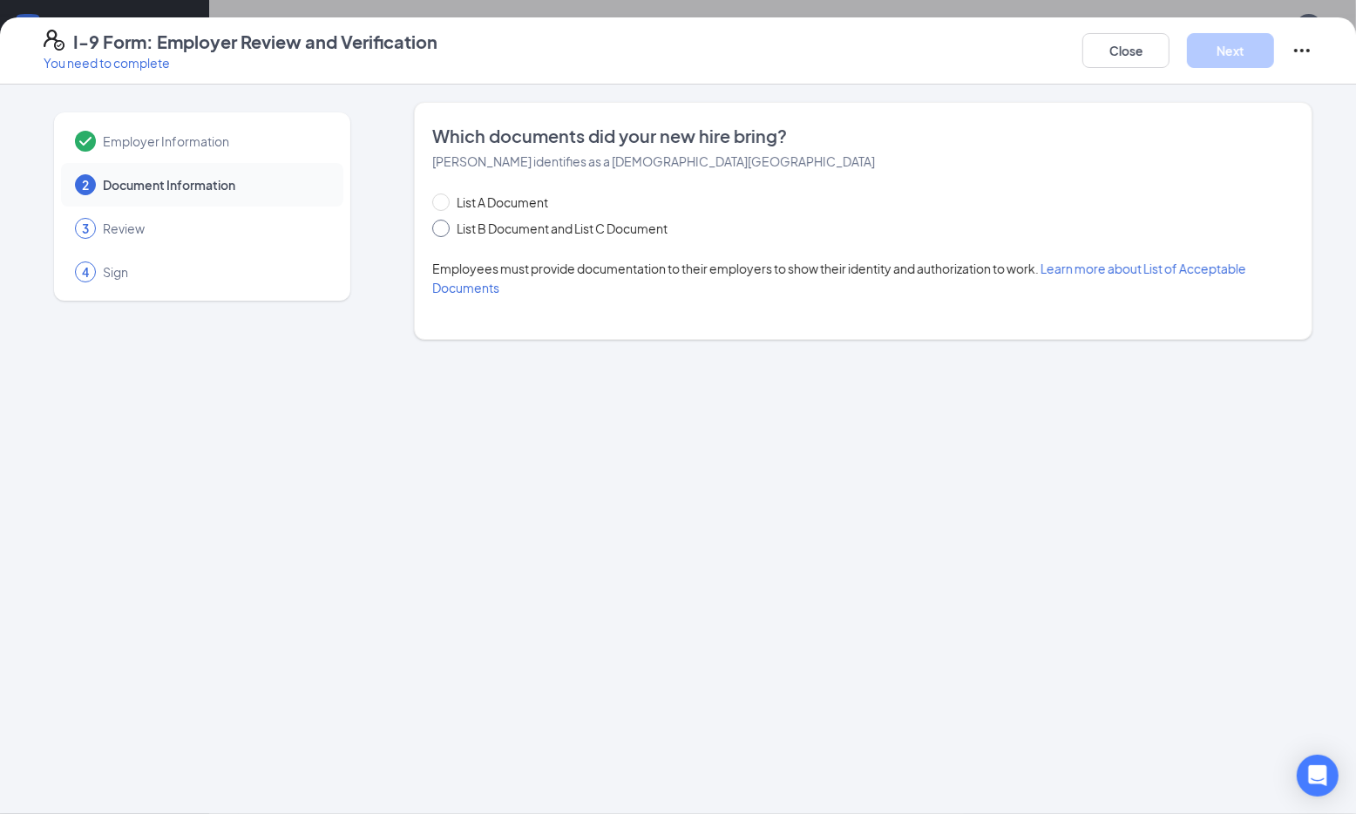
click at [442, 226] on input "List B Document and List C Document" at bounding box center [438, 226] width 12 height 12
radio input "true"
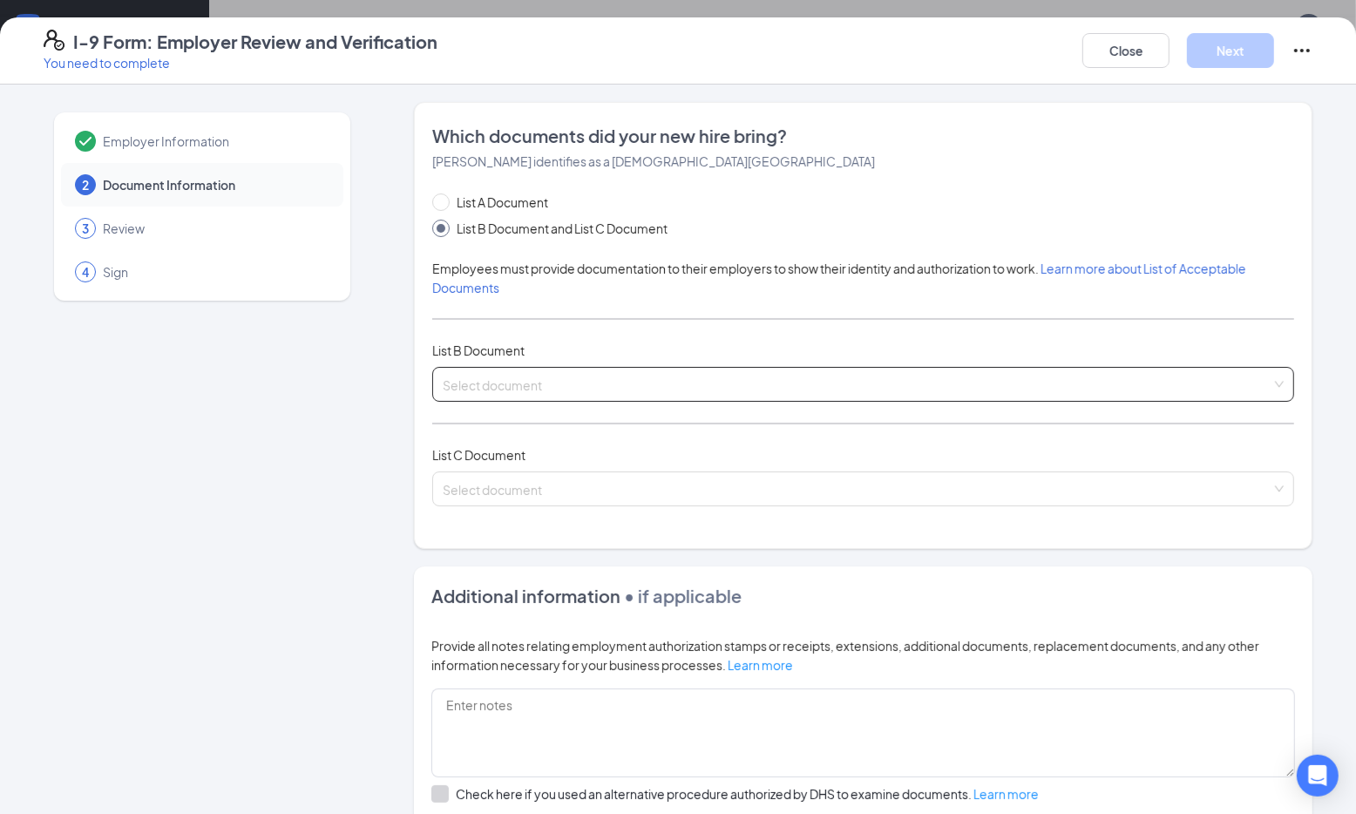
click at [532, 385] on input "search" at bounding box center [857, 381] width 829 height 26
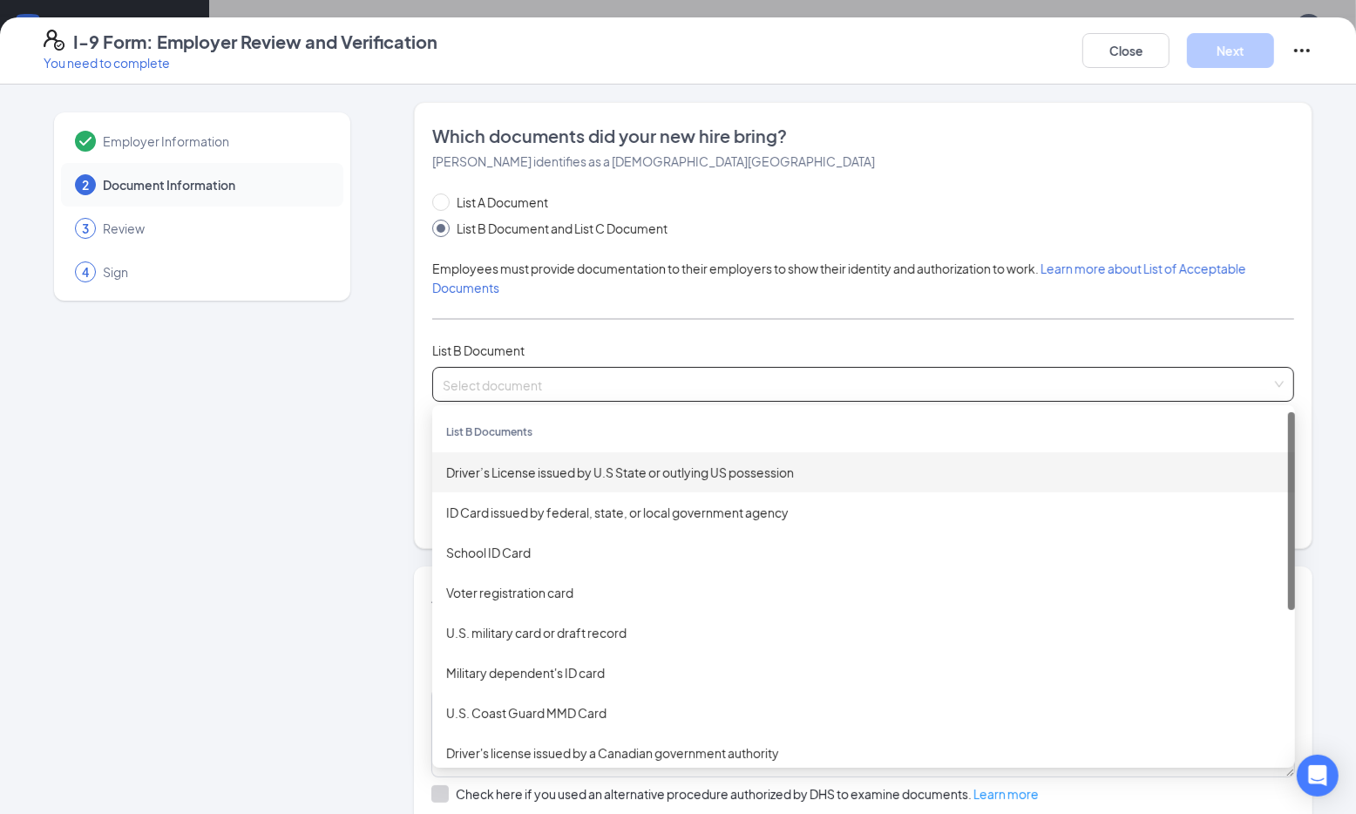
click at [588, 483] on div "Driver’s License issued by U.S State or outlying US possession" at bounding box center [863, 472] width 863 height 40
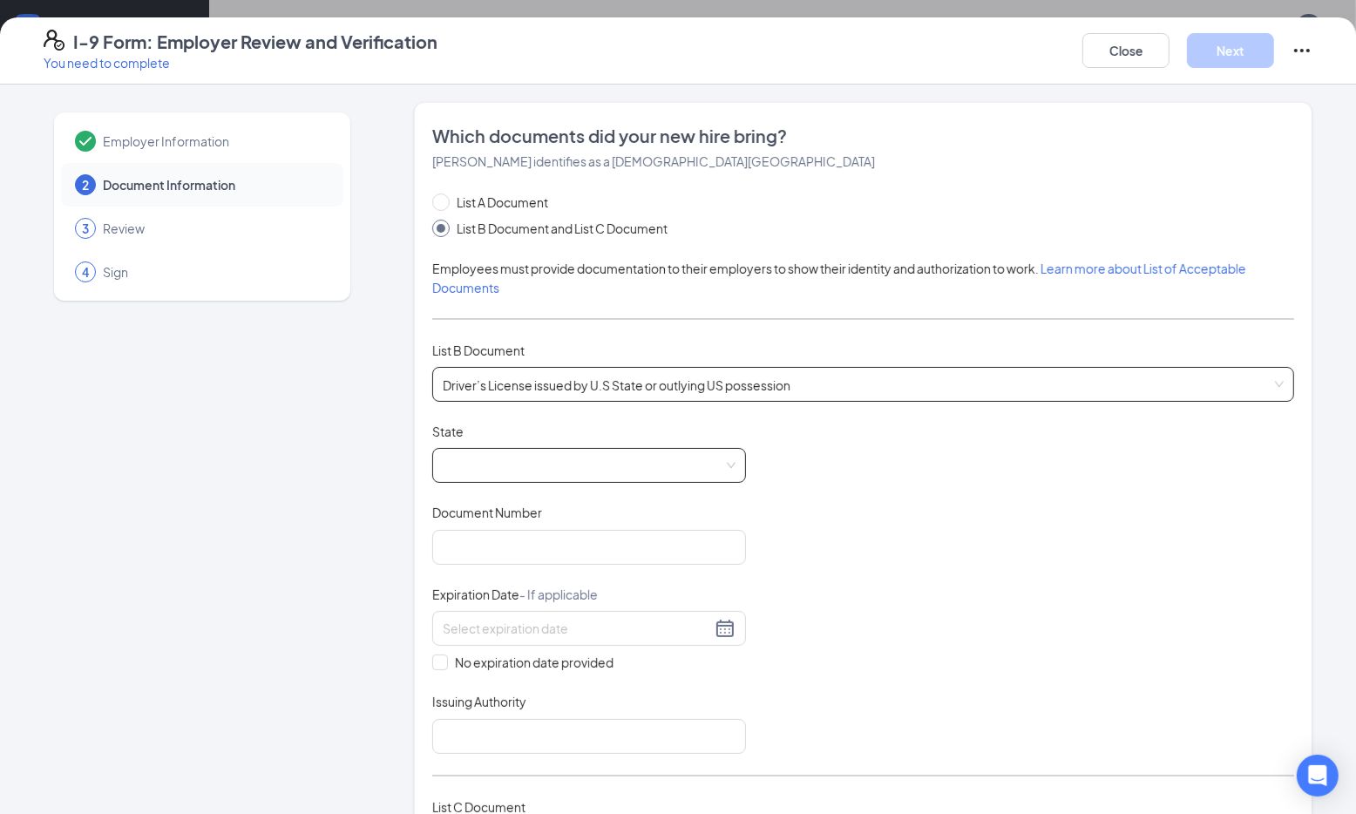
click at [588, 478] on span at bounding box center [589, 465] width 293 height 33
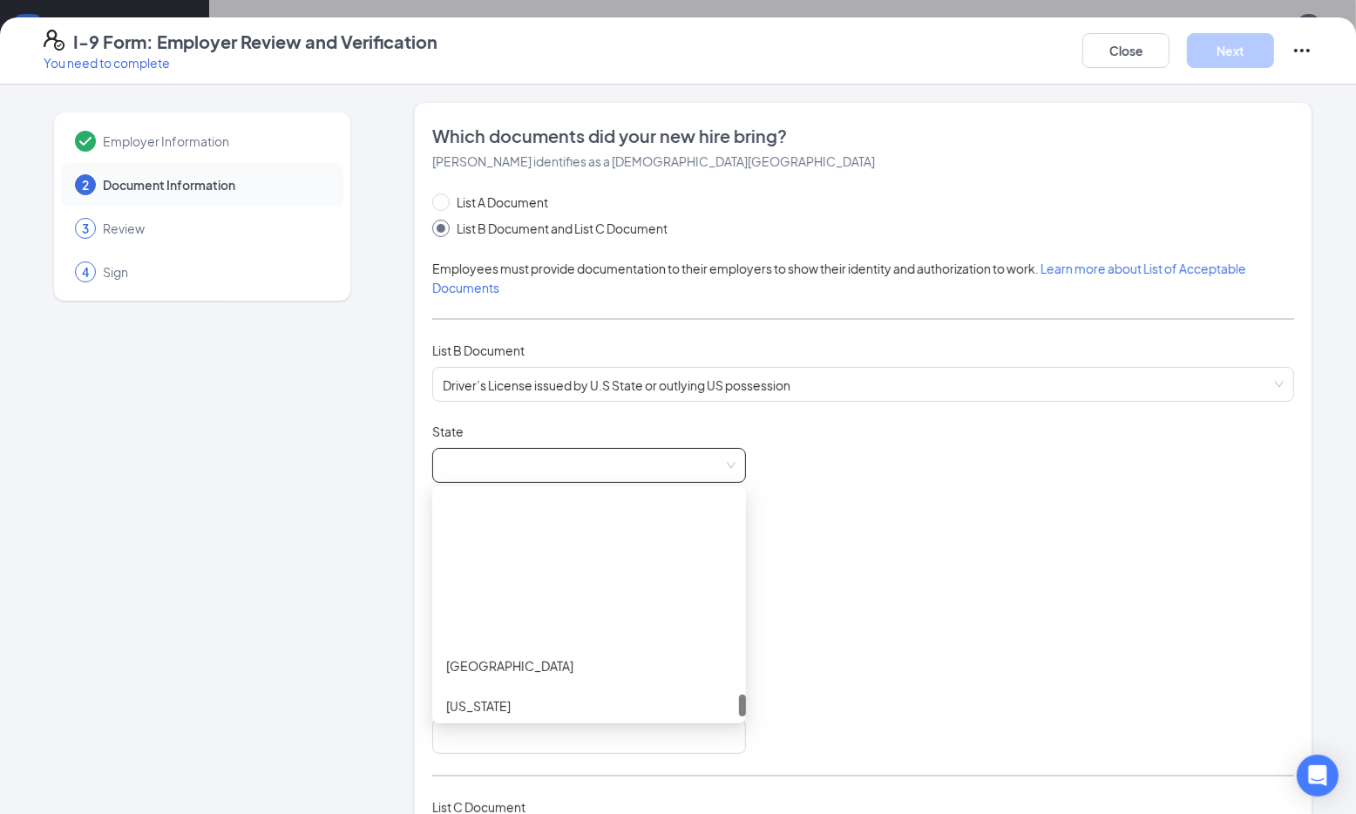
scroll to position [2022, 0]
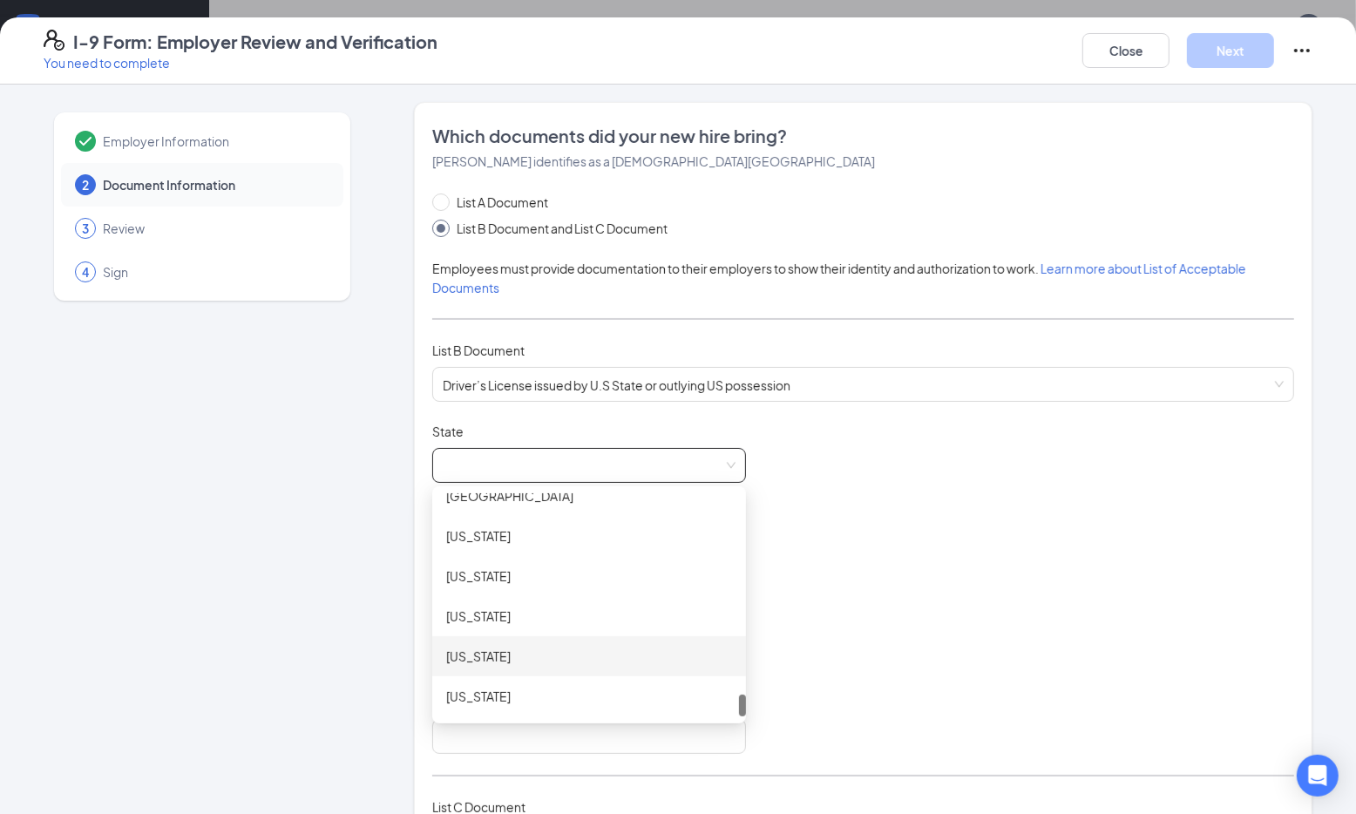
click at [593, 651] on div "Wisconsin" at bounding box center [589, 656] width 286 height 19
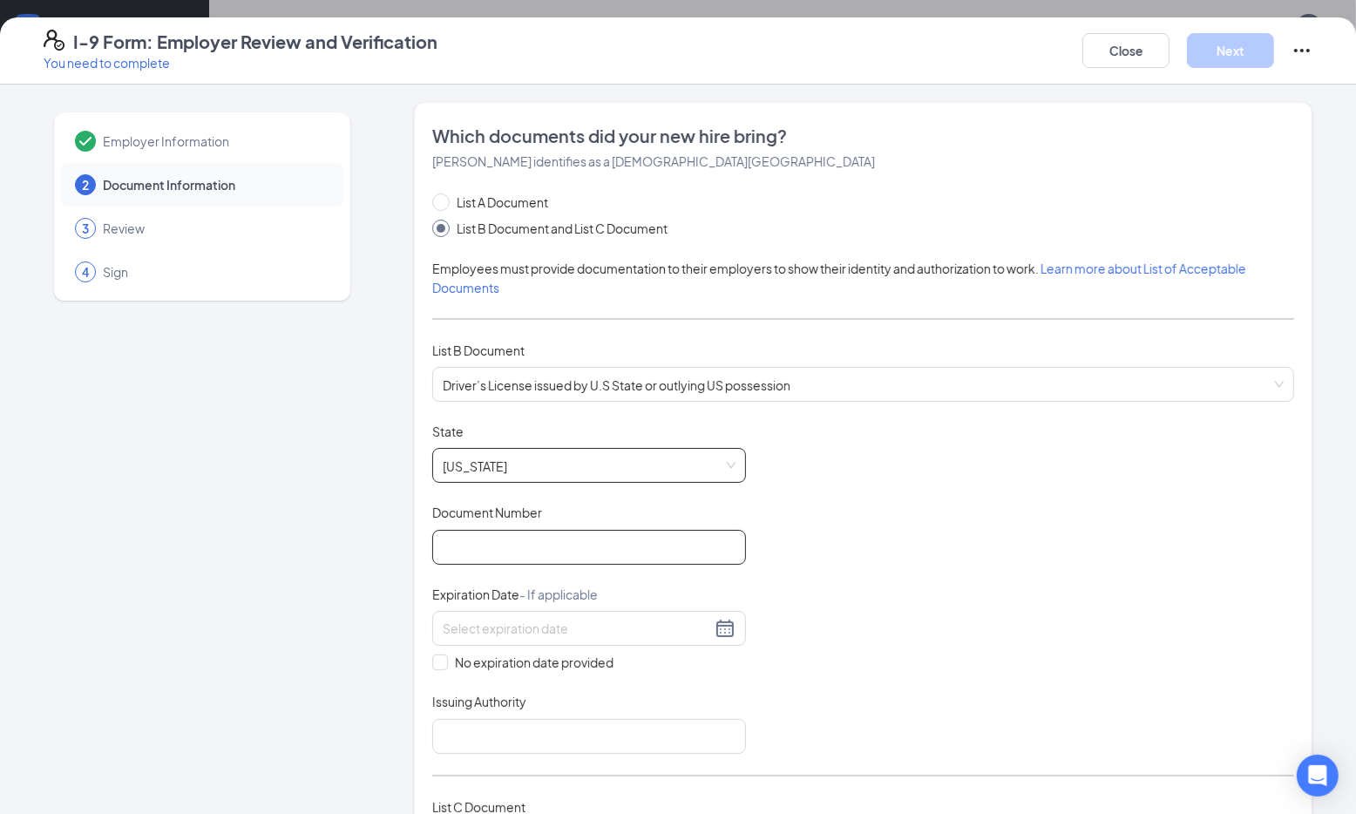
click at [496, 548] on input "Document Number" at bounding box center [589, 547] width 314 height 35
type input "R160230834603"
click at [723, 632] on div at bounding box center [589, 628] width 293 height 21
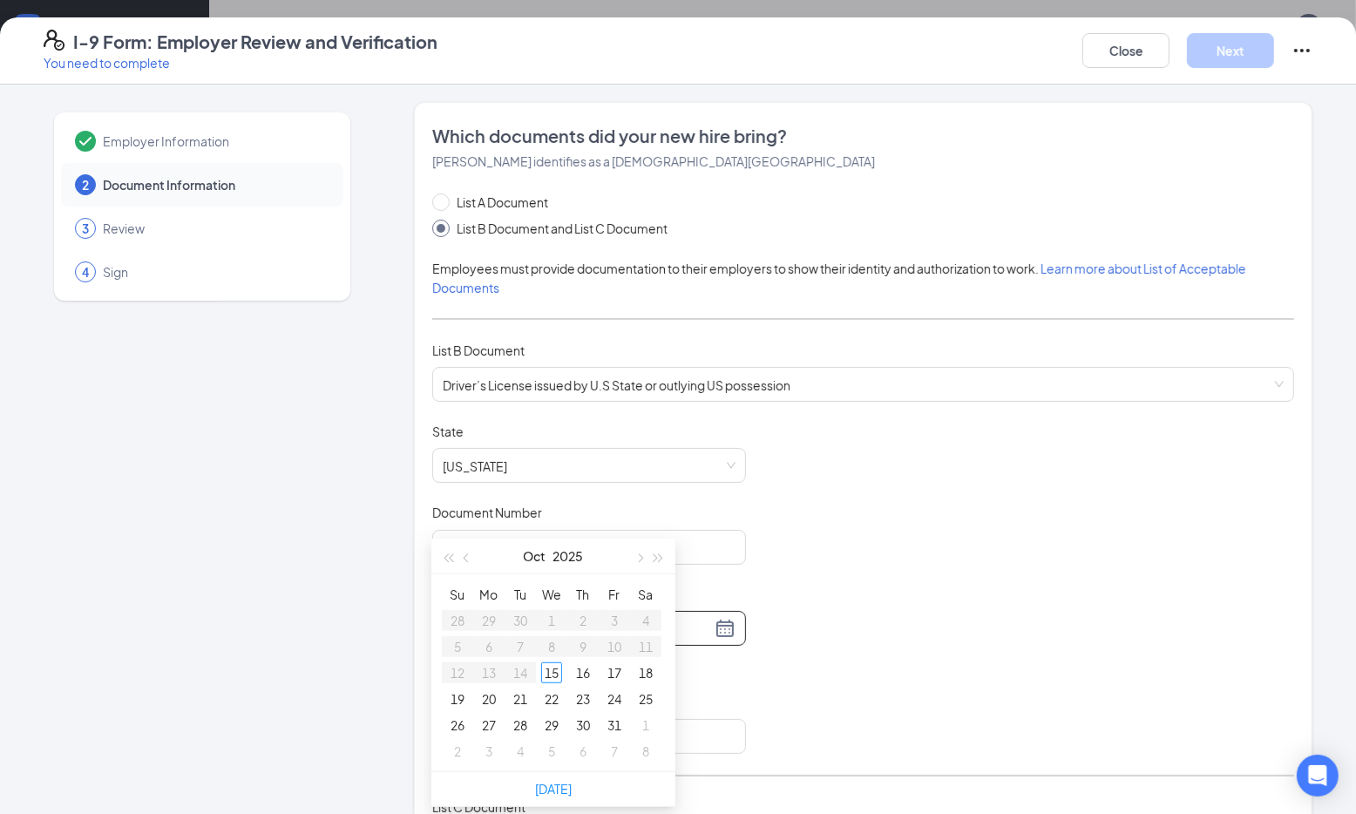
scroll to position [534, 0]
type input "10/18/2025"
click at [665, 547] on button "button" at bounding box center [658, 545] width 19 height 35
drag, startPoint x: 661, startPoint y: 548, endPoint x: 607, endPoint y: 554, distance: 55.2
click at [658, 551] on button "button" at bounding box center [658, 545] width 19 height 35
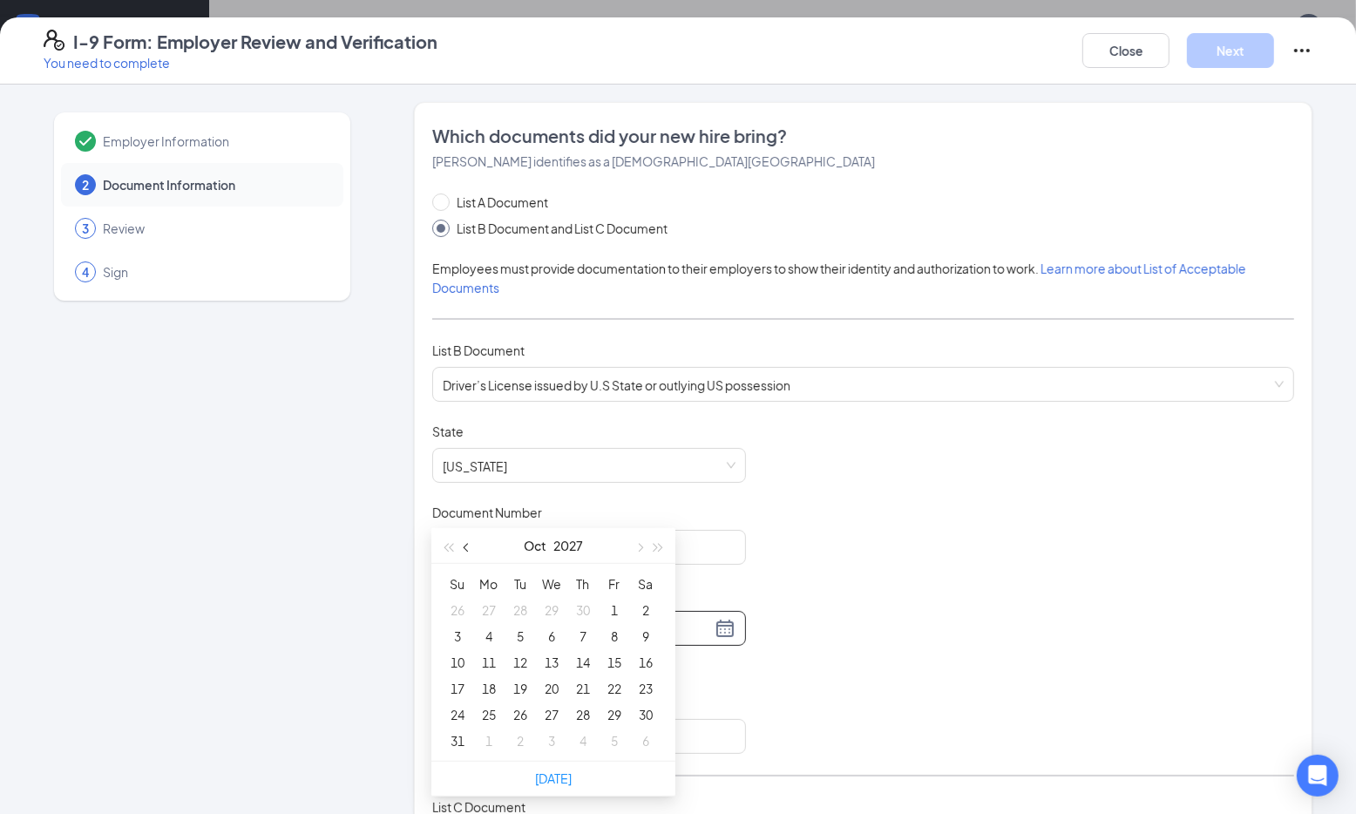
click at [466, 547] on span "button" at bounding box center [468, 547] width 9 height 9
type input "09/26/2027"
click at [457, 714] on div "26" at bounding box center [457, 714] width 21 height 21
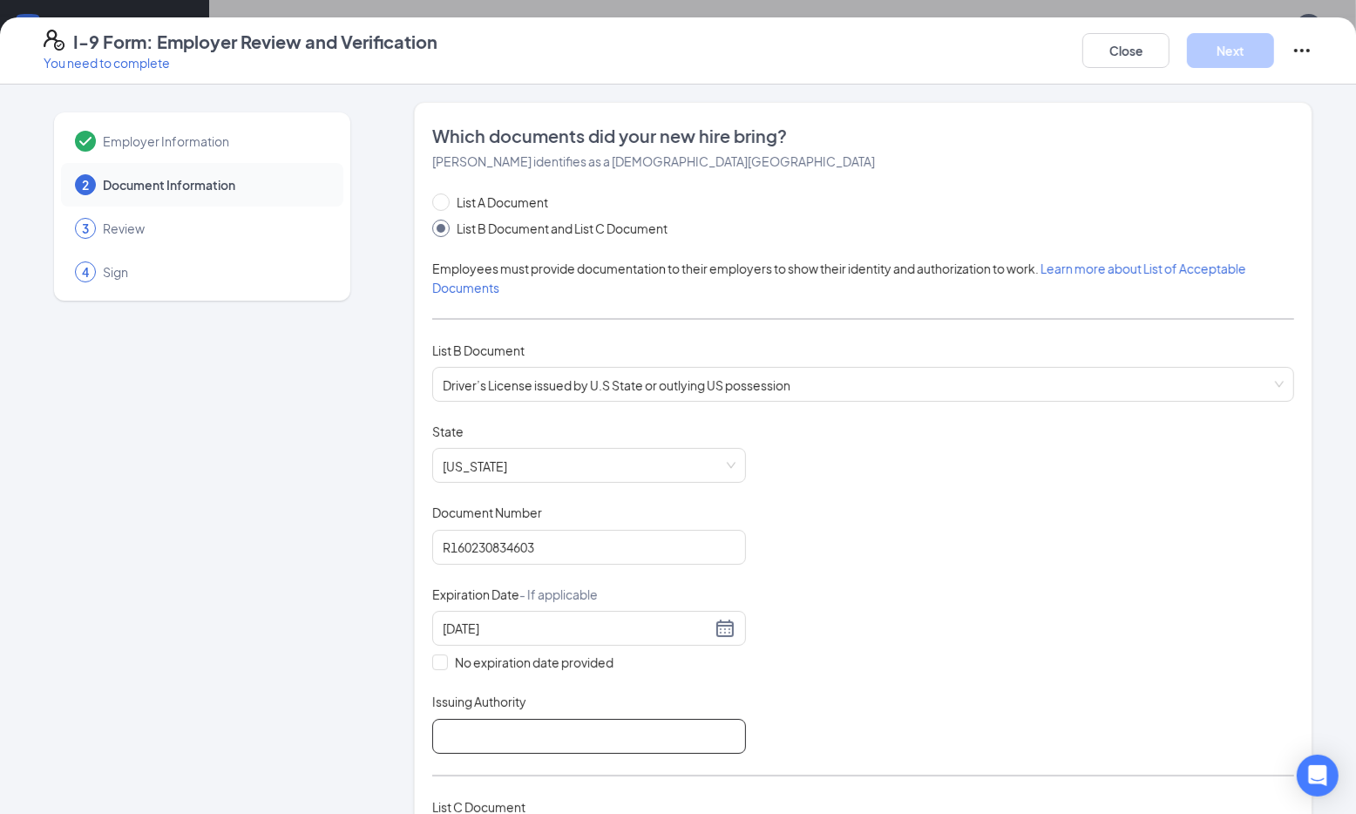
click at [694, 735] on input "Issuing Authority" at bounding box center [589, 736] width 314 height 35
type input "Wisconsin Department of Motor Vehicle"
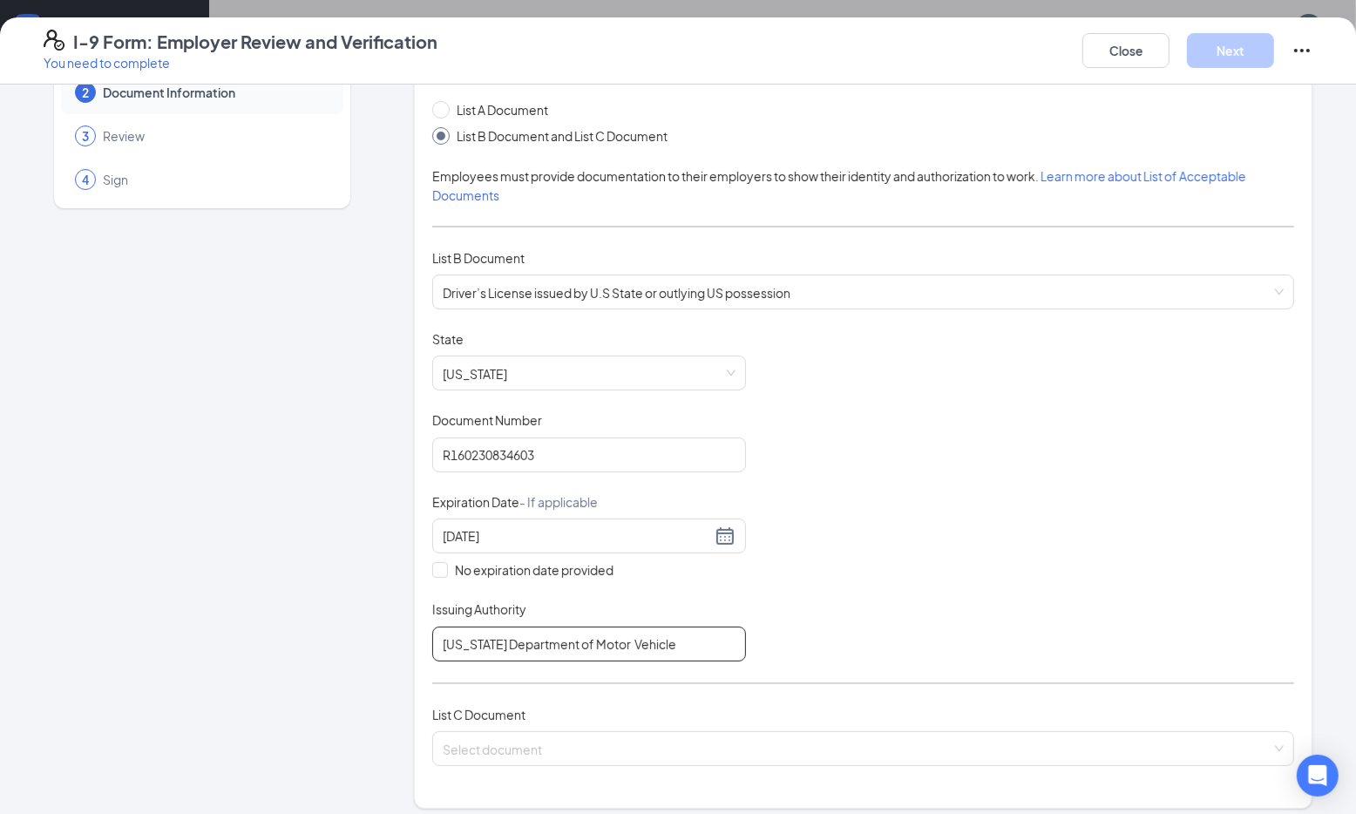
scroll to position [105, 0]
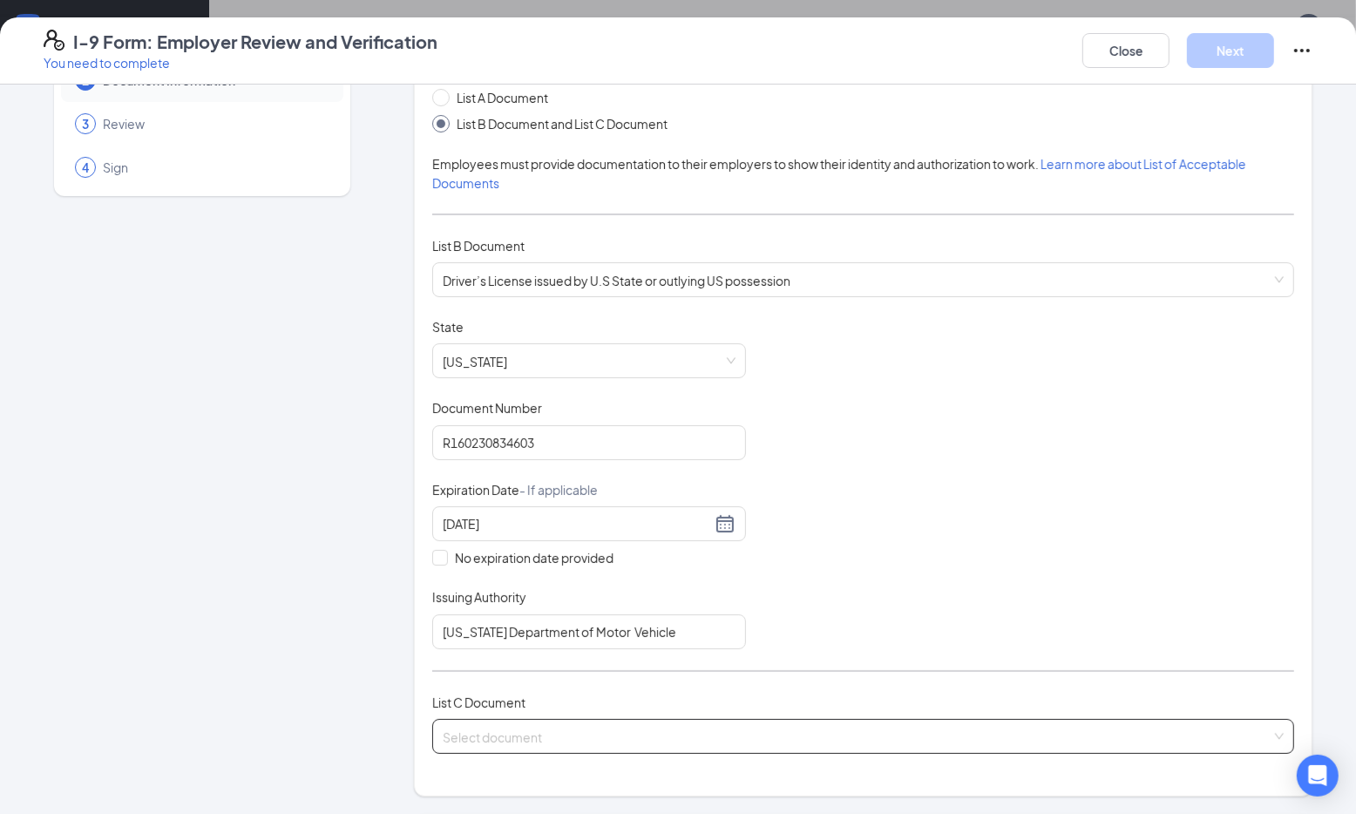
click at [688, 728] on input "search" at bounding box center [857, 733] width 829 height 26
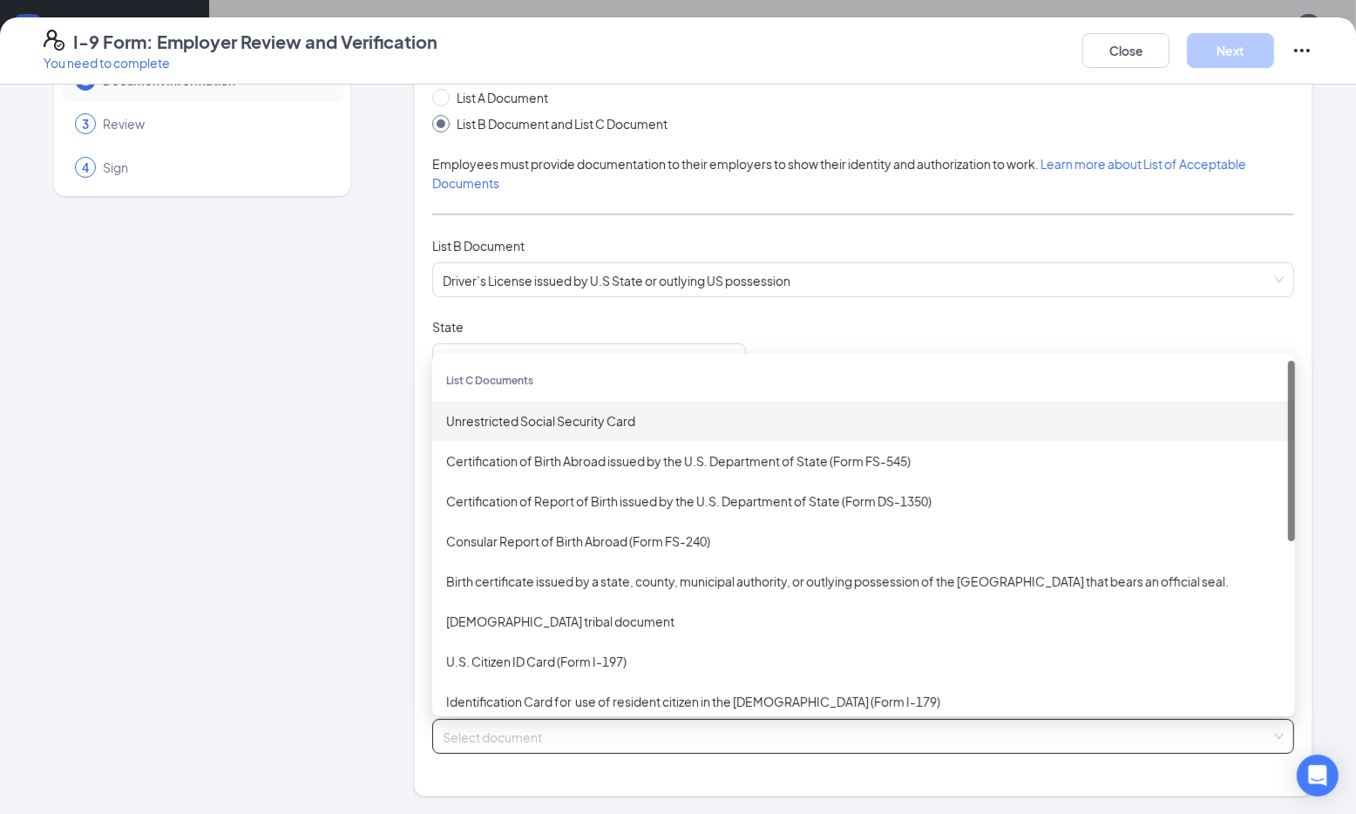
click at [539, 418] on div "Unrestricted Social Security Card" at bounding box center [863, 420] width 835 height 19
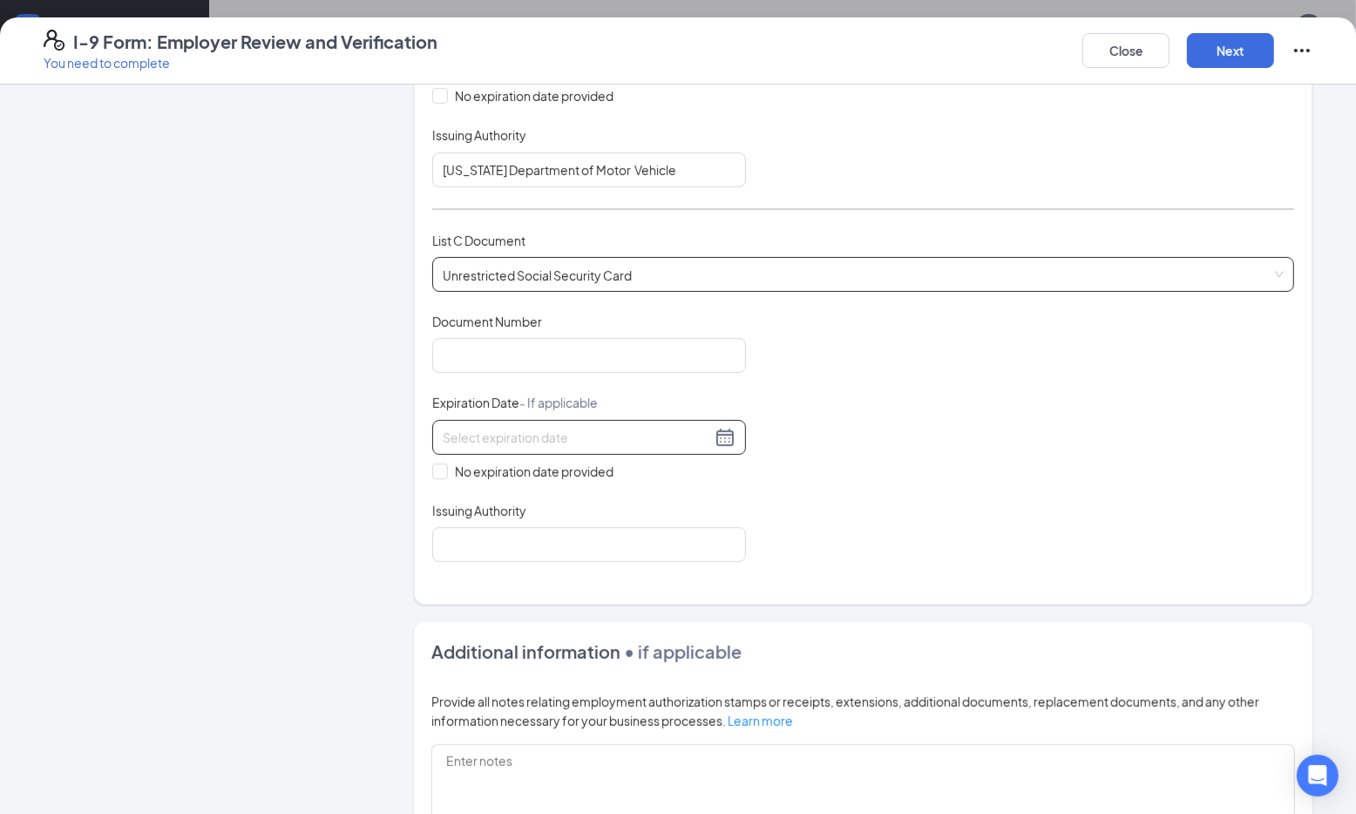
scroll to position [613, 0]
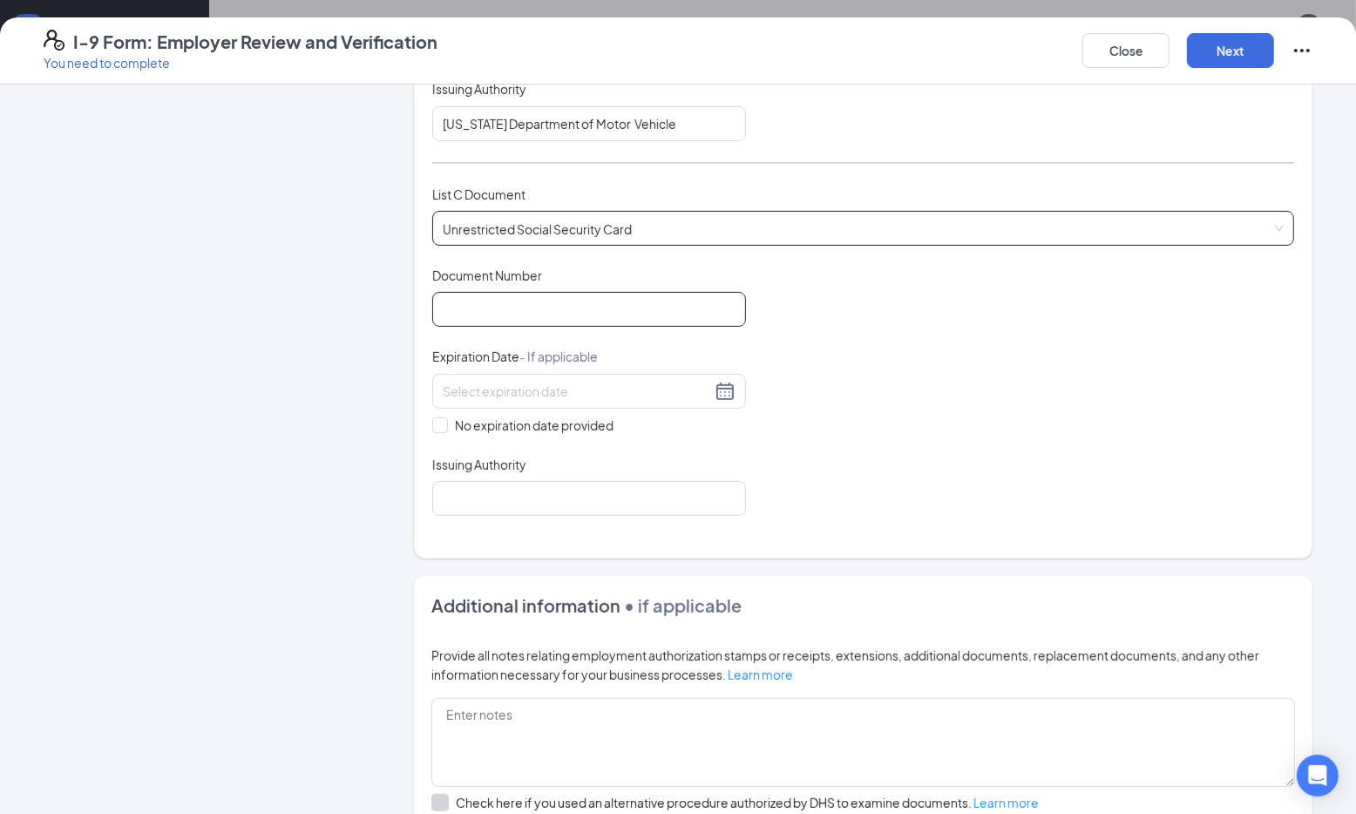
click at [568, 302] on input "Document Number" at bounding box center [589, 309] width 314 height 35
type input "389316926"
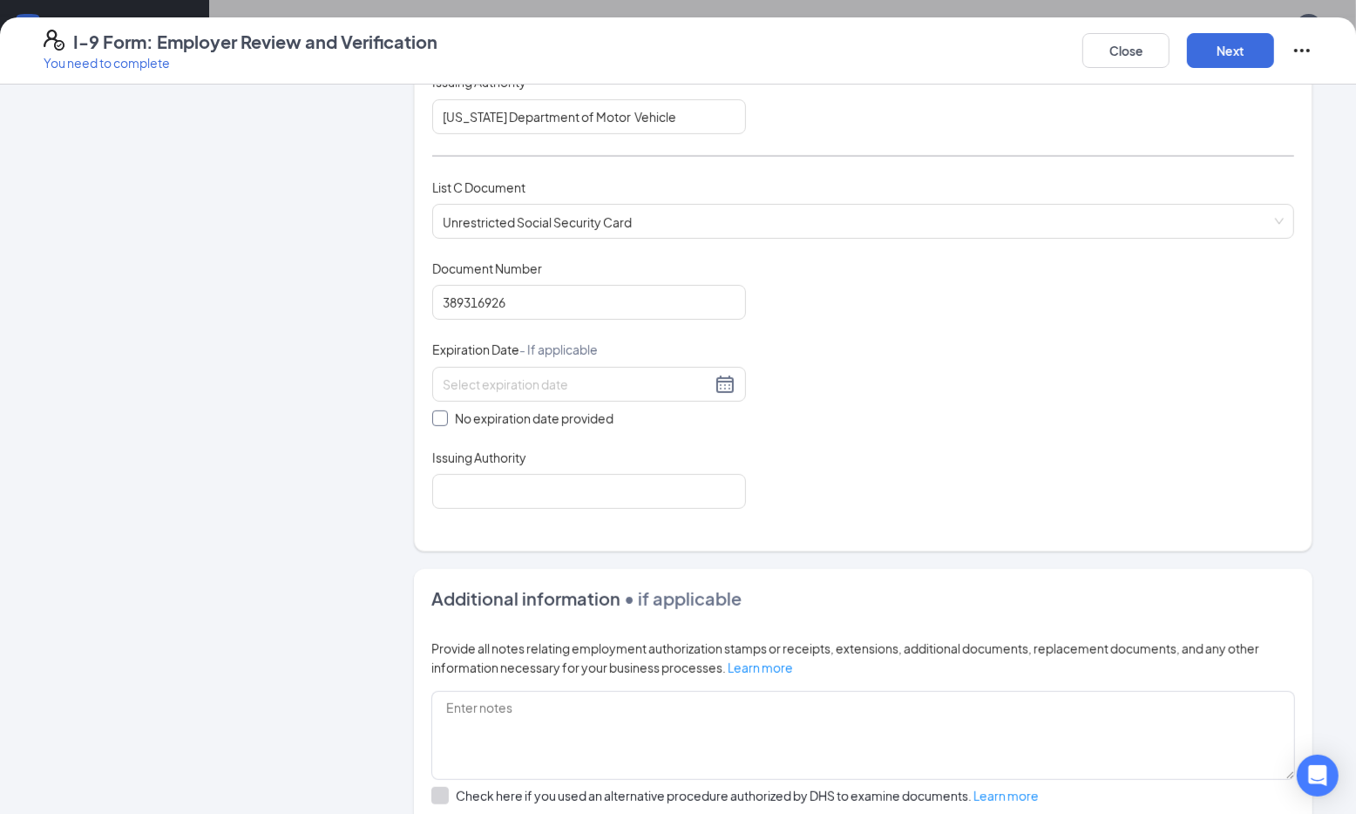
click at [440, 420] on label "No expiration date provided" at bounding box center [589, 418] width 314 height 19
click at [440, 420] on input "No expiration date provided" at bounding box center [438, 416] width 12 height 12
checkbox input "true"
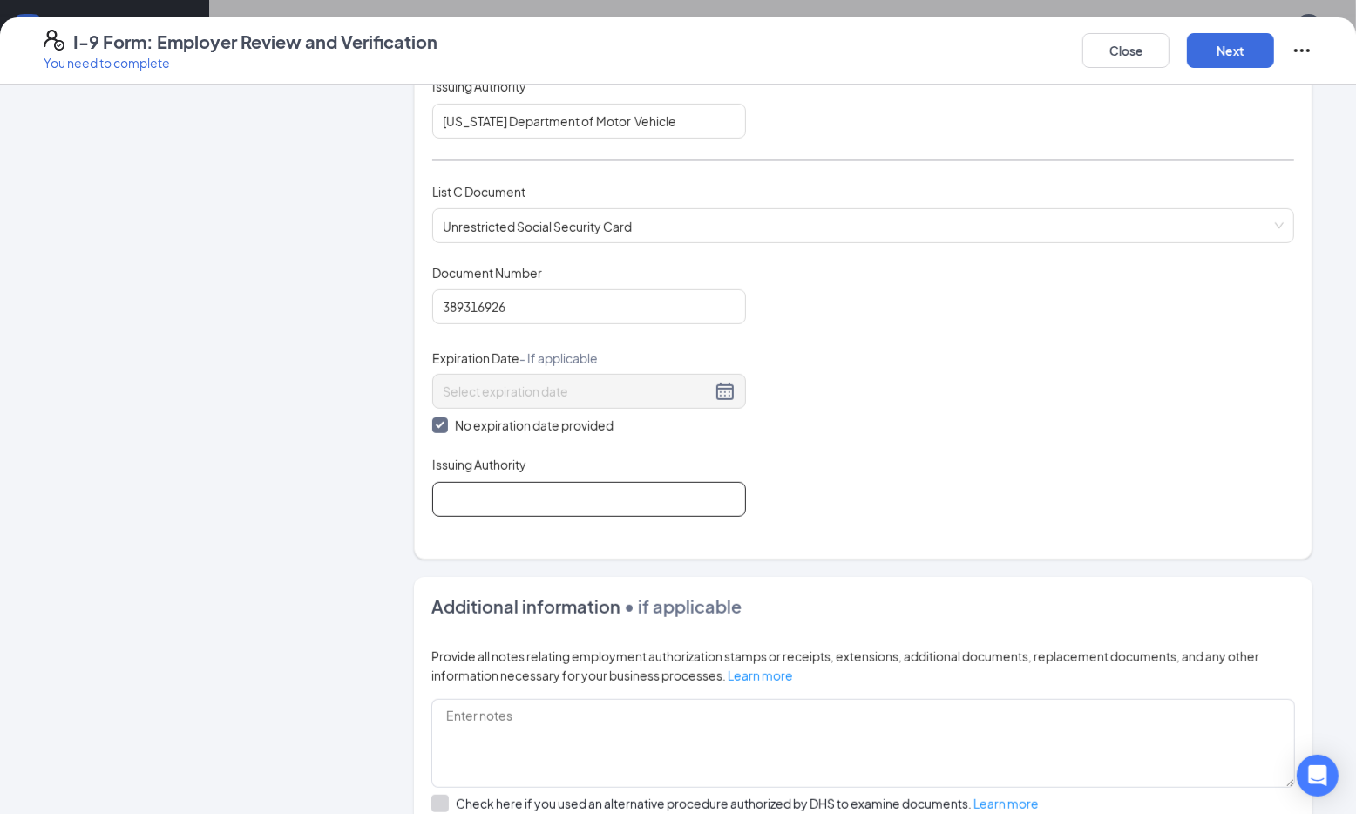
click at [469, 492] on input "Issuing Authority" at bounding box center [589, 499] width 314 height 35
type input "Social Security Admin"
click at [1221, 53] on button "Next" at bounding box center [1230, 50] width 87 height 35
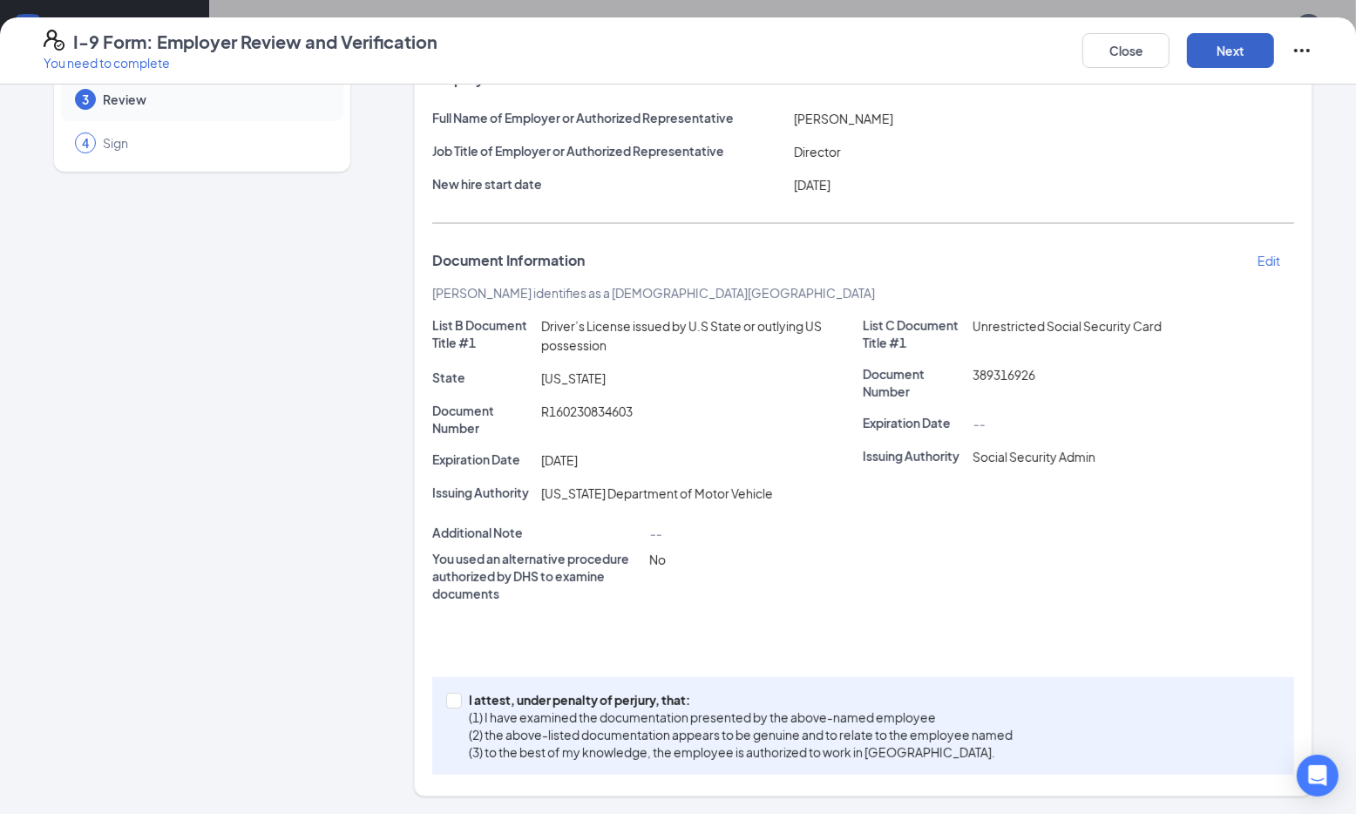
scroll to position [127, 0]
click at [452, 706] on span at bounding box center [454, 703] width 16 height 16
click at [452, 706] on input "I attest, under penalty of perjury, that: (1) I have examined the documentation…" at bounding box center [452, 701] width 12 height 12
checkbox input "true"
click at [1254, 51] on button "Next" at bounding box center [1230, 50] width 87 height 35
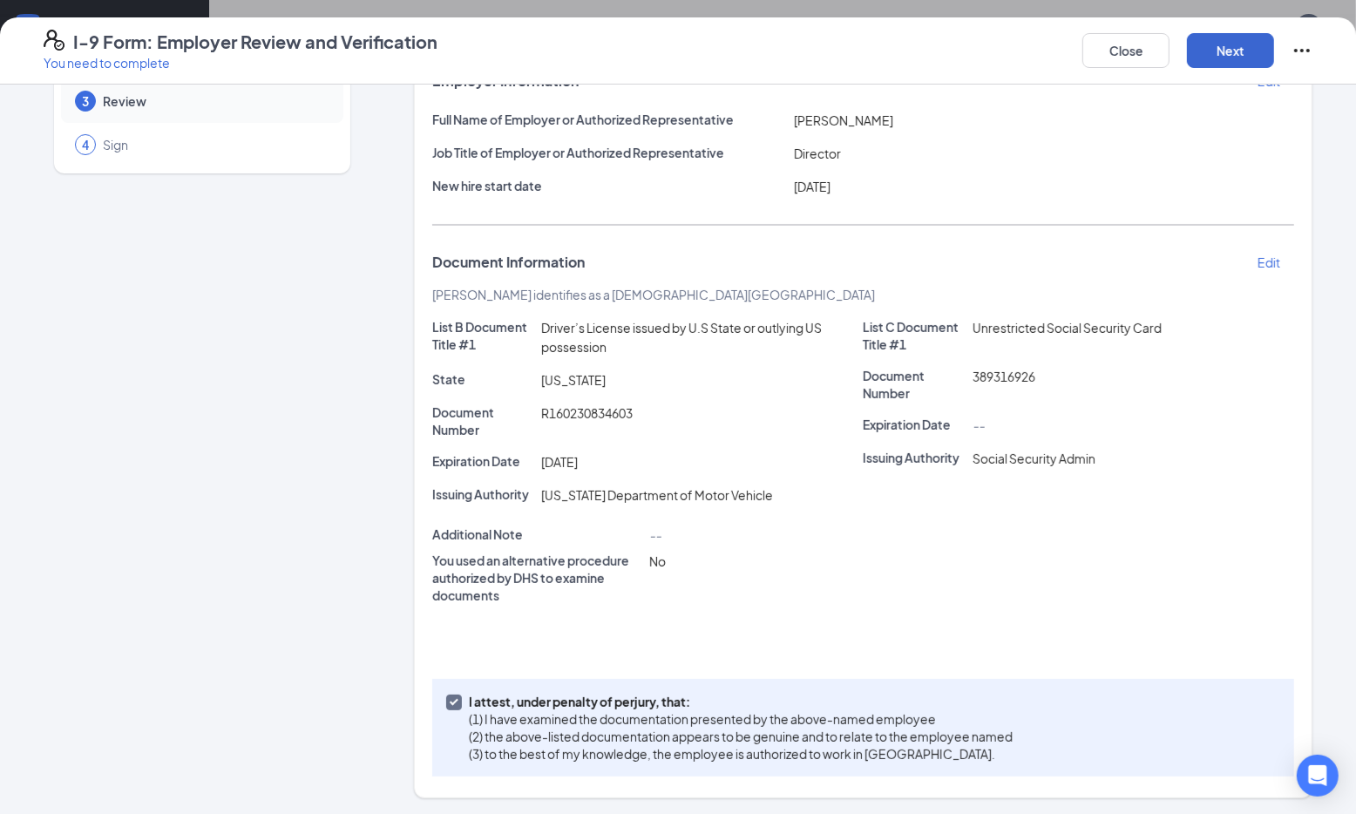
scroll to position [0, 0]
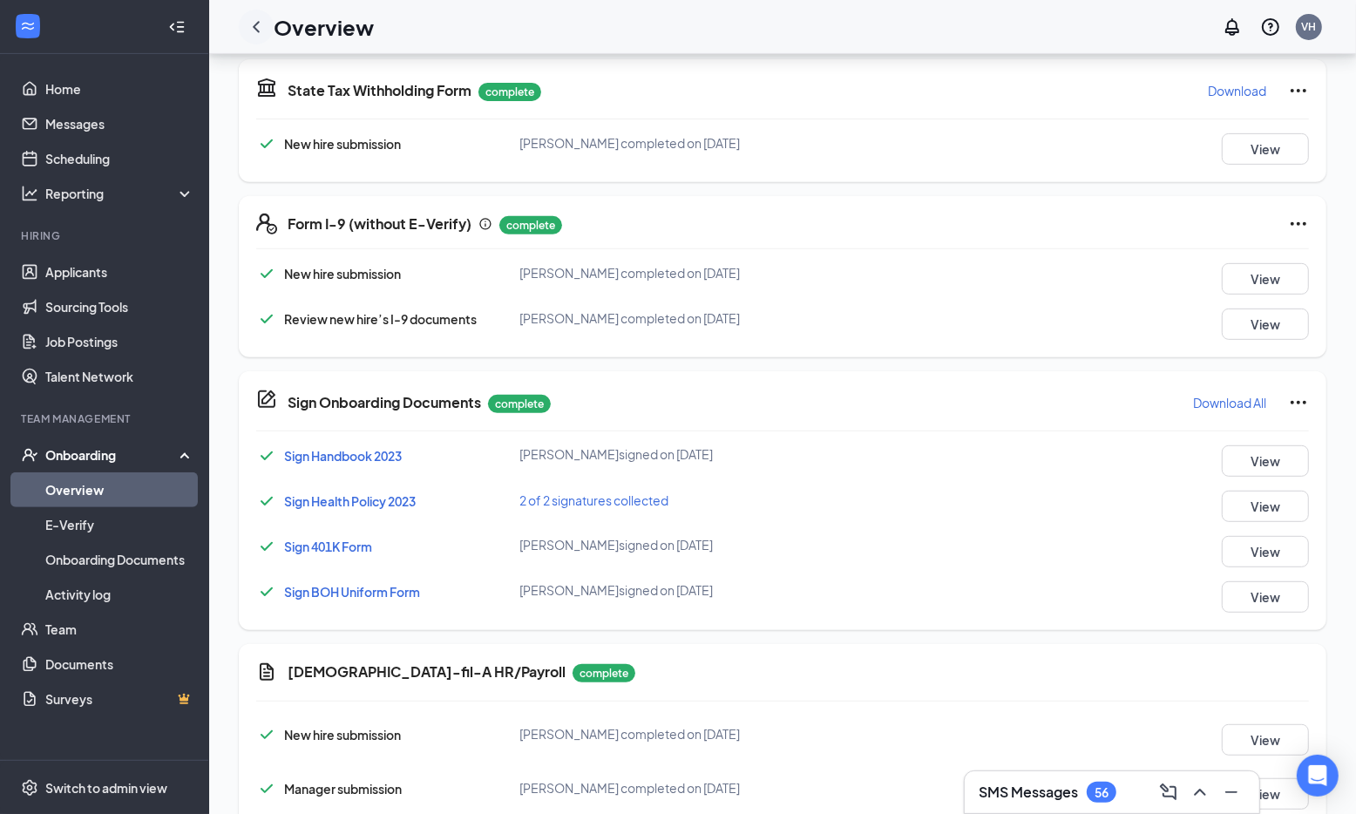
click at [259, 24] on icon "ChevronLeft" at bounding box center [256, 27] width 21 height 21
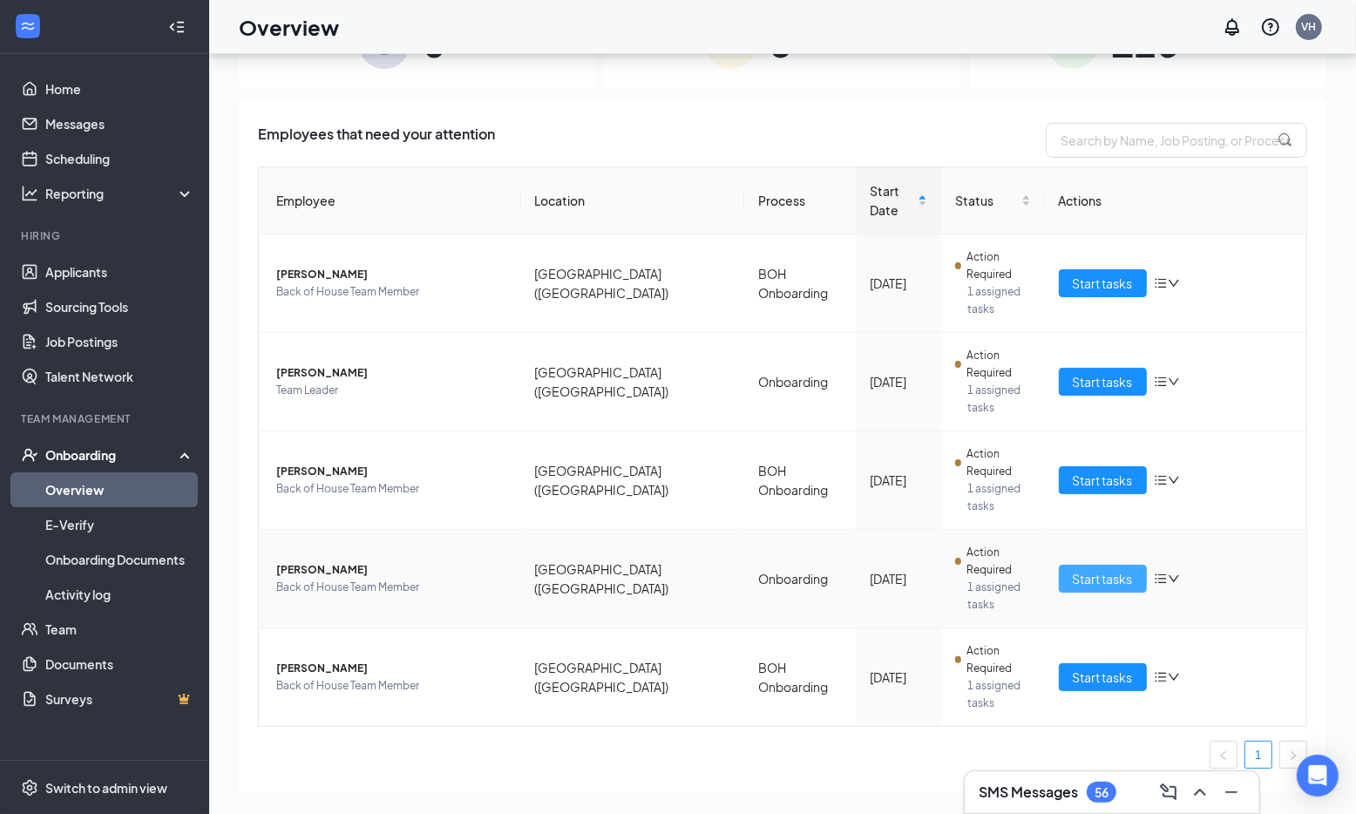
click at [1073, 569] on span "Start tasks" at bounding box center [1103, 578] width 60 height 19
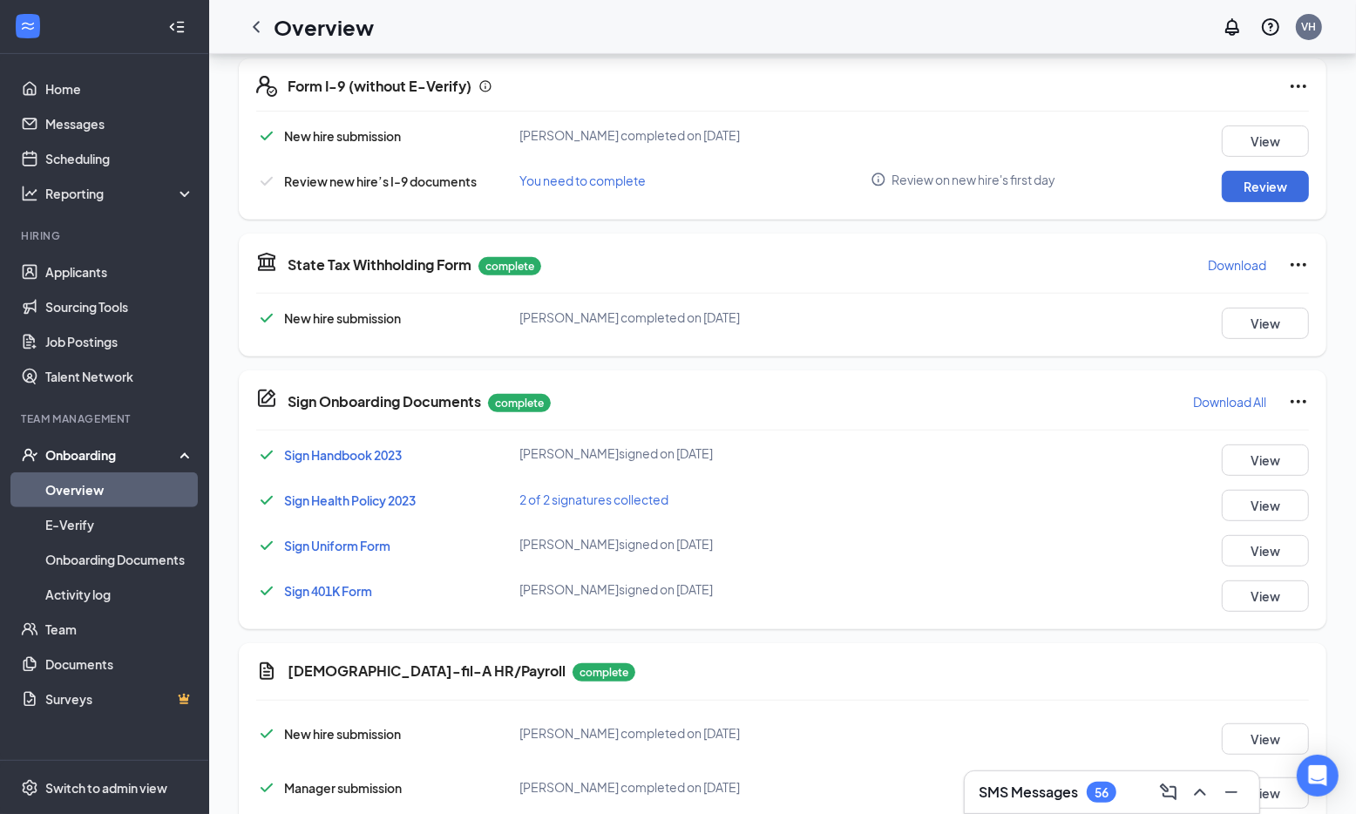
scroll to position [632, 0]
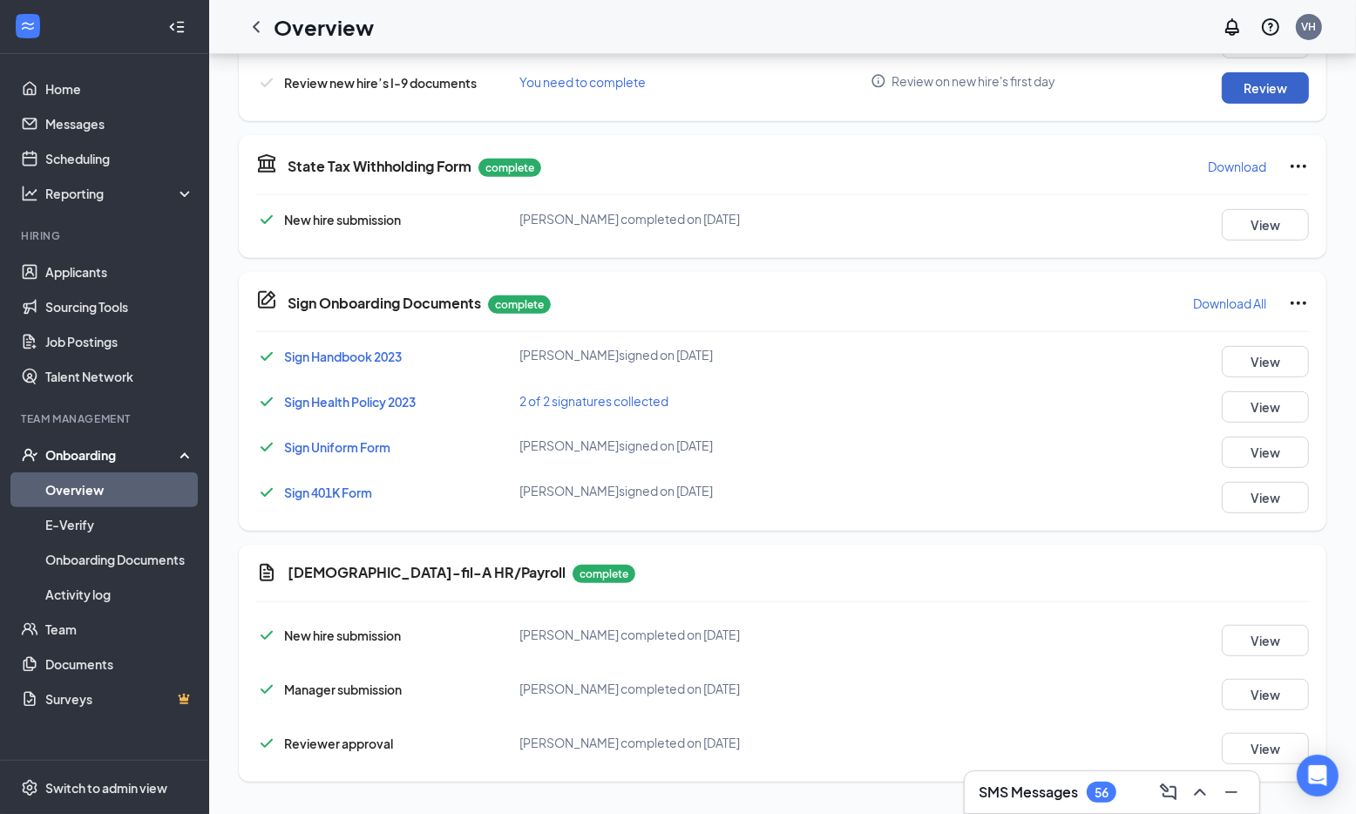
click at [1254, 80] on button "Review" at bounding box center [1265, 87] width 87 height 31
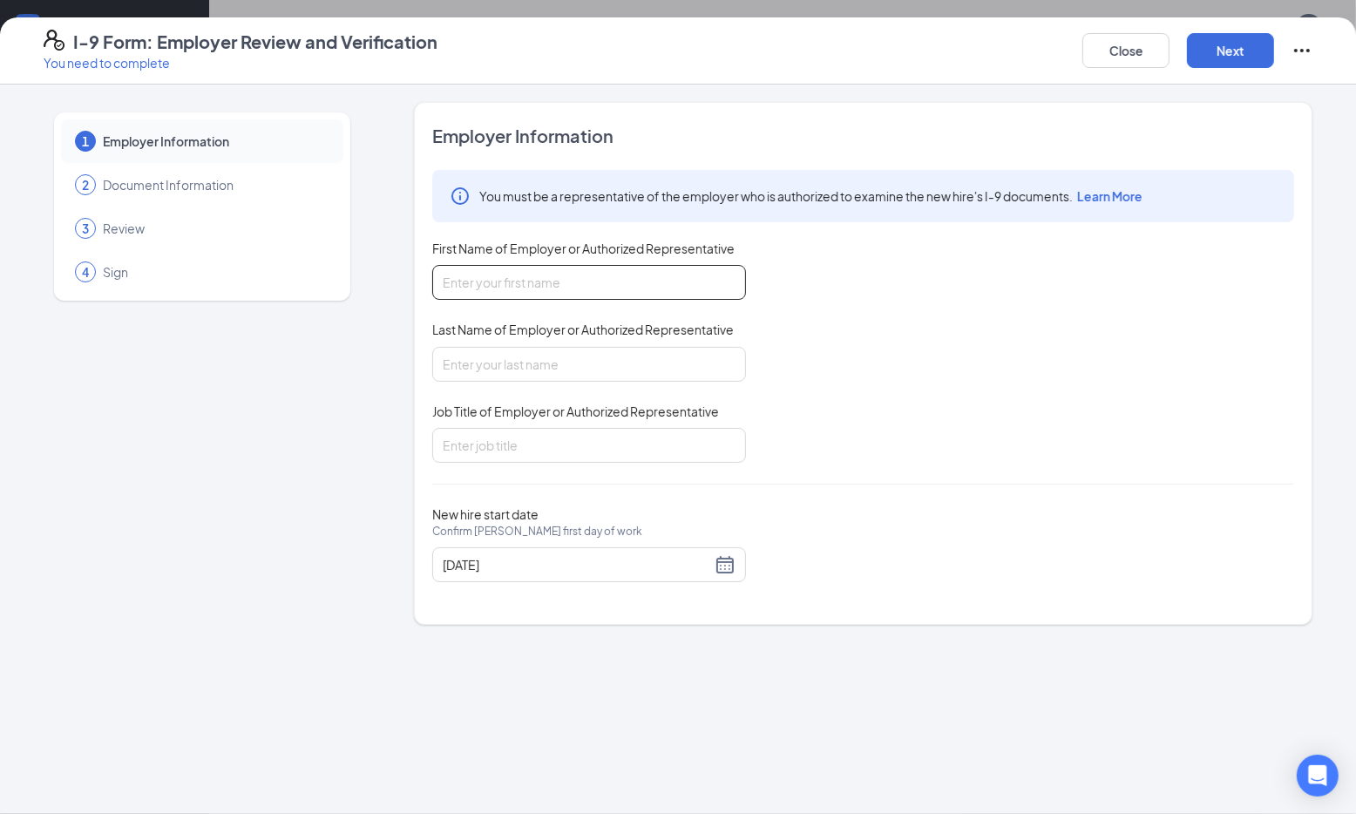
click at [599, 276] on input "First Name of Employer or Authorized Representative" at bounding box center [589, 282] width 314 height 35
type input "verleana"
click at [569, 370] on input "Last Name of Employer or Authorized Representative" at bounding box center [589, 364] width 314 height 35
type input "hodges"
click at [514, 435] on input "Job Title of Employer or Authorized Representative" at bounding box center [589, 445] width 314 height 35
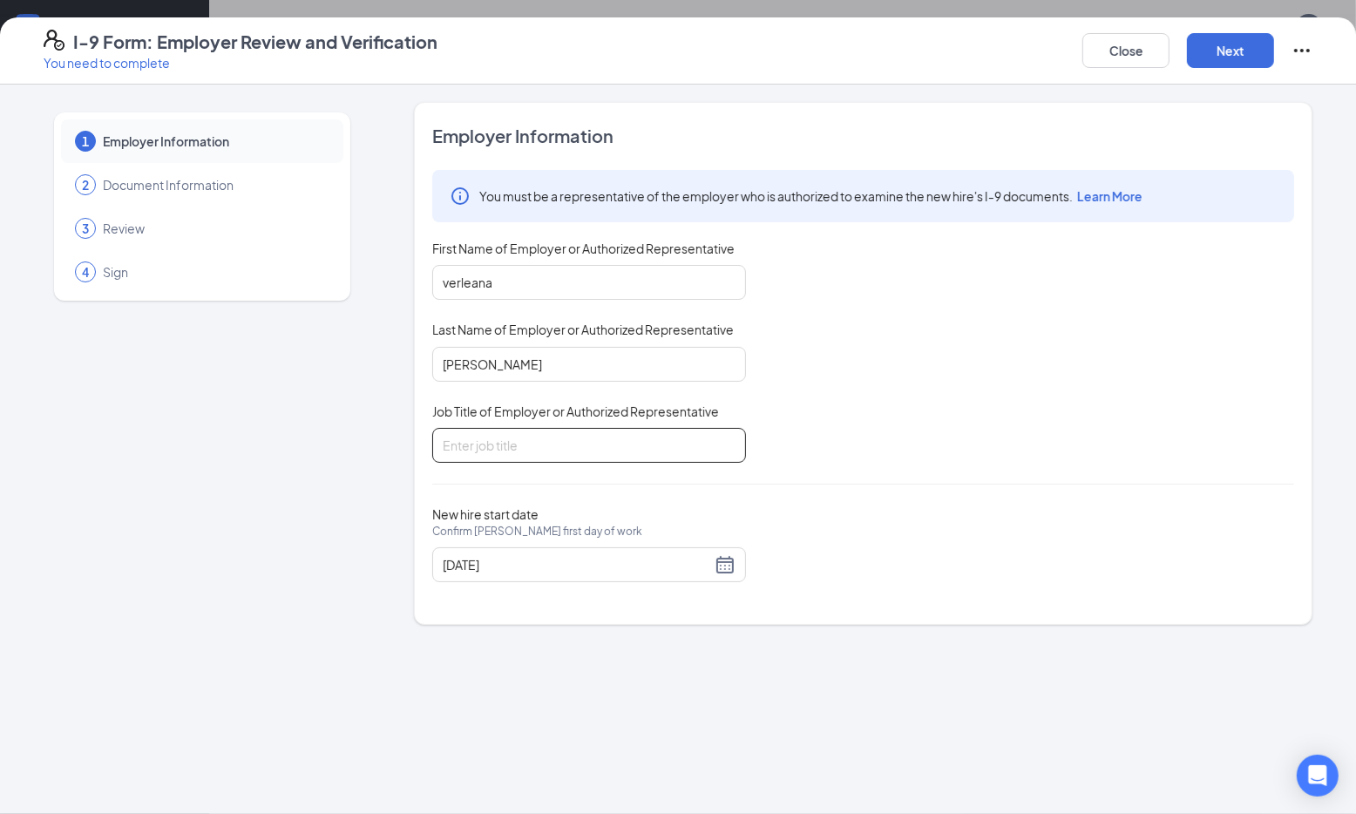
type input "Director"
click at [1231, 58] on button "Next" at bounding box center [1230, 50] width 87 height 35
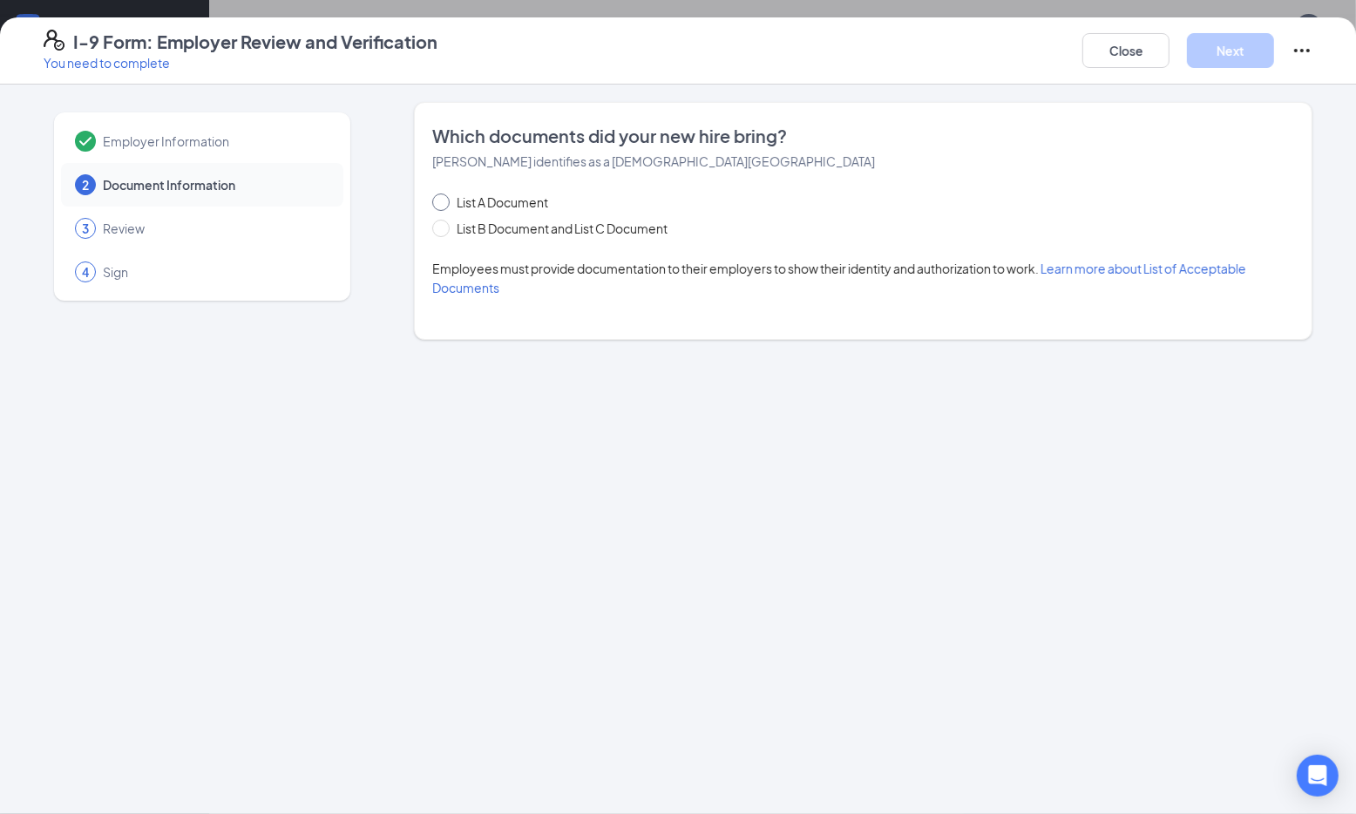
click at [443, 202] on input "List A Document" at bounding box center [438, 199] width 12 height 12
radio input "true"
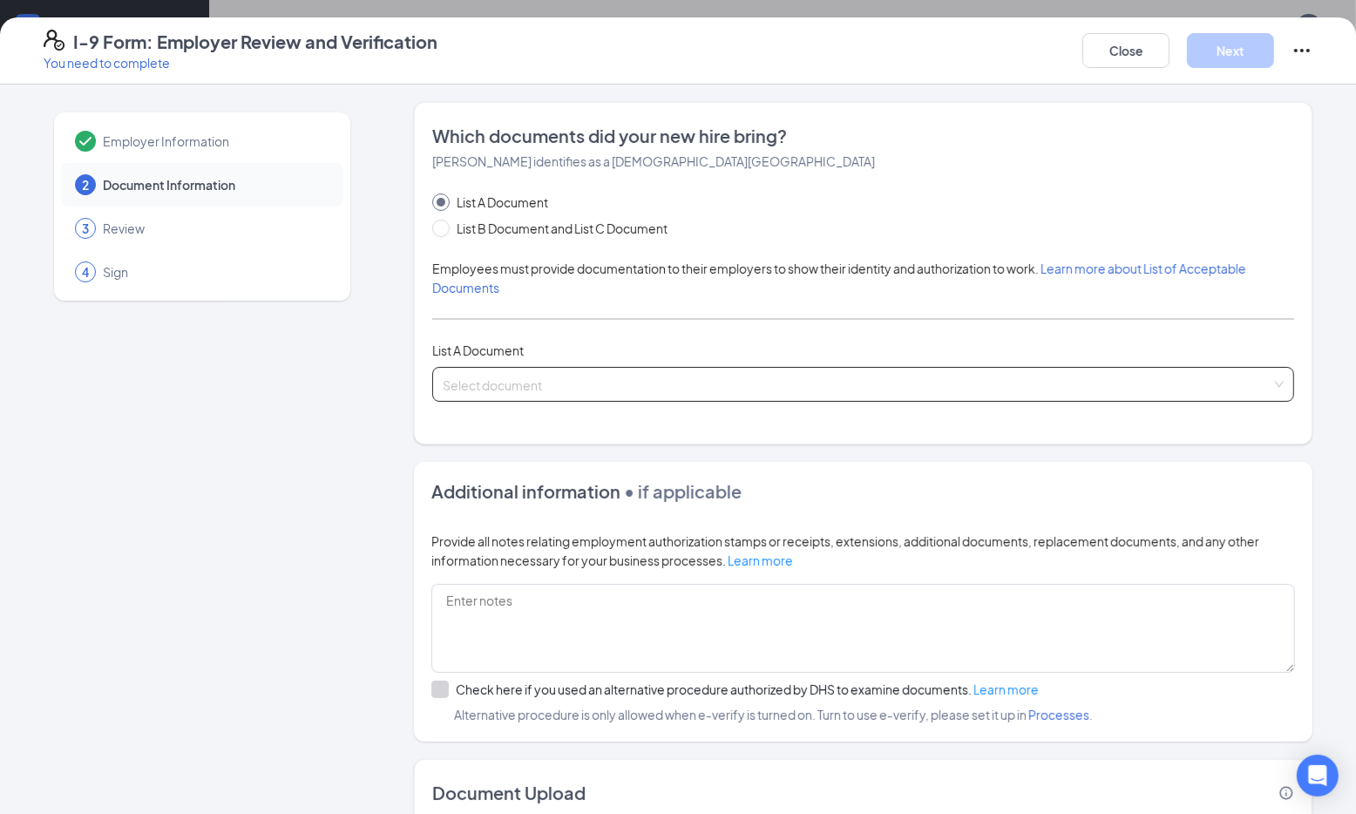
click at [728, 383] on input "search" at bounding box center [857, 381] width 829 height 26
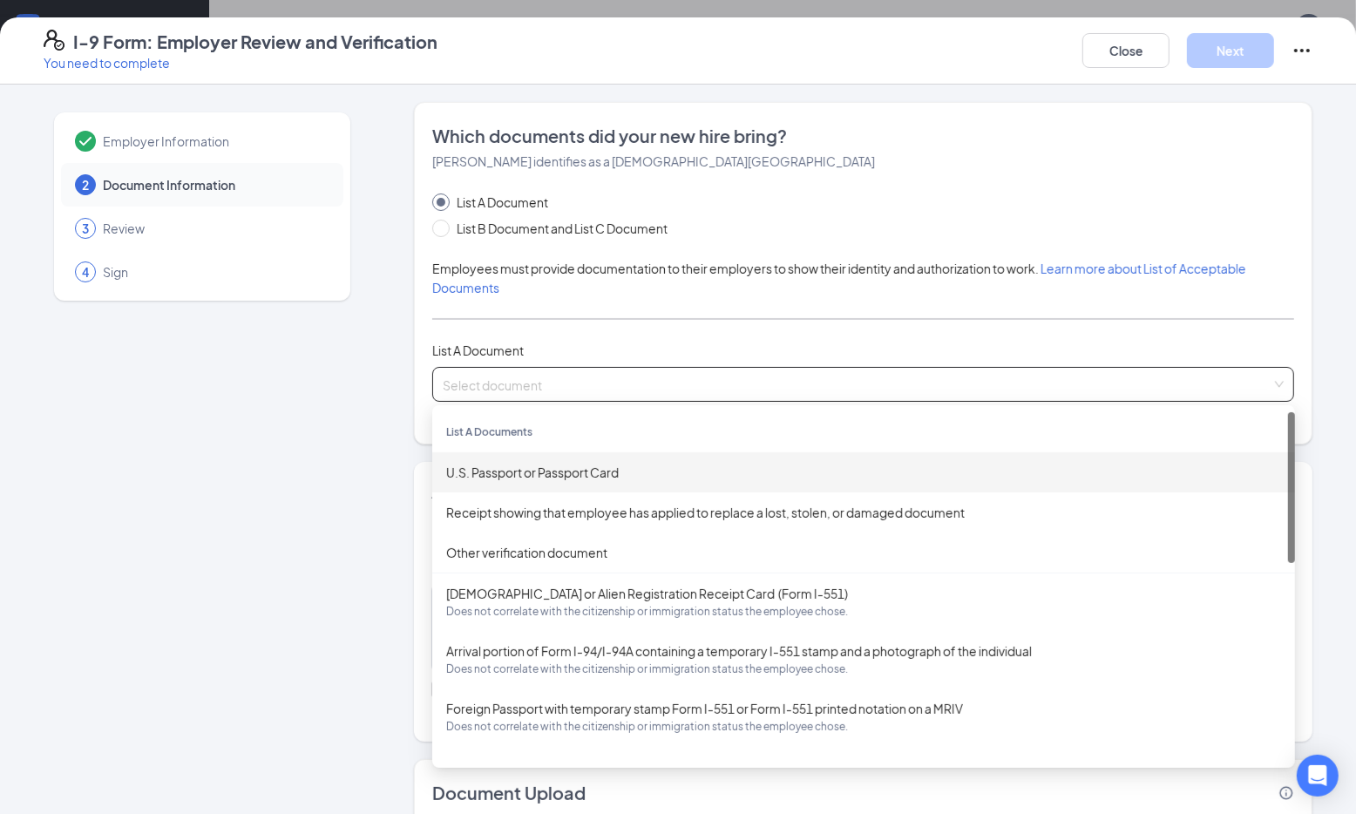
click at [635, 479] on div "U.S. Passport or Passport Card" at bounding box center [863, 472] width 835 height 19
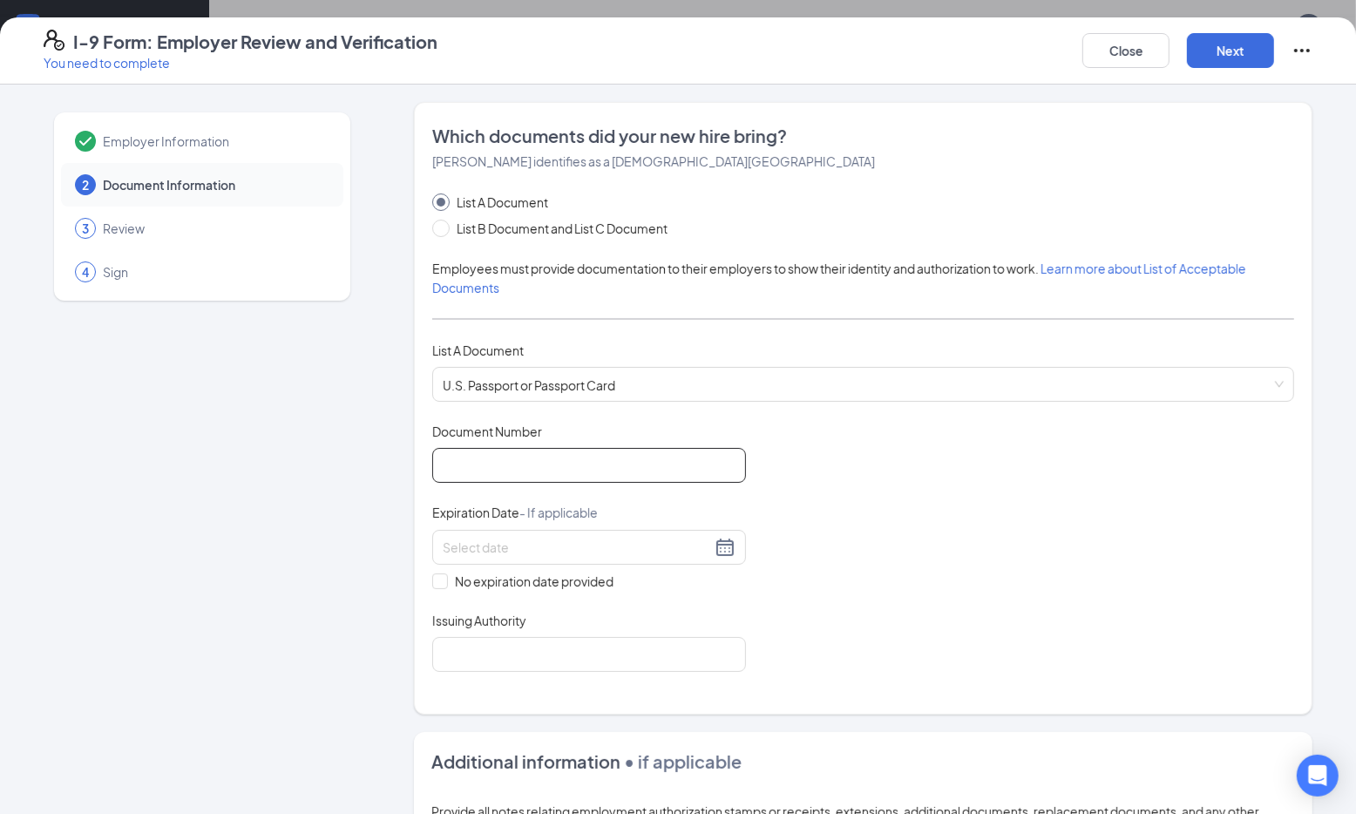
click at [656, 462] on input "Document Number" at bounding box center [589, 465] width 314 height 35
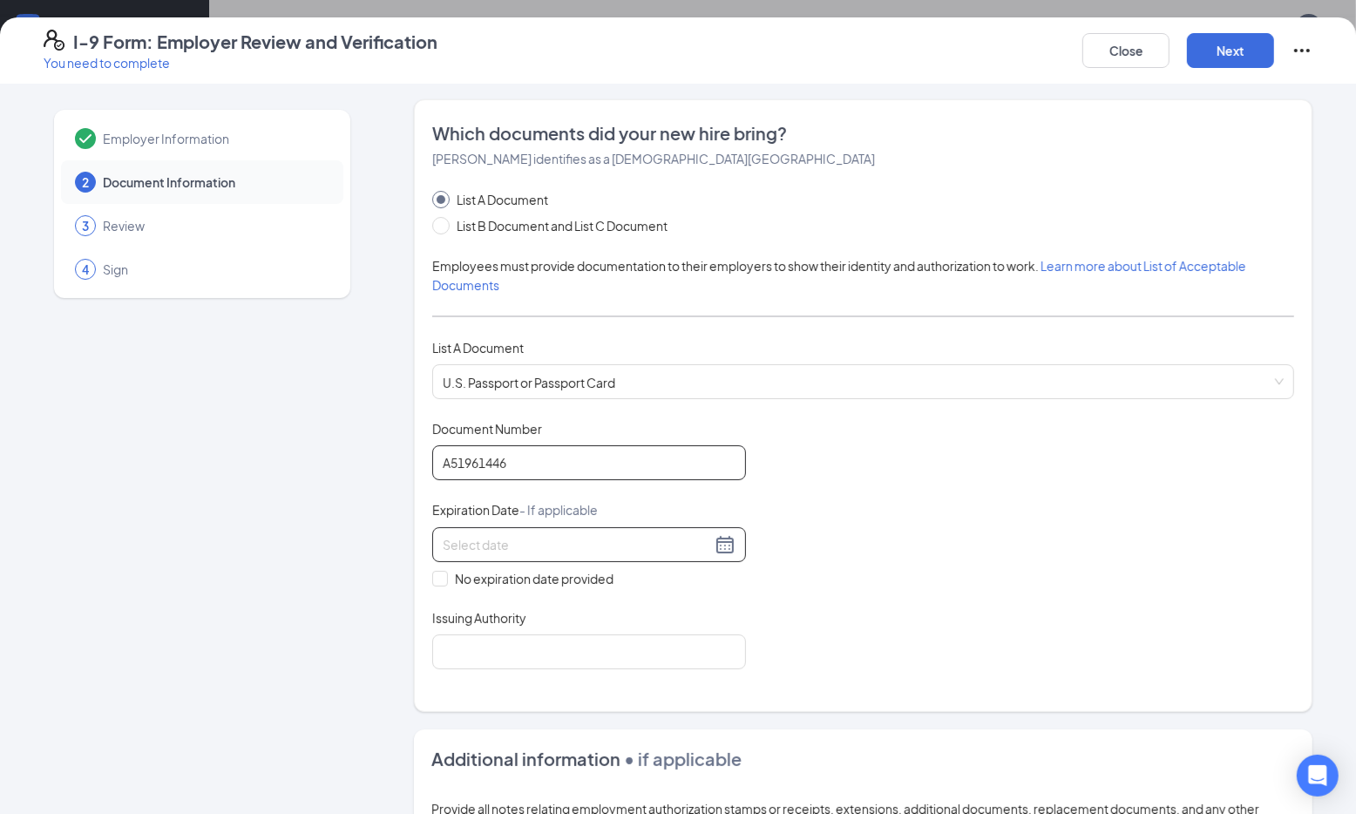
type input "A51961446"
click at [512, 539] on input at bounding box center [577, 544] width 268 height 19
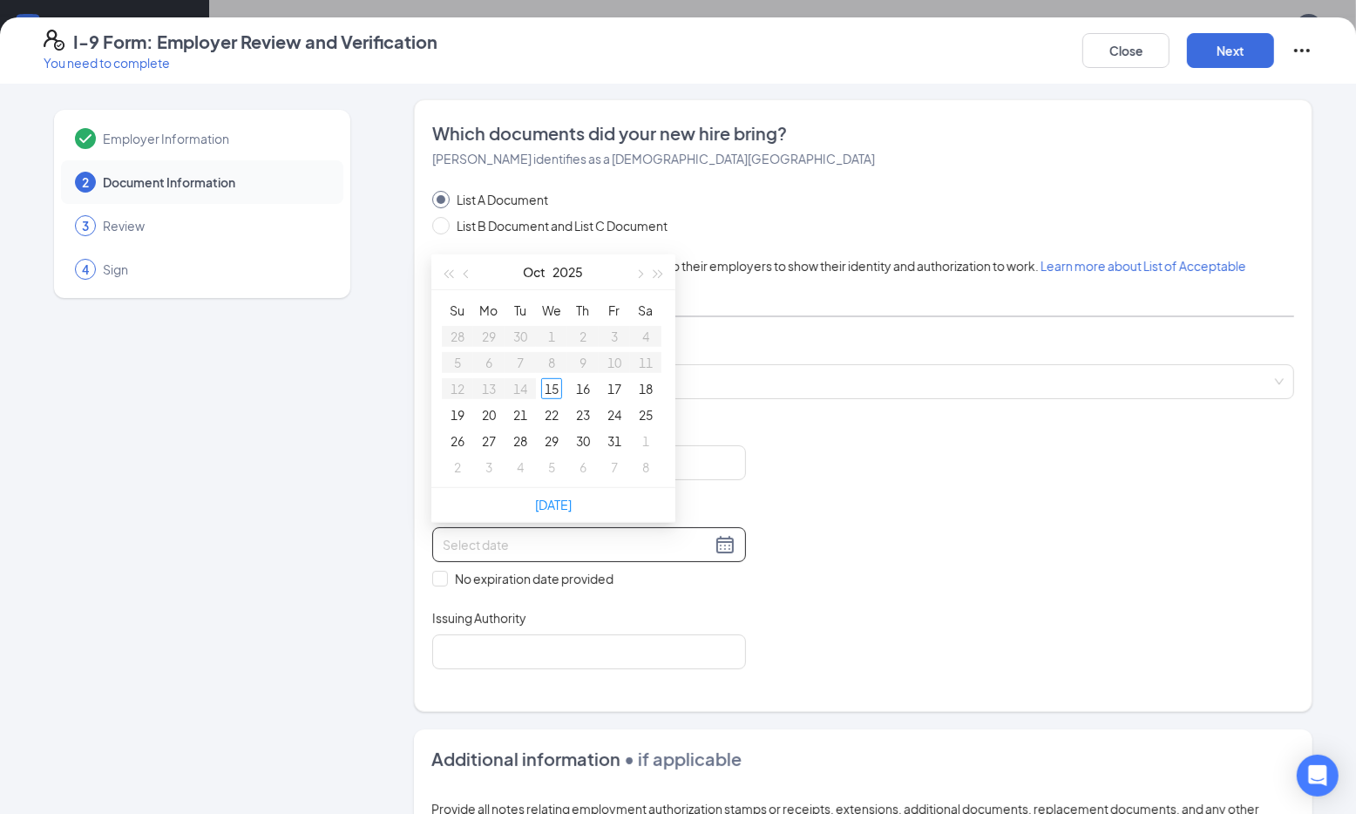
scroll to position [5, 0]
type input "10/15/2025"
click at [660, 271] on span "button" at bounding box center [658, 274] width 9 height 9
click at [660, 270] on span "button" at bounding box center [658, 274] width 9 height 9
click at [642, 274] on button "button" at bounding box center [638, 271] width 19 height 35
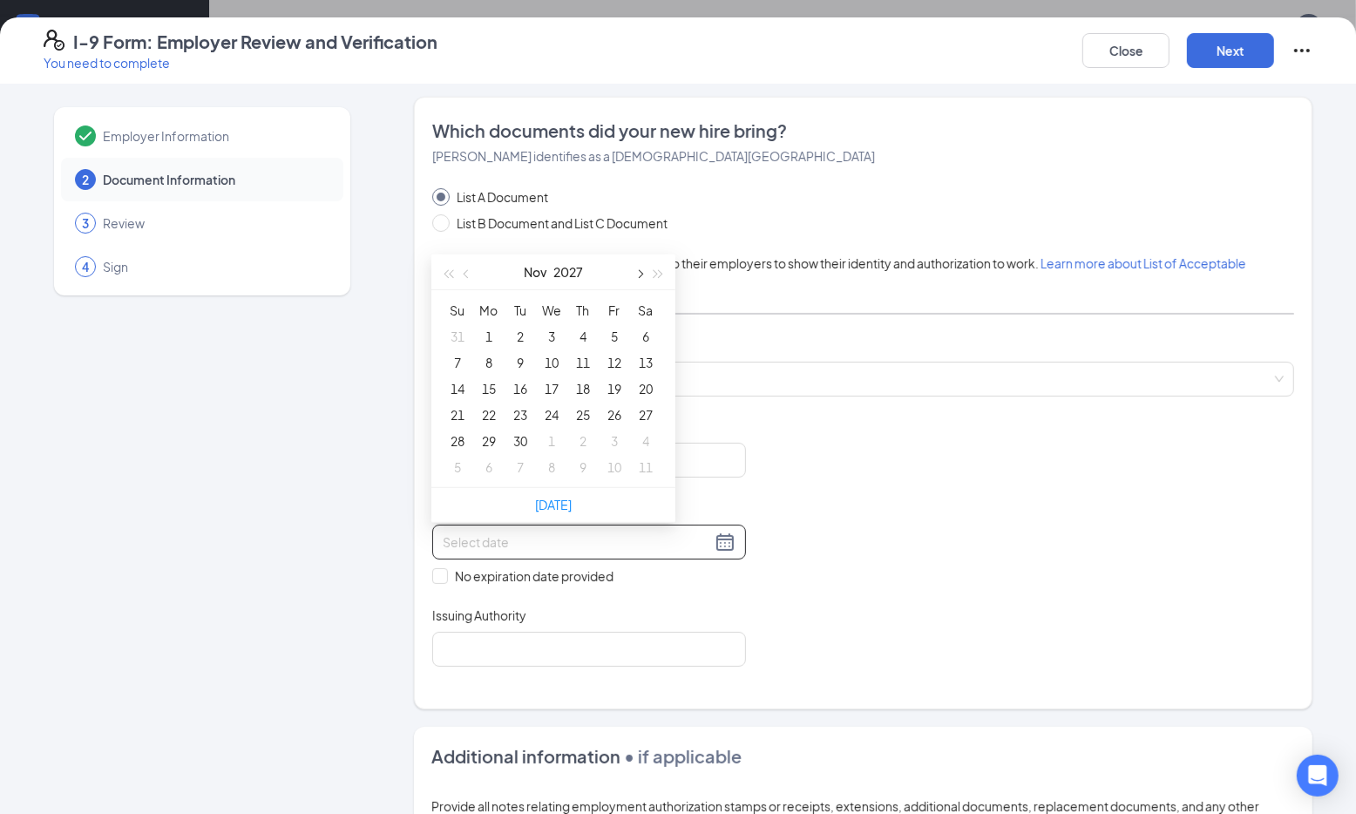
click at [642, 274] on button "button" at bounding box center [638, 271] width 19 height 35
click at [661, 273] on span "button" at bounding box center [658, 274] width 9 height 9
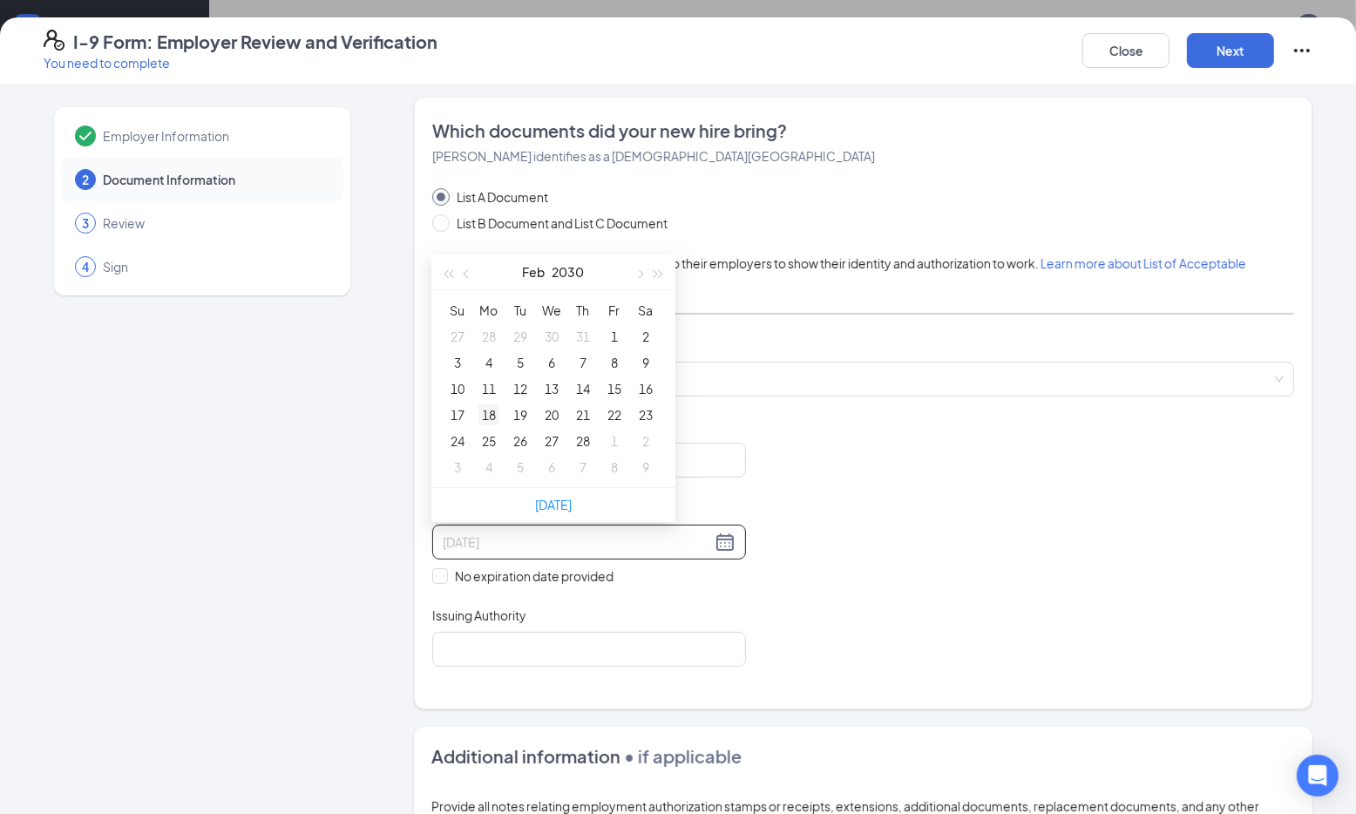
type input "02/18/2030"
click at [487, 414] on div "18" at bounding box center [488, 414] width 21 height 21
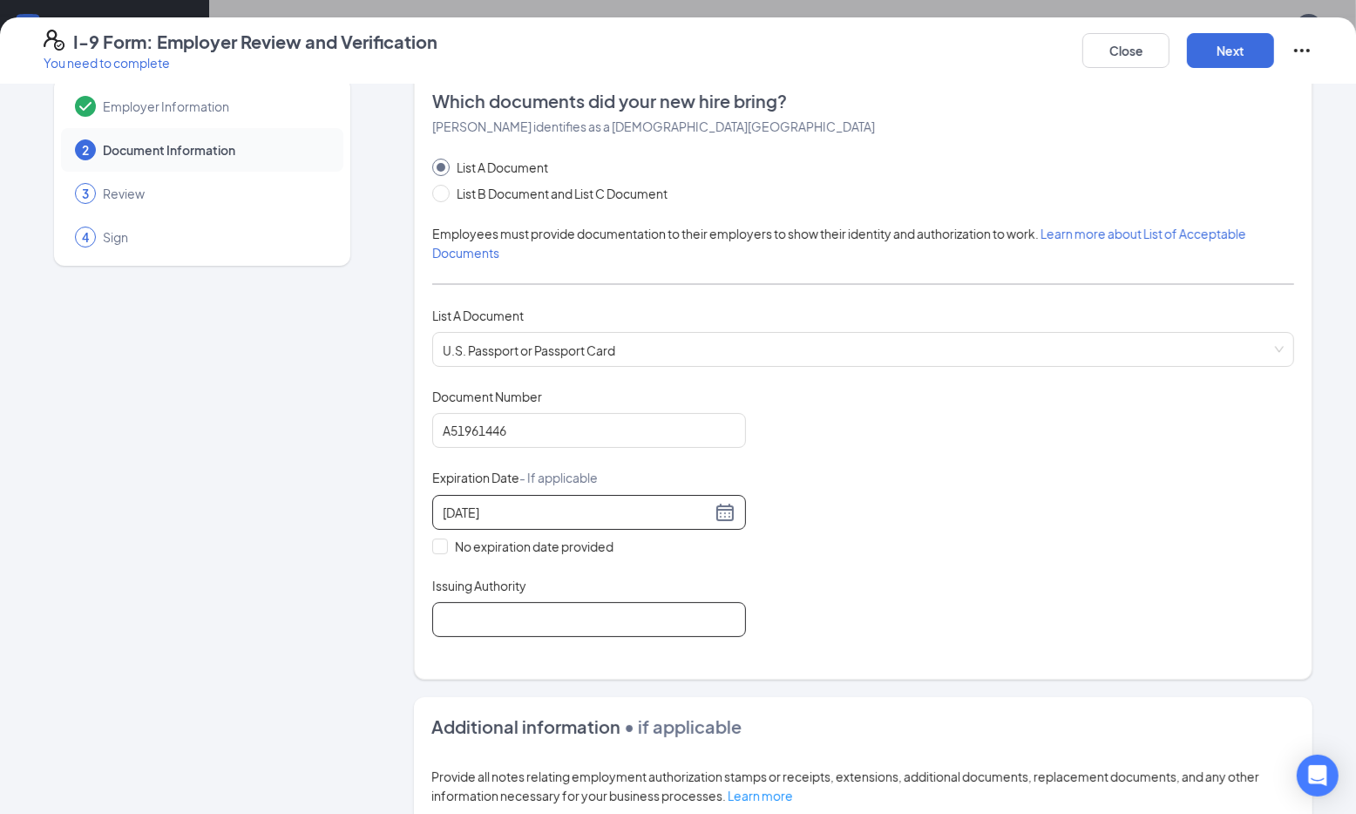
scroll to position [48, 0]
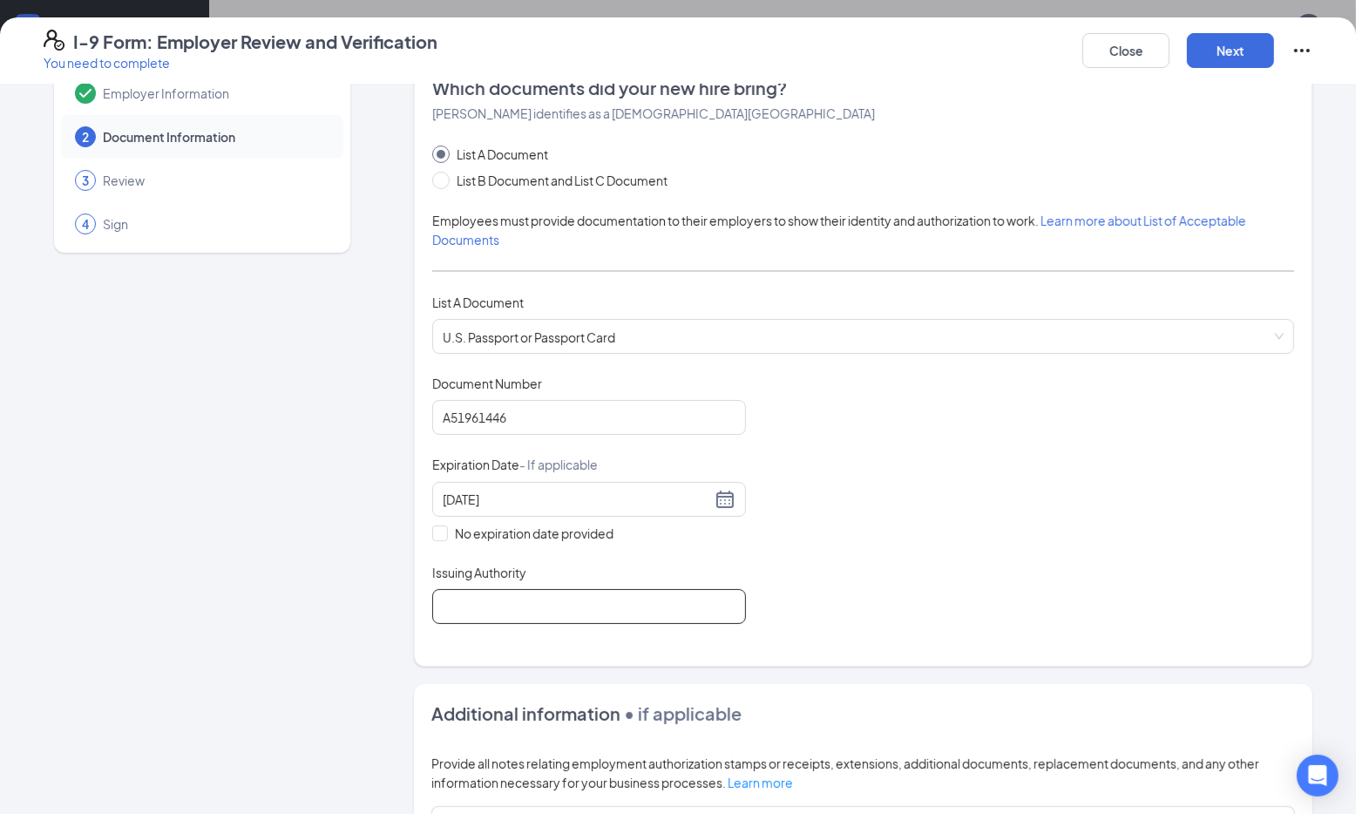
click at [558, 600] on input "Issuing Authority" at bounding box center [589, 606] width 314 height 35
type input "United States Department of State"
click at [1223, 56] on button "Next" at bounding box center [1230, 50] width 87 height 35
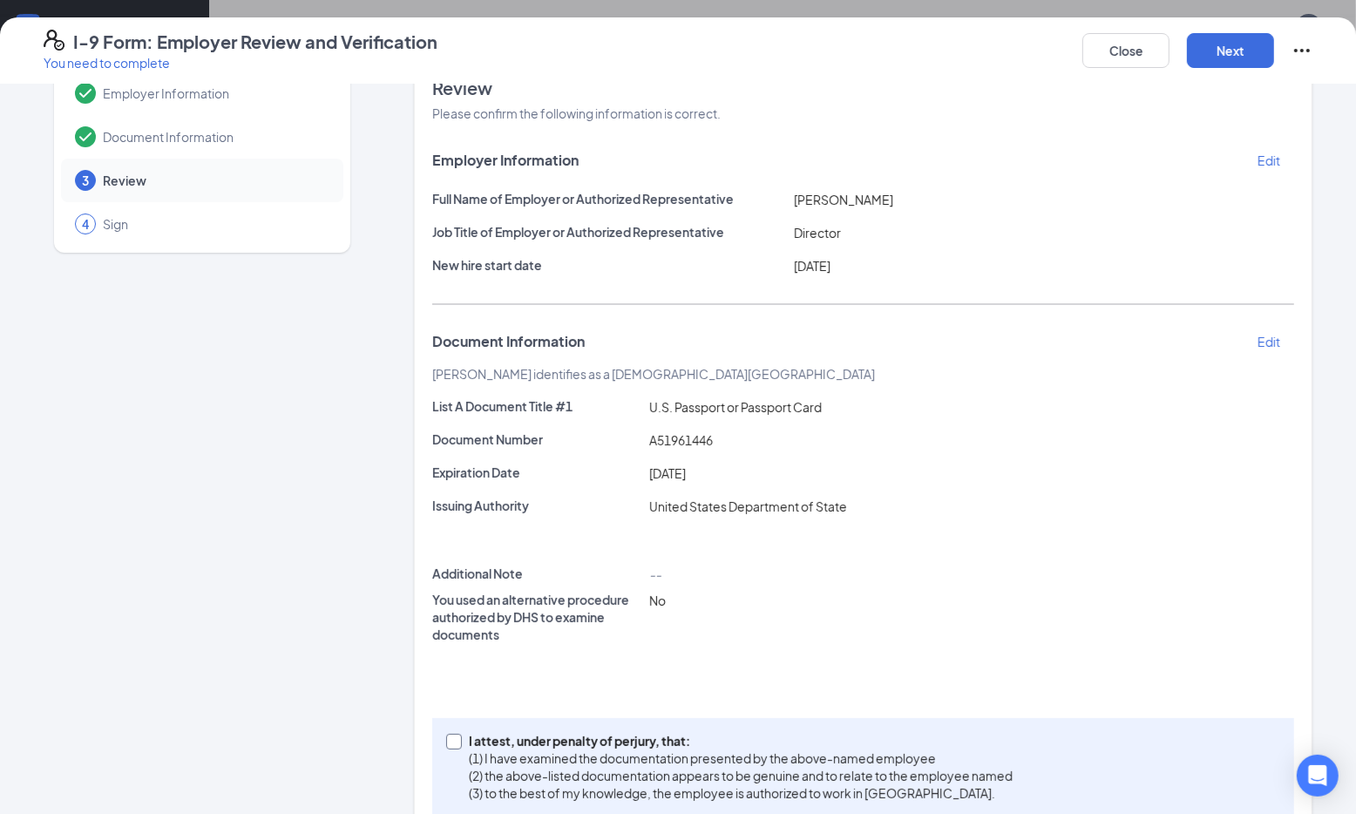
click at [452, 744] on input "I attest, under penalty of perjury, that: (1) I have examined the documentation…" at bounding box center [452, 740] width 12 height 12
checkbox input "true"
click at [1230, 54] on button "Next" at bounding box center [1230, 50] width 87 height 35
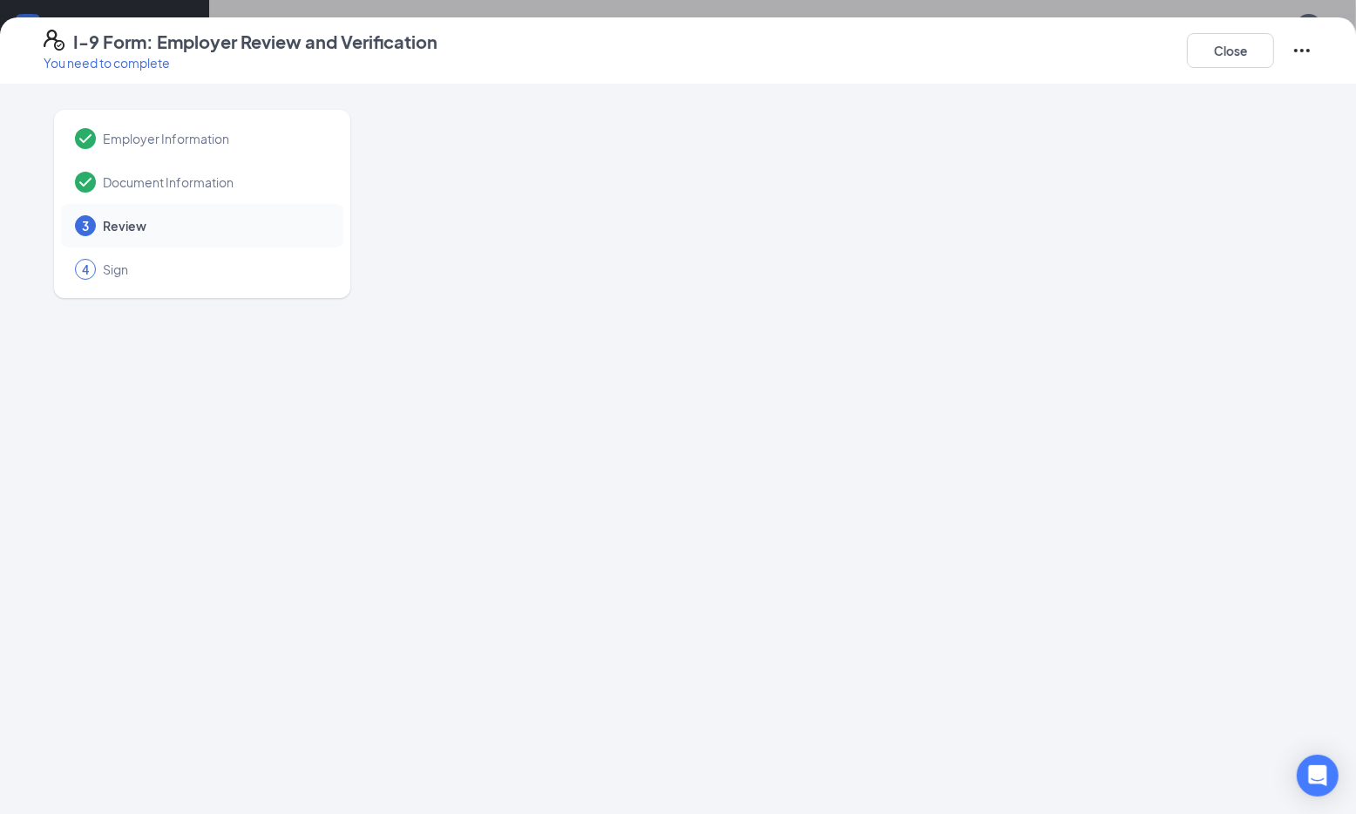
scroll to position [0, 0]
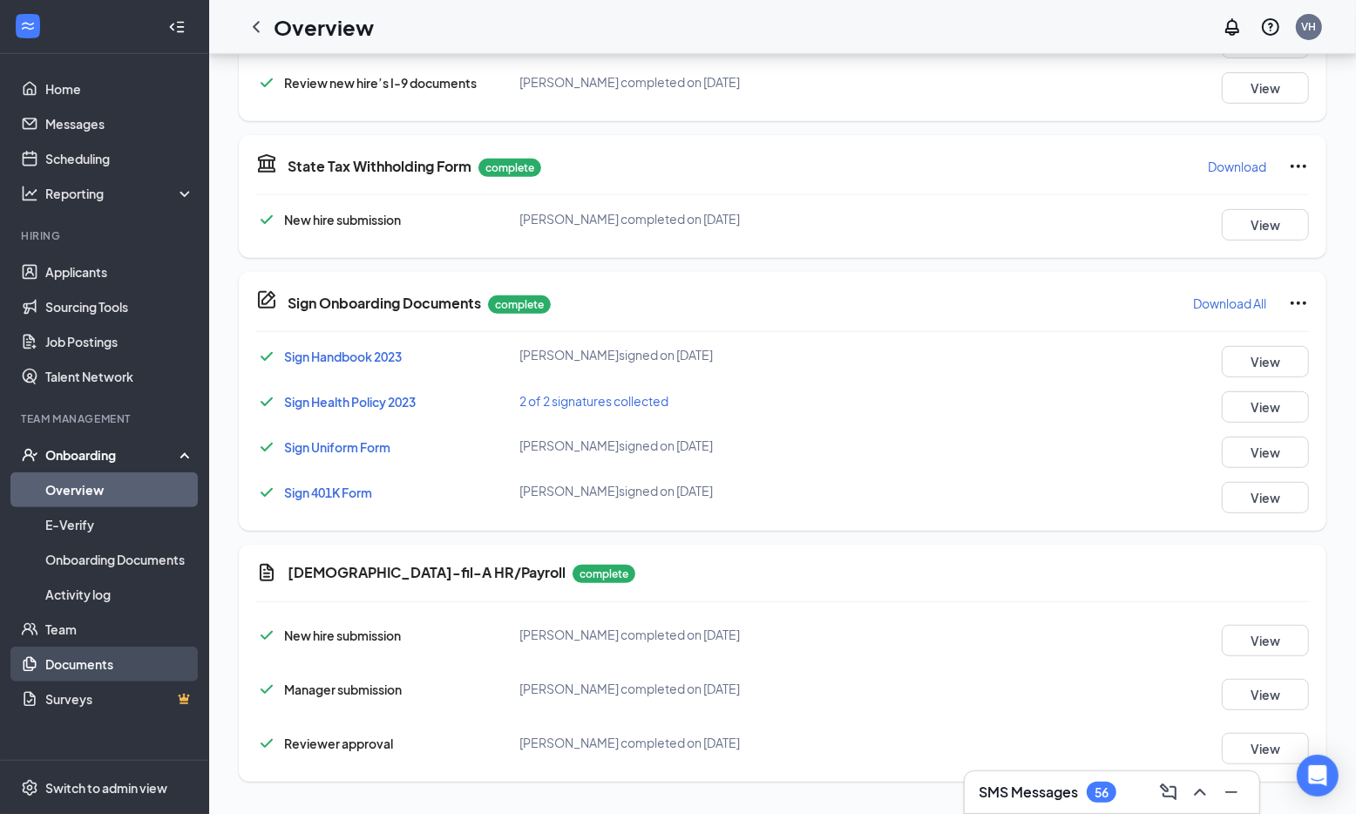
click at [95, 666] on link "Documents" at bounding box center [119, 664] width 149 height 35
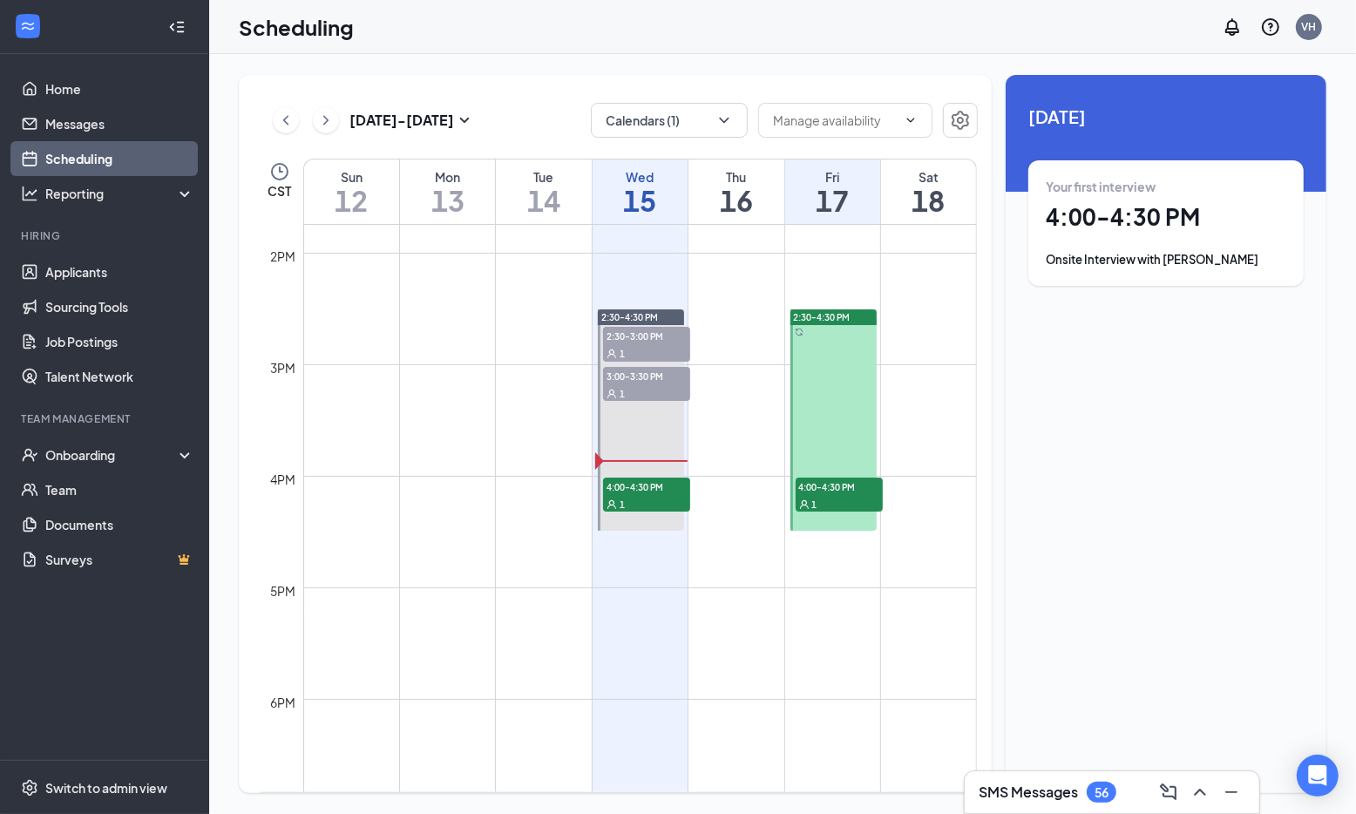
scroll to position [1538, 0]
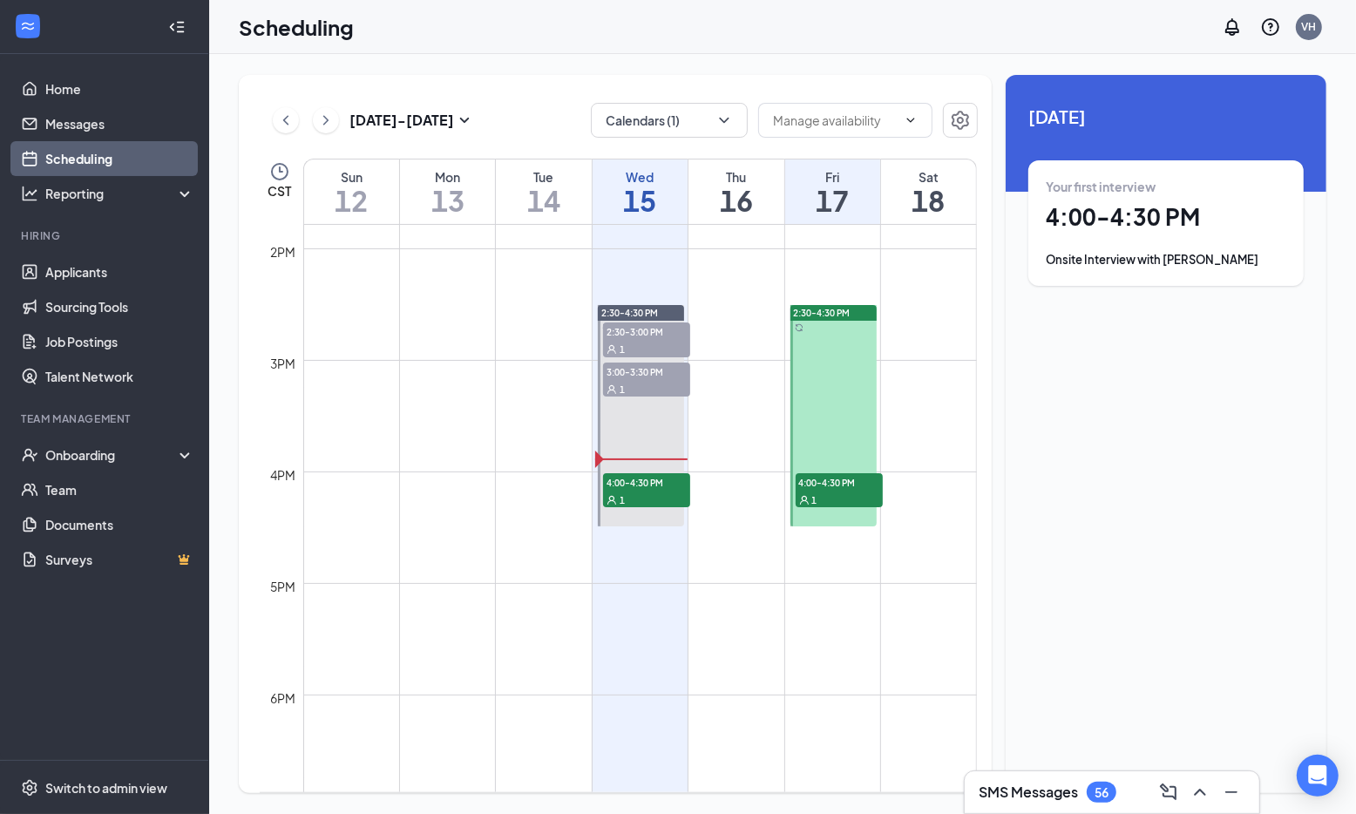
click at [830, 487] on span "4:00-4:30 PM" at bounding box center [839, 481] width 87 height 17
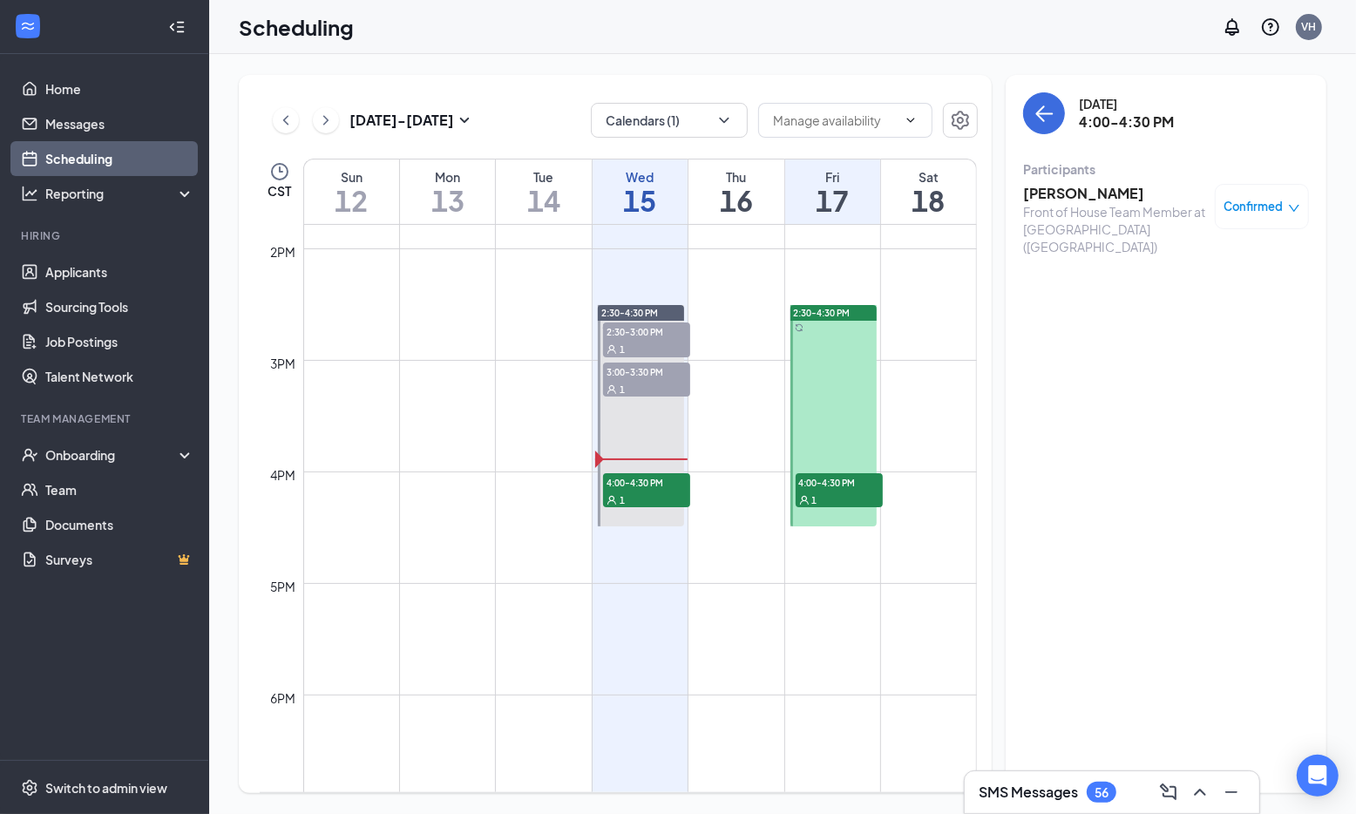
click at [1089, 196] on h3 "Zariyah Dawson" at bounding box center [1114, 193] width 183 height 19
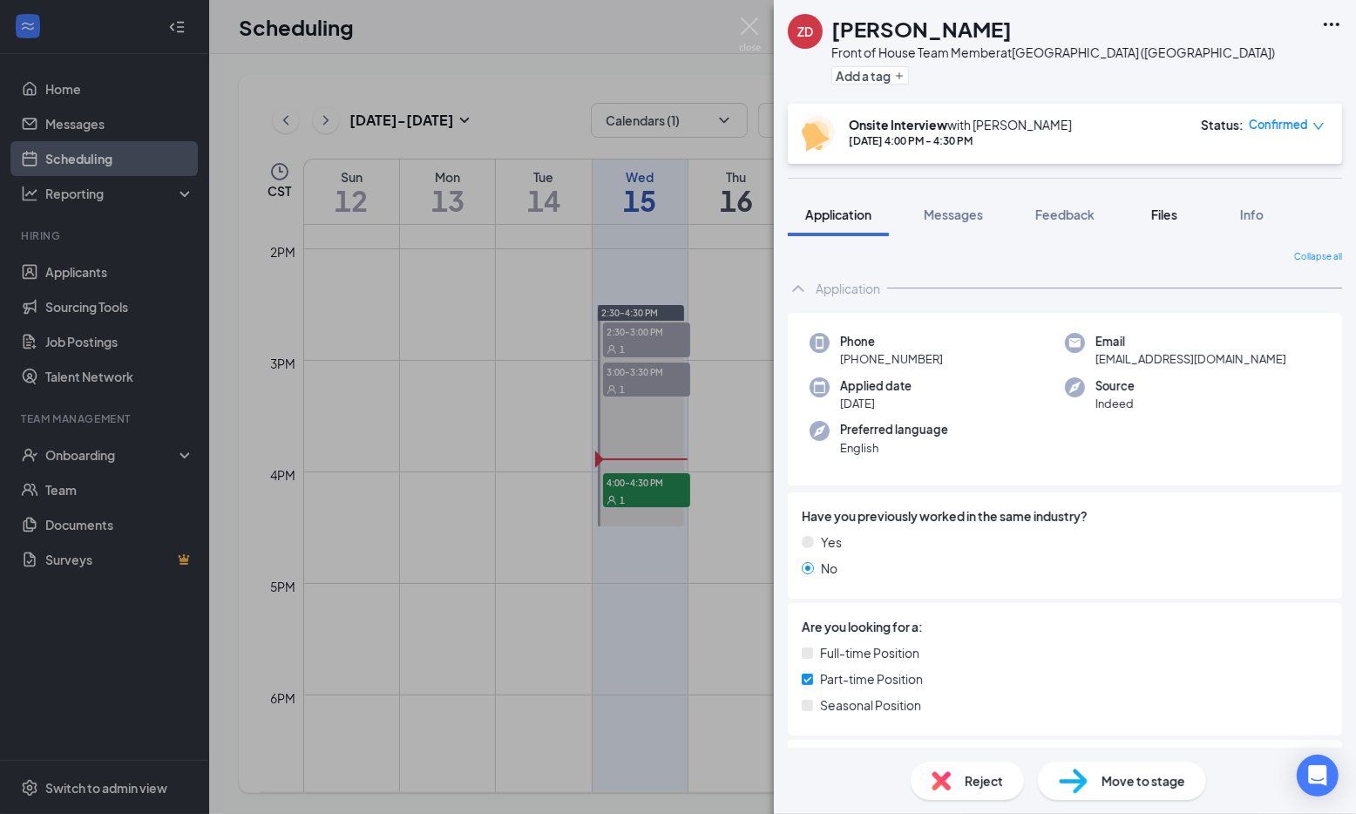
click at [1165, 215] on span "Files" at bounding box center [1164, 215] width 26 height 16
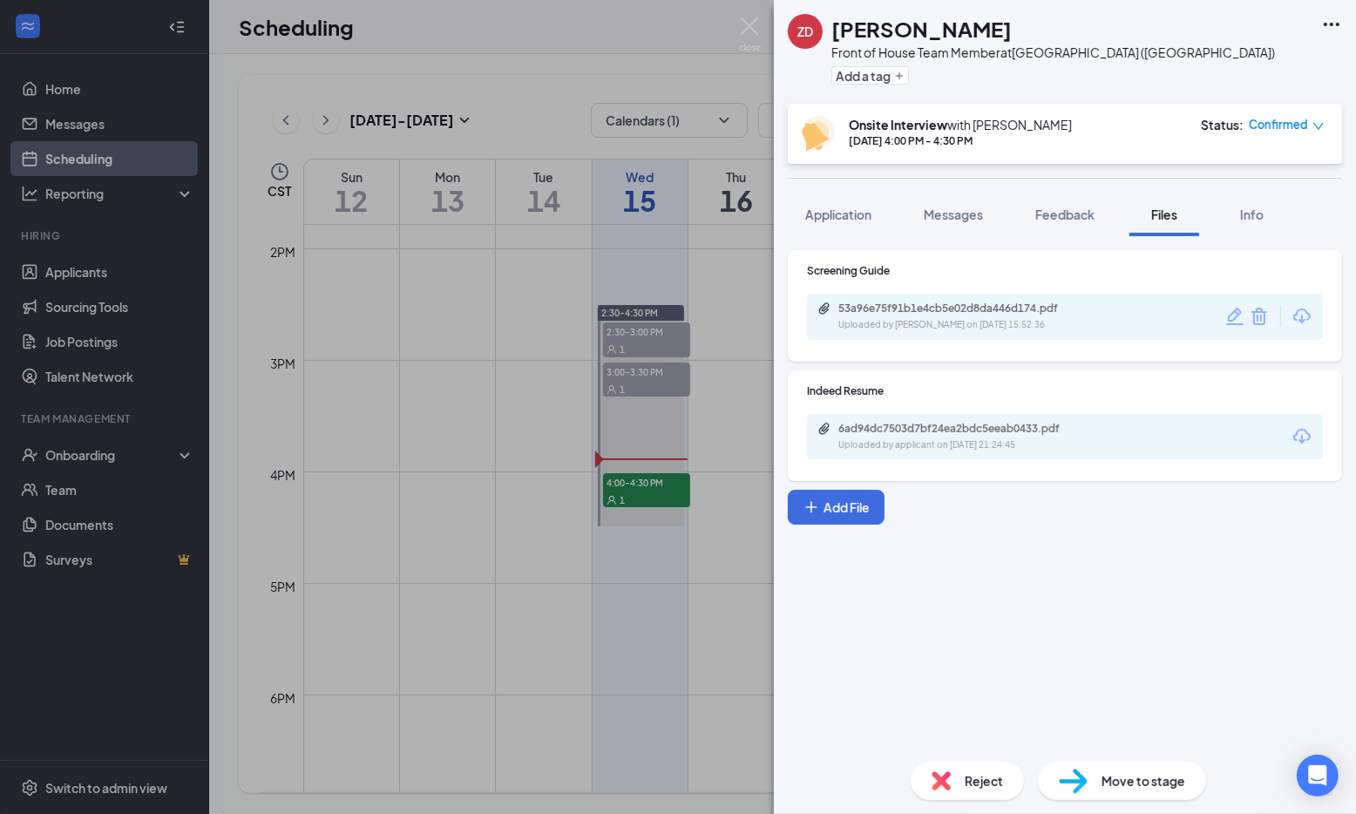
click at [555, 648] on div "ZD Zariyah Dawson Front of House Team Member at Menomonee Falls (WI) Add a tag …" at bounding box center [678, 407] width 1356 height 814
click at [751, 24] on img at bounding box center [750, 34] width 22 height 34
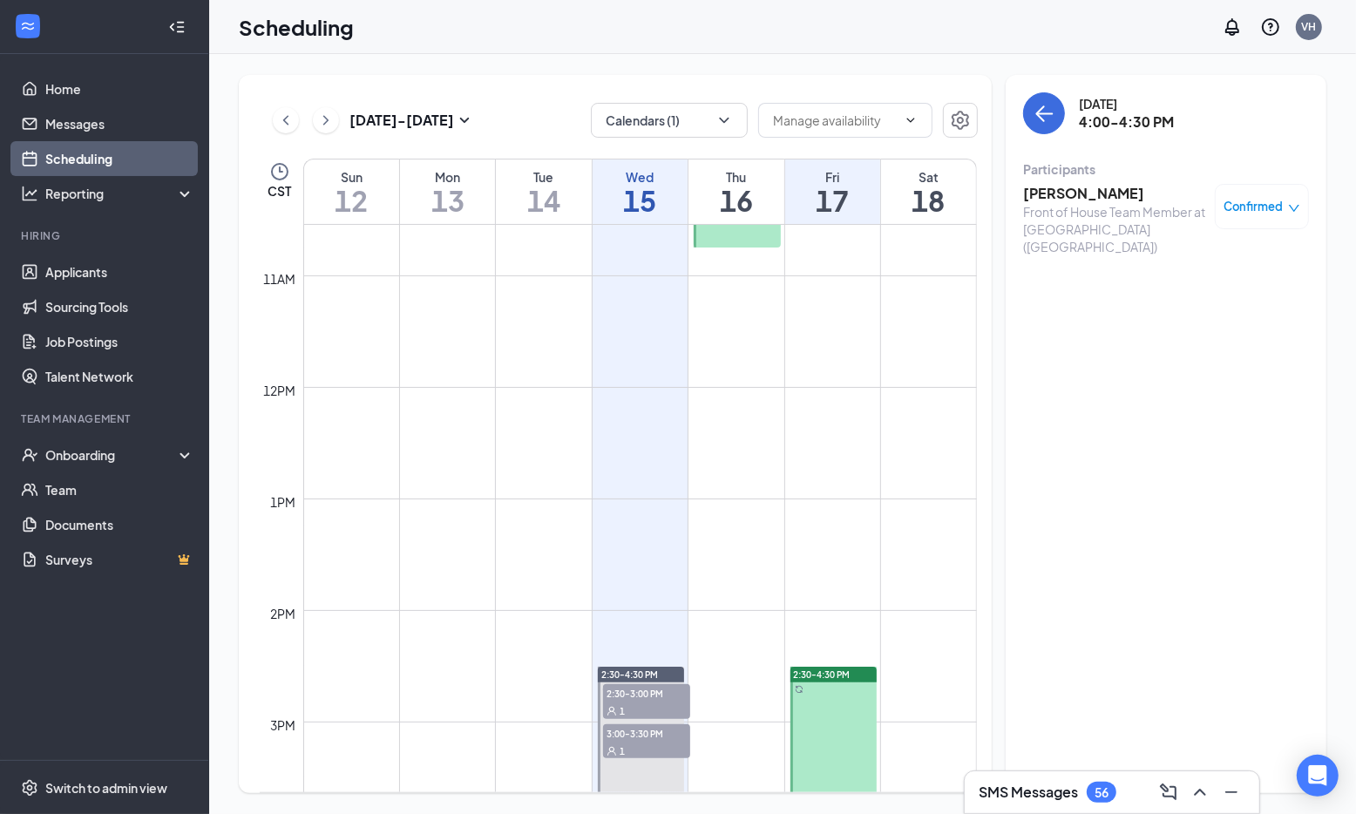
scroll to position [1333, 0]
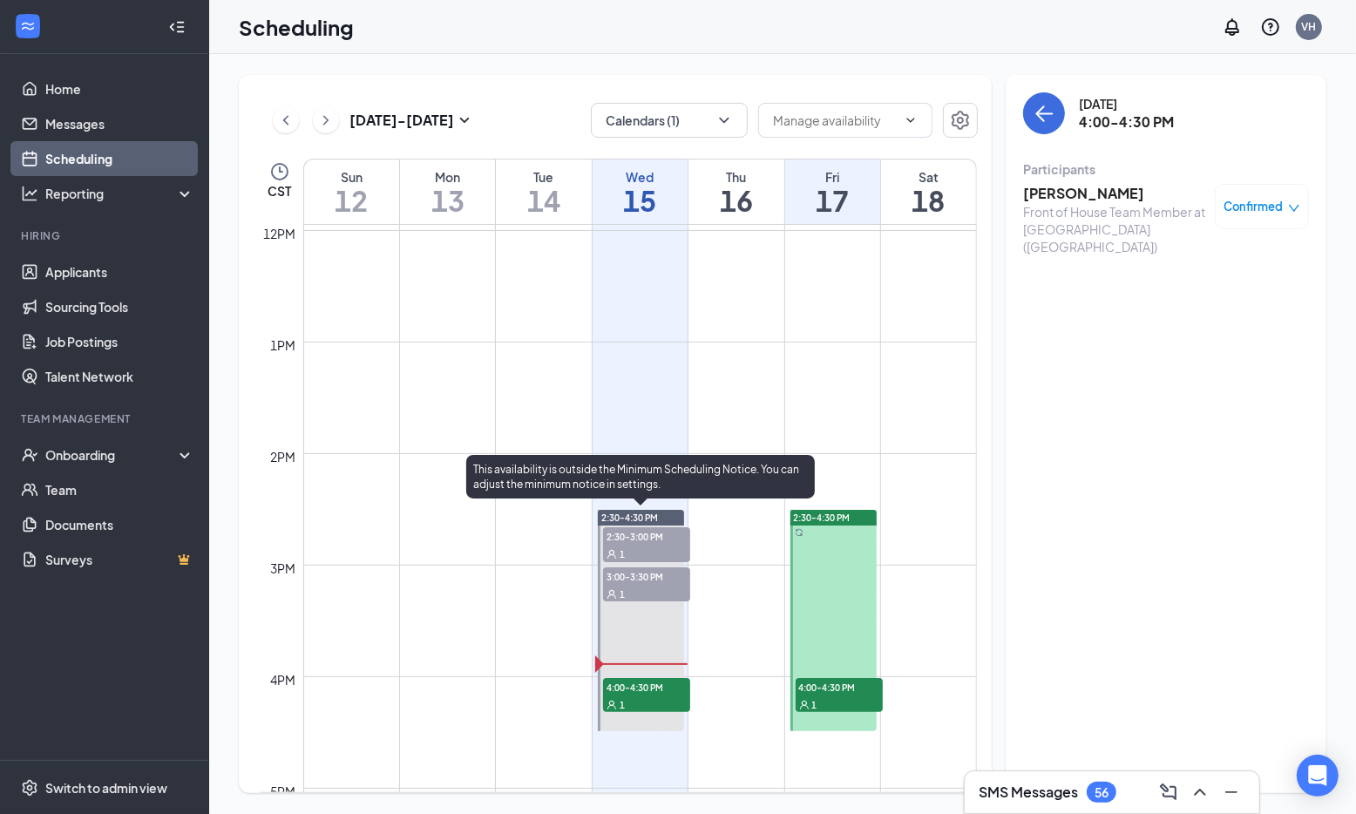
click at [630, 694] on div "4:00-4:30 PM 1" at bounding box center [646, 695] width 87 height 35
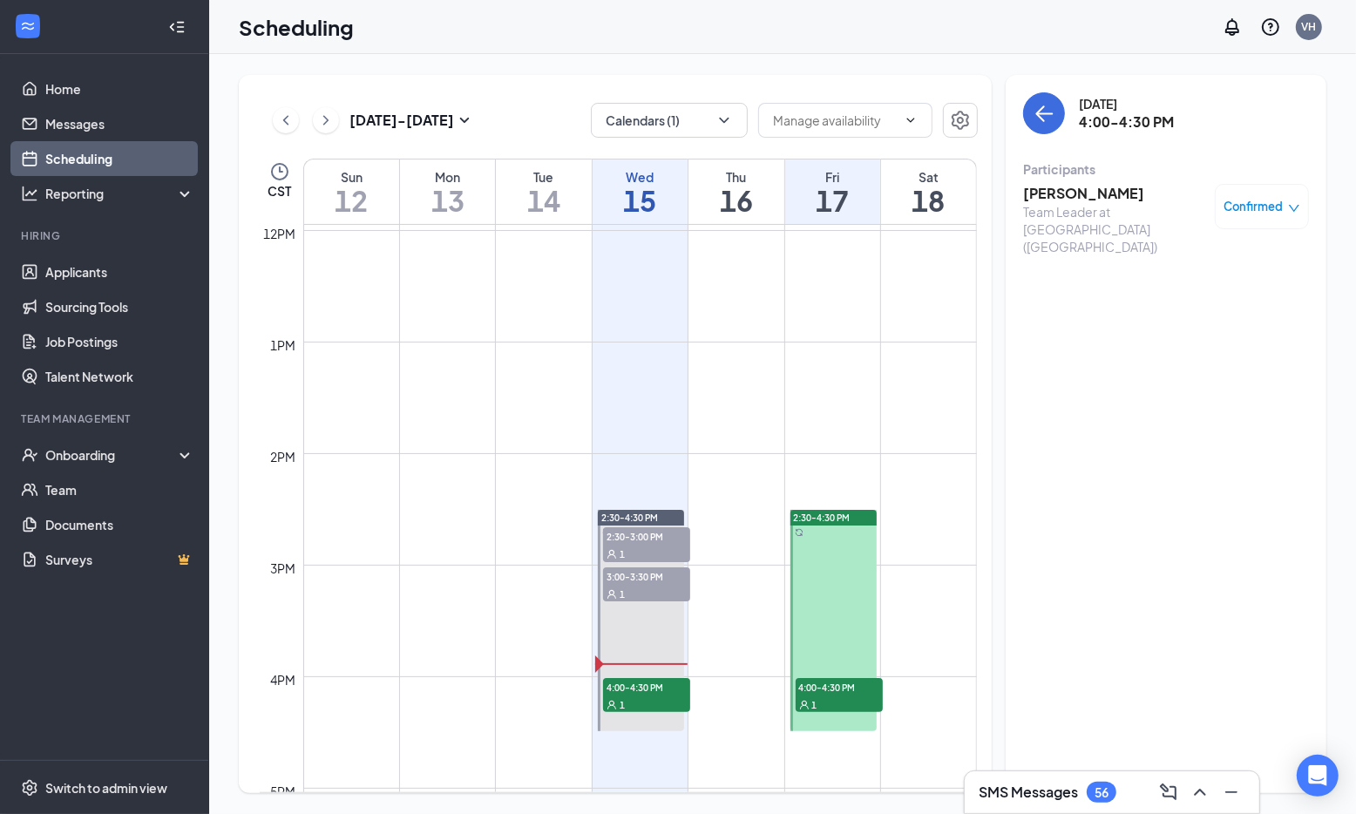
click at [1090, 191] on h3 "[PERSON_NAME]" at bounding box center [1114, 193] width 183 height 19
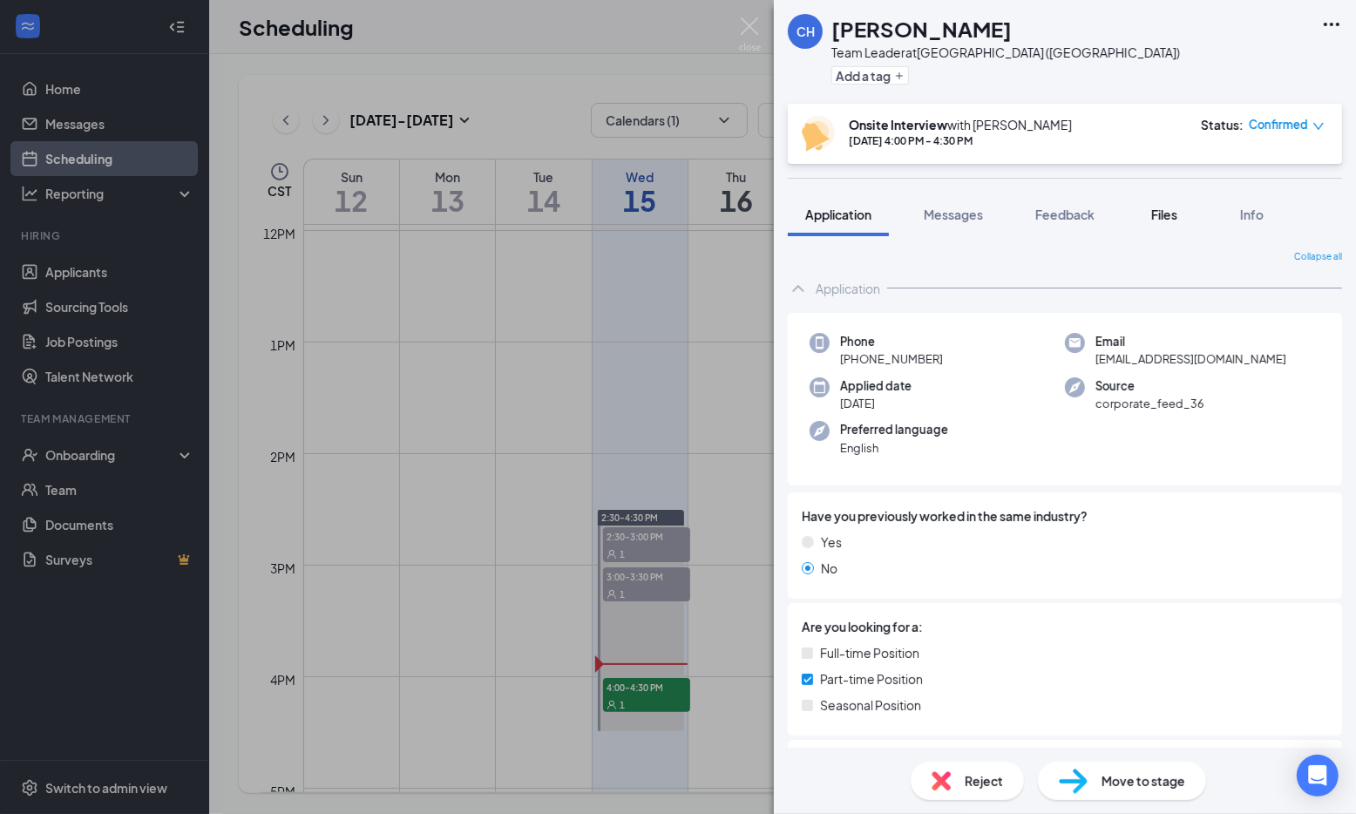
click at [1161, 216] on span "Files" at bounding box center [1164, 215] width 26 height 16
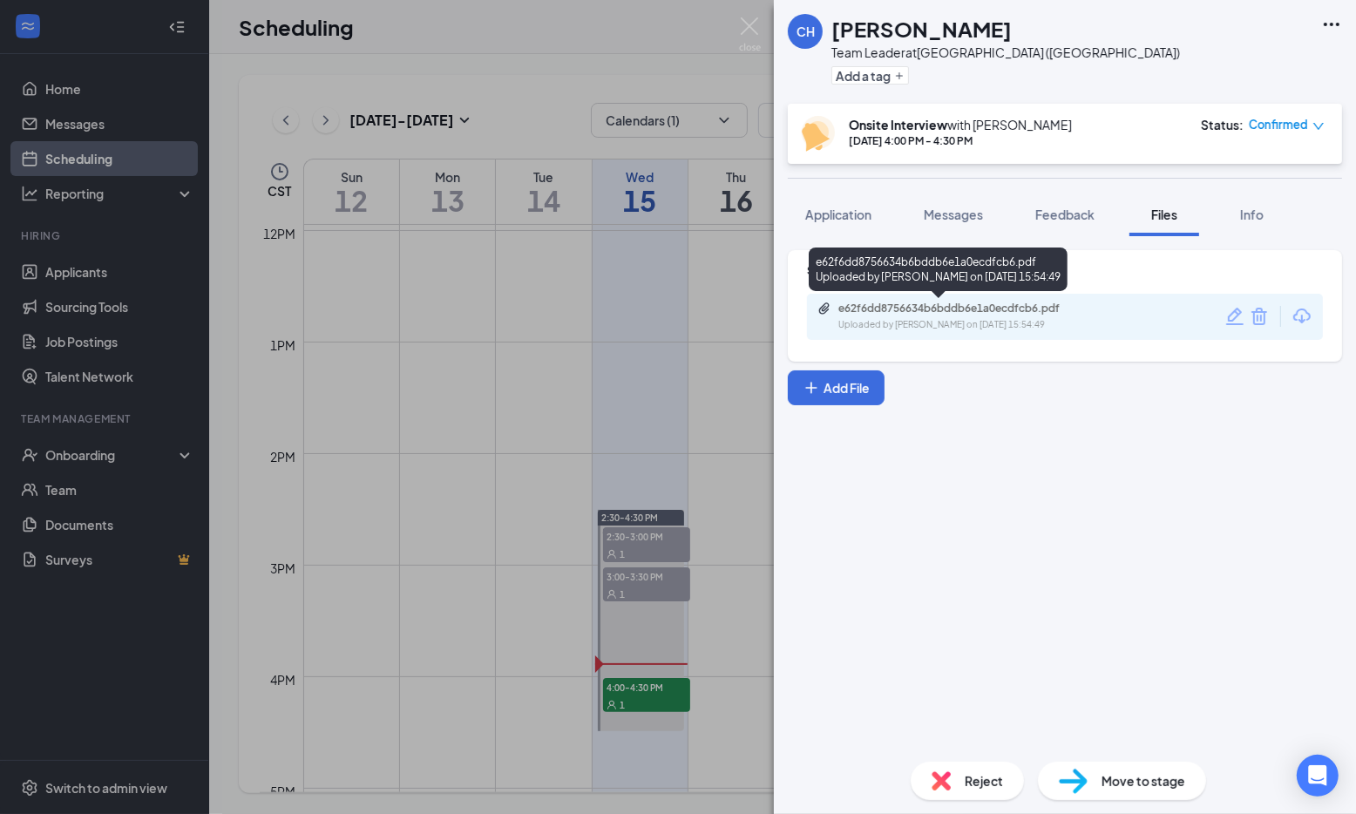
click at [864, 308] on div "e62f6dd8756634b6bddb6e1a0ecdfcb6.pdf" at bounding box center [960, 309] width 244 height 14
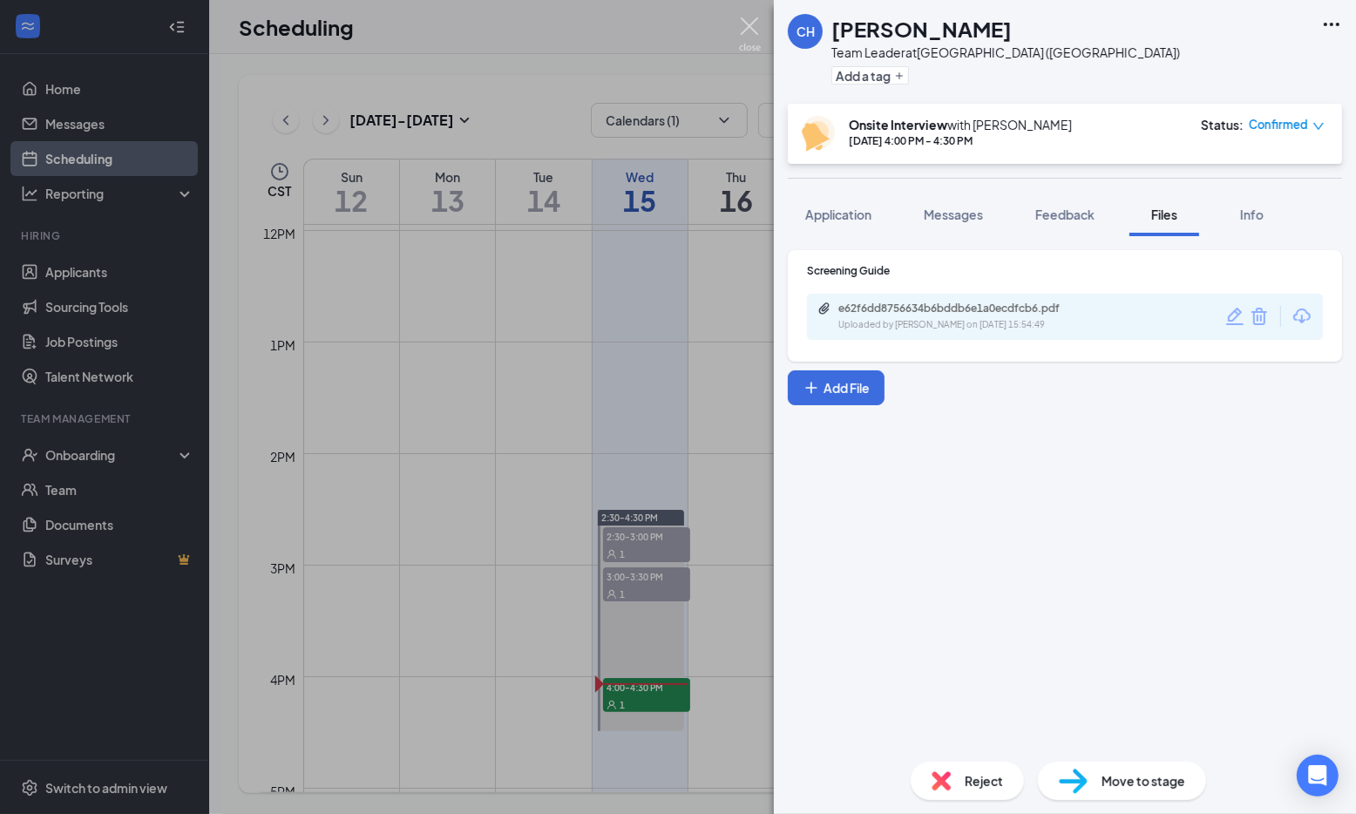
click at [751, 30] on img at bounding box center [750, 34] width 22 height 34
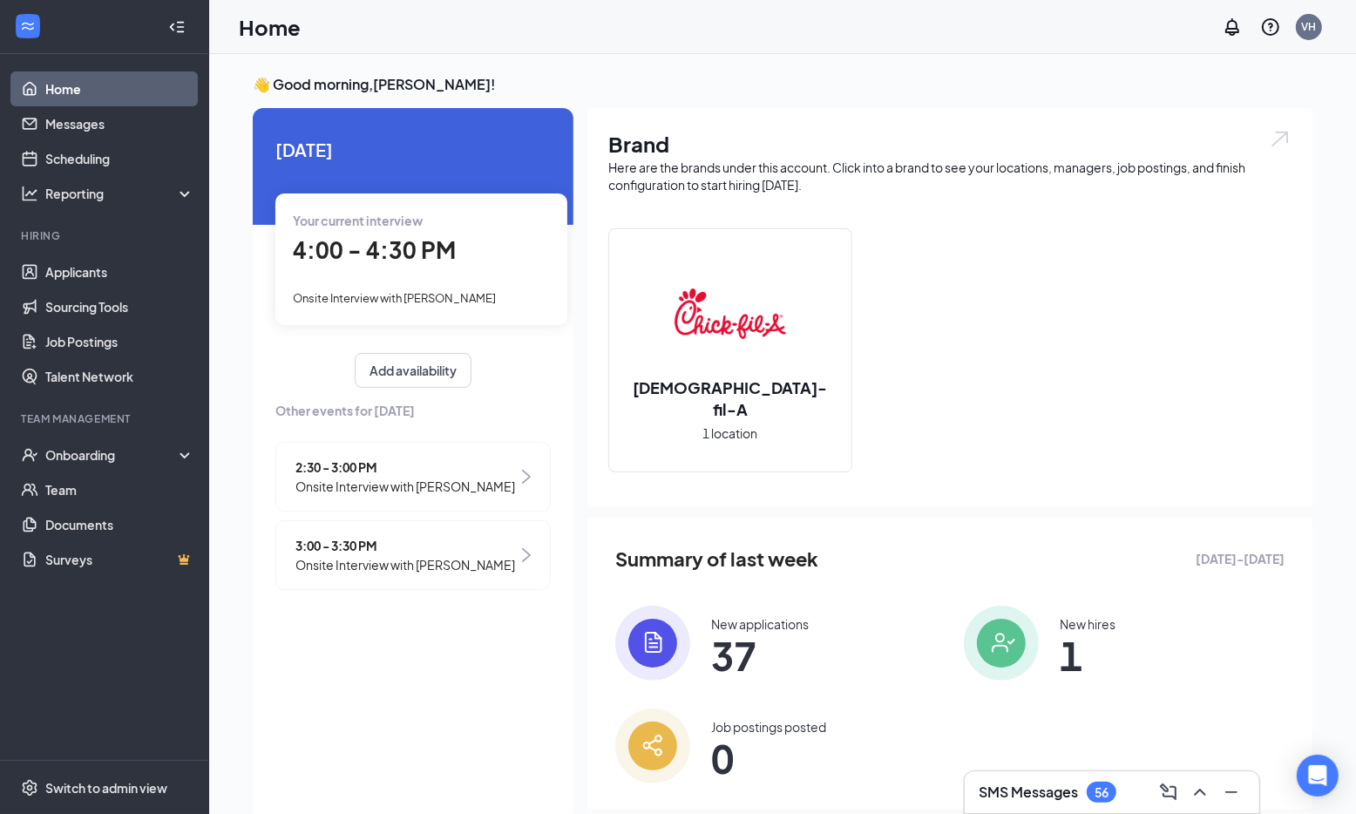
click at [518, 296] on div "Onsite Interview with [PERSON_NAME]" at bounding box center [421, 297] width 257 height 19
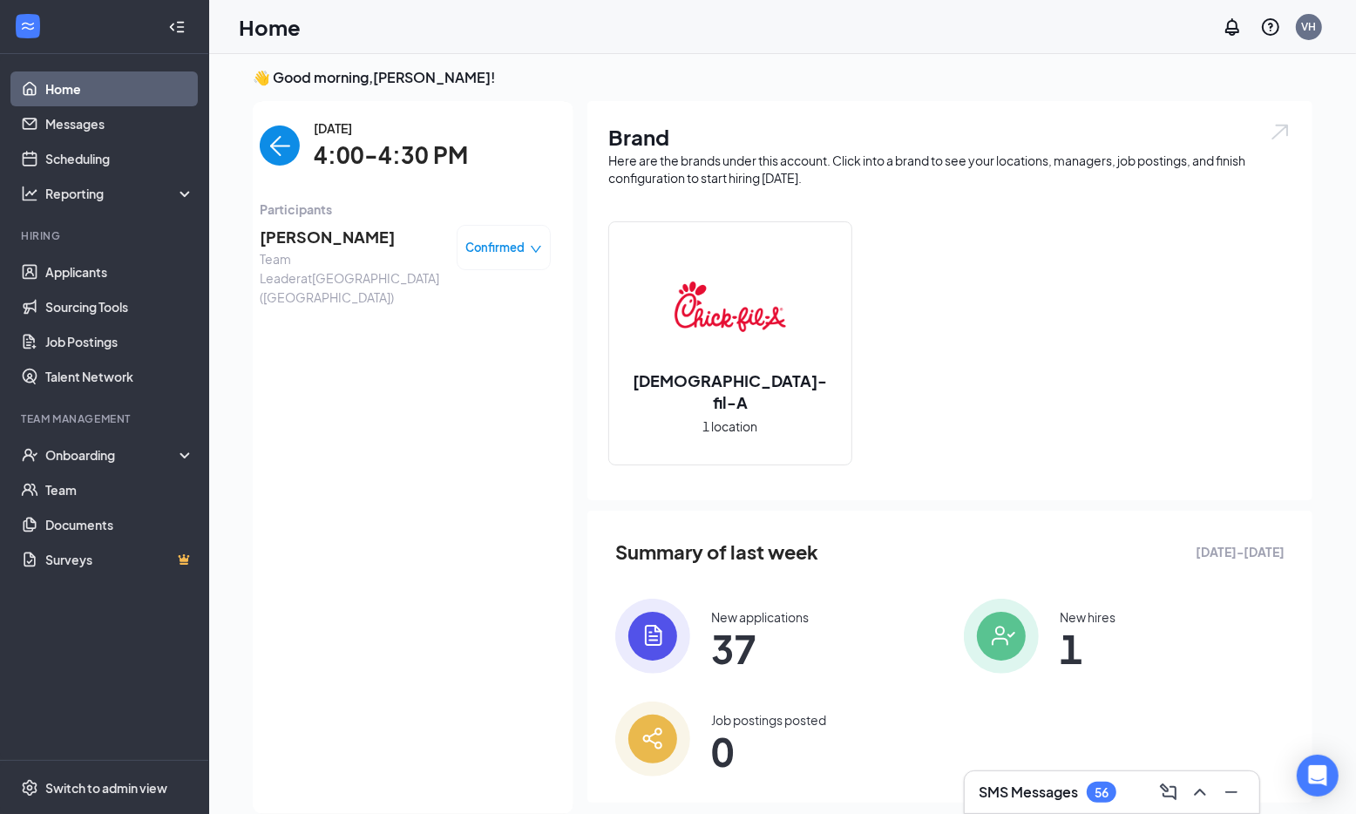
click at [497, 246] on span "Confirmed" at bounding box center [495, 247] width 59 height 17
click at [435, 334] on span "Mark complete" at bounding box center [451, 327] width 87 height 19
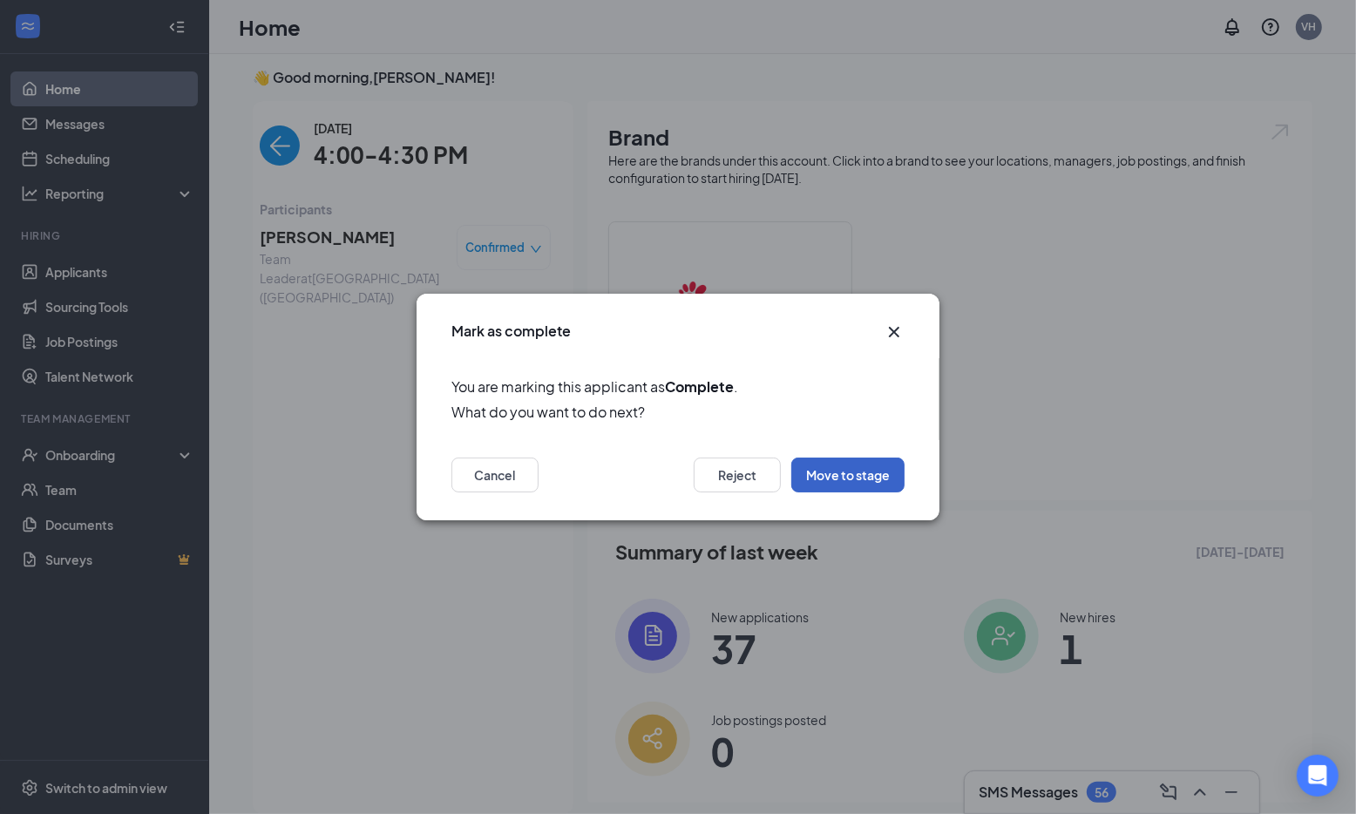
click at [859, 480] on button "Move to stage" at bounding box center [847, 474] width 113 height 35
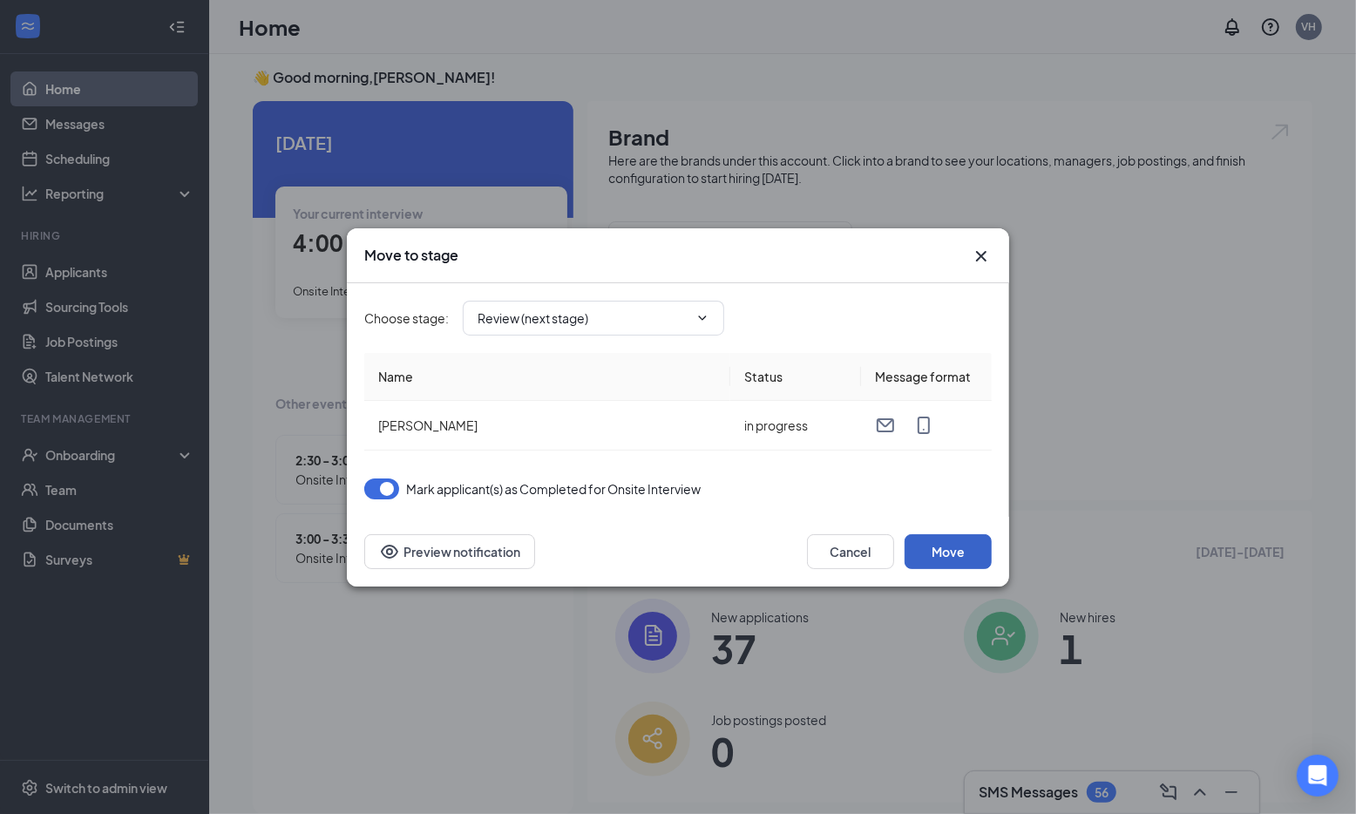
drag, startPoint x: 951, startPoint y: 545, endPoint x: 941, endPoint y: 547, distance: 9.9
click at [945, 546] on button "Move" at bounding box center [948, 551] width 87 height 35
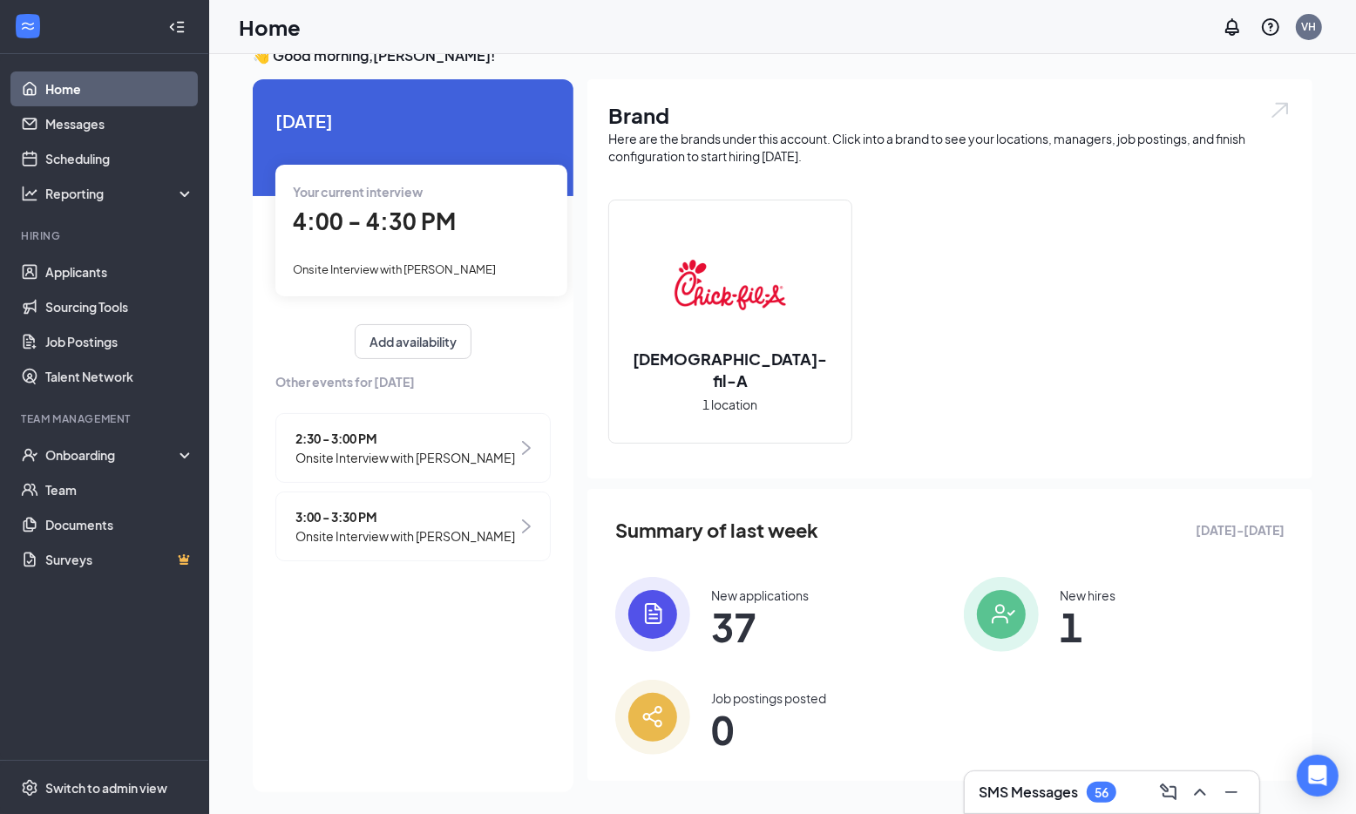
scroll to position [27, 0]
